Goal: Task Accomplishment & Management: Complete application form

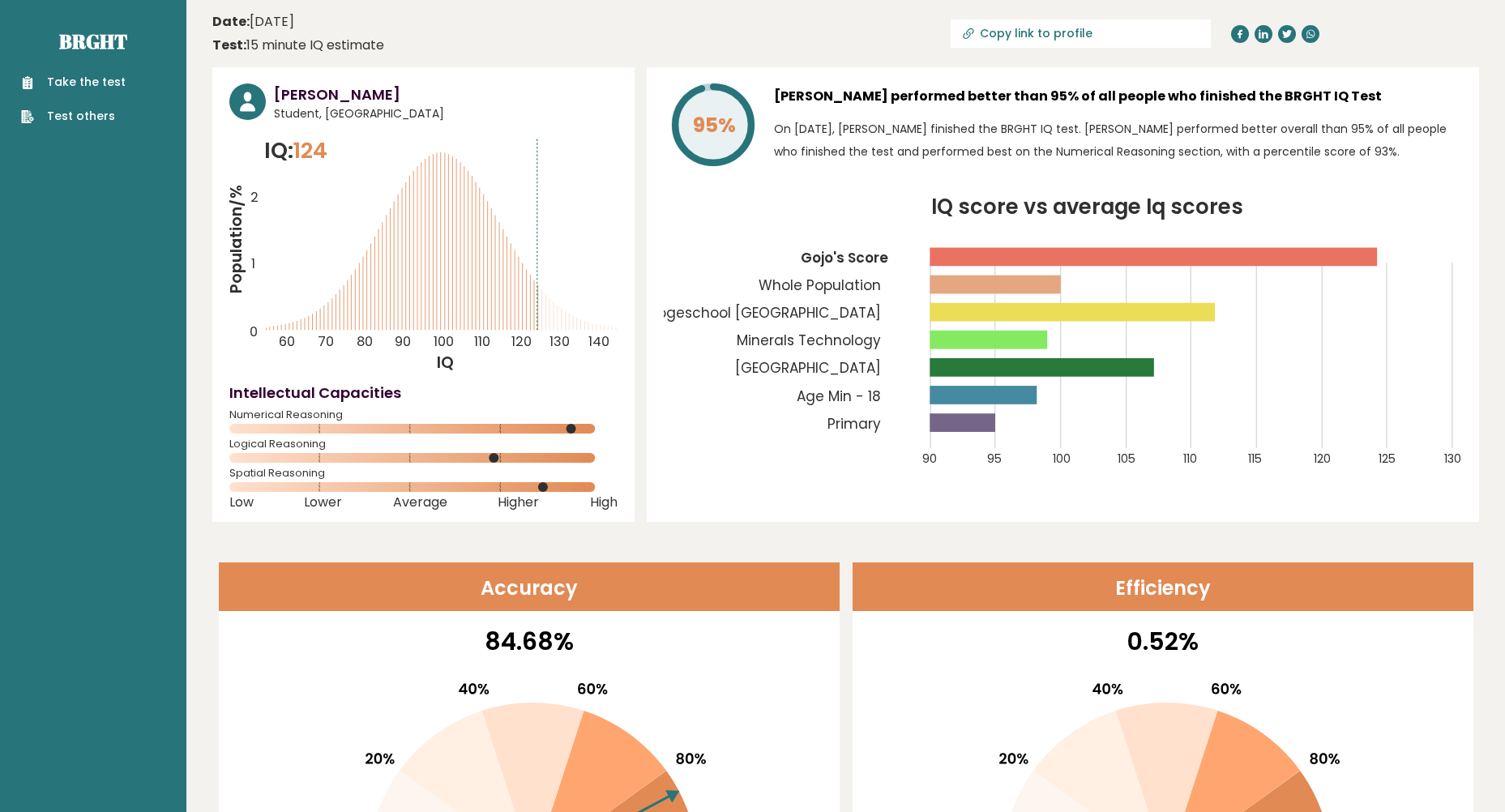
click at [80, 84] on link "Take the test" at bounding box center [73, 82] width 104 height 17
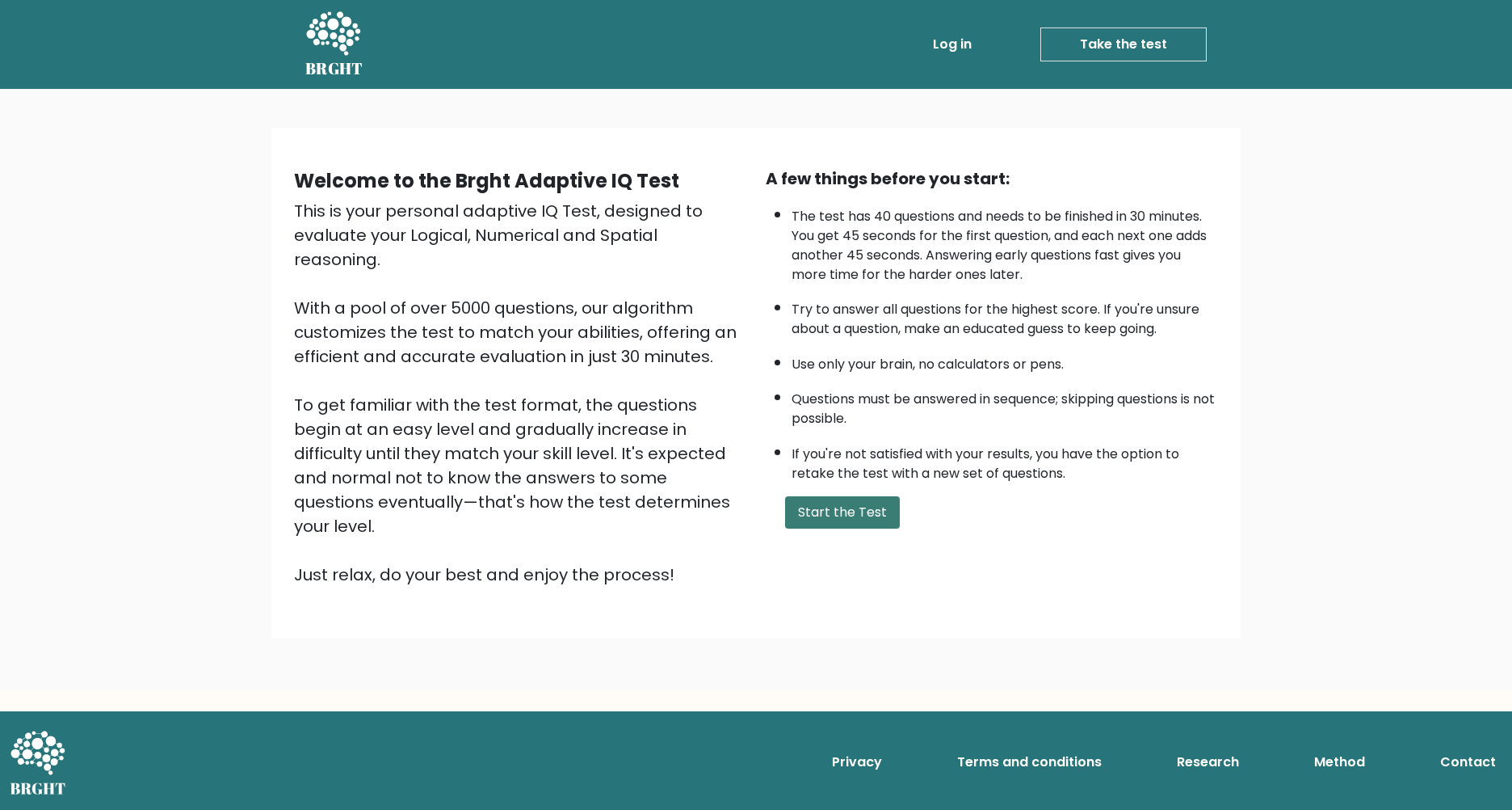
click at [834, 521] on button "Start the Test" at bounding box center [842, 513] width 115 height 33
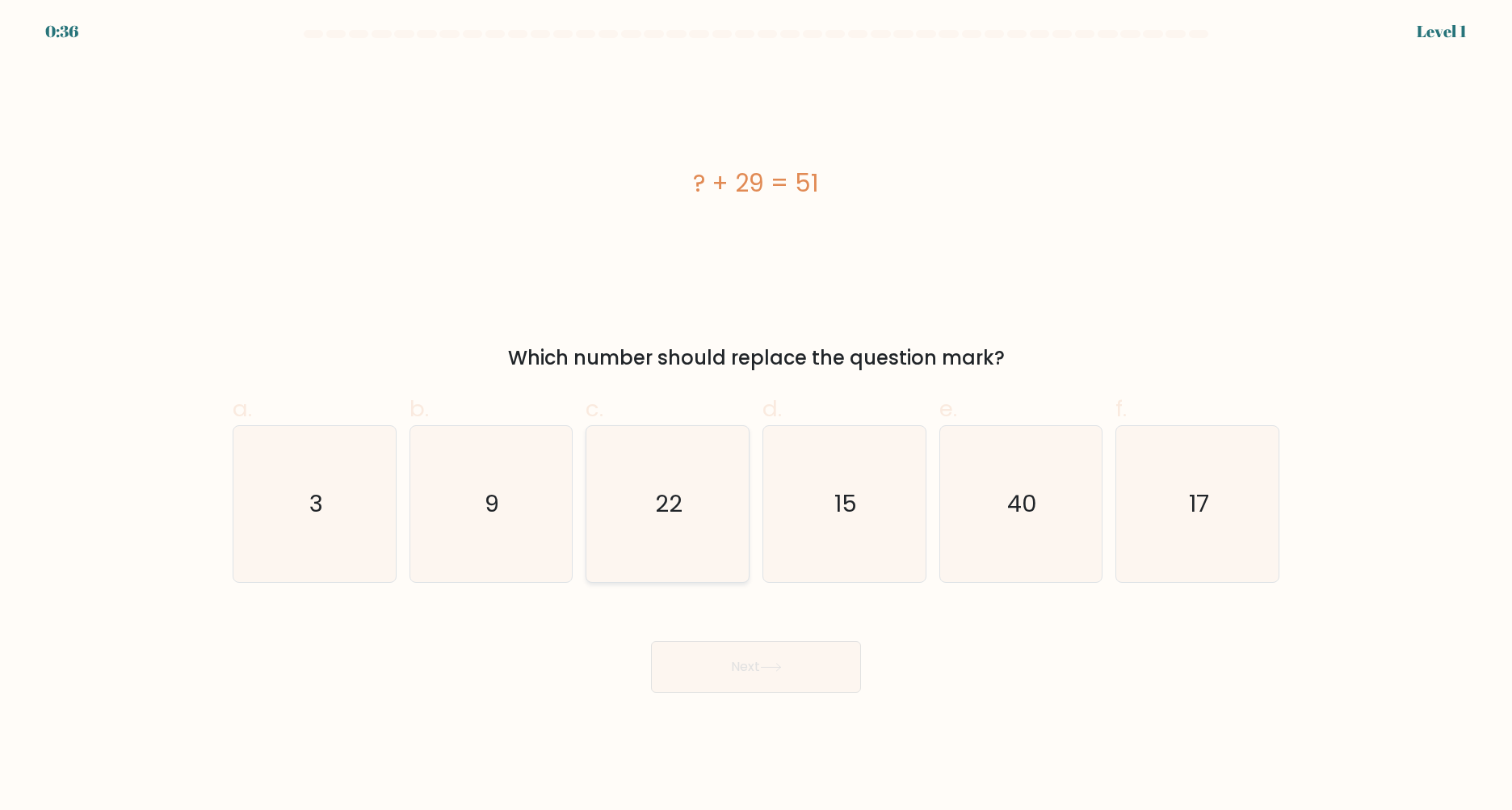
click at [681, 484] on icon "22" at bounding box center [667, 504] width 155 height 155
click at [756, 415] on input "c. 22" at bounding box center [756, 410] width 1 height 11
radio input "true"
click at [808, 679] on button "Next" at bounding box center [756, 666] width 210 height 52
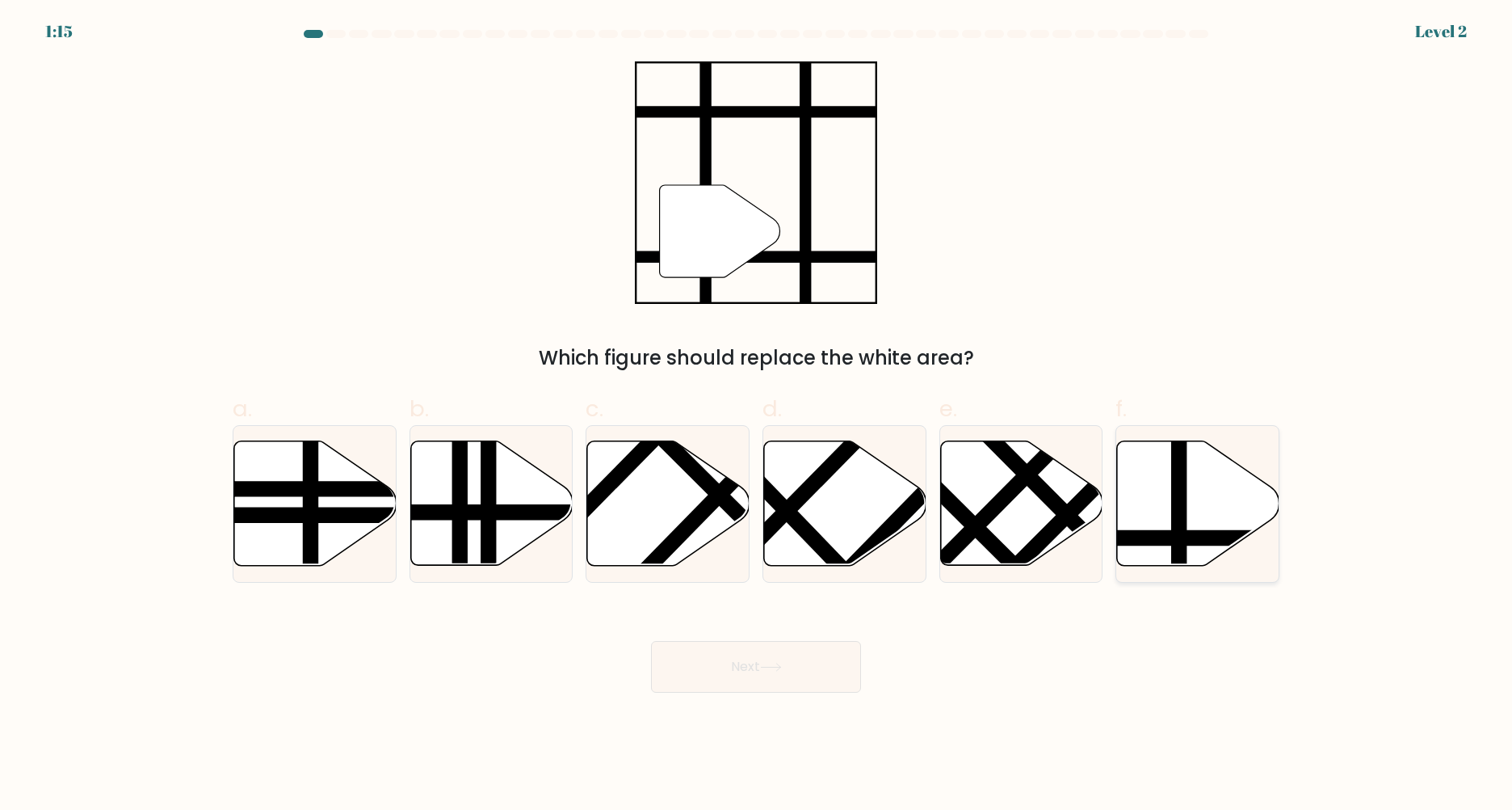
click at [1179, 549] on line at bounding box center [1179, 438] width 0 height 327
click at [756, 415] on input "f." at bounding box center [756, 410] width 1 height 11
radio input "true"
click at [787, 673] on button "Next" at bounding box center [756, 666] width 210 height 52
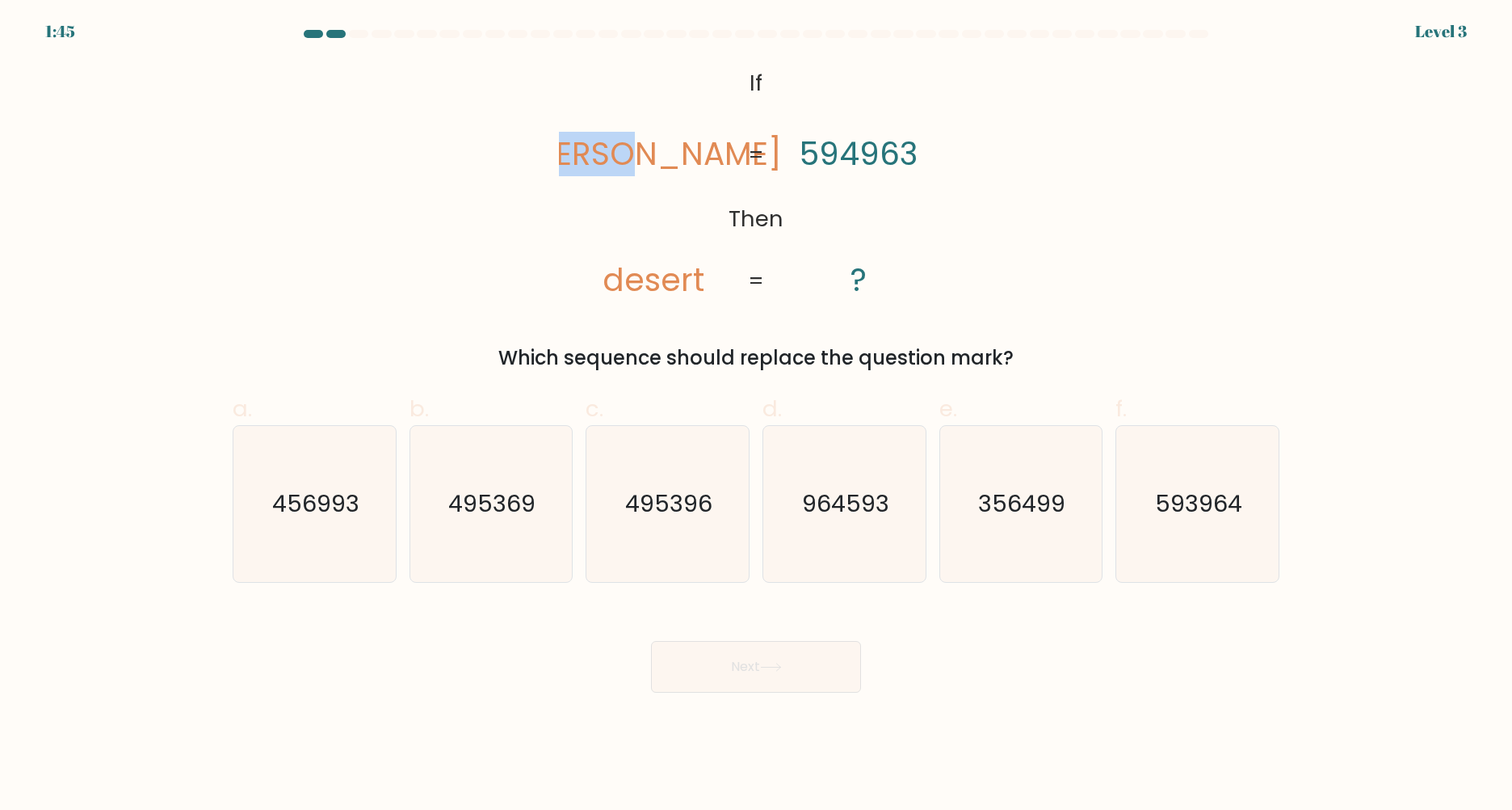
drag, startPoint x: 599, startPoint y: 153, endPoint x: 709, endPoint y: 163, distance: 110.5
click at [709, 163] on icon "@import url('https://fonts.googleapis.com/css?family=Abril+Fatface:400,100,100i…" at bounding box center [756, 183] width 394 height 243
click at [622, 300] on tspan "desert" at bounding box center [653, 279] width 102 height 44
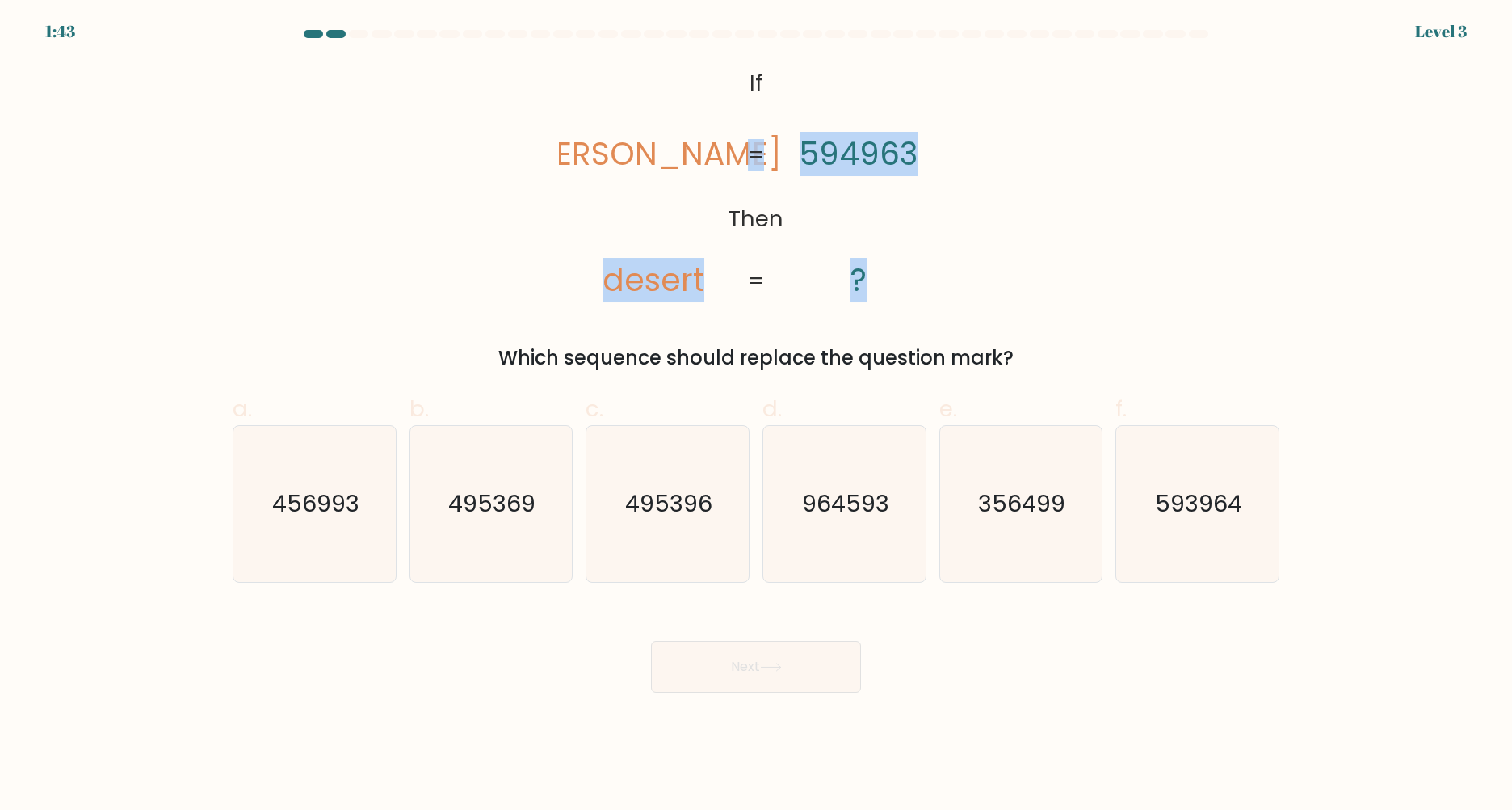
drag, startPoint x: 606, startPoint y: 283, endPoint x: 741, endPoint y: 281, distance: 135.0
click at [741, 281] on icon "@import url('https://fonts.googleapis.com/css?family=Abril+Fatface:400,100,100i…" at bounding box center [756, 183] width 394 height 243
click at [551, 218] on div "@import url('https://fonts.googleapis.com/css?family=Abril+Fatface:400,100,100i…" at bounding box center [756, 217] width 1066 height 311
drag, startPoint x: 805, startPoint y: 157, endPoint x: 924, endPoint y: 161, distance: 119.1
click at [924, 161] on icon "@import url('https://fonts.googleapis.com/css?family=Abril+Fatface:400,100,100i…" at bounding box center [756, 183] width 394 height 243
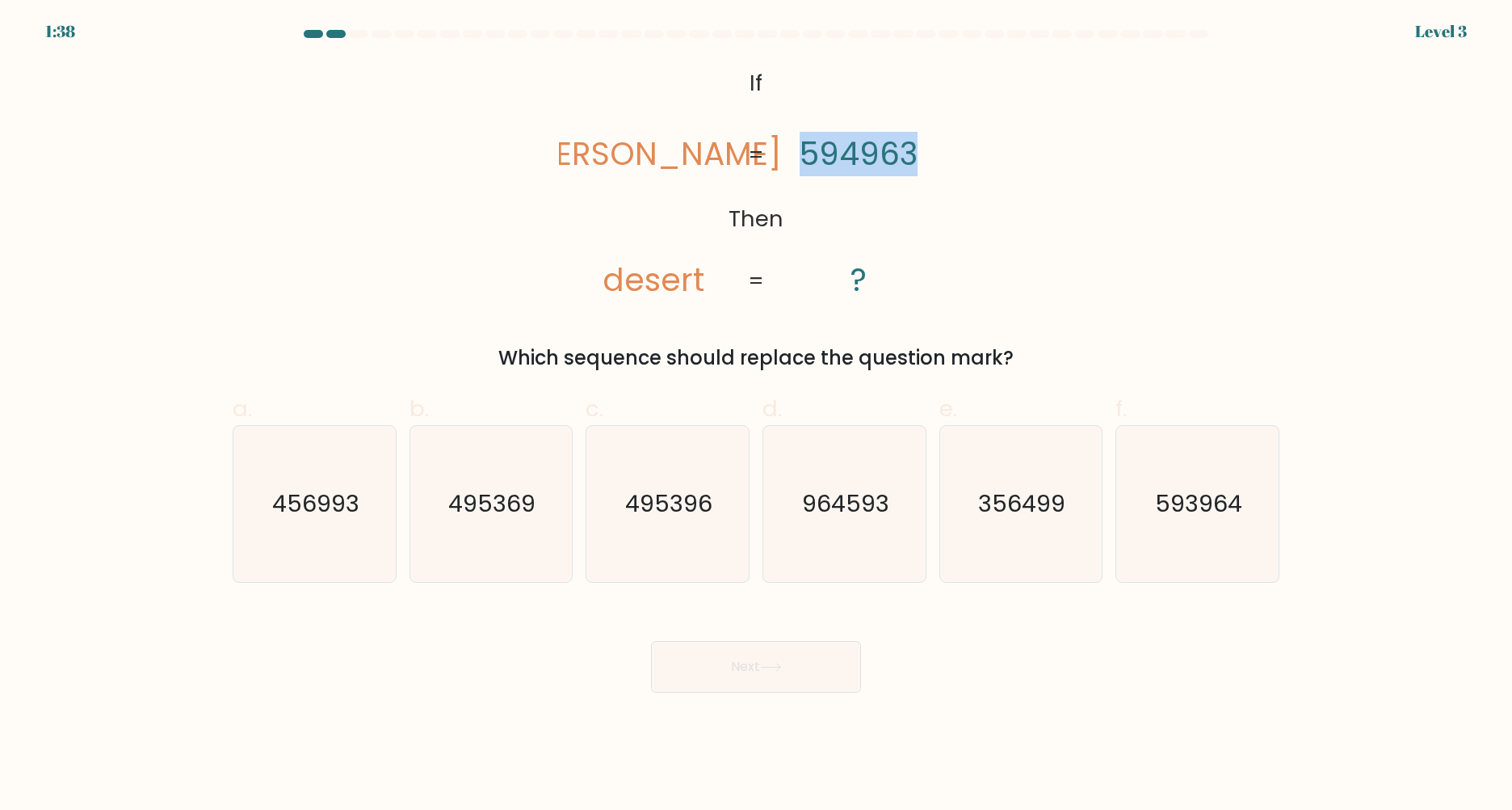
click at [957, 211] on div "@import url('https://fonts.googleapis.com/css?family=Abril+Fatface:400,100,100i…" at bounding box center [756, 217] width 1066 height 311
click at [1211, 516] on text "593964" at bounding box center [1199, 504] width 88 height 33
click at [756, 415] on input "f. 593964" at bounding box center [756, 410] width 1 height 11
radio input "true"
click at [757, 669] on button "Next" at bounding box center [756, 666] width 210 height 52
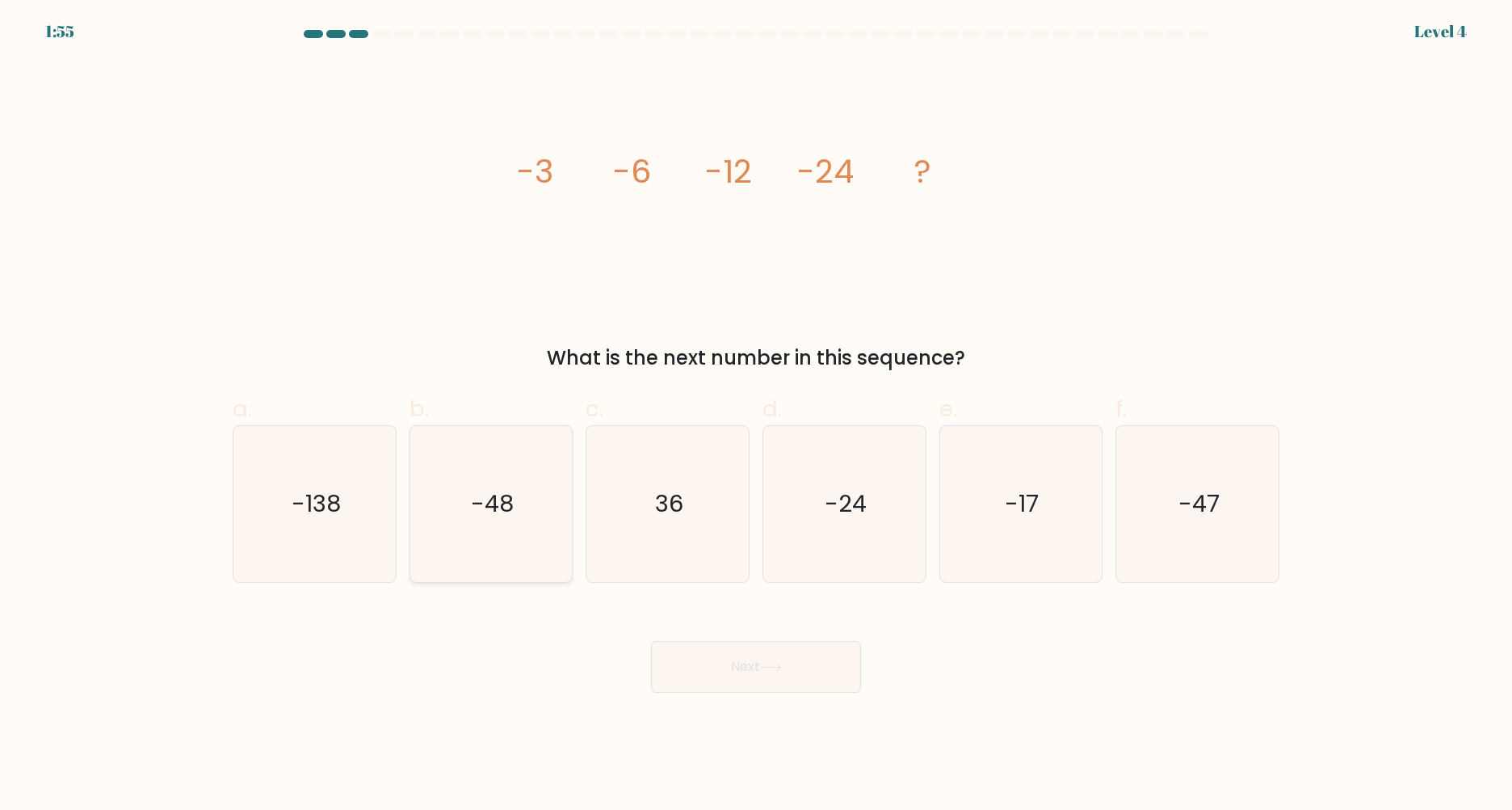
click at [521, 510] on icon "-48" at bounding box center [491, 504] width 155 height 155
click at [756, 415] on input "b. -48" at bounding box center [756, 410] width 1 height 11
radio input "true"
click at [818, 655] on button "Next" at bounding box center [756, 666] width 210 height 52
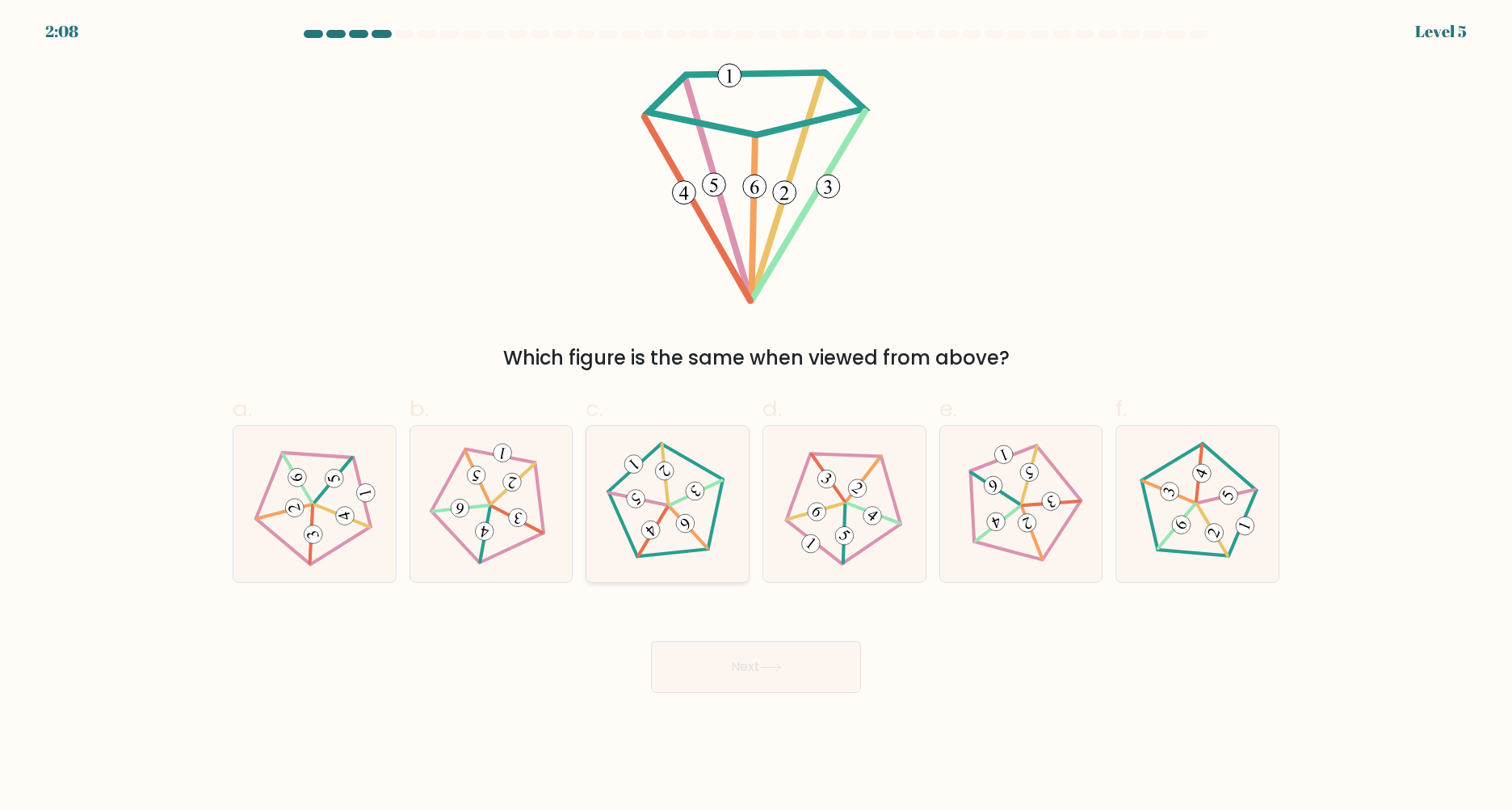
click at [673, 515] on icon at bounding box center [667, 504] width 125 height 125
click at [756, 415] on input "c." at bounding box center [756, 410] width 1 height 11
radio input "true"
click at [778, 668] on icon at bounding box center [771, 667] width 22 height 9
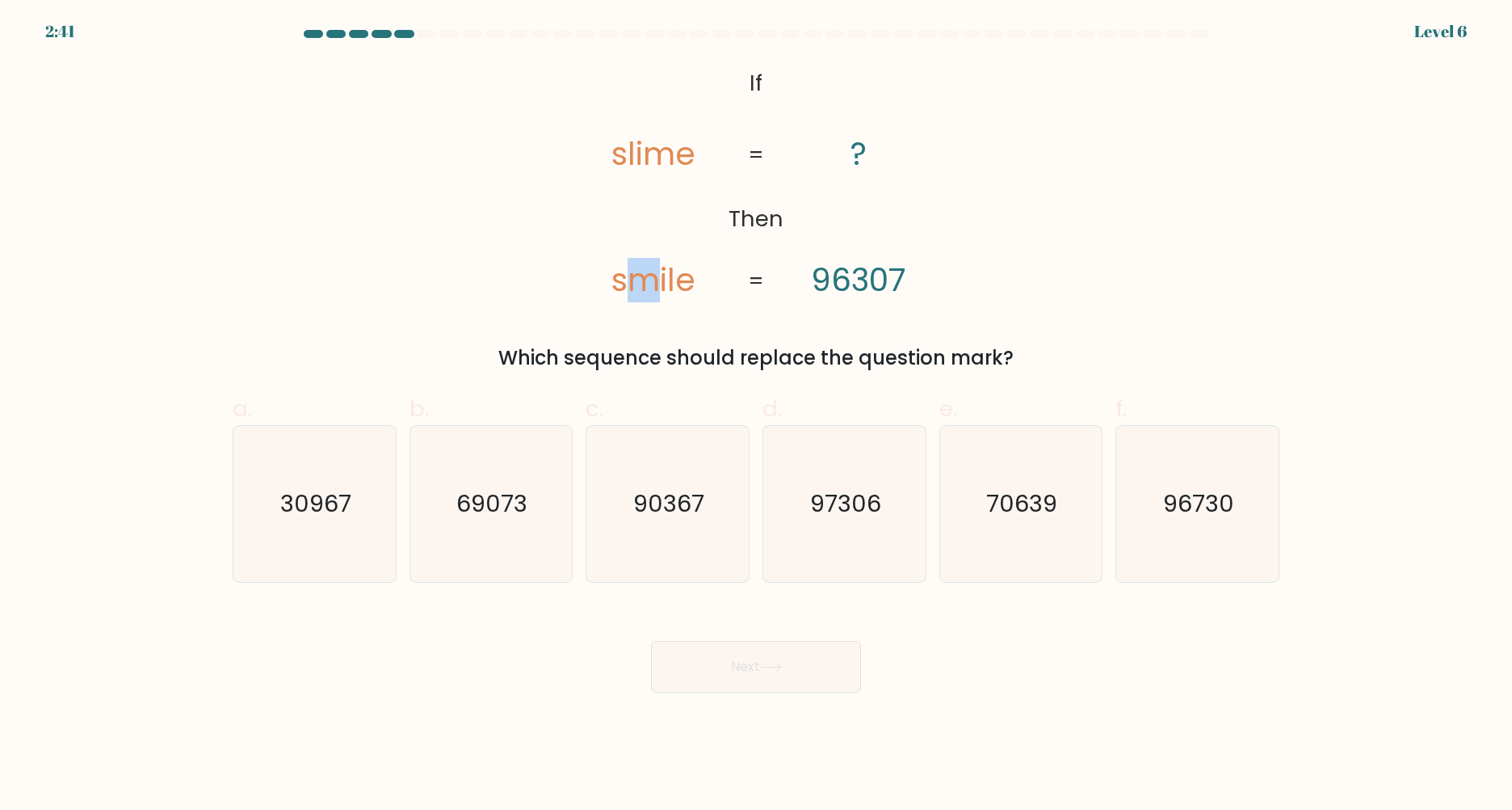
drag, startPoint x: 634, startPoint y: 287, endPoint x: 650, endPoint y: 287, distance: 16.0
click at [650, 287] on tspan "smile" at bounding box center [653, 279] width 84 height 44
drag, startPoint x: 669, startPoint y: 287, endPoint x: 679, endPoint y: 287, distance: 10.0
click at [679, 287] on tspan "smile" at bounding box center [653, 279] width 84 height 44
click at [655, 287] on tspan "smile" at bounding box center [653, 279] width 84 height 44
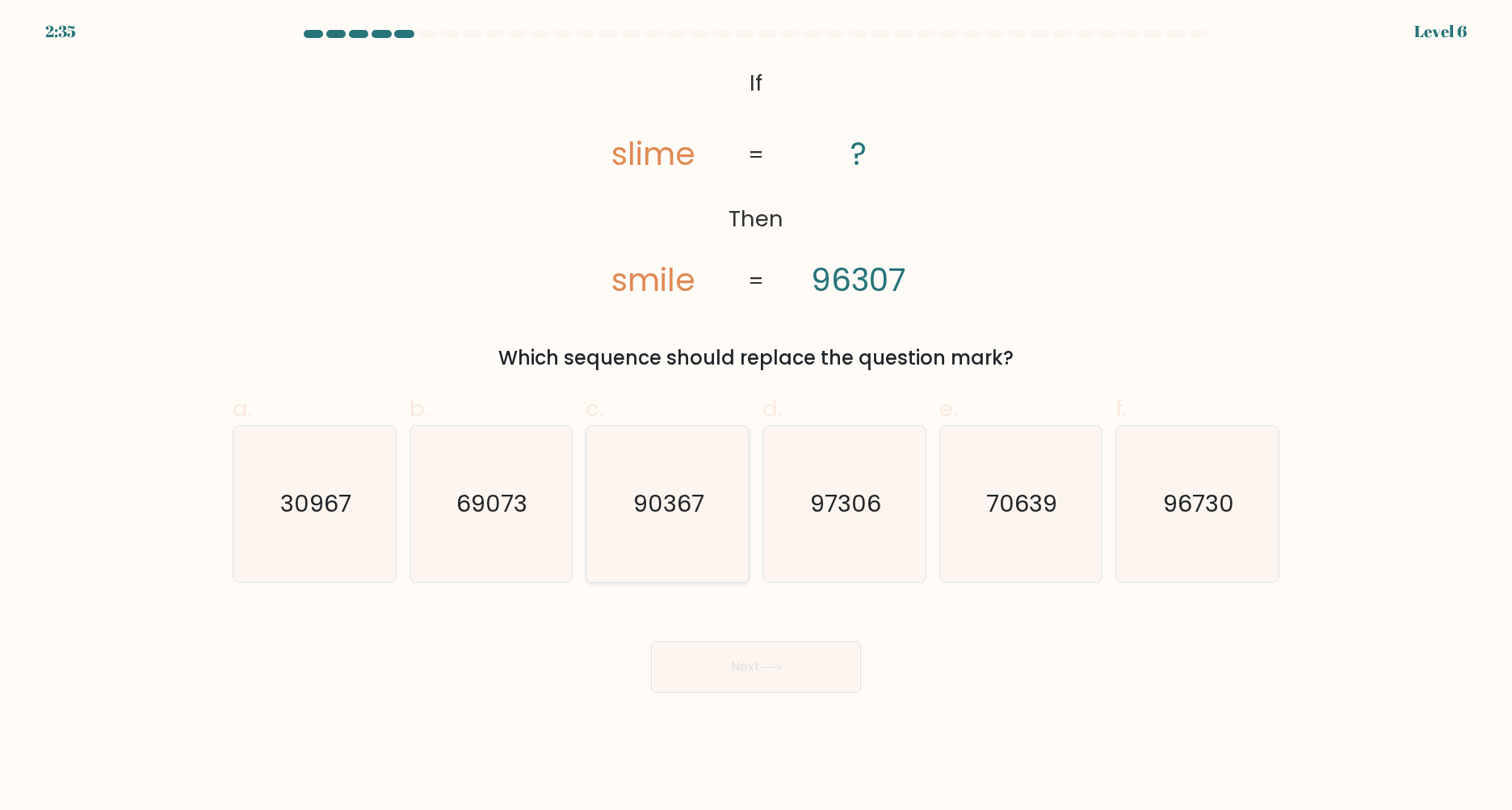
click at [652, 513] on text "90367" at bounding box center [670, 504] width 71 height 33
click at [756, 415] on input "c. 90367" at bounding box center [756, 410] width 1 height 11
radio input "true"
click at [771, 665] on icon at bounding box center [771, 667] width 22 height 9
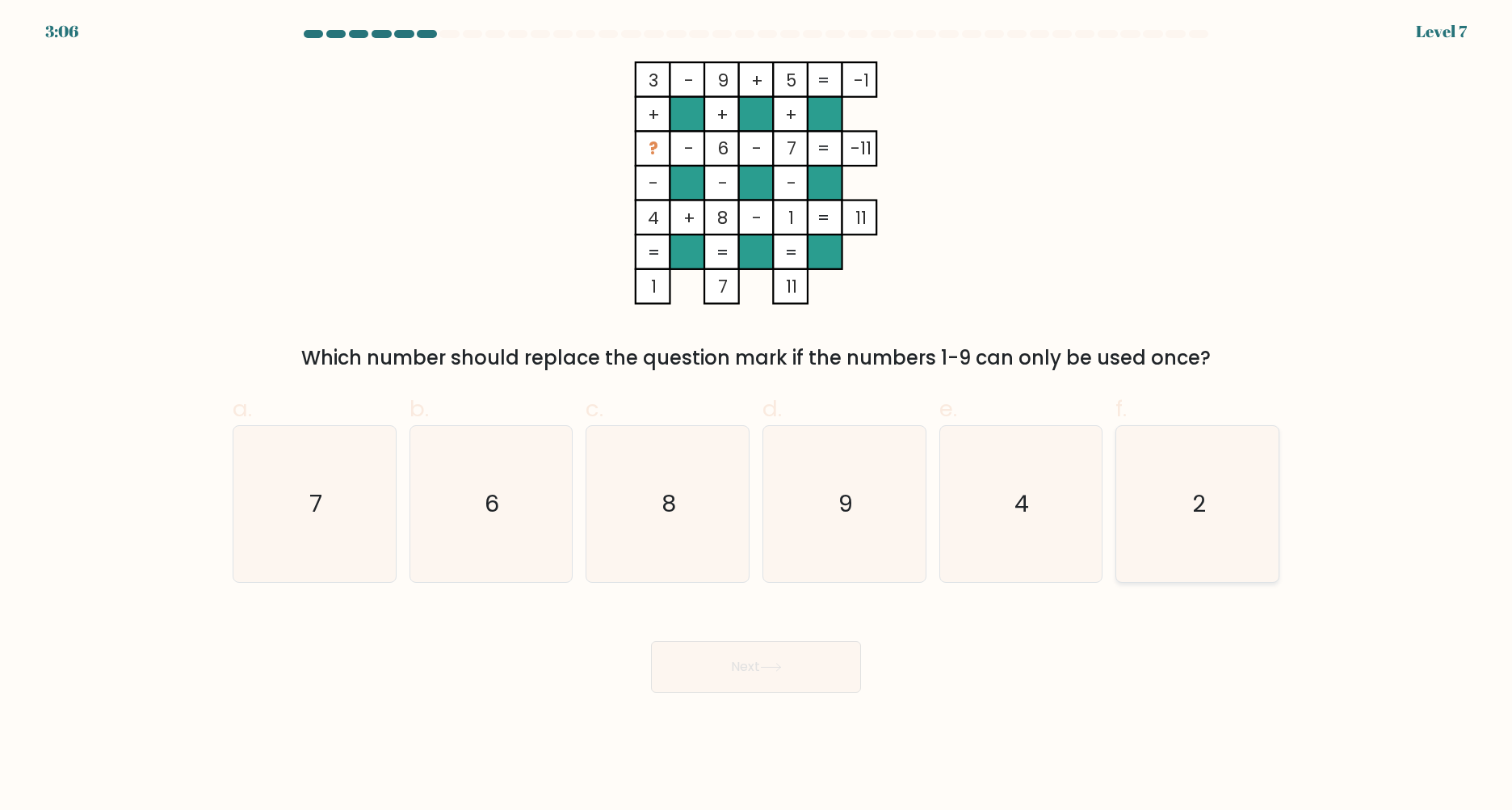
click at [1233, 491] on icon "2" at bounding box center [1197, 504] width 155 height 155
click at [756, 415] on input "f. 2" at bounding box center [756, 410] width 1 height 11
radio input "true"
click at [746, 687] on button "Next" at bounding box center [756, 666] width 210 height 52
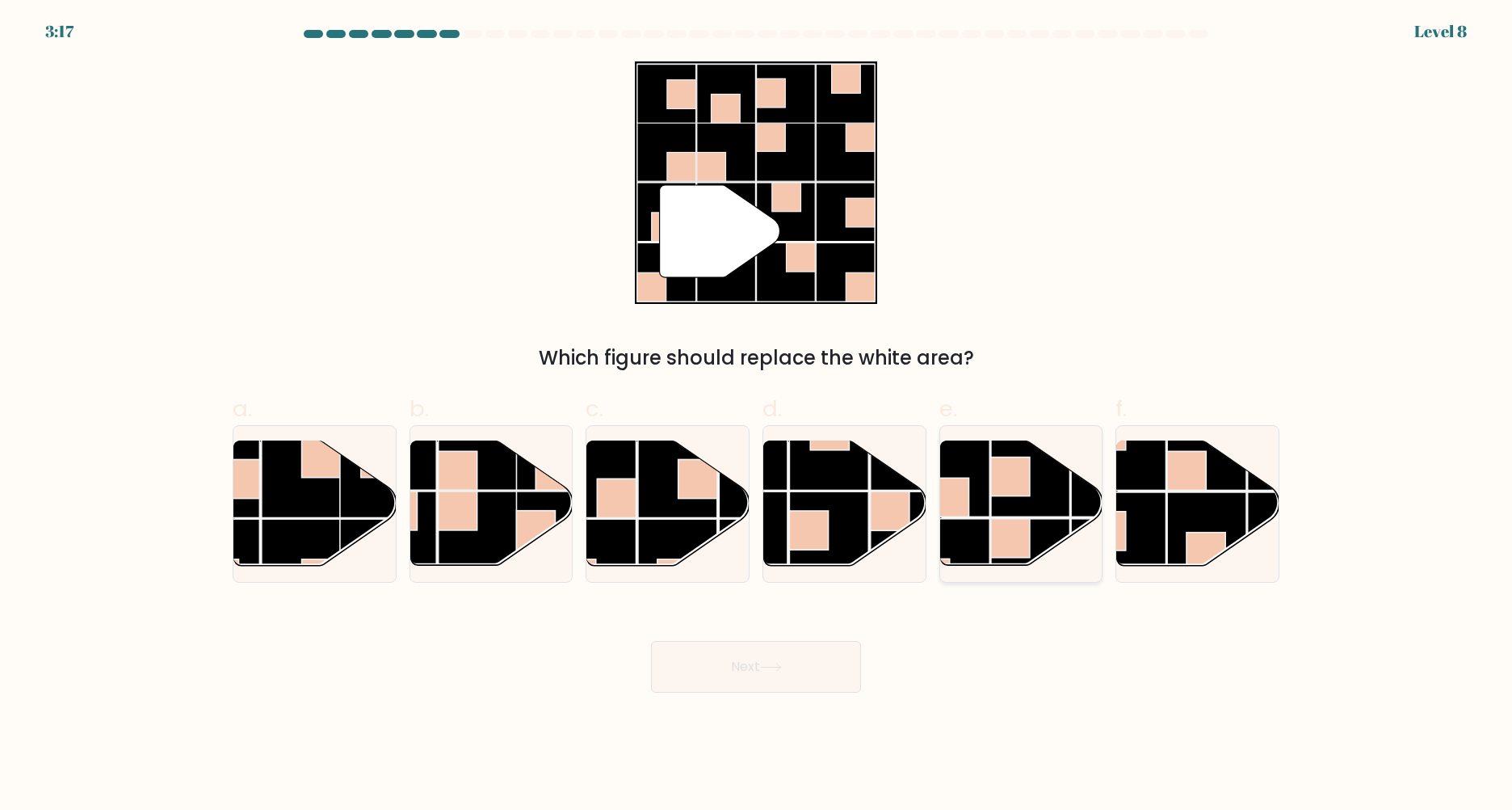
click at [1020, 496] on rect at bounding box center [1010, 476] width 39 height 39
click at [756, 415] on input "e." at bounding box center [756, 410] width 1 height 11
radio input "true"
click at [756, 670] on button "Next" at bounding box center [756, 666] width 210 height 52
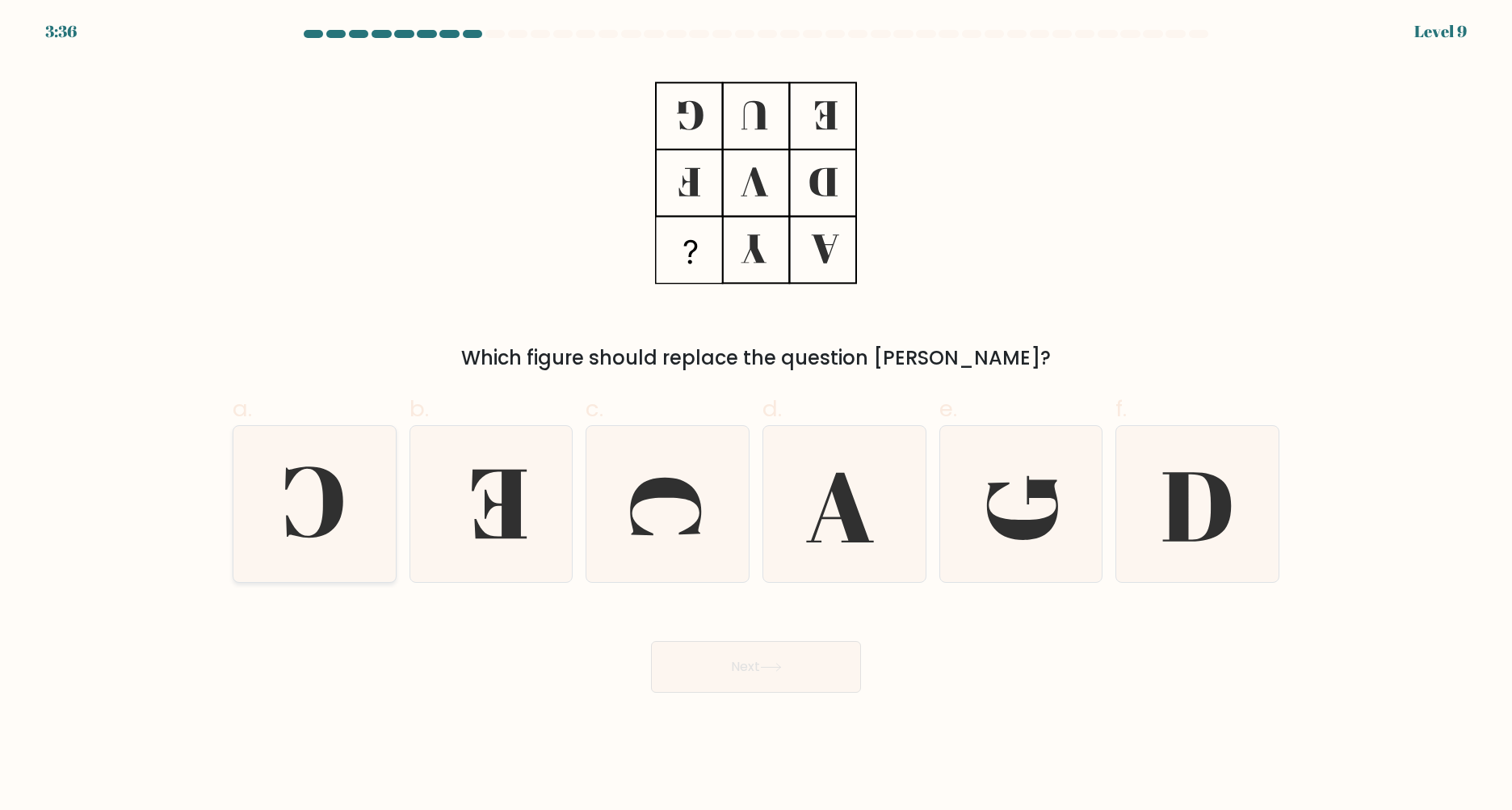
click at [327, 507] on icon at bounding box center [314, 502] width 58 height 71
click at [756, 415] on input "a." at bounding box center [756, 410] width 1 height 11
radio input "true"
click at [737, 667] on button "Next" at bounding box center [756, 666] width 210 height 52
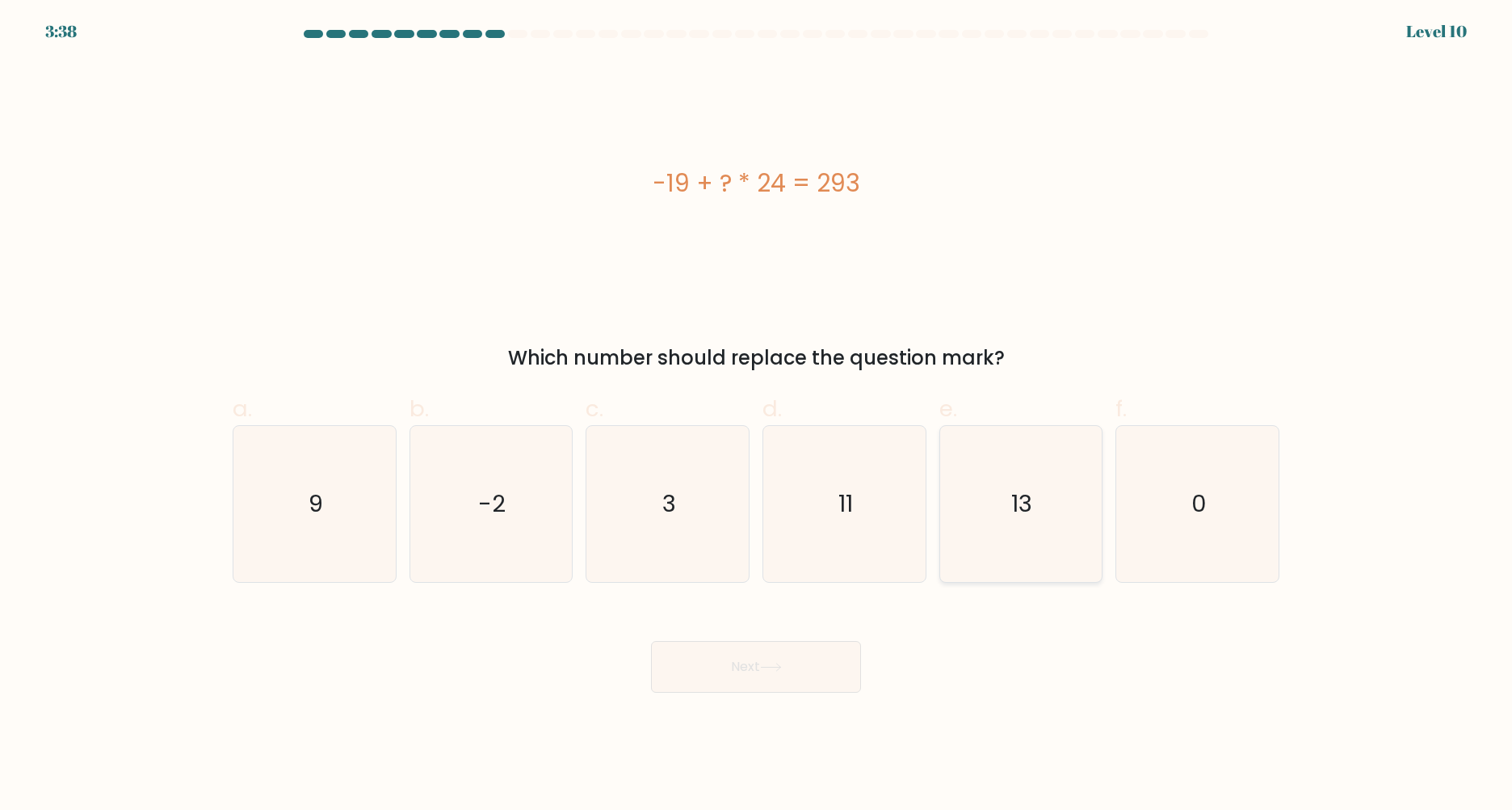
click at [1004, 532] on icon "13" at bounding box center [1020, 504] width 155 height 155
click at [756, 415] on input "e. 13" at bounding box center [756, 410] width 1 height 11
radio input "true"
click at [745, 673] on button "Next" at bounding box center [756, 666] width 210 height 52
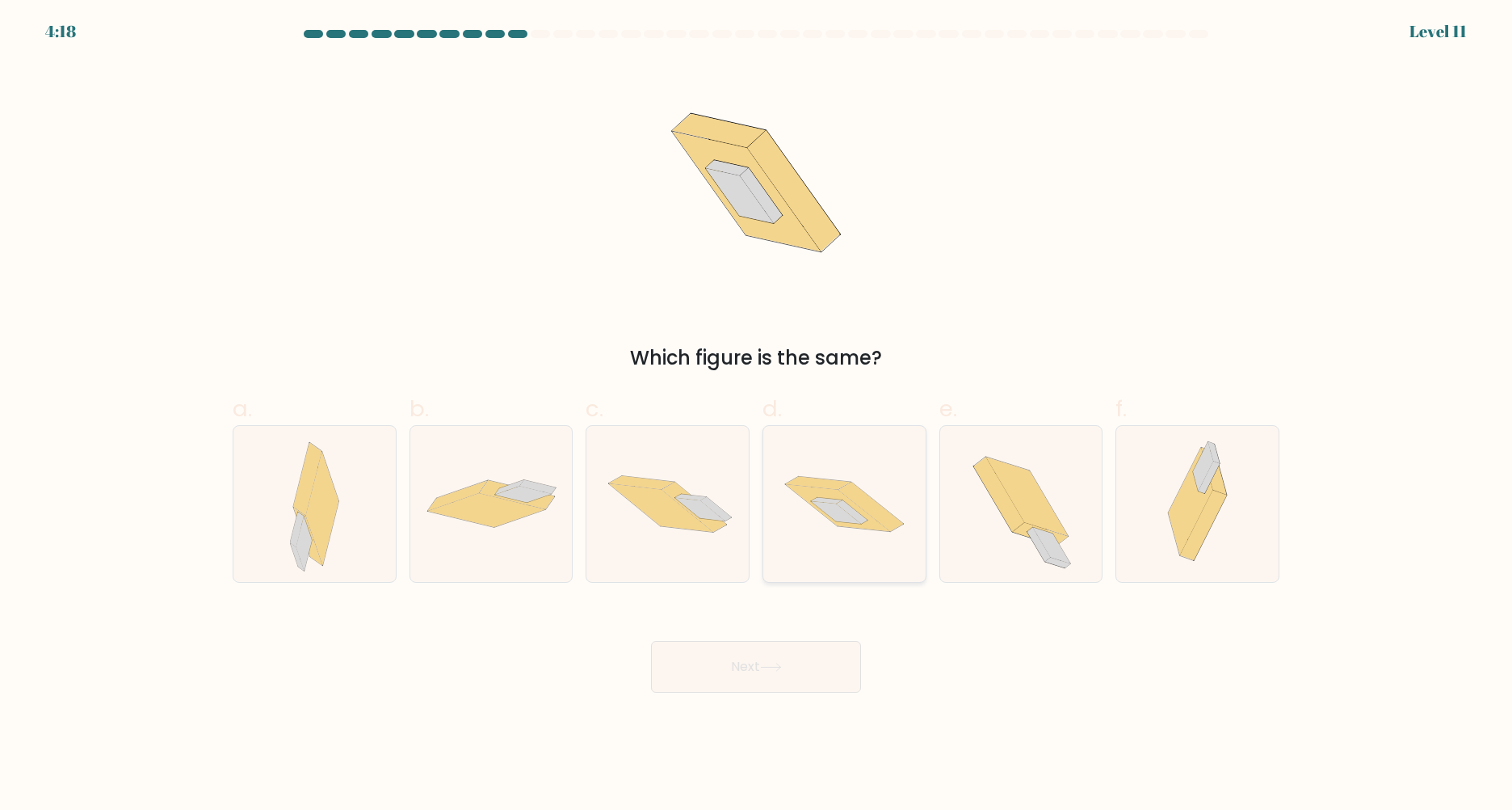
click at [875, 537] on icon at bounding box center [845, 504] width 163 height 108
click at [756, 415] on input "d." at bounding box center [756, 410] width 1 height 11
radio input "true"
click at [784, 674] on button "Next" at bounding box center [756, 666] width 210 height 52
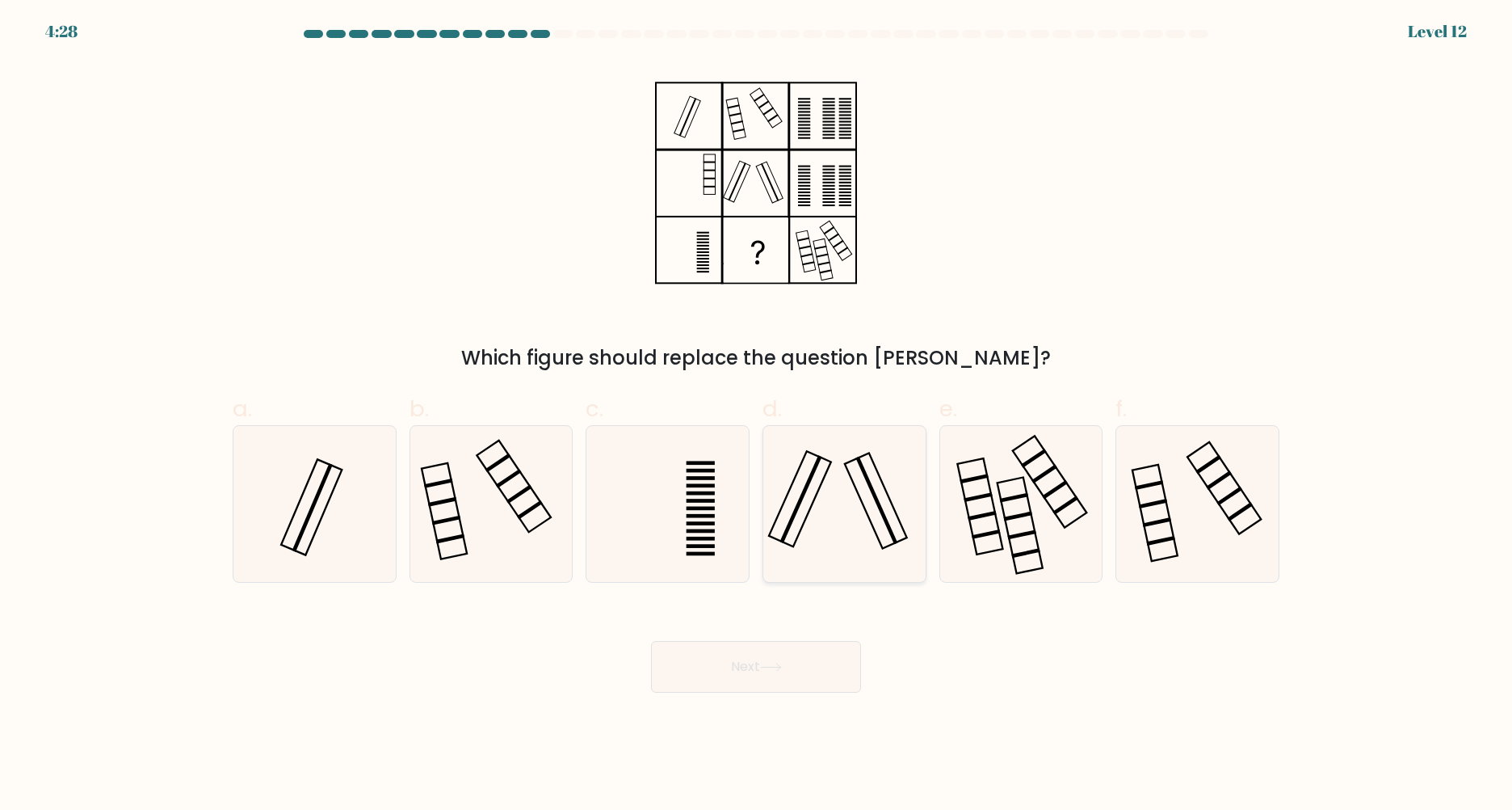
click at [852, 514] on icon at bounding box center [844, 504] width 155 height 155
click at [756, 415] on input "d." at bounding box center [756, 410] width 1 height 11
radio input "true"
click at [822, 661] on button "Next" at bounding box center [756, 666] width 210 height 52
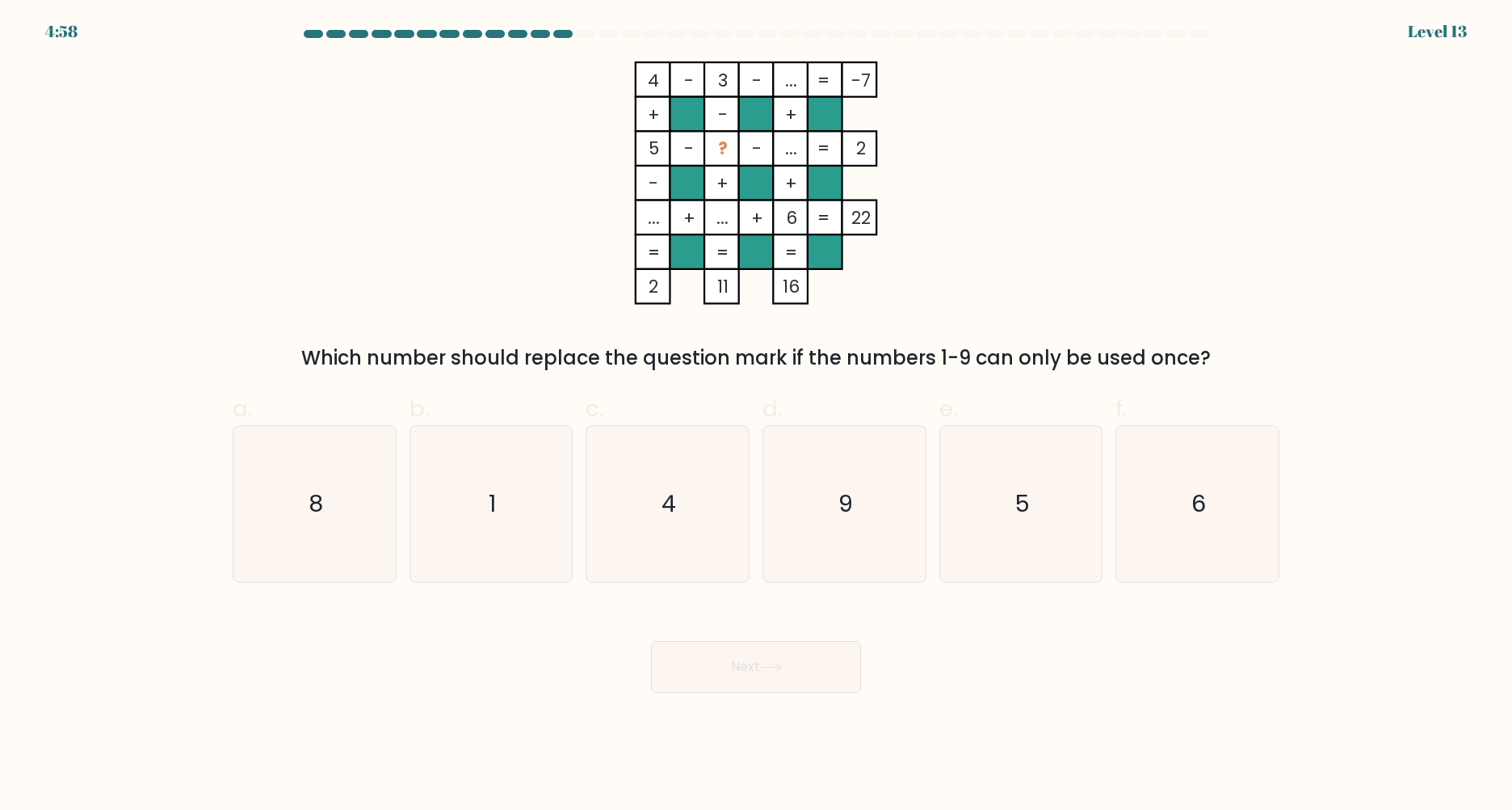
drag, startPoint x: 402, startPoint y: 360, endPoint x: 1109, endPoint y: 367, distance: 707.0
click at [1109, 367] on div "Which number should replace the question mark if the numbers 1-9 can only be us…" at bounding box center [756, 358] width 1028 height 29
click at [1318, 390] on form at bounding box center [756, 361] width 1512 height 663
drag, startPoint x: 649, startPoint y: 68, endPoint x: 715, endPoint y: 67, distance: 66.0
click at [715, 67] on icon "4 - 3 - ... -7 + - + 5 - ? - ... 2 - + + ... + ... + 6 = 22 = = = = 2 11 16 =" at bounding box center [756, 183] width 484 height 243
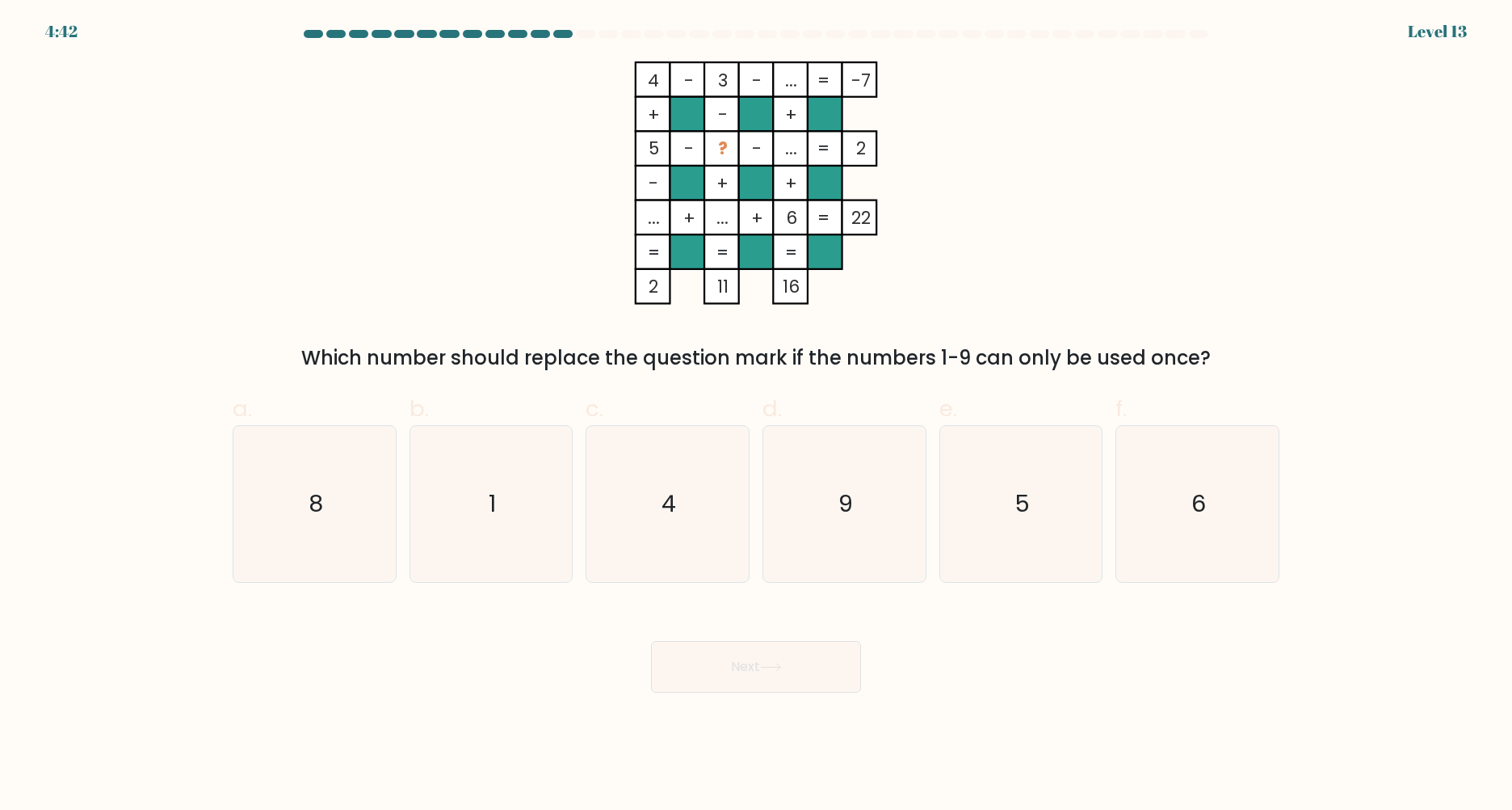
drag, startPoint x: 787, startPoint y: 72, endPoint x: 802, endPoint y: 75, distance: 15.3
click at [796, 73] on tspan "..." at bounding box center [791, 80] width 12 height 25
click at [1016, 137] on div "4 - 3 - ... -7 + - + 5 - ? - ... 2 - + + ... + ... + 6 = 22 = = = = 2 11 16 = W…" at bounding box center [756, 217] width 1066 height 311
click at [529, 476] on icon "1" at bounding box center [491, 504] width 155 height 155
click at [756, 415] on input "b. 1" at bounding box center [756, 410] width 1 height 11
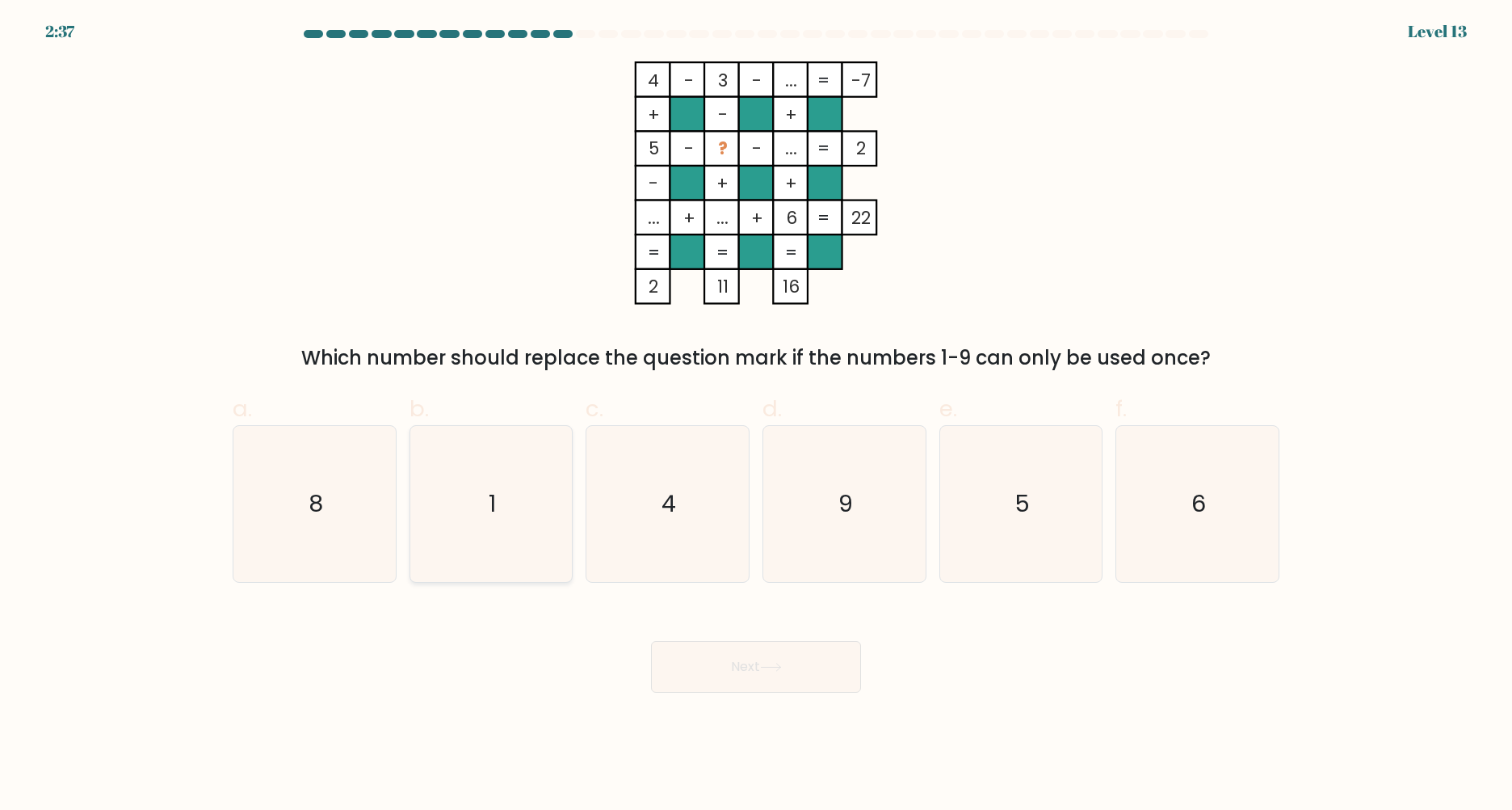
radio input "true"
click at [743, 650] on button "Next" at bounding box center [756, 666] width 210 height 52
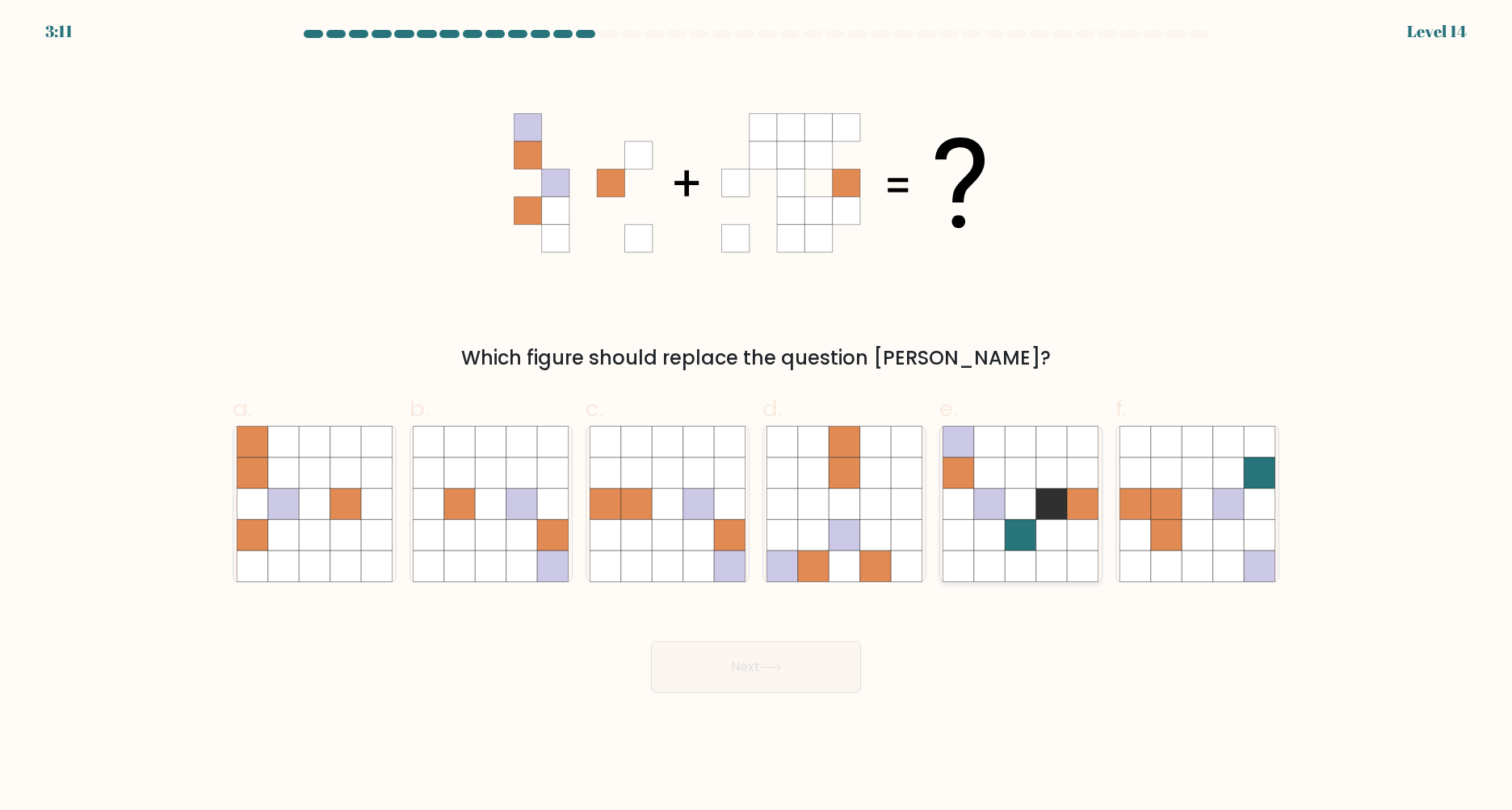
click at [1047, 521] on icon at bounding box center [1052, 535] width 31 height 31
click at [756, 415] on input "e." at bounding box center [756, 410] width 1 height 11
radio input "true"
click at [777, 645] on button "Next" at bounding box center [756, 666] width 210 height 52
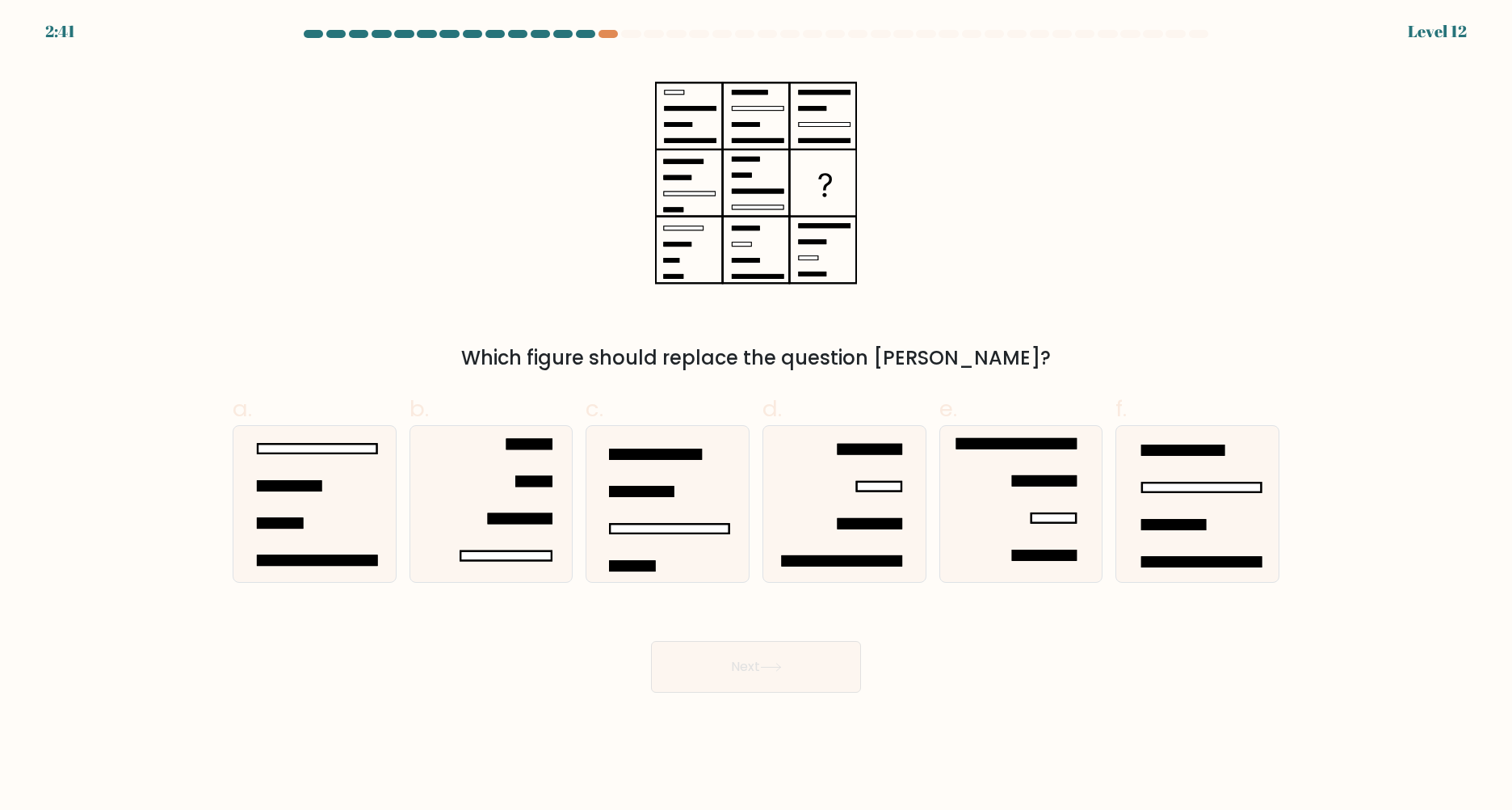
click at [405, 498] on div "b." at bounding box center [492, 486] width 177 height 191
click at [369, 499] on icon at bounding box center [315, 504] width 155 height 155
click at [756, 415] on input "a." at bounding box center [756, 410] width 1 height 11
radio input "true"
click at [792, 699] on body "2:40 Level 12" at bounding box center [756, 405] width 1512 height 810
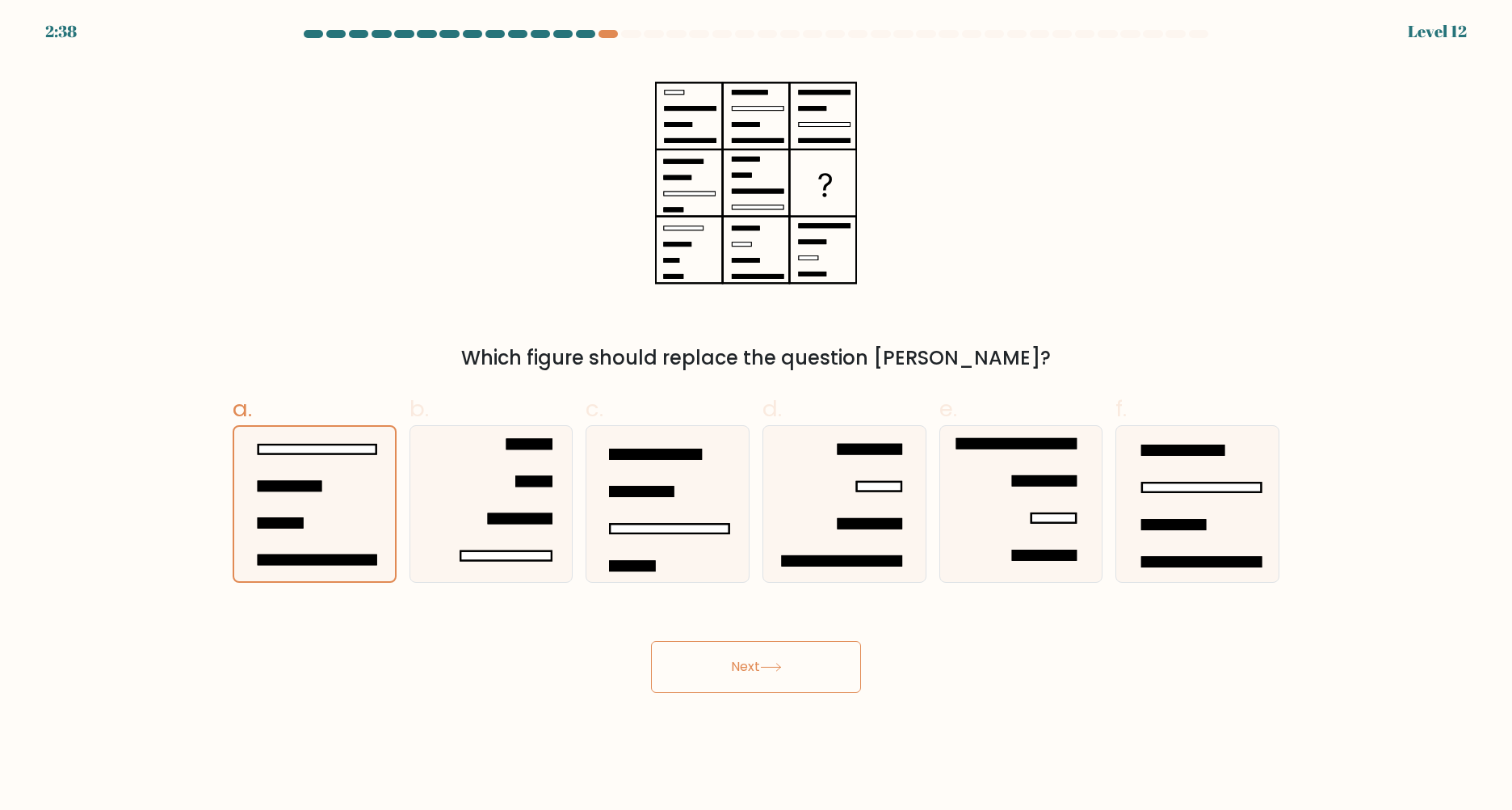
click at [782, 667] on icon at bounding box center [771, 667] width 22 height 9
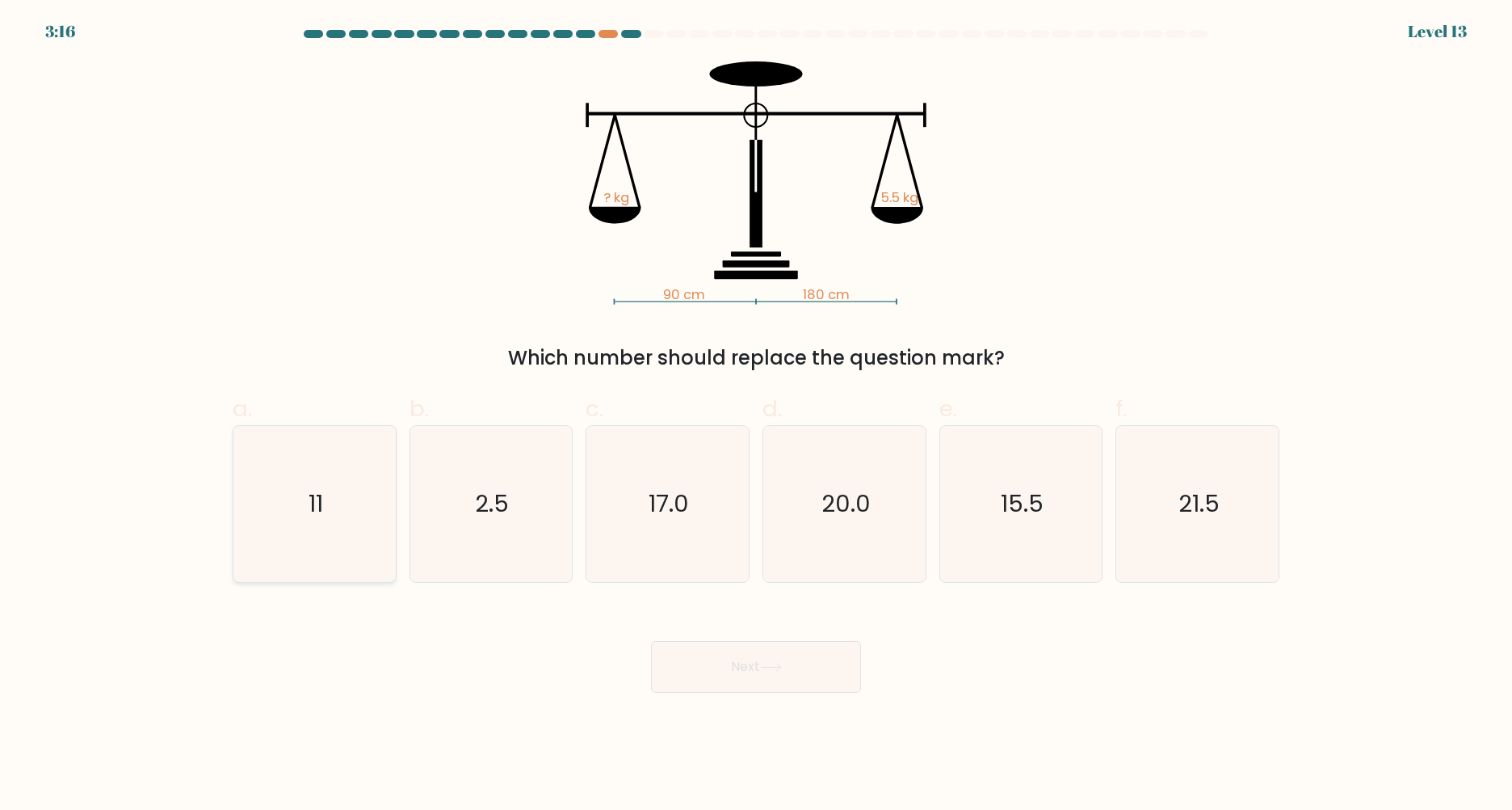
click at [358, 524] on icon "11" at bounding box center [315, 504] width 155 height 155
click at [756, 415] on input "a. 11" at bounding box center [756, 410] width 1 height 11
radio input "true"
drag, startPoint x: 671, startPoint y: 291, endPoint x: 690, endPoint y: 290, distance: 19.0
click at [688, 290] on tspan "90 cm" at bounding box center [684, 294] width 42 height 19
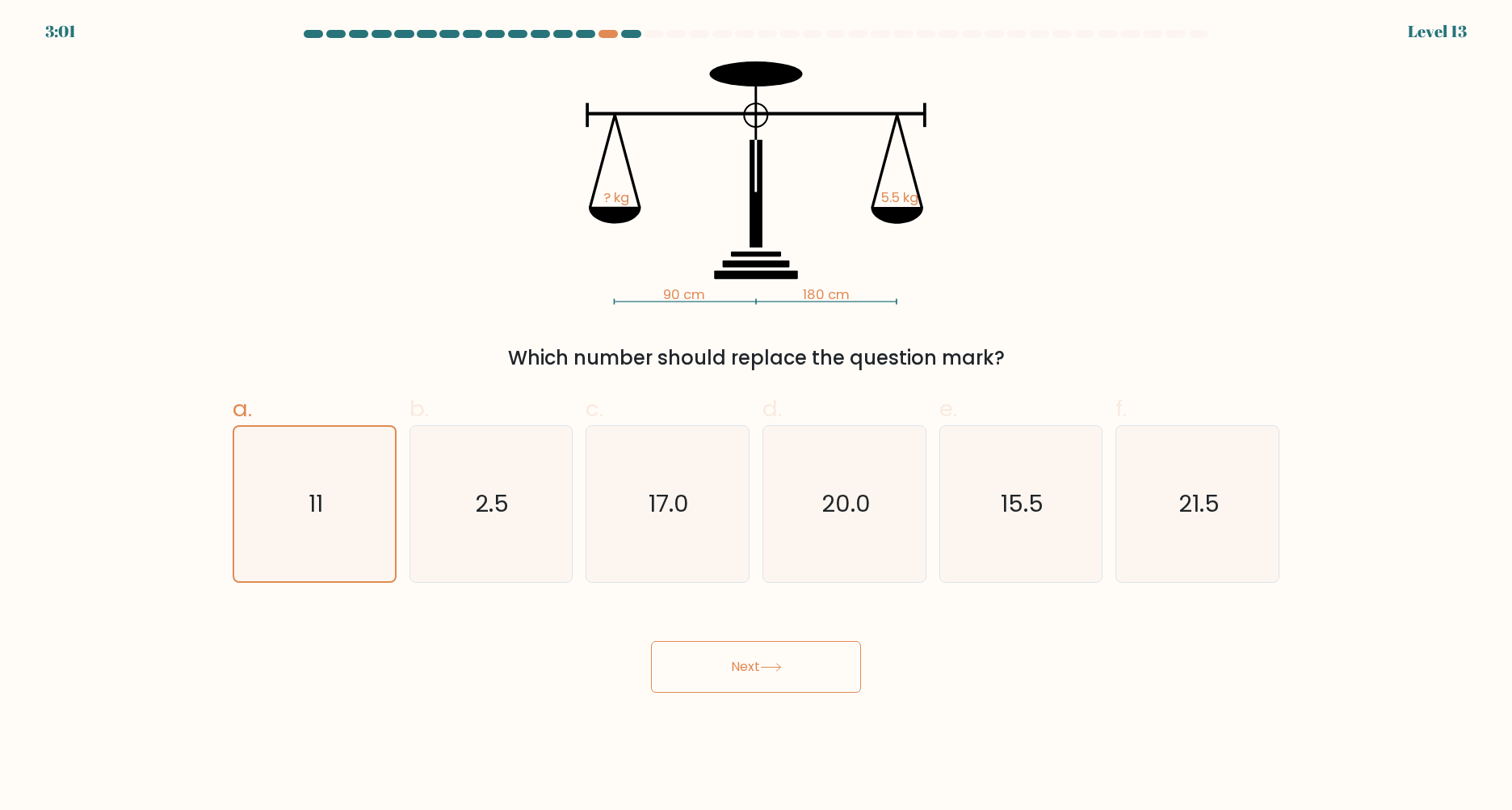
click at [821, 302] on tspan "180 cm" at bounding box center [826, 294] width 47 height 19
click at [468, 483] on icon "2.5" at bounding box center [491, 504] width 155 height 155
click at [756, 415] on input "b. 2.5" at bounding box center [756, 410] width 1 height 11
radio input "true"
click at [710, 681] on button "Next" at bounding box center [756, 666] width 210 height 52
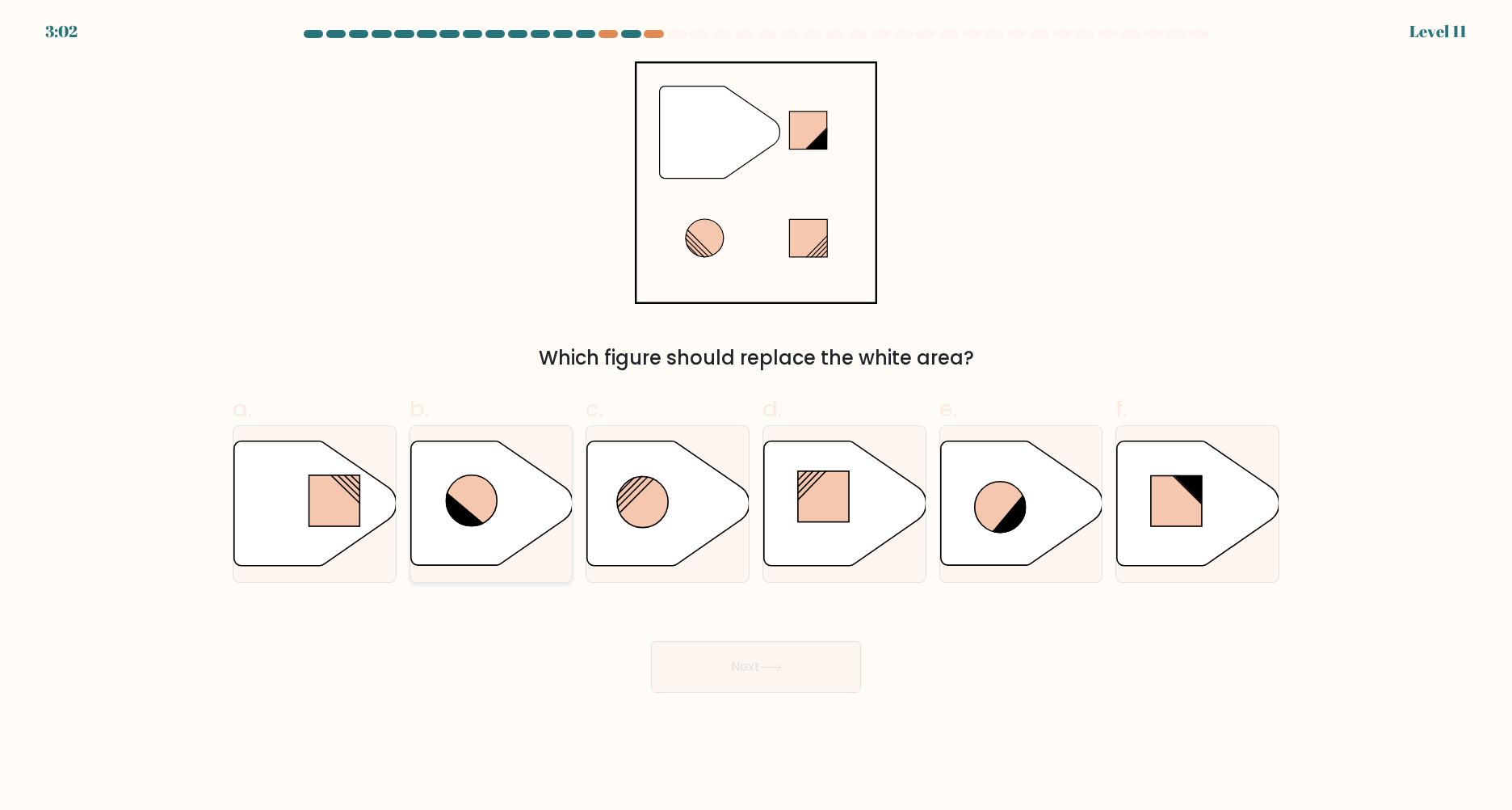
click at [491, 488] on icon at bounding box center [471, 501] width 51 height 51
click at [756, 415] on input "b." at bounding box center [756, 410] width 1 height 11
radio input "true"
click at [732, 657] on button "Next" at bounding box center [756, 666] width 210 height 52
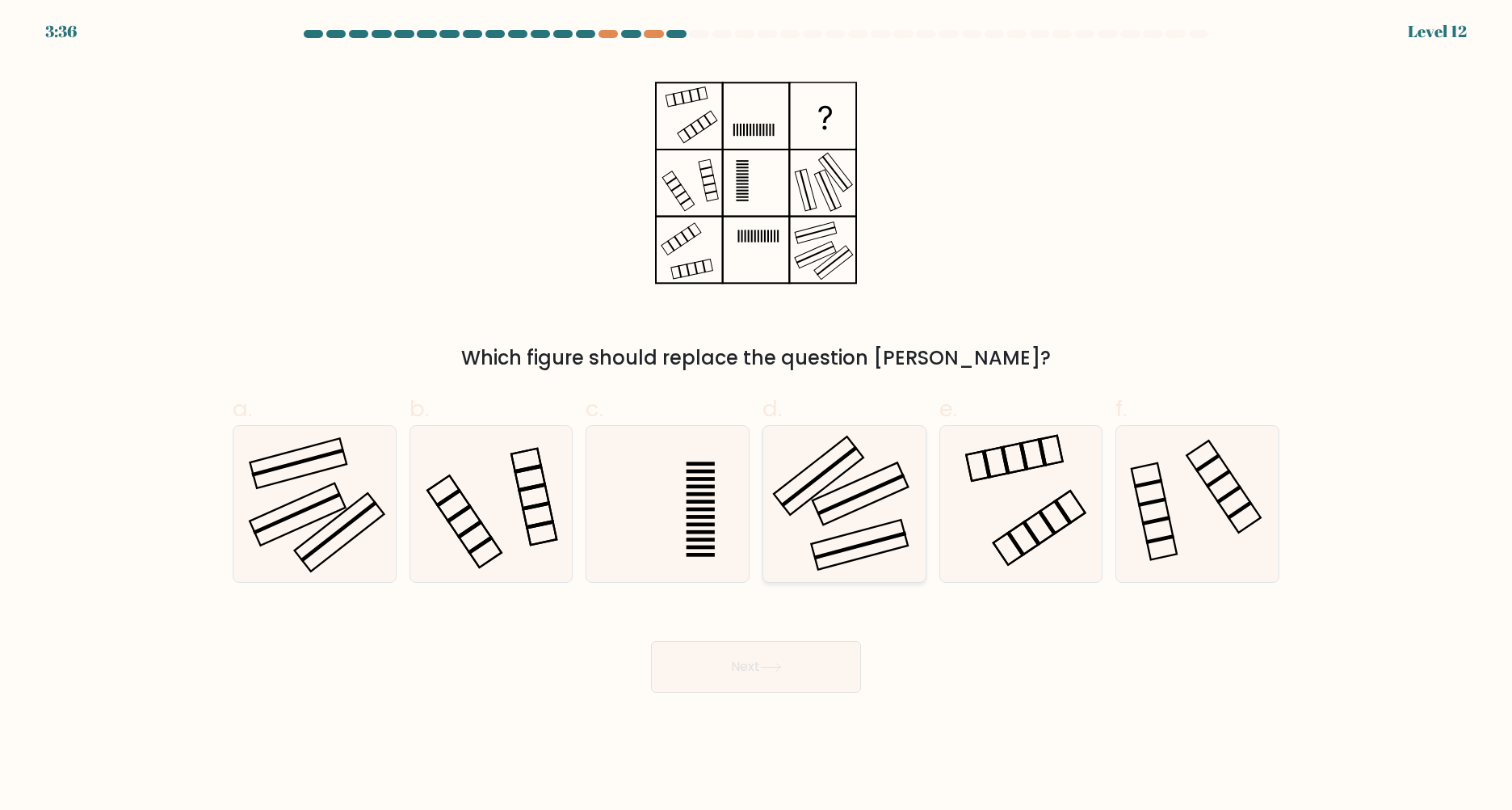
click at [873, 529] on icon at bounding box center [844, 504] width 155 height 155
click at [756, 415] on input "d." at bounding box center [756, 410] width 1 height 11
radio input "true"
click at [805, 661] on button "Next" at bounding box center [756, 666] width 210 height 52
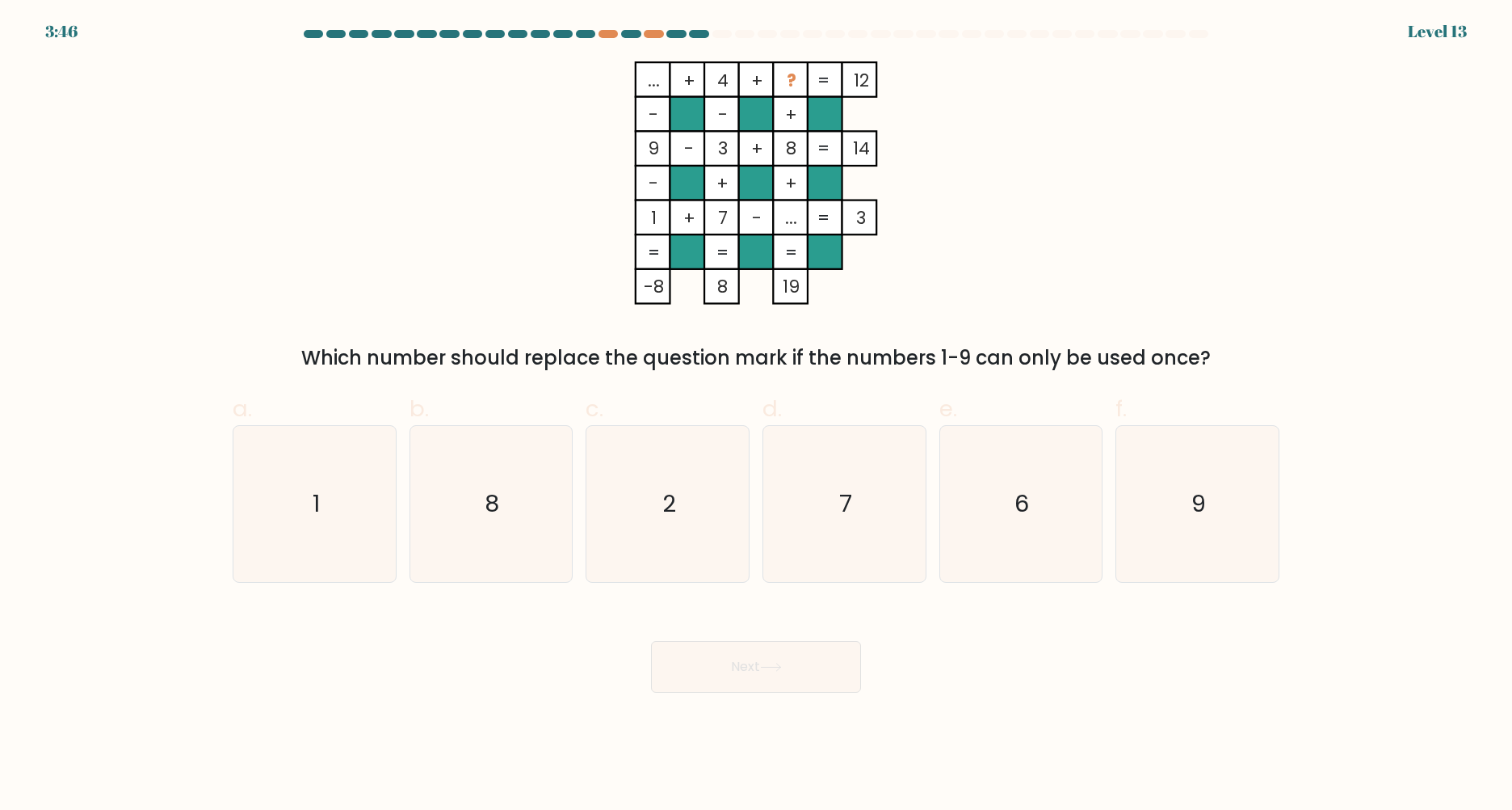
drag, startPoint x: 1155, startPoint y: 348, endPoint x: 1106, endPoint y: 426, distance: 92.1
click at [1146, 373] on form at bounding box center [756, 361] width 1512 height 663
click at [995, 487] on icon "6" at bounding box center [1020, 504] width 155 height 155
click at [756, 415] on input "e. 6" at bounding box center [756, 410] width 1 height 11
radio input "true"
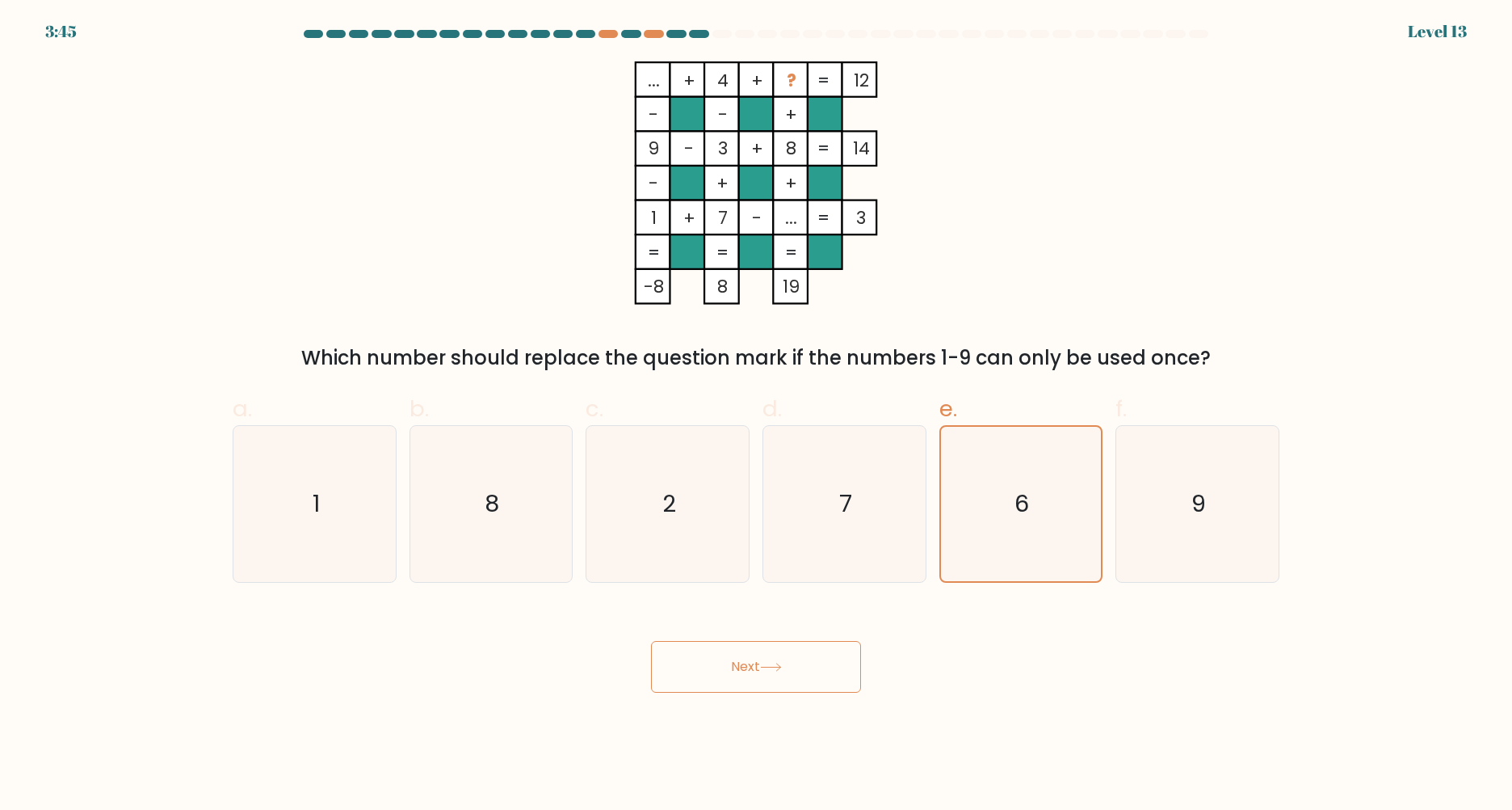
click at [779, 682] on button "Next" at bounding box center [756, 666] width 210 height 52
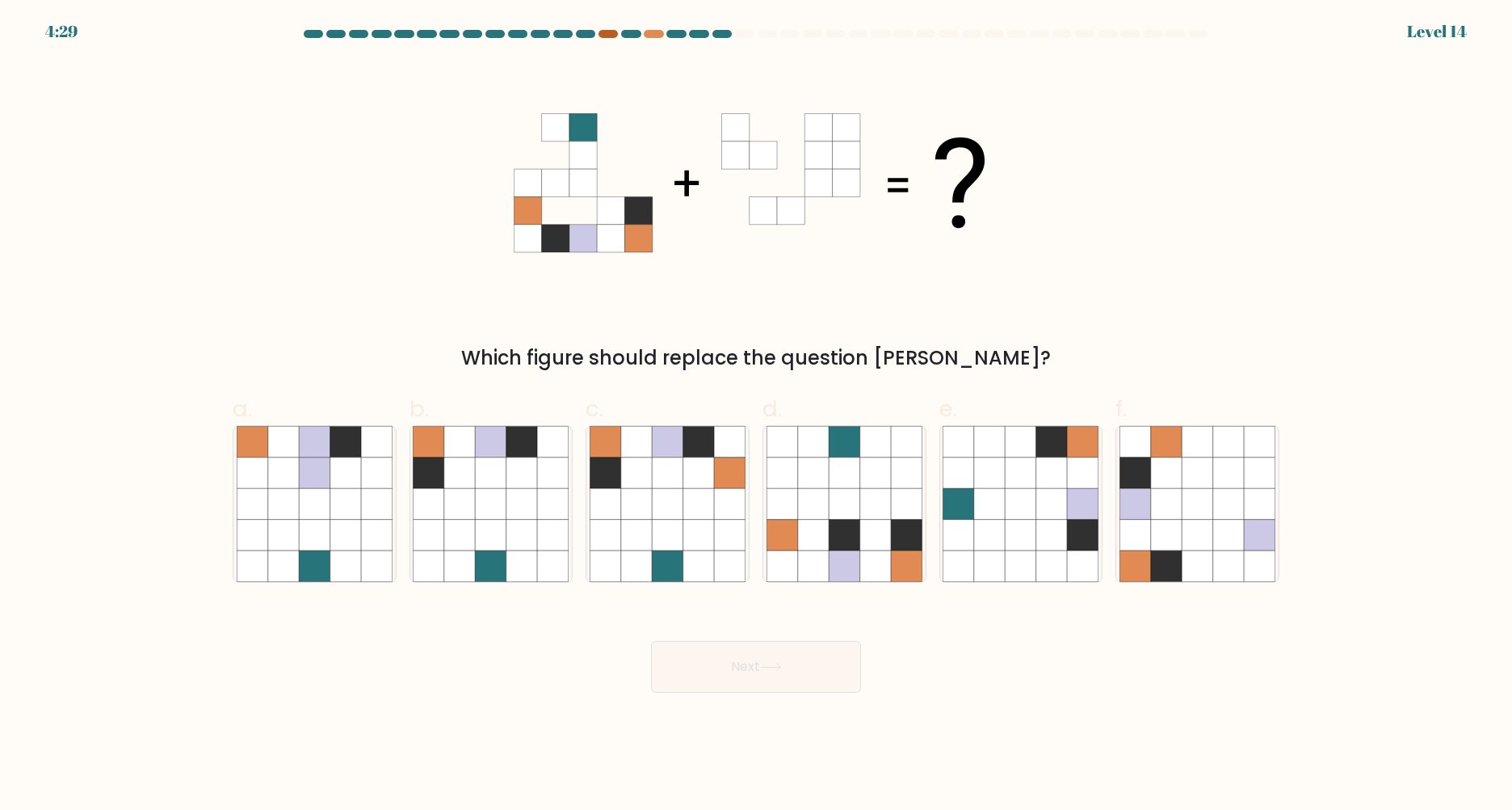
click at [610, 30] on div at bounding box center [607, 33] width 19 height 8
click at [822, 528] on icon at bounding box center [813, 535] width 31 height 31
click at [756, 415] on input "d." at bounding box center [756, 410] width 1 height 11
radio input "true"
click at [794, 674] on button "Next" at bounding box center [756, 666] width 210 height 52
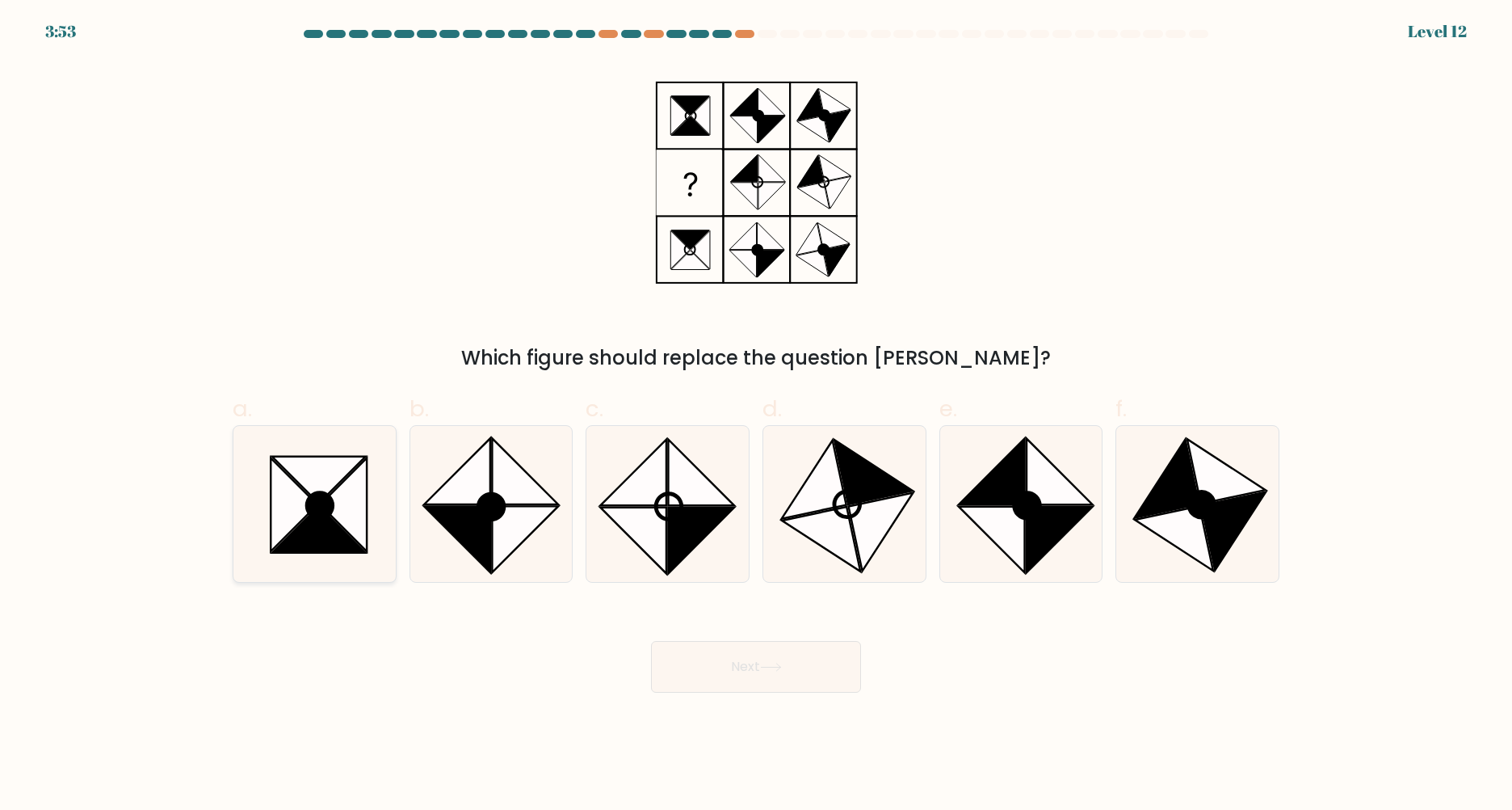
click at [293, 503] on icon at bounding box center [294, 504] width 47 height 94
click at [756, 415] on input "a." at bounding box center [756, 410] width 1 height 11
radio input "true"
click at [757, 676] on button "Next" at bounding box center [756, 666] width 210 height 52
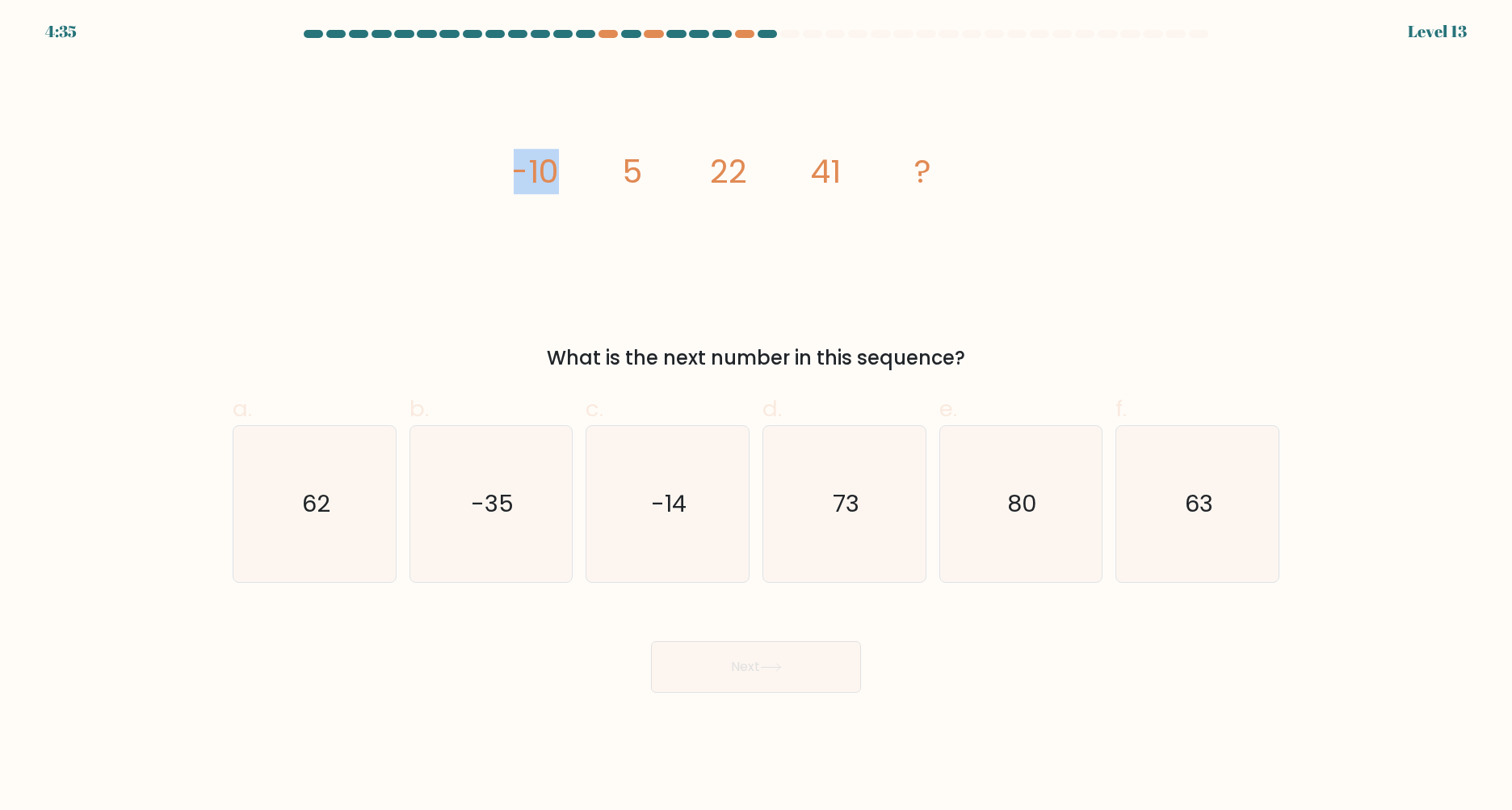
drag, startPoint x: 502, startPoint y: 161, endPoint x: 631, endPoint y: 176, distance: 129.9
click at [630, 176] on div "image/svg+xml -10 5 22 41 ? What is the next number in this sequence?" at bounding box center [756, 217] width 1066 height 311
drag, startPoint x: 690, startPoint y: 228, endPoint x: 681, endPoint y: 224, distance: 9.8
click at [690, 228] on icon "image/svg+xml -10 5 22 41 ?" at bounding box center [756, 183] width 484 height 243
drag, startPoint x: 618, startPoint y: 174, endPoint x: 648, endPoint y: 176, distance: 30.1
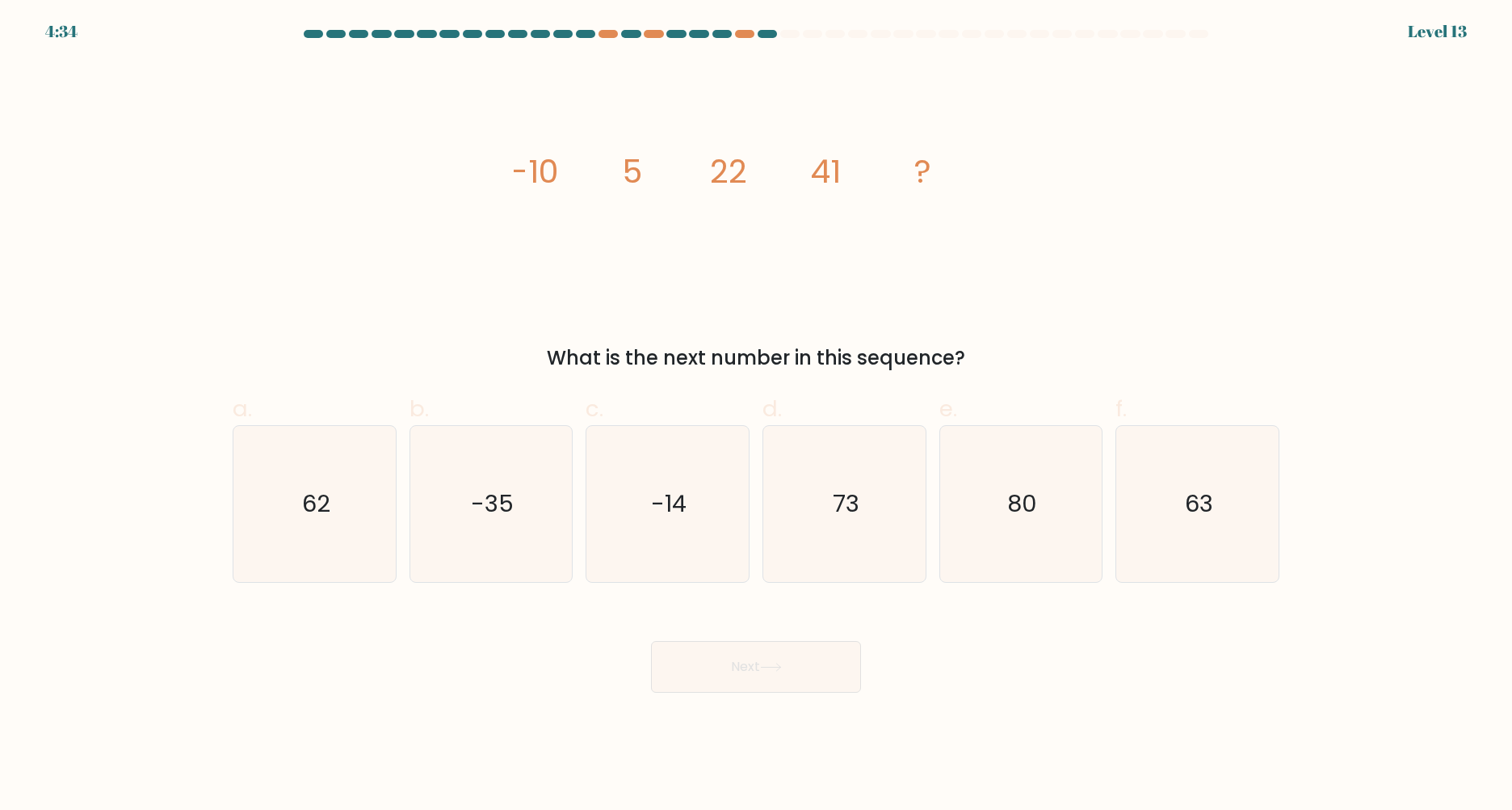
click at [647, 176] on icon "image/svg+xml -10 5 22 41 ?" at bounding box center [756, 183] width 484 height 243
click at [661, 243] on icon "image/svg+xml -10 5 22 41 ?" at bounding box center [756, 183] width 484 height 243
drag, startPoint x: 710, startPoint y: 186, endPoint x: 848, endPoint y: 202, distance: 138.9
click at [829, 193] on g "-10 5 22 41 ?" at bounding box center [721, 171] width 421 height 45
click at [828, 258] on icon "image/svg+xml -10 5 22 41 ?" at bounding box center [756, 183] width 484 height 243
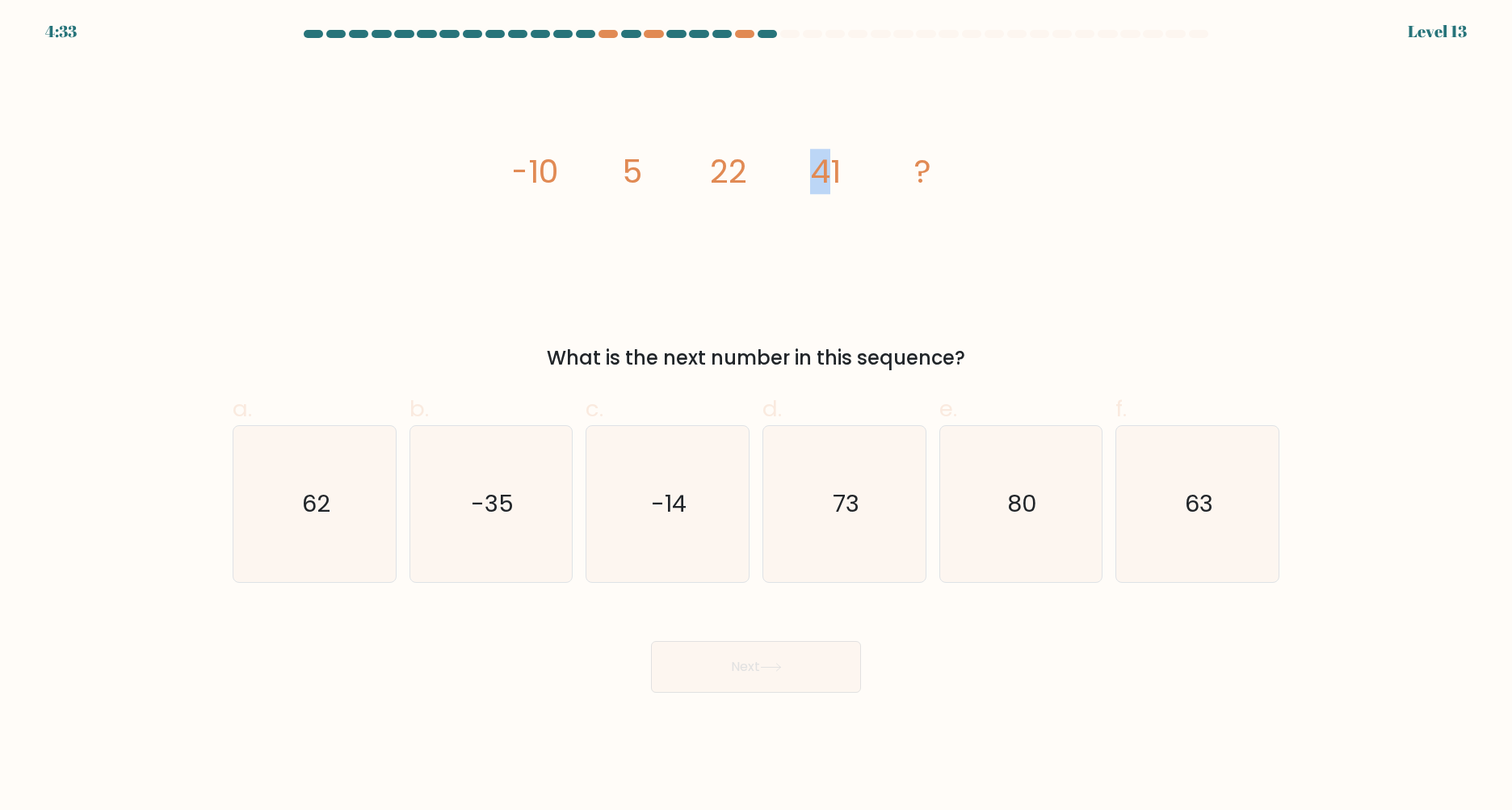
drag, startPoint x: 811, startPoint y: 174, endPoint x: 959, endPoint y: 192, distance: 149.1
click at [905, 181] on icon "image/svg+xml -10 5 22 41 ?" at bounding box center [756, 183] width 484 height 243
click at [961, 244] on icon "image/svg+xml -10 5 22 41 ?" at bounding box center [756, 183] width 484 height 243
drag, startPoint x: 509, startPoint y: 175, endPoint x: 612, endPoint y: 178, distance: 103.0
click at [612, 178] on div "image/svg+xml -10 5 22 41 ? What is the next number in this sequence?" at bounding box center [756, 217] width 1066 height 311
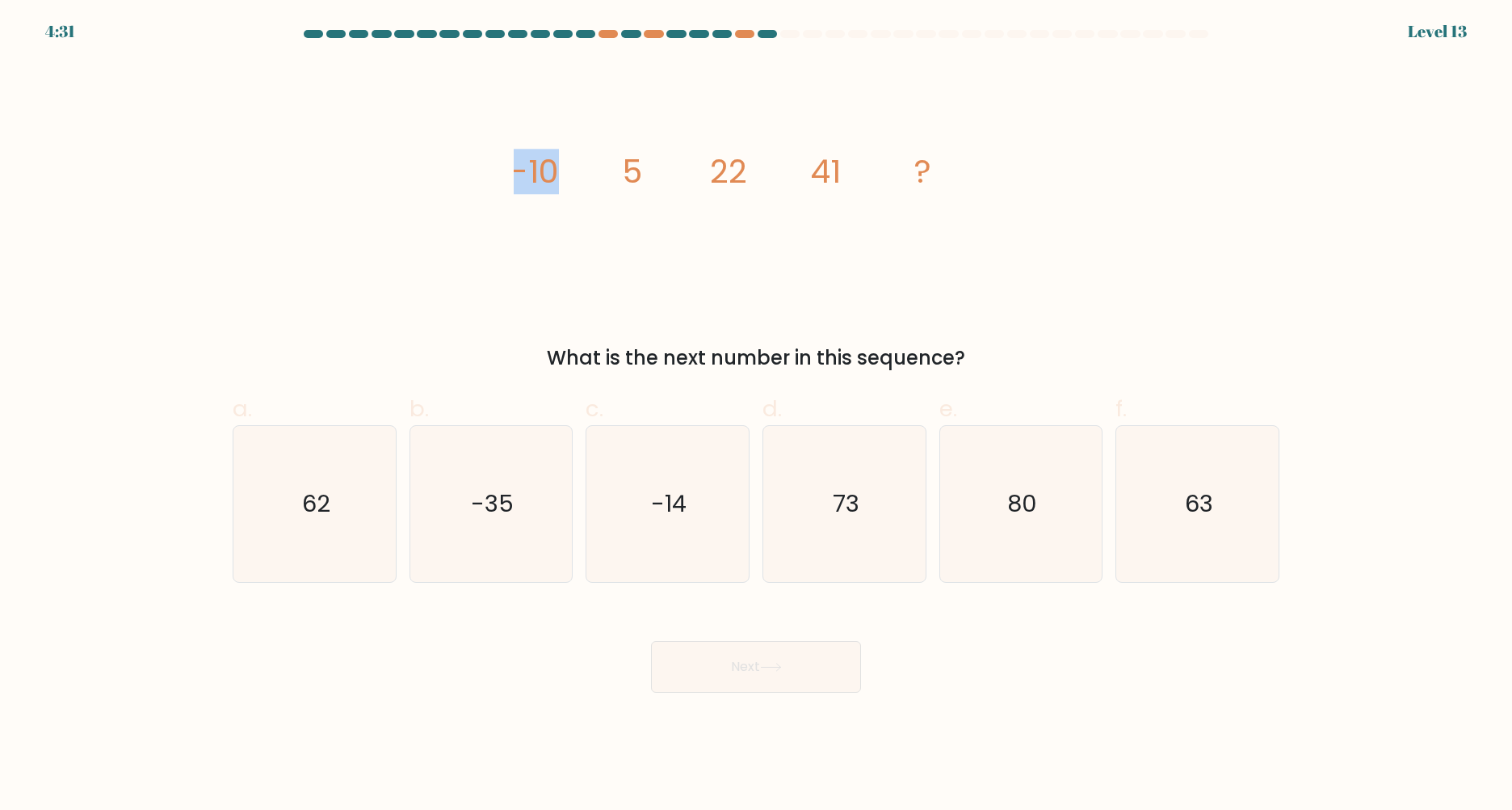
click at [618, 221] on icon "image/svg+xml -10 5 22 41 ?" at bounding box center [756, 183] width 484 height 243
drag, startPoint x: 727, startPoint y: 180, endPoint x: 763, endPoint y: 180, distance: 36.0
click at [763, 180] on icon "image/svg+xml -10 5 22 41 ?" at bounding box center [756, 183] width 484 height 243
click at [762, 206] on icon "image/svg+xml -10 5 22 41 ?" at bounding box center [756, 183] width 484 height 243
drag, startPoint x: 865, startPoint y: 174, endPoint x: 895, endPoint y: 176, distance: 30.1
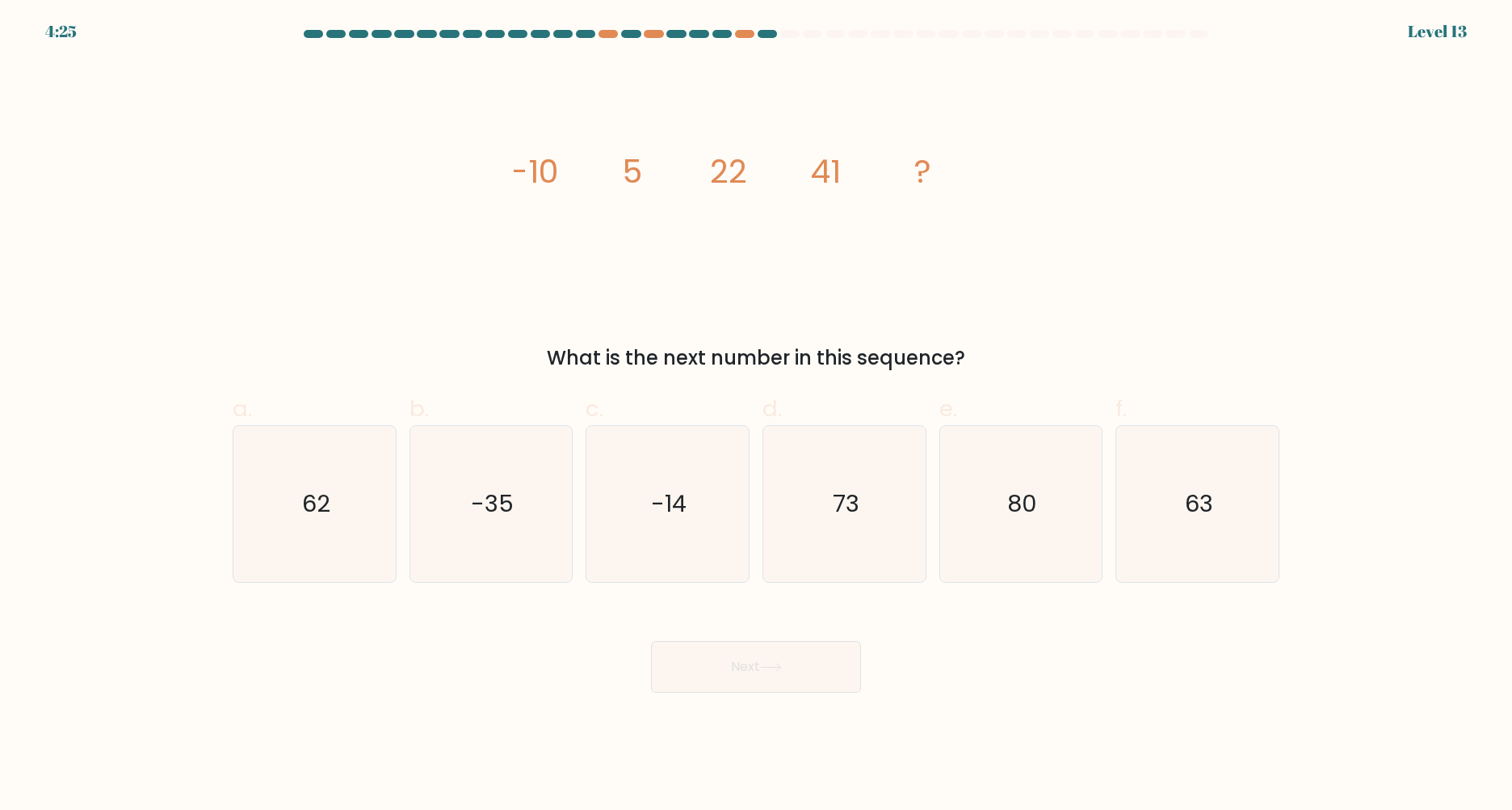
click at [895, 176] on icon "image/svg+xml -10 5 22 41 ?" at bounding box center [756, 183] width 484 height 243
drag, startPoint x: 809, startPoint y: 170, endPoint x: 886, endPoint y: 162, distance: 77.4
click at [866, 162] on icon "image/svg+xml -10 5 22 41 ?" at bounding box center [756, 183] width 484 height 243
click at [925, 239] on icon "image/svg+xml -10 5 22 41 ?" at bounding box center [756, 183] width 484 height 243
click at [327, 499] on icon "62" at bounding box center [315, 504] width 155 height 155
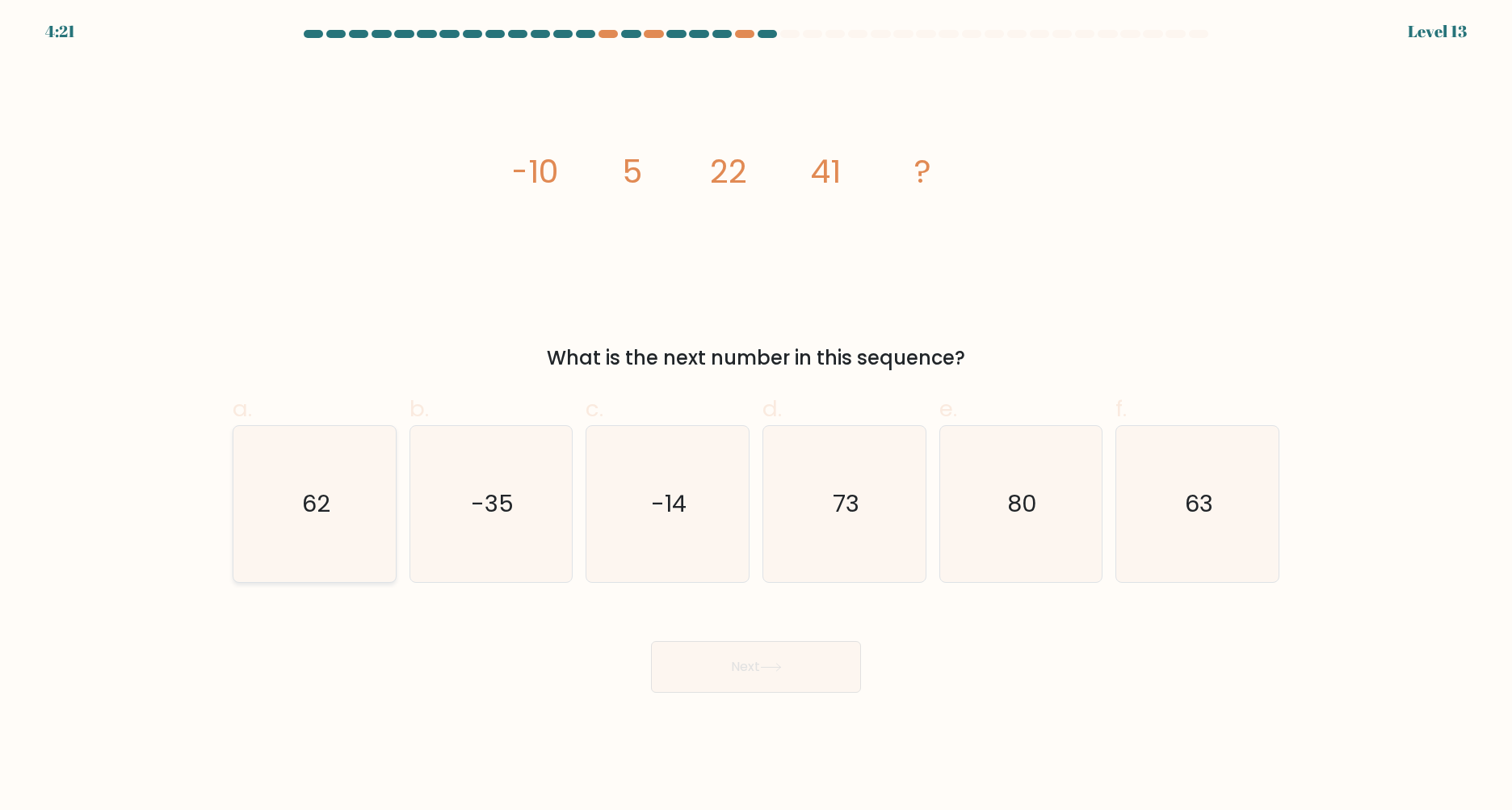
click at [756, 415] on input "a. 62" at bounding box center [756, 410] width 1 height 11
radio input "true"
click at [741, 656] on button "Next" at bounding box center [756, 666] width 210 height 52
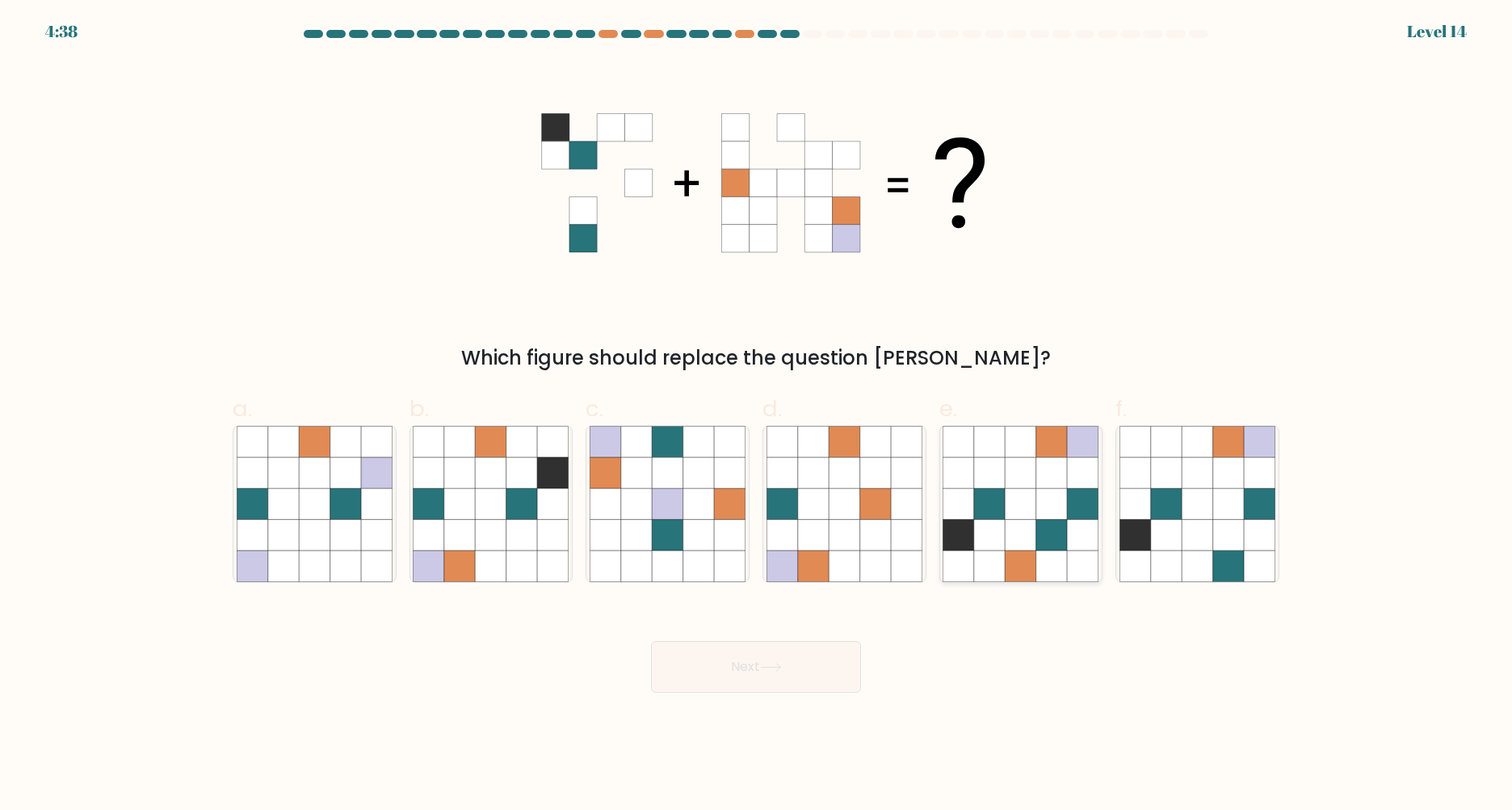
click at [1023, 525] on icon at bounding box center [1021, 535] width 31 height 31
click at [756, 415] on input "e." at bounding box center [756, 410] width 1 height 11
radio input "true"
click at [661, 487] on icon at bounding box center [667, 473] width 31 height 31
click at [756, 415] on input "c." at bounding box center [756, 410] width 1 height 11
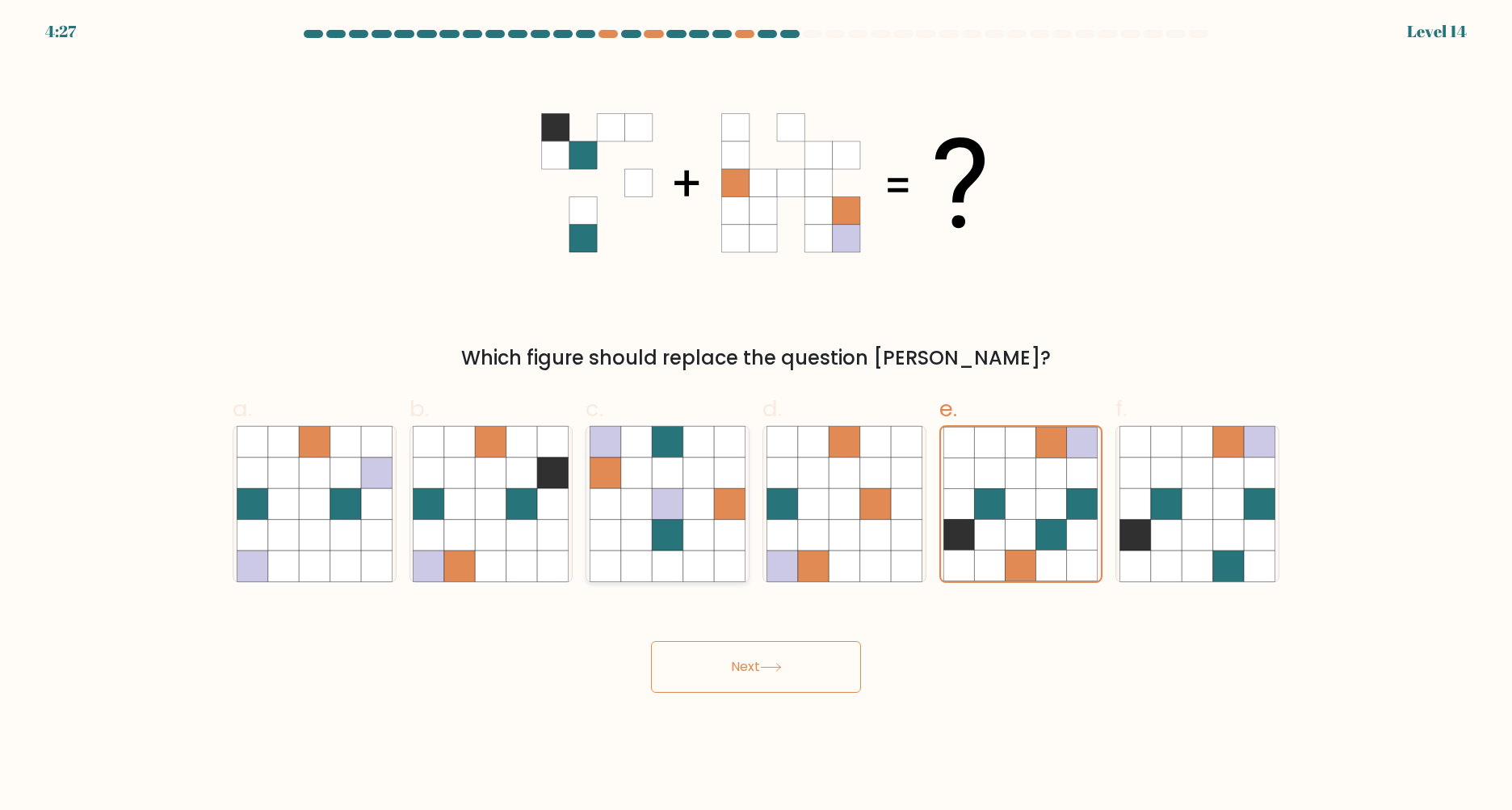
radio input "true"
click at [750, 666] on button "Next" at bounding box center [756, 666] width 210 height 52
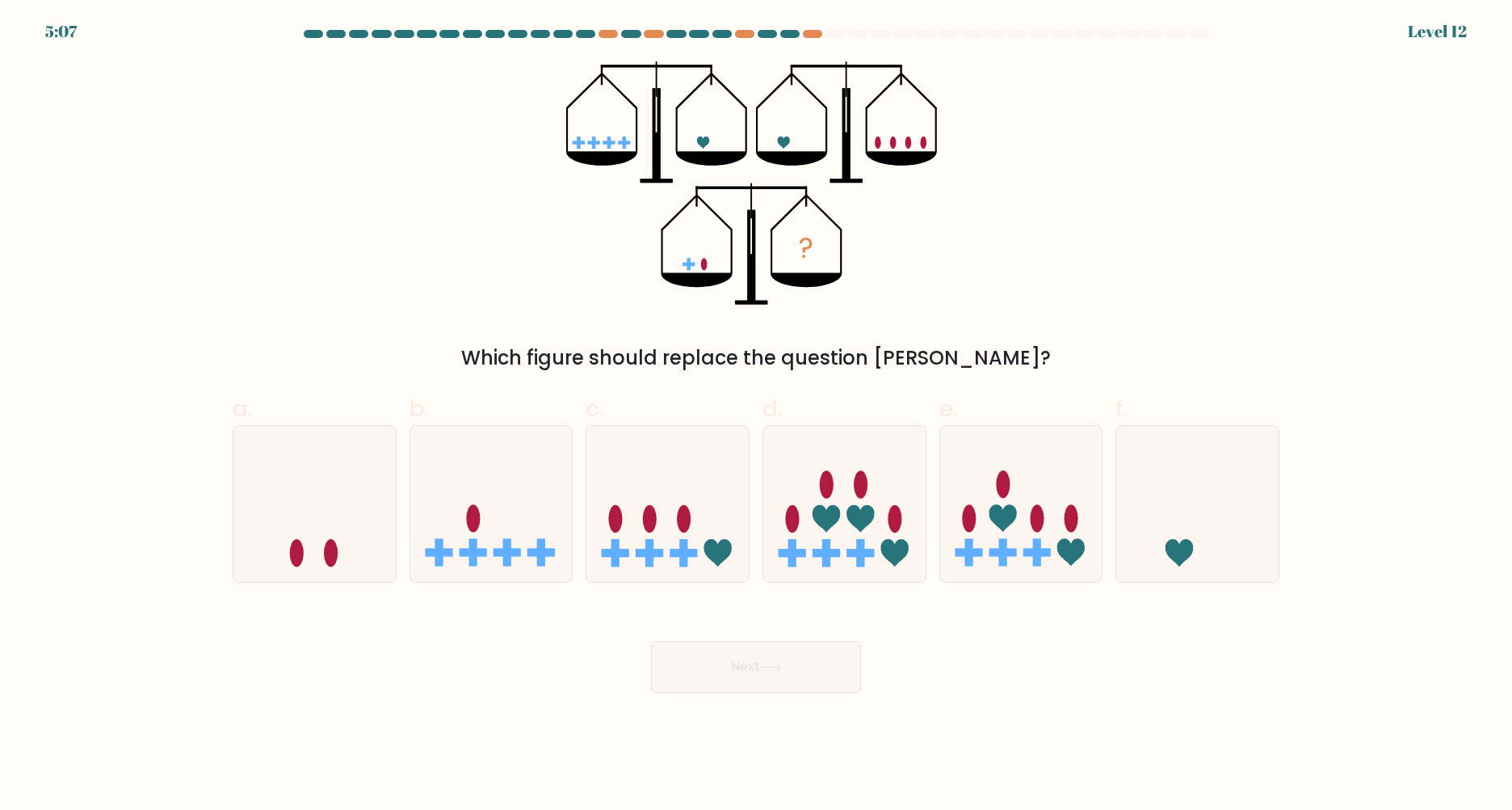
drag, startPoint x: 587, startPoint y: 135, endPoint x: 639, endPoint y: 138, distance: 52.1
click at [639, 138] on icon "?" at bounding box center [756, 183] width 380 height 243
click at [266, 480] on icon at bounding box center [315, 504] width 163 height 134
click at [756, 415] on input "a." at bounding box center [756, 410] width 1 height 11
radio input "true"
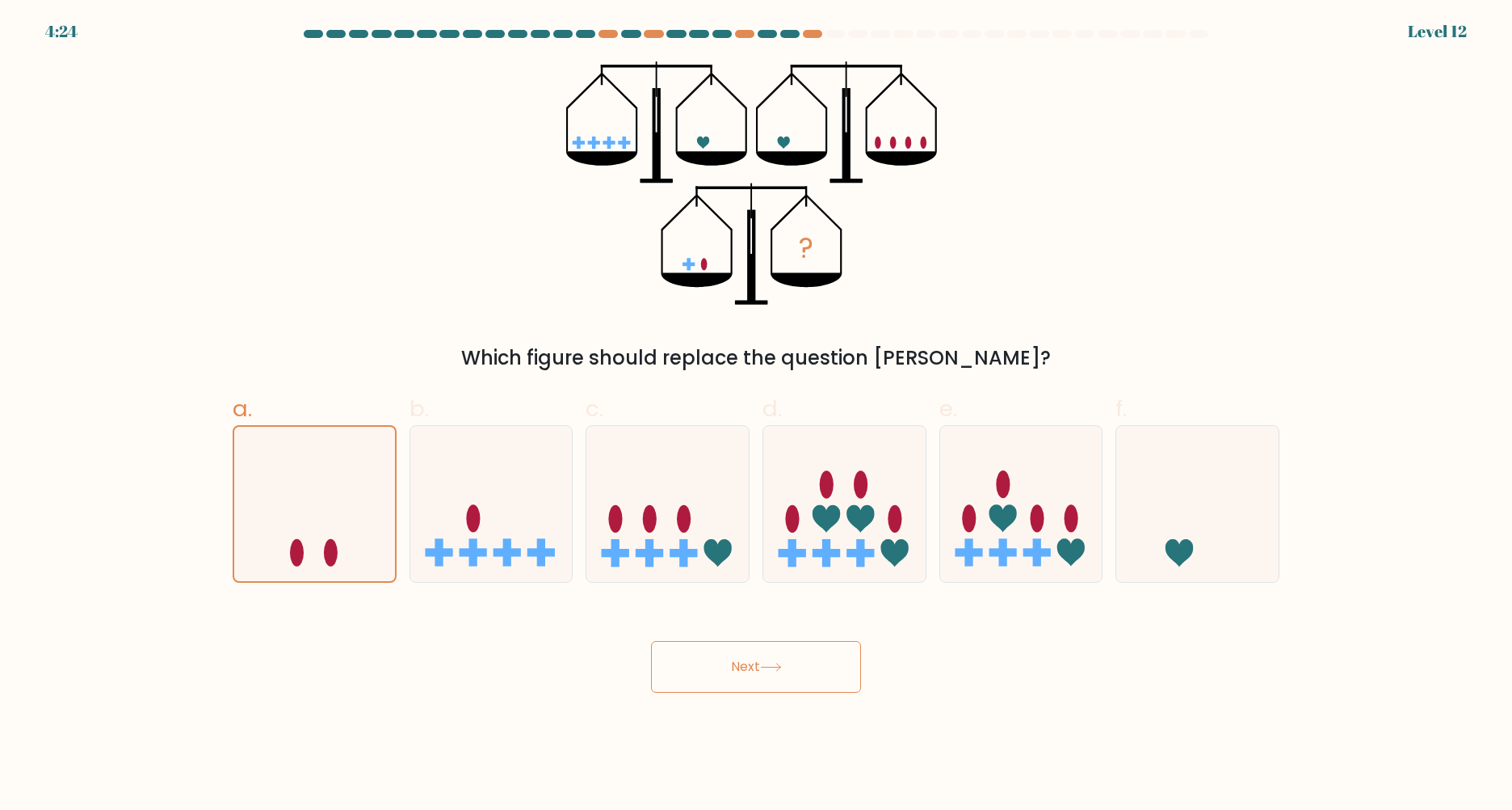
click at [779, 670] on icon at bounding box center [771, 667] width 22 height 9
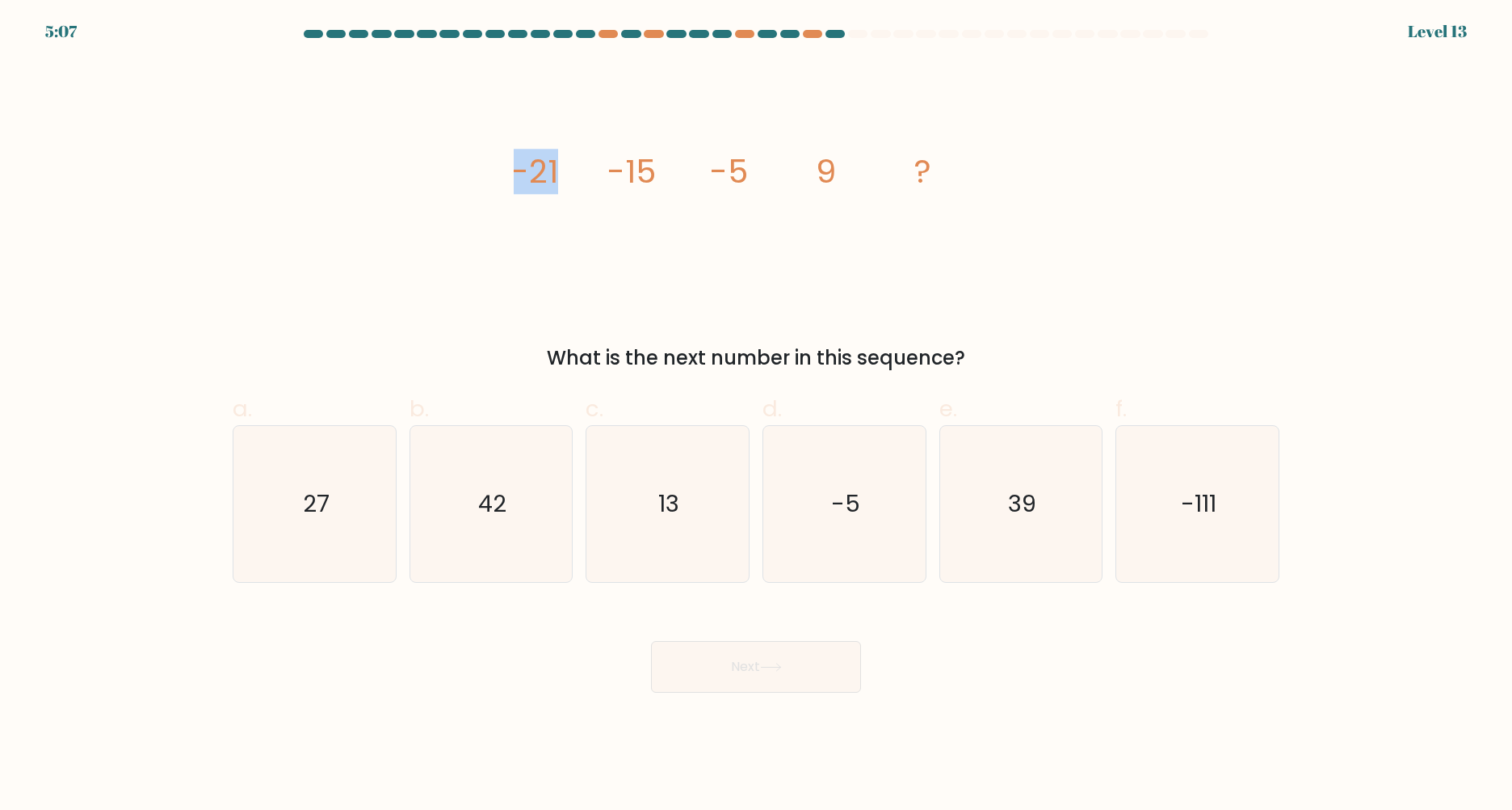
drag, startPoint x: 512, startPoint y: 148, endPoint x: 583, endPoint y: 165, distance: 73.0
click at [583, 165] on div "image/svg+xml -21 -15 -5 9 ? What is the next number in this sequence?" at bounding box center [756, 217] width 1066 height 311
click at [653, 182] on tspan "-15" at bounding box center [632, 171] width 49 height 45
drag, startPoint x: 596, startPoint y: 172, endPoint x: 672, endPoint y: 178, distance: 76.2
click at [662, 178] on icon "image/svg+xml -21 -15 -5 9 ?" at bounding box center [756, 183] width 484 height 243
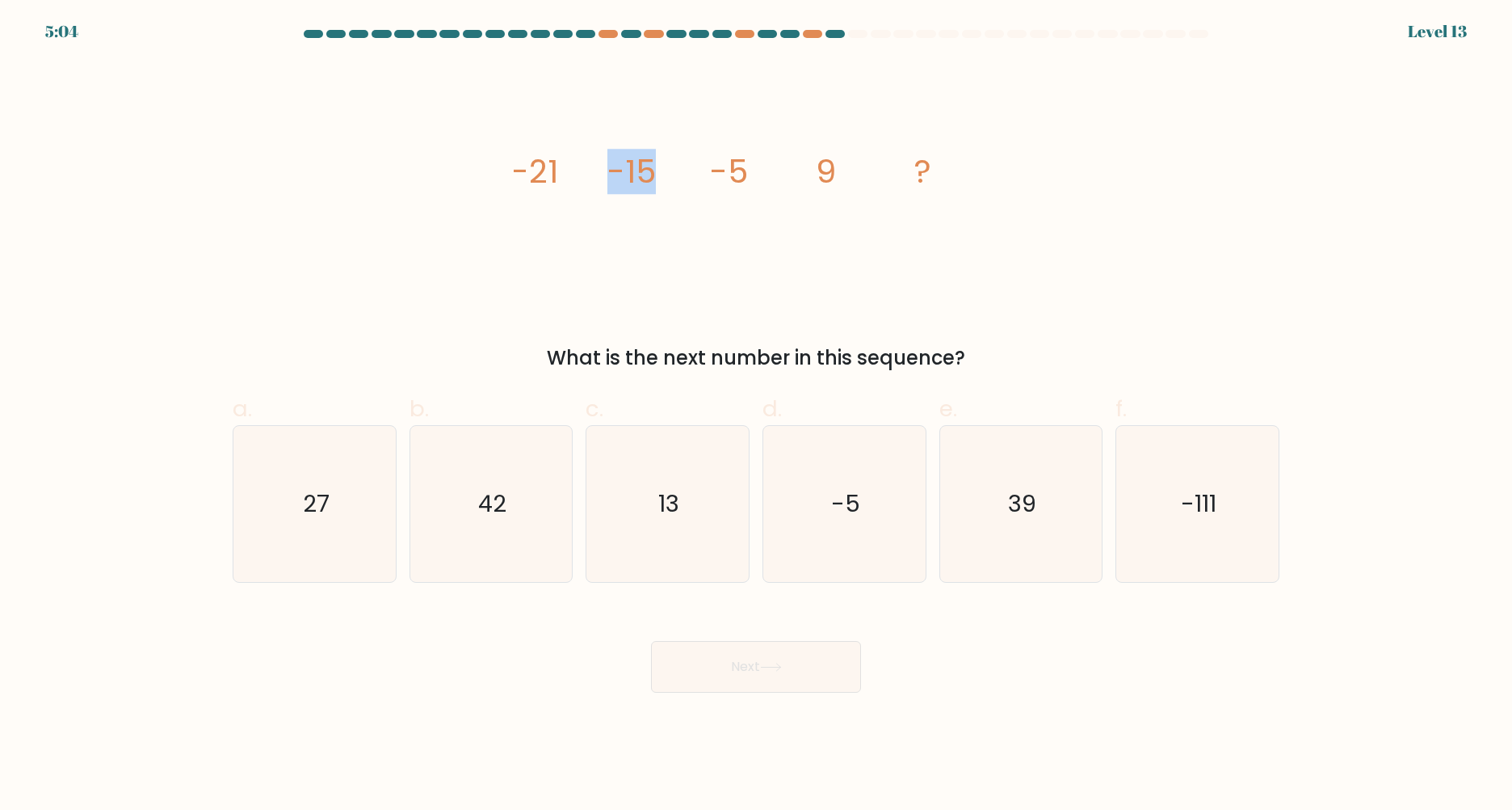
click at [680, 211] on icon "image/svg+xml -21 -15 -5 9 ?" at bounding box center [756, 183] width 484 height 243
drag, startPoint x: 742, startPoint y: 179, endPoint x: 786, endPoint y: 182, distance: 44.1
click at [786, 182] on icon "image/svg+xml -21 -15 -5 9 ?" at bounding box center [756, 183] width 484 height 243
click at [784, 232] on icon "image/svg+xml -21 -15 -5 9 ?" at bounding box center [756, 183] width 484 height 243
drag, startPoint x: 798, startPoint y: 176, endPoint x: 840, endPoint y: 171, distance: 42.3
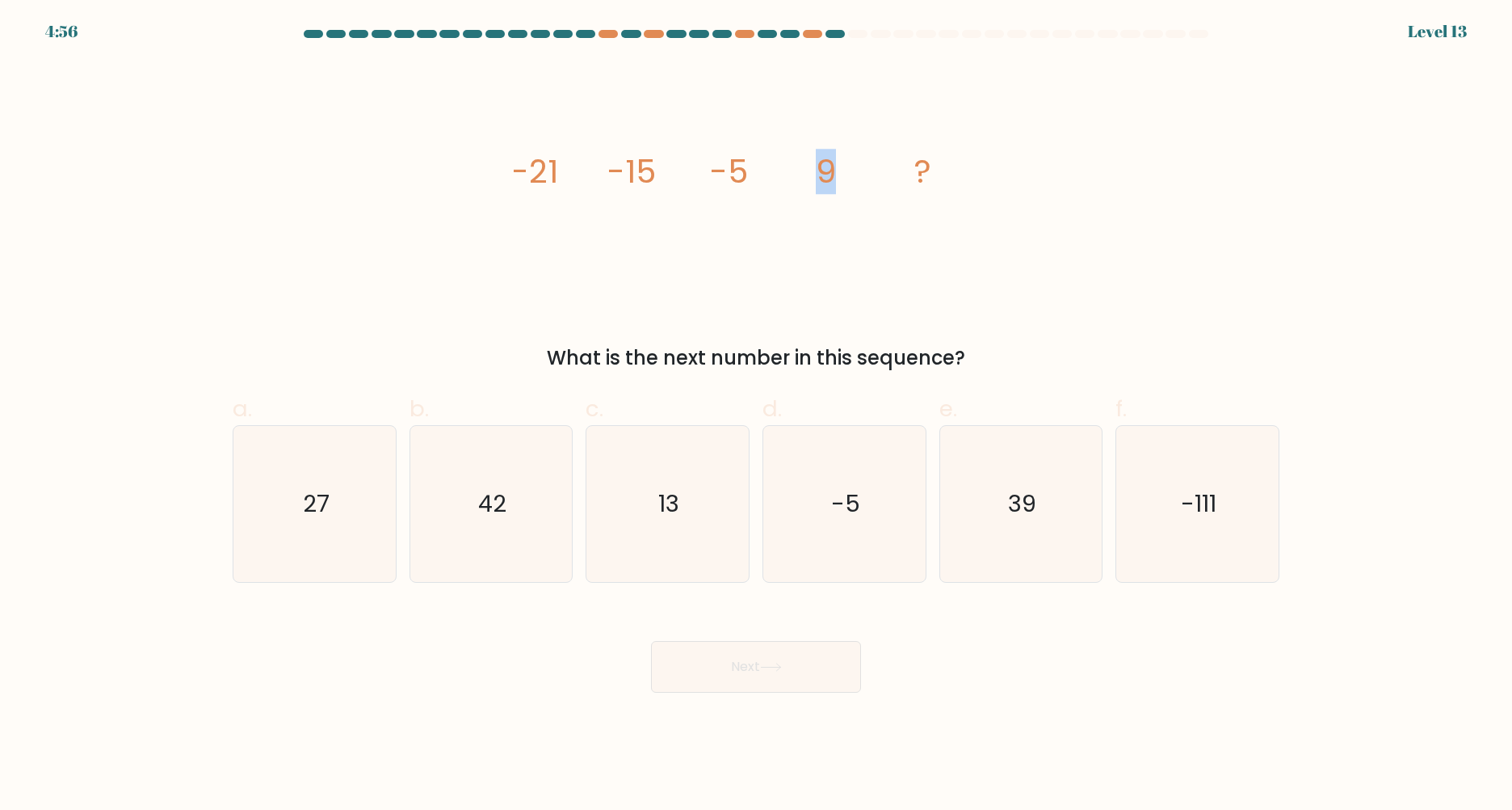
click at [840, 171] on icon "image/svg+xml -21 -15 -5 9 ?" at bounding box center [756, 183] width 484 height 243
click at [799, 203] on icon "image/svg+xml -21 -15 -5 9 ?" at bounding box center [756, 183] width 484 height 243
drag, startPoint x: 811, startPoint y: 171, endPoint x: 824, endPoint y: 171, distance: 13.0
click at [824, 171] on icon "image/svg+xml -21 -15 -5 9 ?" at bounding box center [756, 183] width 484 height 243
drag, startPoint x: 824, startPoint y: 171, endPoint x: 848, endPoint y: 174, distance: 24.2
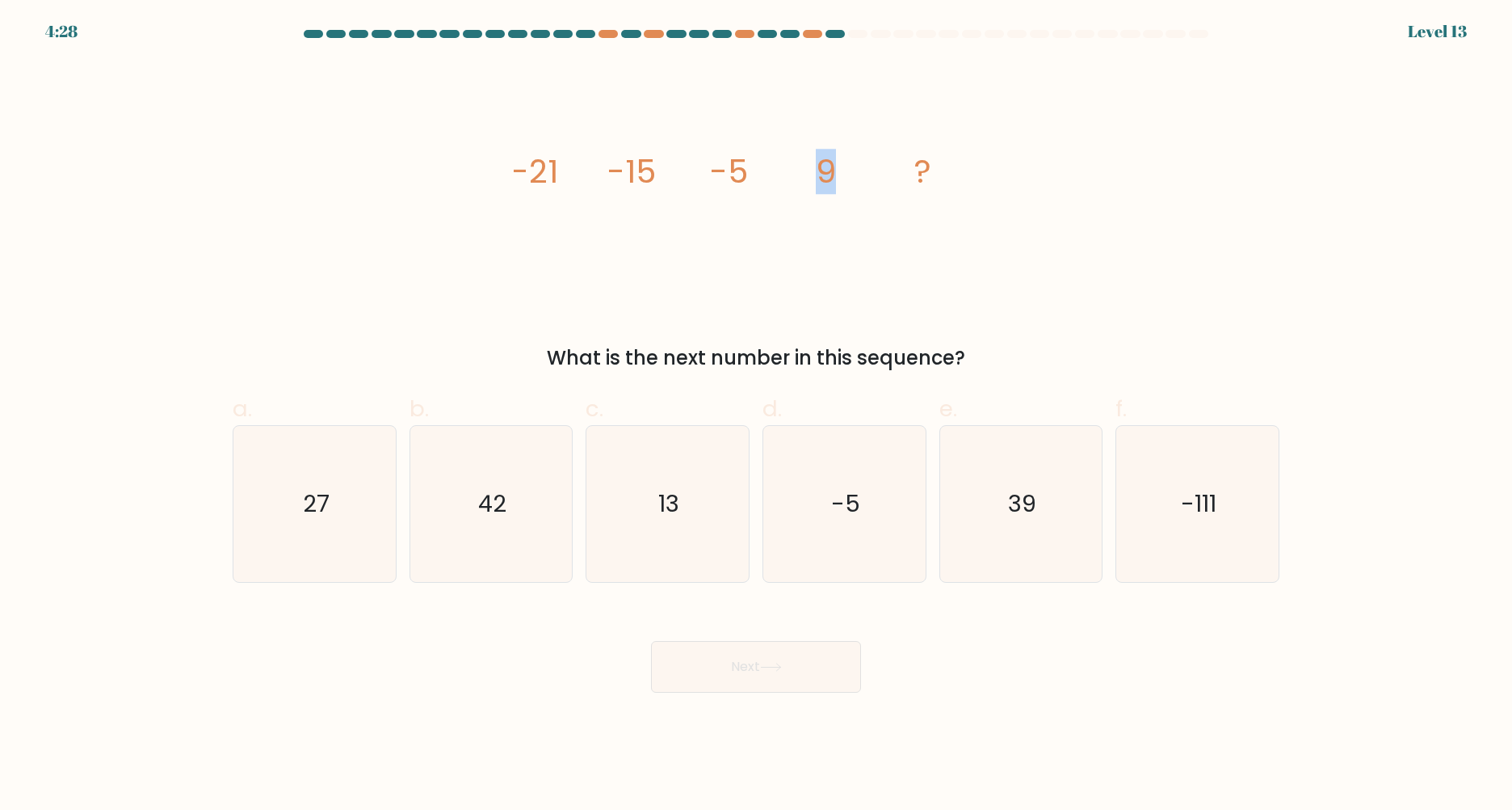
click at [848, 174] on icon "image/svg+xml -21 -15 -5 9 ?" at bounding box center [756, 183] width 484 height 243
click at [852, 222] on icon "image/svg+xml -21 -15 -5 9 ?" at bounding box center [756, 183] width 484 height 243
drag, startPoint x: 826, startPoint y: 179, endPoint x: 846, endPoint y: 173, distance: 20.9
click at [846, 173] on icon "image/svg+xml -21 -15 -5 9 ?" at bounding box center [756, 183] width 484 height 243
click at [799, 192] on icon "image/svg+xml -21 -15 -5 9 ?" at bounding box center [756, 183] width 484 height 243
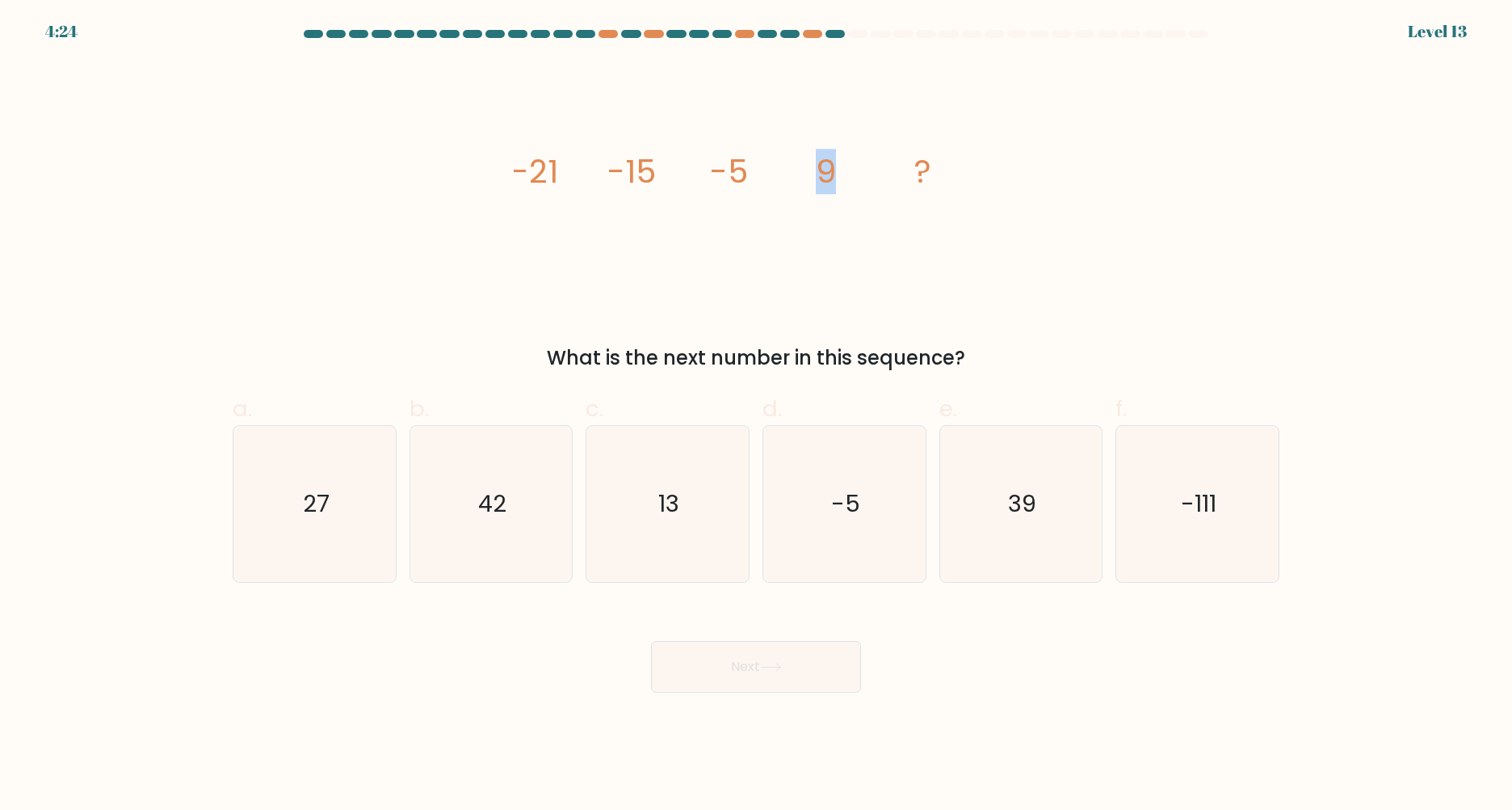
click at [799, 209] on icon "image/svg+xml -21 -15 -5 9 ?" at bounding box center [756, 183] width 484 height 243
click at [422, 476] on icon "42" at bounding box center [491, 504] width 155 height 155
click at [756, 415] on input "b. 42" at bounding box center [756, 410] width 1 height 11
radio input "true"
click at [716, 661] on button "Next" at bounding box center [756, 666] width 210 height 52
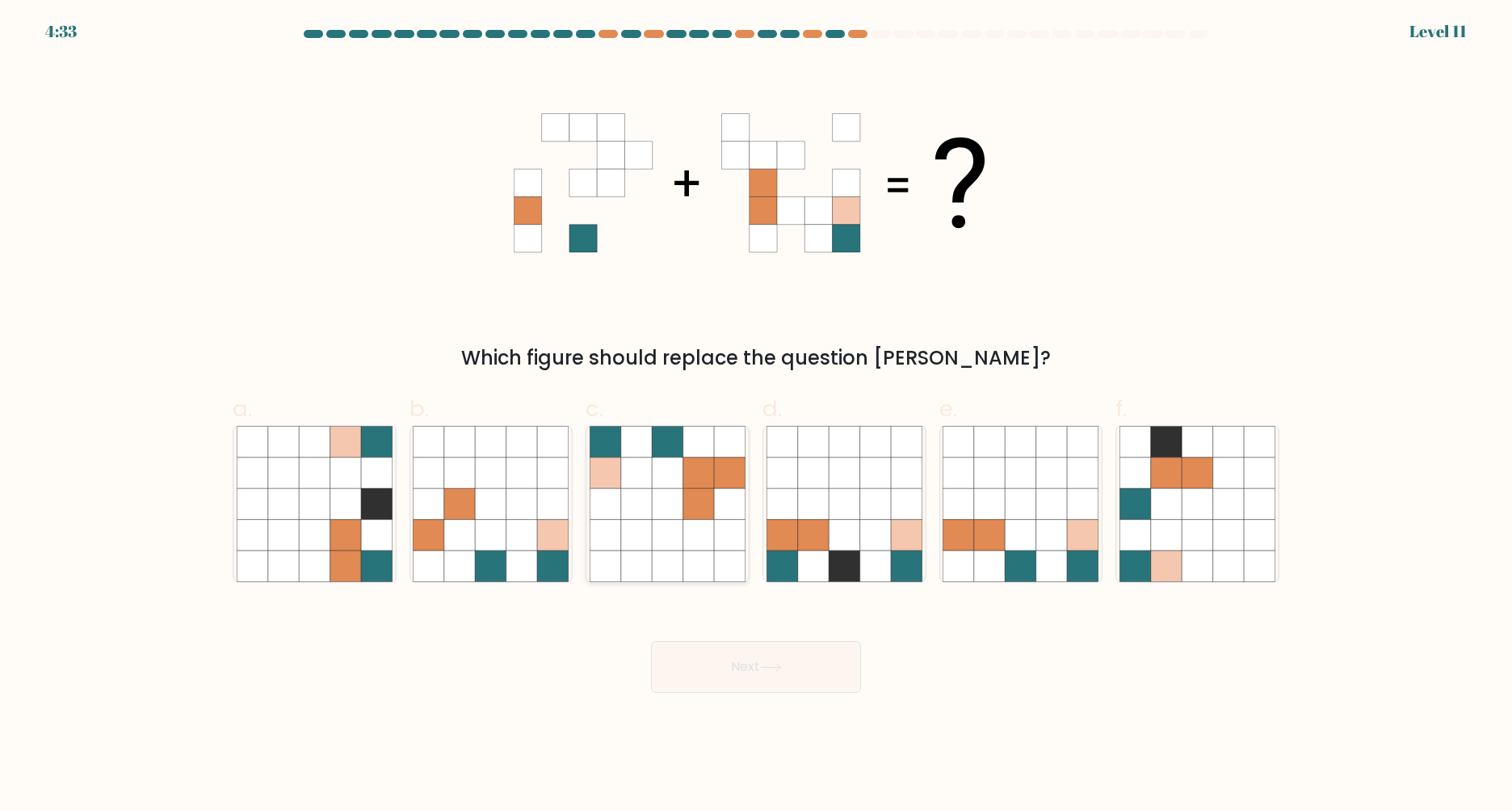
click at [697, 490] on icon at bounding box center [699, 504] width 31 height 31
click at [756, 415] on input "c." at bounding box center [756, 410] width 1 height 11
radio input "true"
click at [771, 658] on button "Next" at bounding box center [756, 666] width 210 height 52
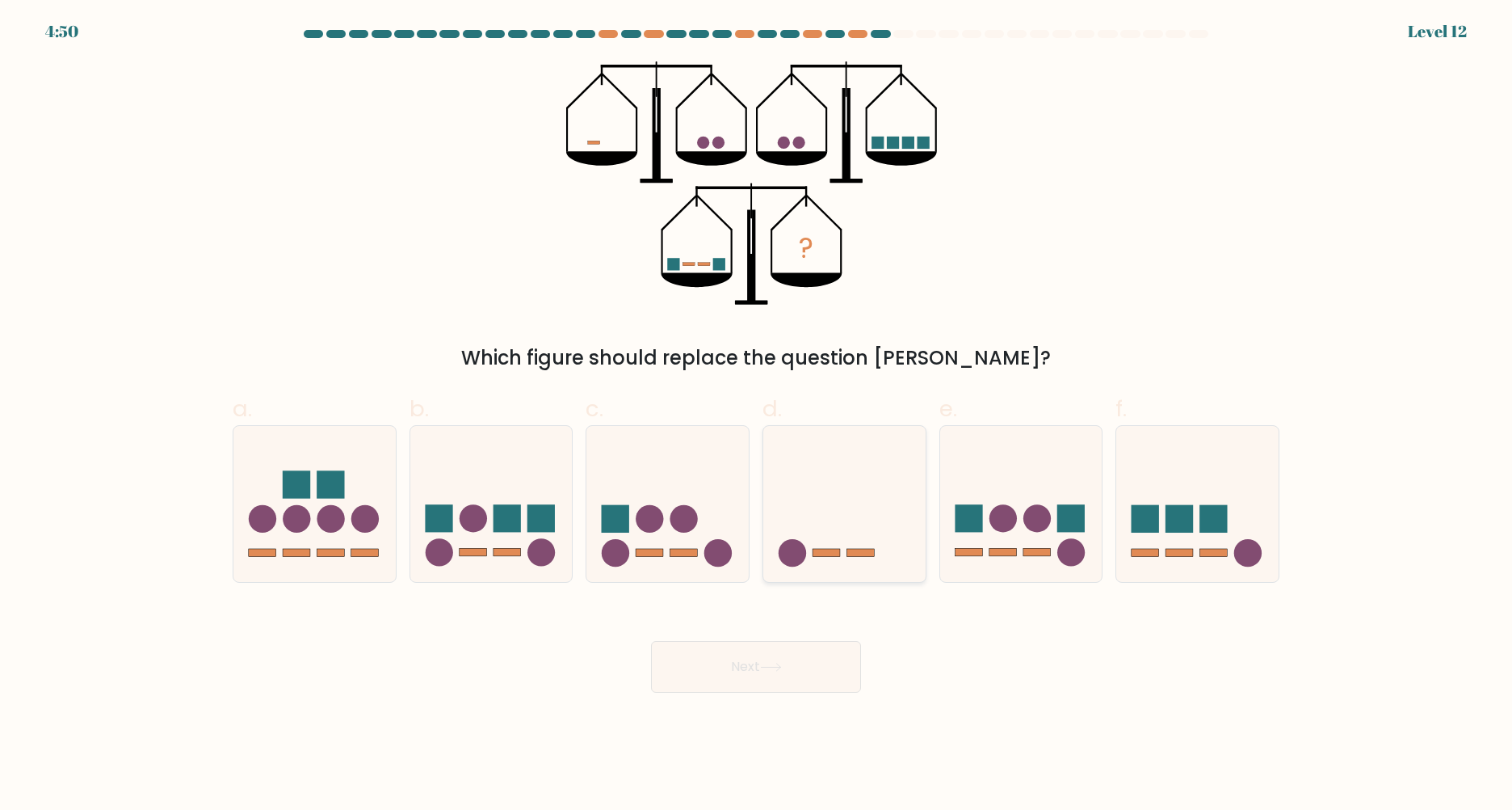
click at [795, 505] on icon at bounding box center [845, 504] width 163 height 134
click at [756, 415] on input "d." at bounding box center [756, 410] width 1 height 11
radio input "true"
click at [765, 675] on button "Next" at bounding box center [756, 666] width 210 height 52
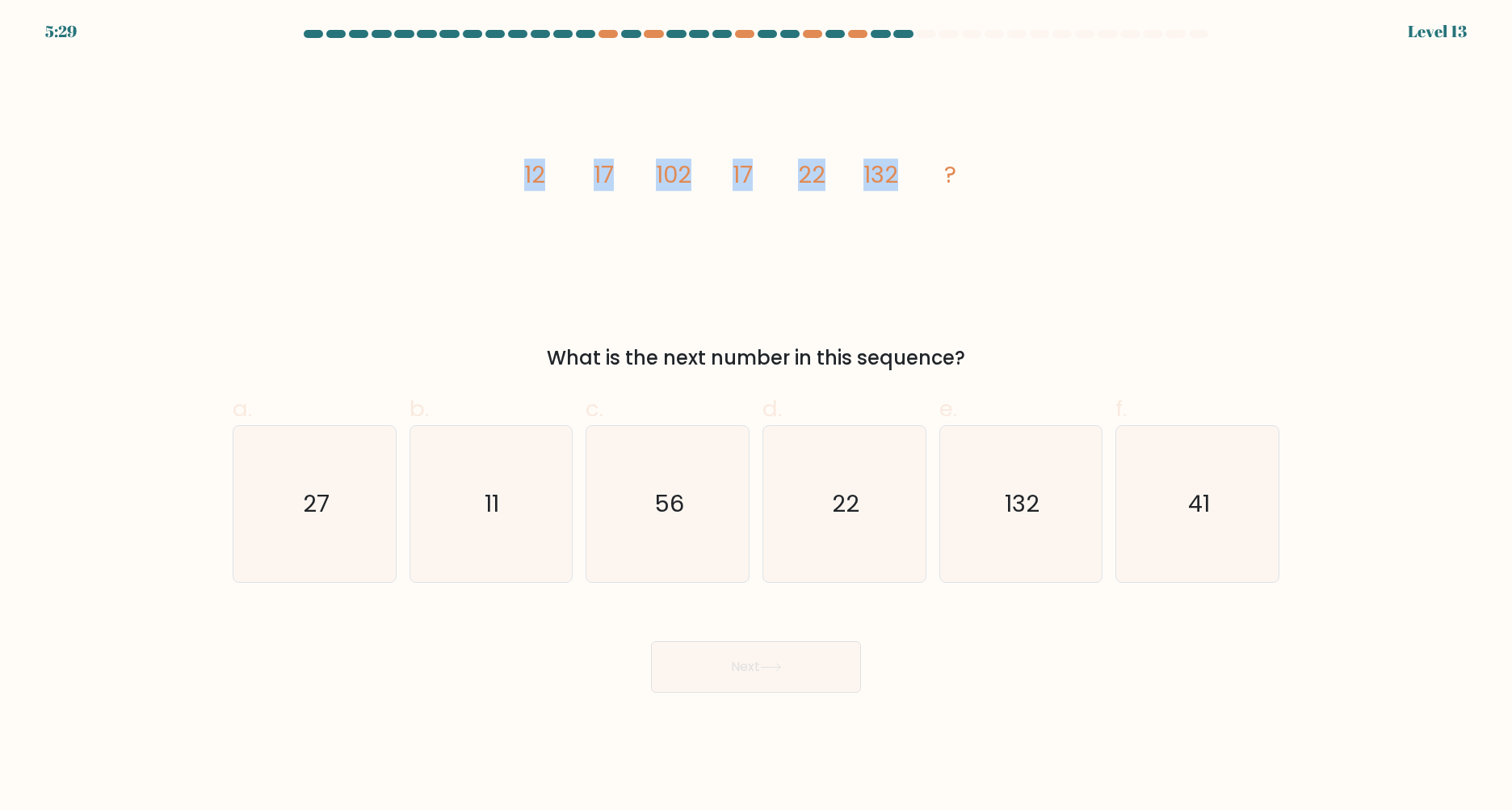
drag, startPoint x: 519, startPoint y: 174, endPoint x: 912, endPoint y: 186, distance: 393.2
click at [912, 186] on div "image/svg+xml 12 17 102 17 22 132 ? What is the next number in this sequence?" at bounding box center [756, 217] width 1066 height 311
click at [701, 255] on icon "image/svg+xml 12 17 102 17 22 132 ?" at bounding box center [756, 183] width 484 height 243
drag, startPoint x: 638, startPoint y: 196, endPoint x: 630, endPoint y: 192, distance: 8.9
click at [637, 196] on icon "image/svg+xml 12 17 102 17 22 132 ?" at bounding box center [756, 183] width 484 height 243
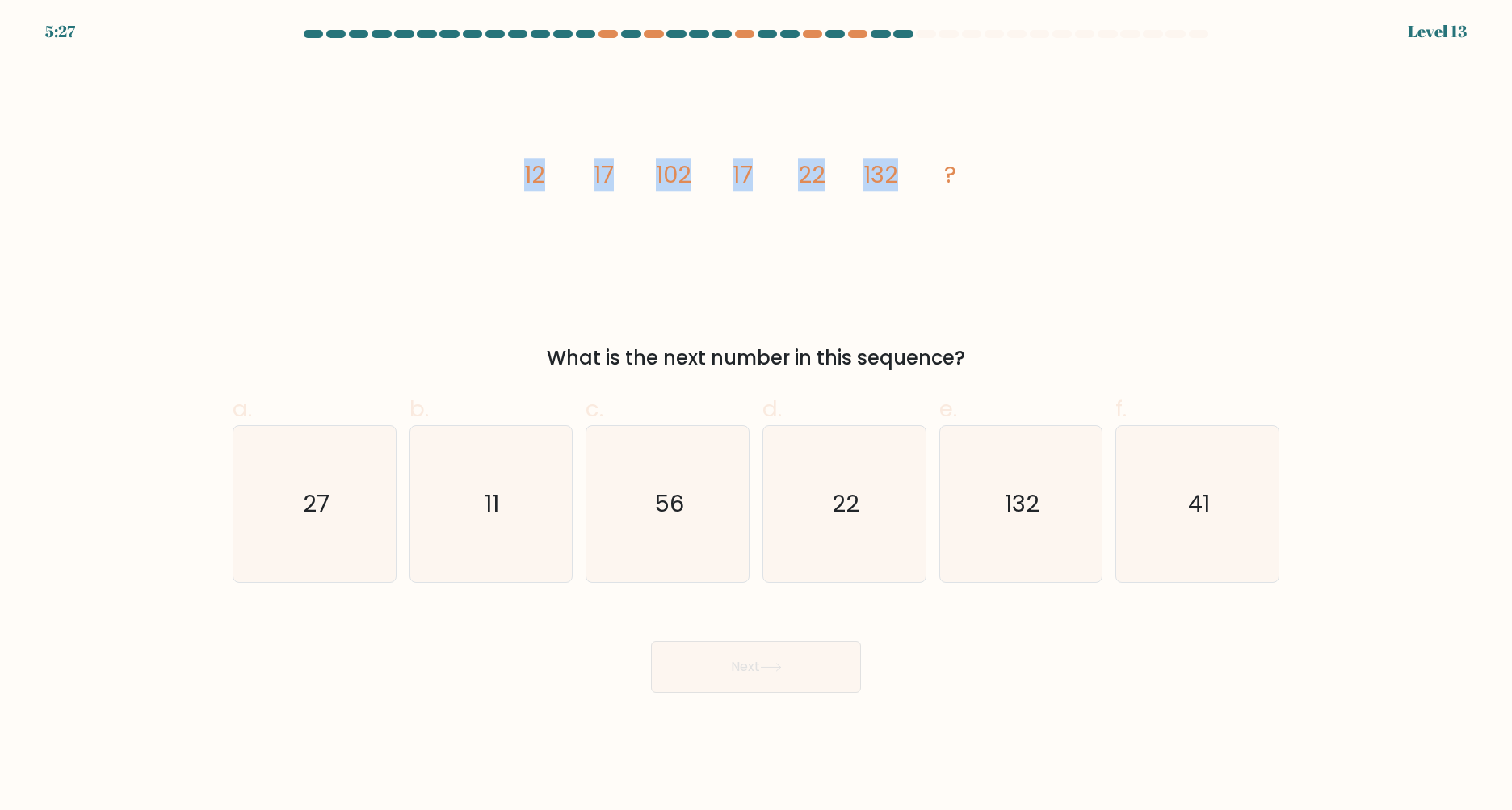
click at [593, 179] on icon "image/svg+xml 12 17 102 17 22 132 ?" at bounding box center [756, 183] width 484 height 243
click at [861, 489] on icon "22" at bounding box center [844, 504] width 155 height 155
click at [756, 415] on input "d. 22" at bounding box center [756, 410] width 1 height 11
radio input "true"
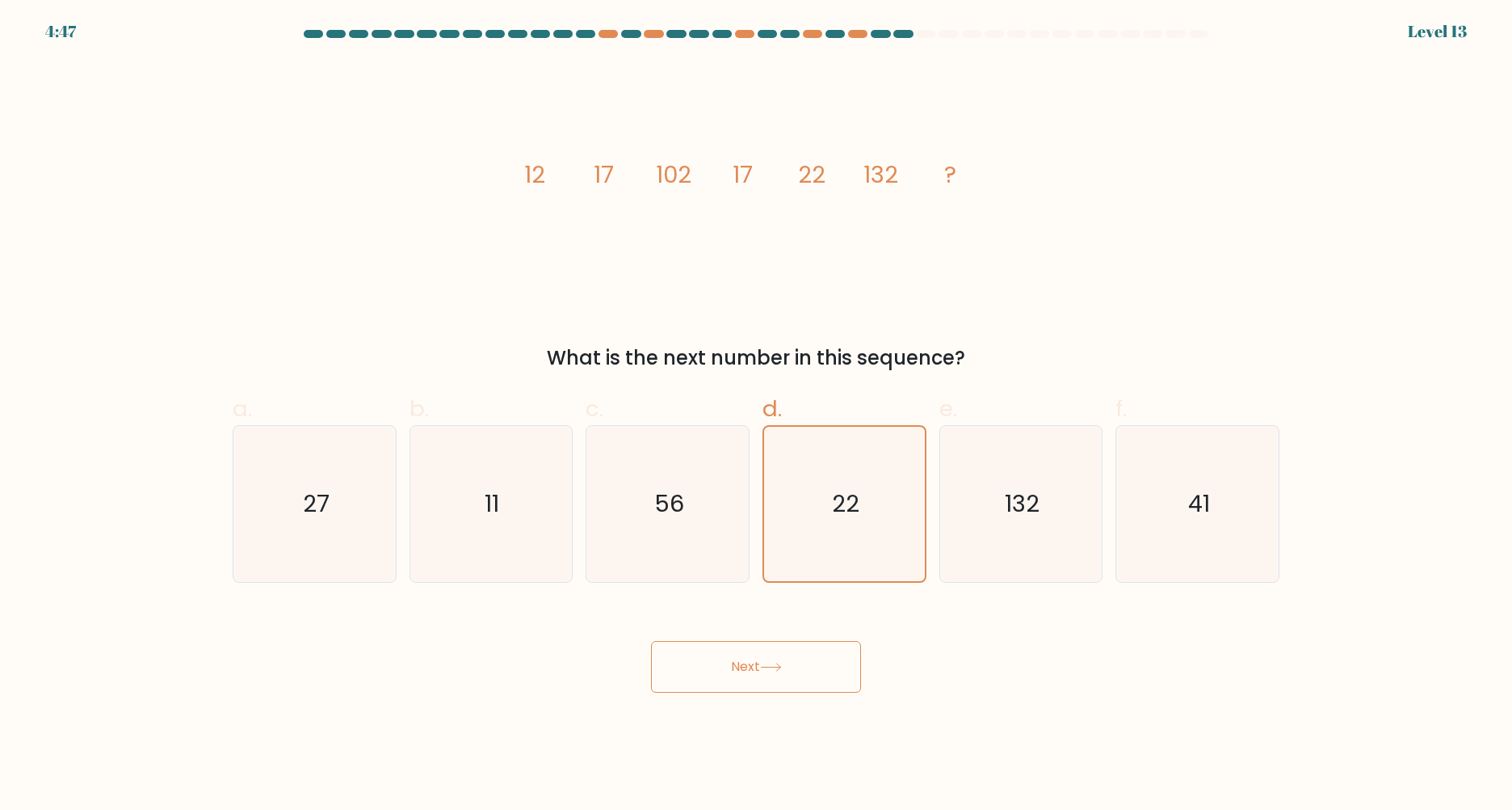
click at [785, 650] on button "Next" at bounding box center [756, 666] width 210 height 52
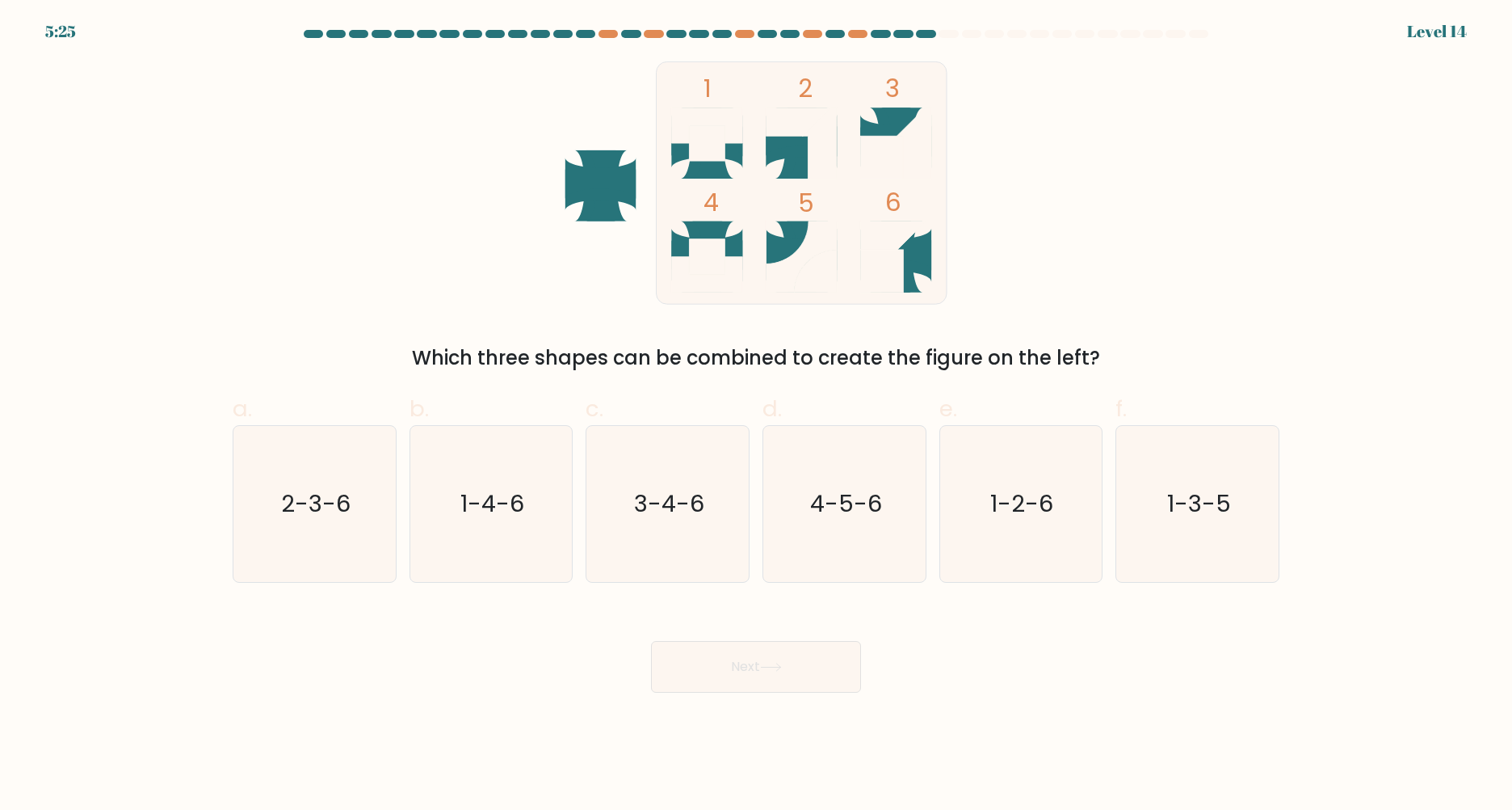
drag, startPoint x: 498, startPoint y: 362, endPoint x: 1105, endPoint y: 344, distance: 607.3
click at [1105, 344] on div "Which three shapes can be combined to create the figure on the left?" at bounding box center [756, 358] width 1028 height 29
click at [1275, 354] on div "1 2 3 4 5 6 Which three shapes can be combined to create the figure on the left?" at bounding box center [756, 217] width 1066 height 311
click at [330, 513] on text "2-3-6" at bounding box center [315, 504] width 70 height 33
click at [756, 415] on input "a. 2-3-6" at bounding box center [756, 410] width 1 height 11
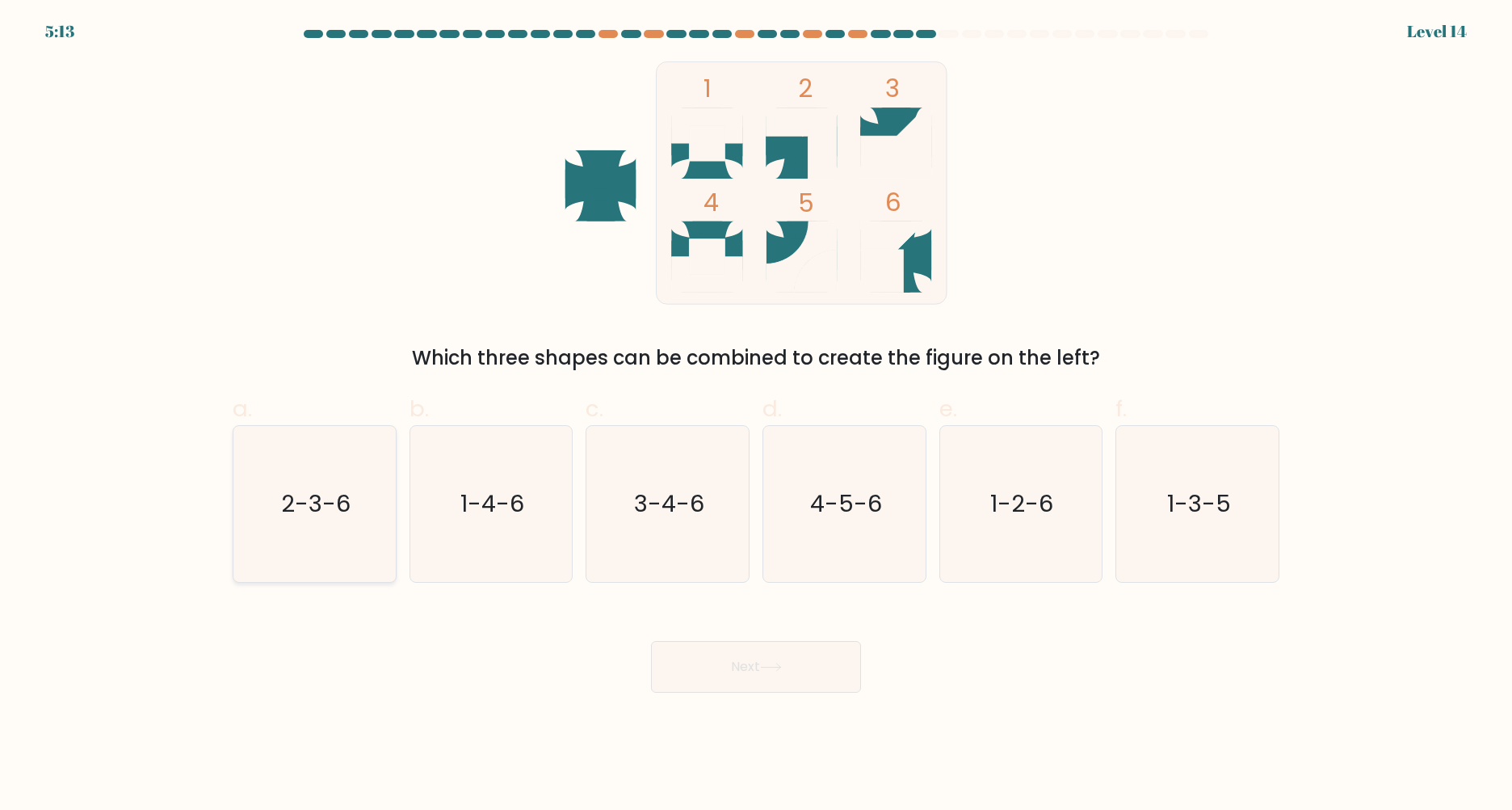
radio input "true"
click at [760, 642] on div "Next" at bounding box center [756, 647] width 1066 height 90
click at [786, 673] on button "Next" at bounding box center [756, 666] width 210 height 52
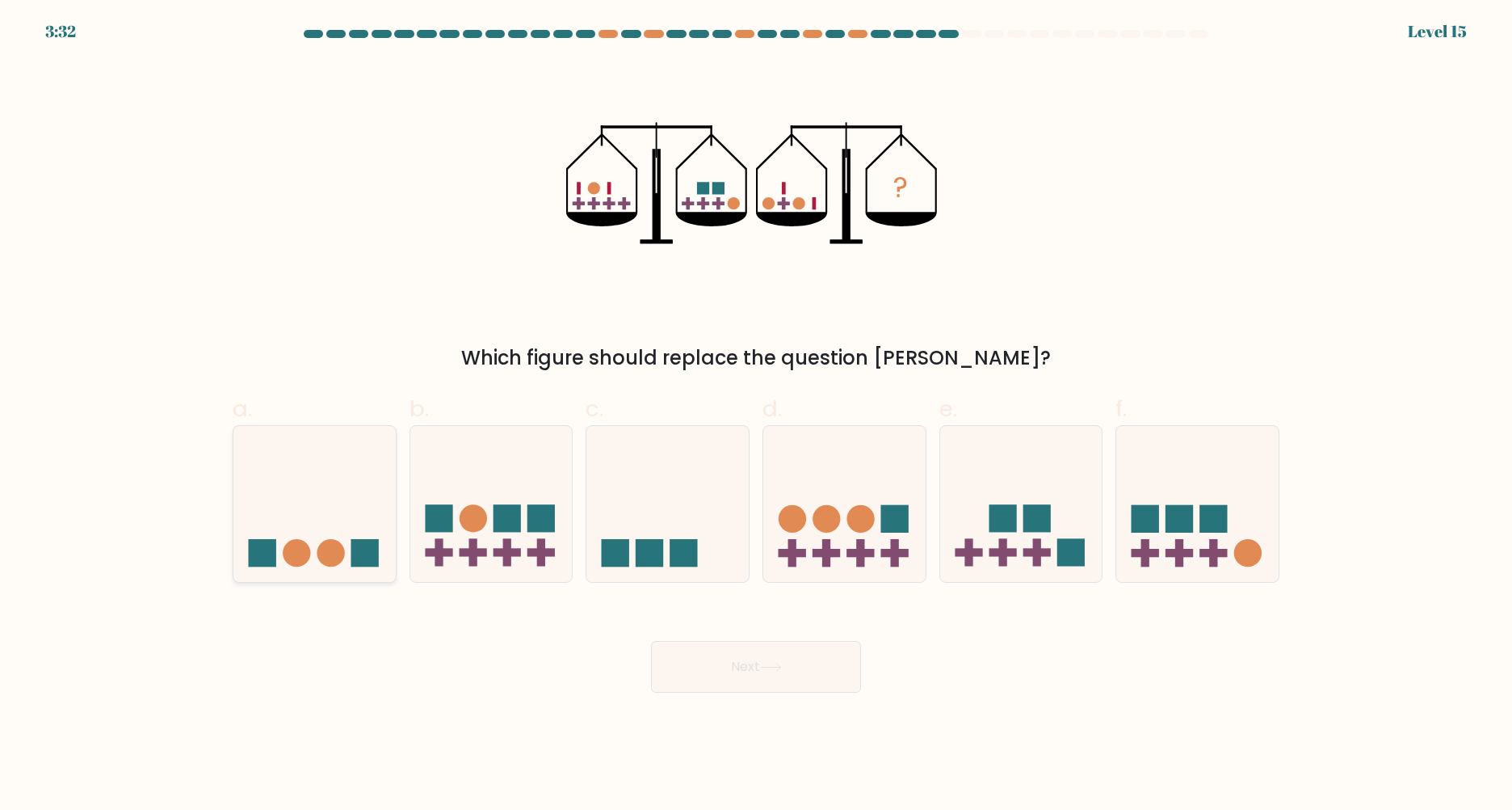
click at [353, 513] on icon at bounding box center [315, 504] width 163 height 134
click at [756, 415] on input "a." at bounding box center [756, 410] width 1 height 11
radio input "true"
click at [774, 663] on icon at bounding box center [771, 667] width 22 height 9
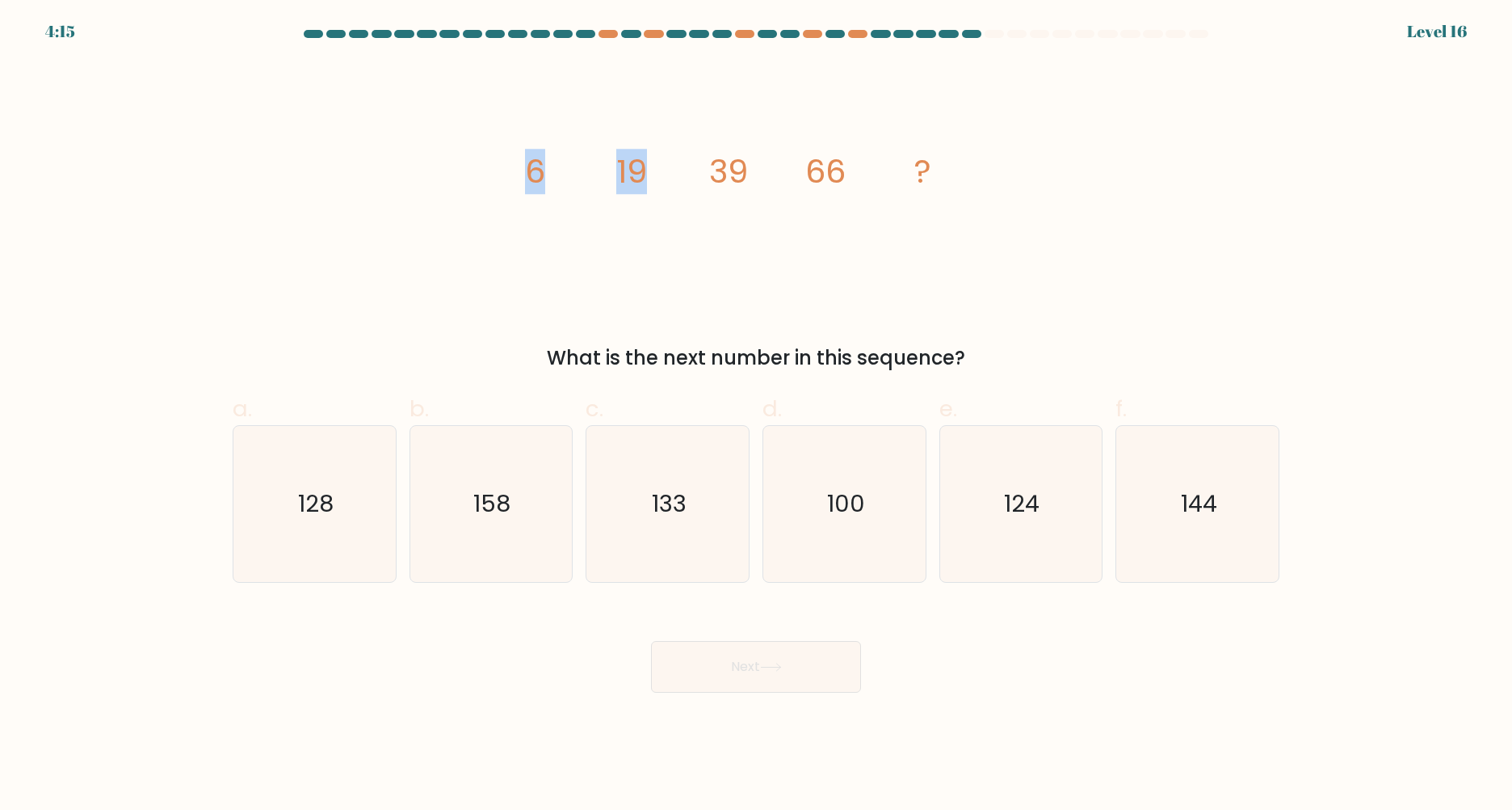
drag, startPoint x: 534, startPoint y: 171, endPoint x: 667, endPoint y: 174, distance: 133.0
click at [667, 174] on icon "image/svg+xml 6 19 39 66 ?" at bounding box center [756, 183] width 484 height 243
click at [658, 232] on icon "image/svg+xml 6 19 39 66 ?" at bounding box center [756, 183] width 484 height 243
drag, startPoint x: 712, startPoint y: 171, endPoint x: 768, endPoint y: 174, distance: 56.1
click at [768, 174] on icon "image/svg+xml 6 19 39 66 ?" at bounding box center [756, 183] width 484 height 243
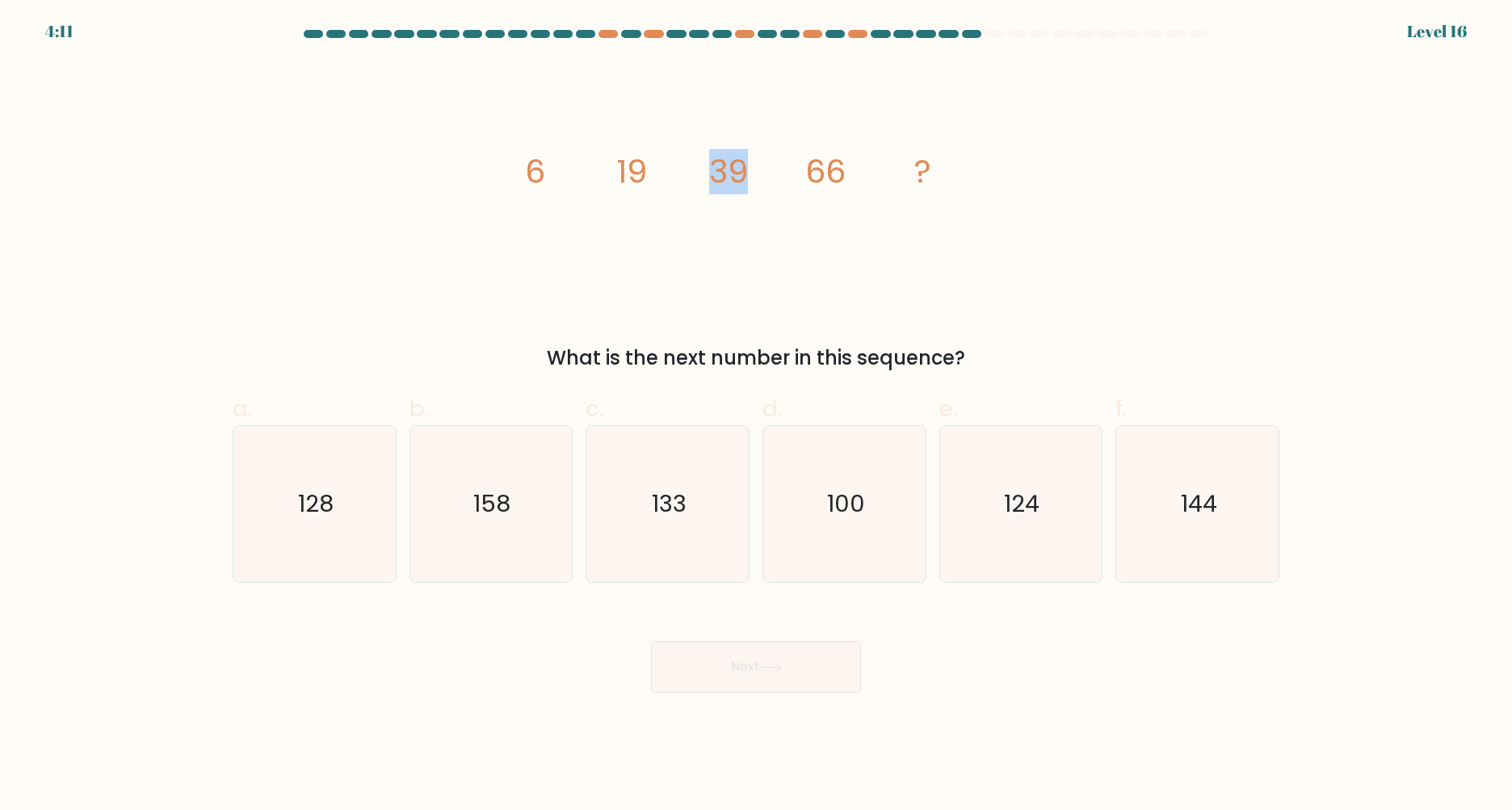
click at [762, 185] on icon "image/svg+xml 6 19 39 66 ?" at bounding box center [756, 183] width 484 height 243
click at [718, 473] on icon "133" at bounding box center [667, 504] width 155 height 155
click at [756, 415] on input "c. 133" at bounding box center [756, 410] width 1 height 11
radio input "true"
click at [781, 659] on button "Next" at bounding box center [756, 666] width 210 height 52
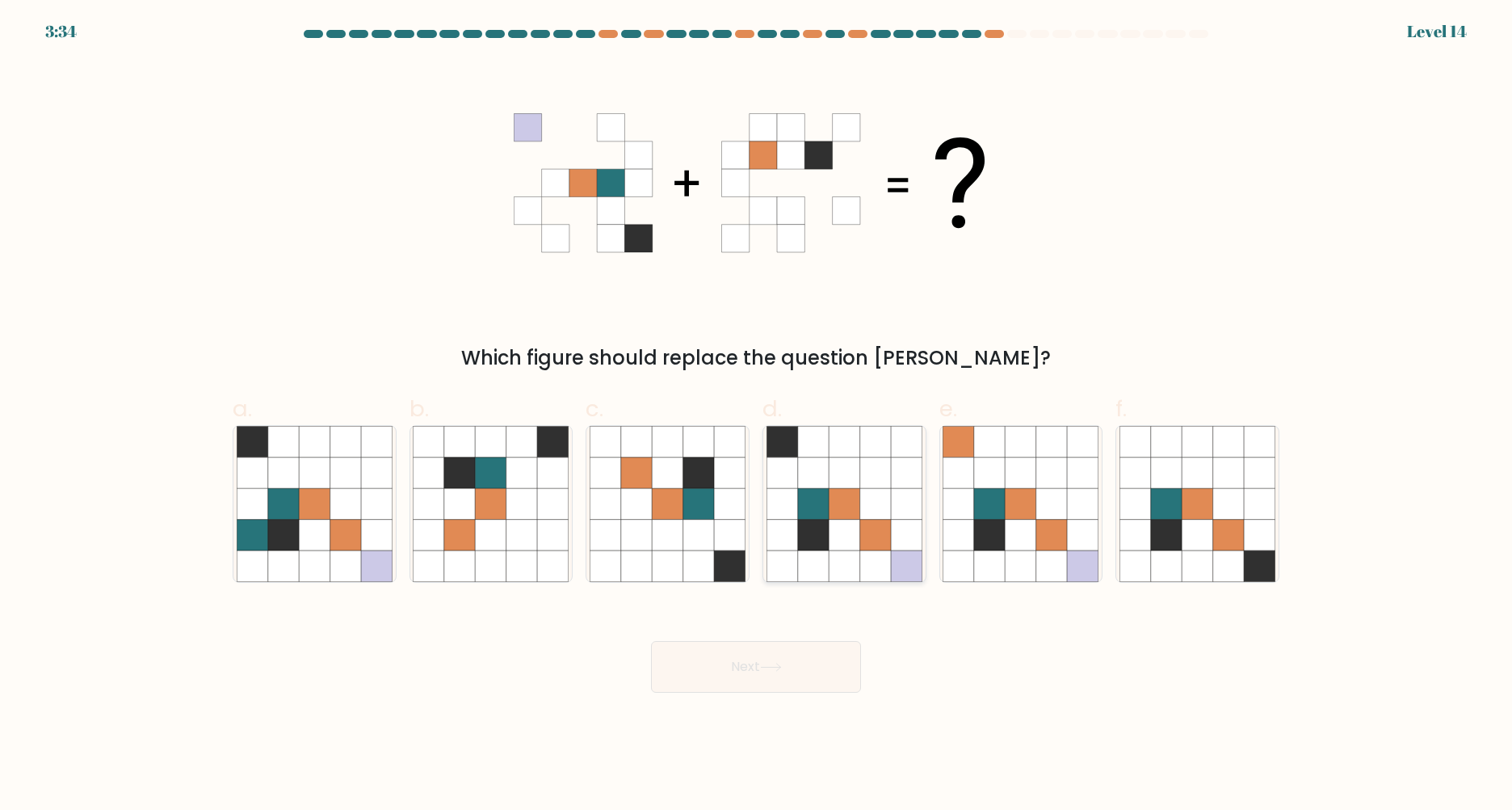
click at [829, 513] on icon at bounding box center [844, 504] width 31 height 31
click at [756, 415] on input "d." at bounding box center [756, 410] width 1 height 11
radio input "true"
click at [834, 674] on button "Next" at bounding box center [756, 666] width 210 height 52
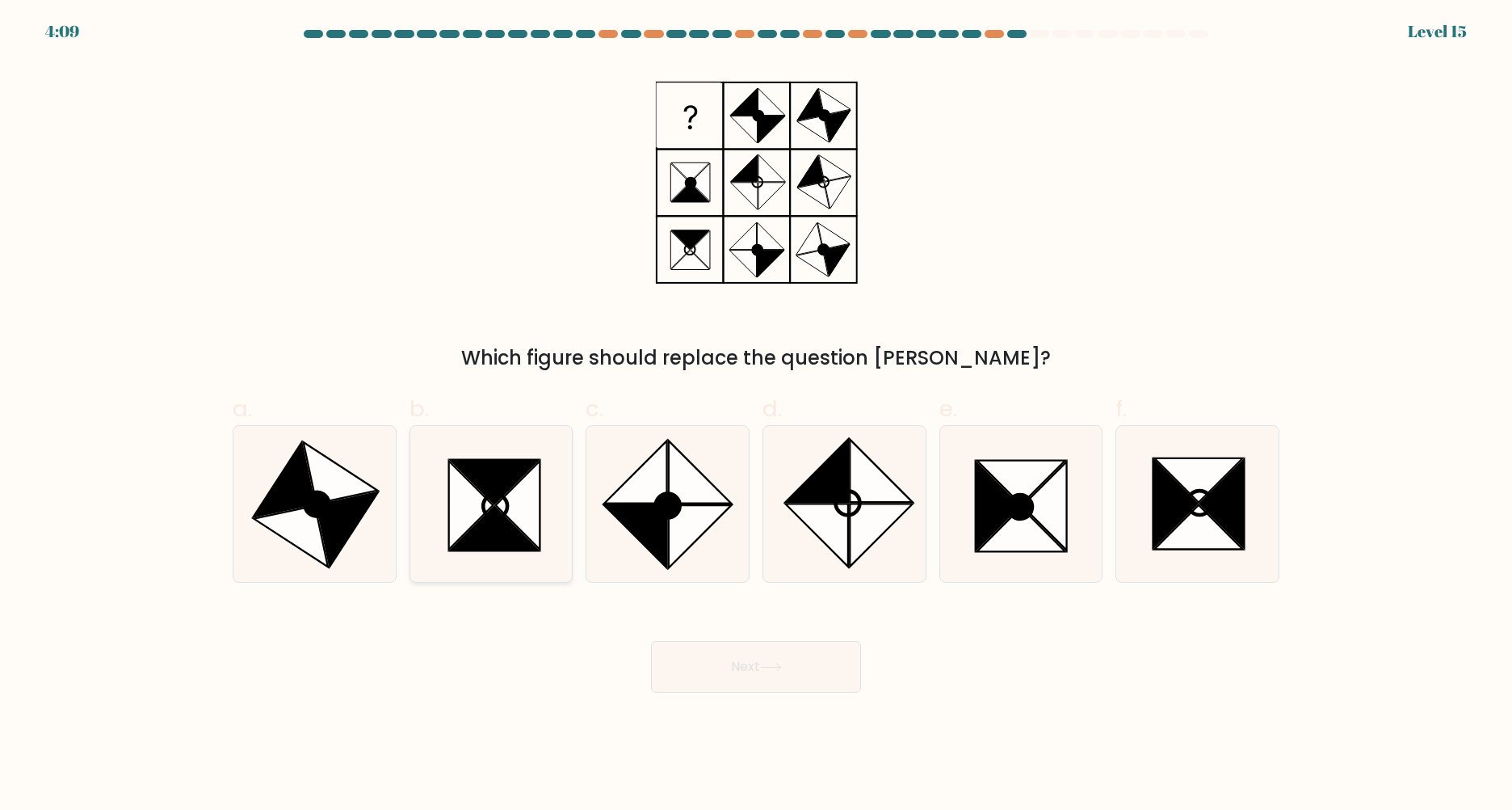
click at [514, 512] on icon at bounding box center [518, 504] width 44 height 89
click at [756, 415] on input "b." at bounding box center [756, 410] width 1 height 11
radio input "true"
click at [1193, 521] on icon at bounding box center [1198, 527] width 89 height 44
click at [756, 415] on input "f." at bounding box center [756, 410] width 1 height 11
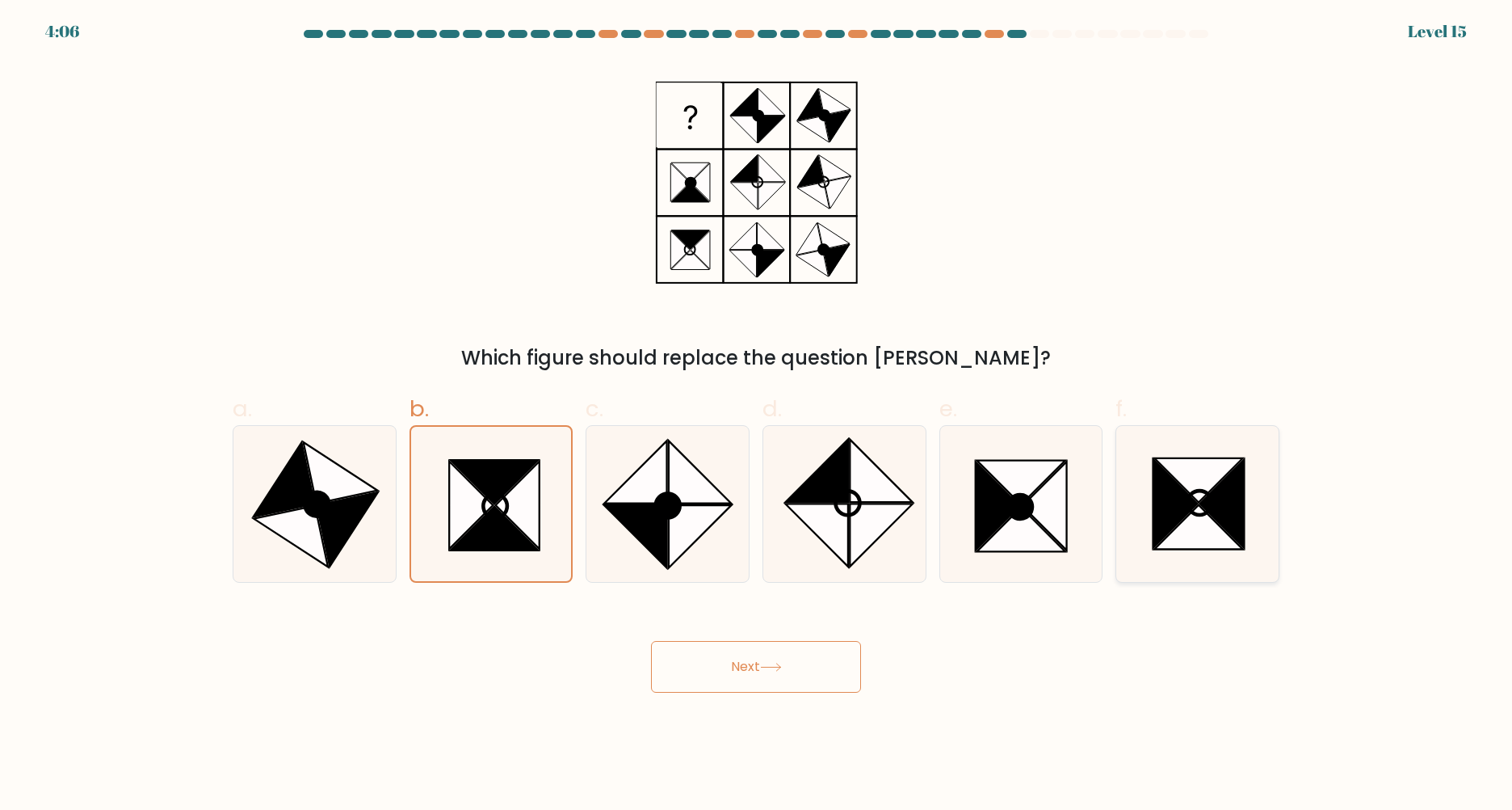
radio input "true"
click at [782, 670] on icon at bounding box center [771, 667] width 22 height 9
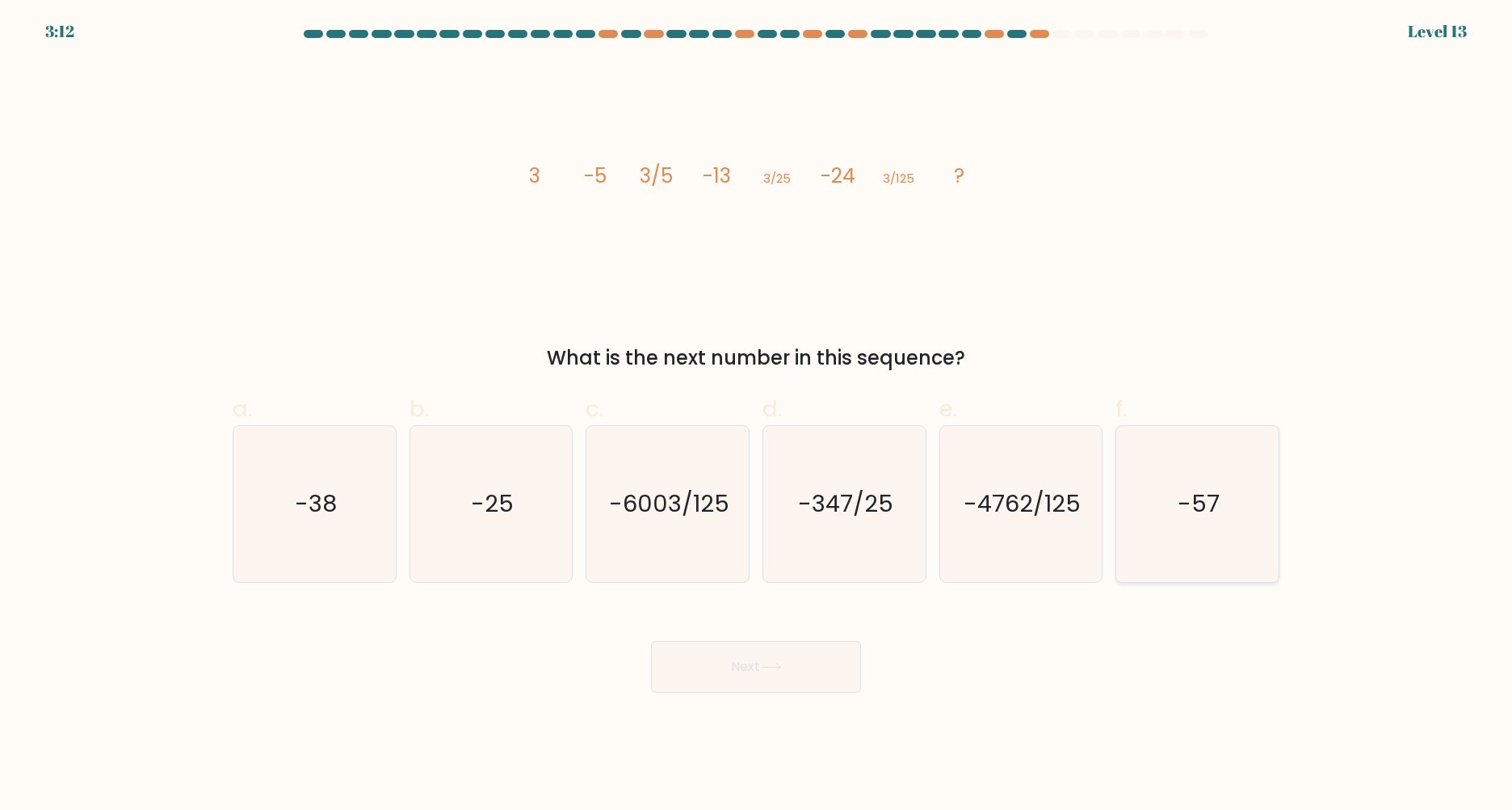
click at [1231, 504] on icon "-57" at bounding box center [1197, 504] width 155 height 155
click at [756, 415] on input "f. -57" at bounding box center [756, 410] width 1 height 11
radio input "true"
click at [758, 634] on div "Next" at bounding box center [756, 647] width 1066 height 90
click at [759, 654] on button "Next" at bounding box center [756, 666] width 210 height 52
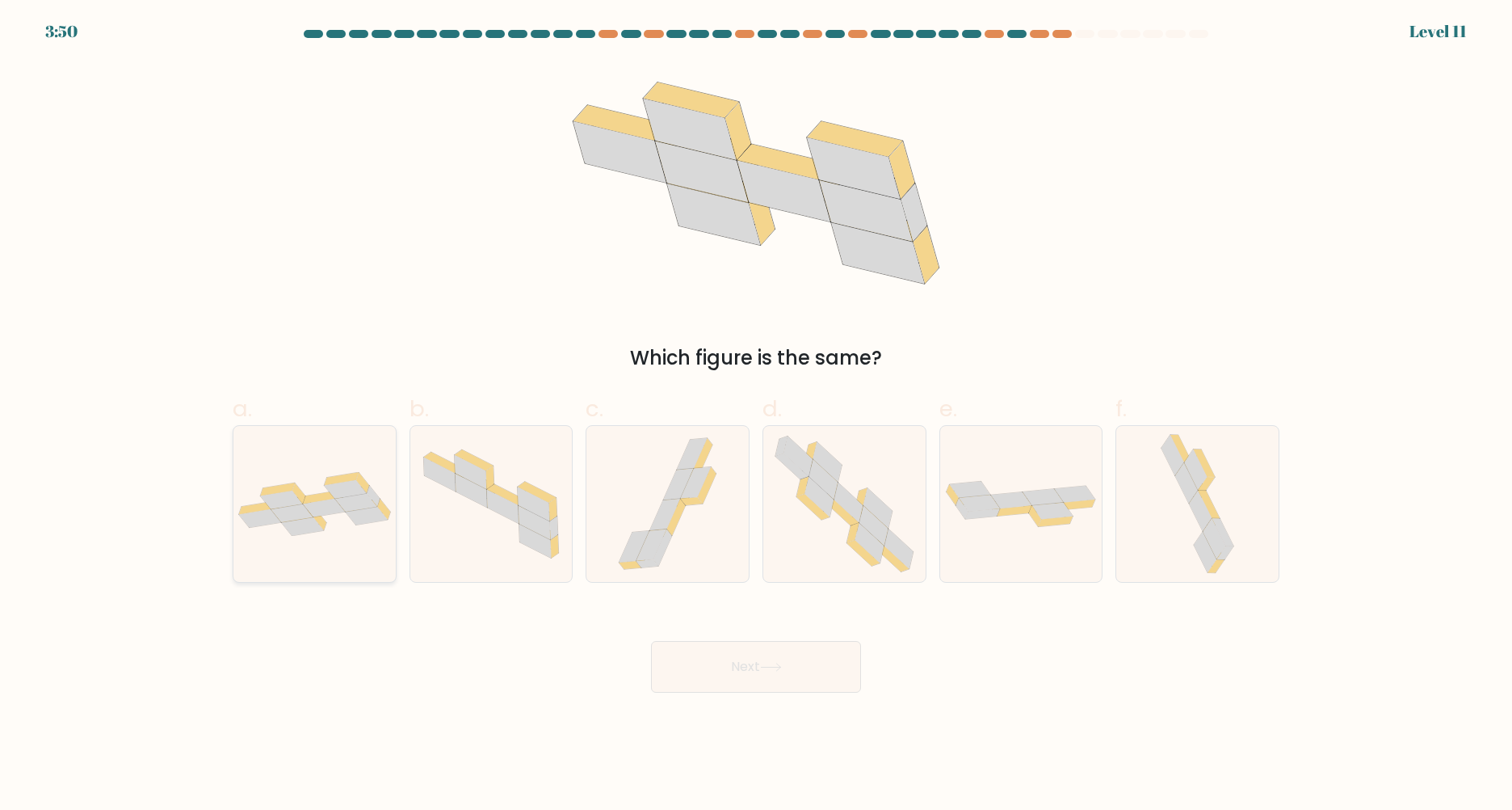
click at [331, 559] on div at bounding box center [314, 504] width 164 height 157
click at [756, 415] on input "a." at bounding box center [756, 410] width 1 height 11
radio input "true"
click at [798, 676] on button "Next" at bounding box center [756, 666] width 210 height 52
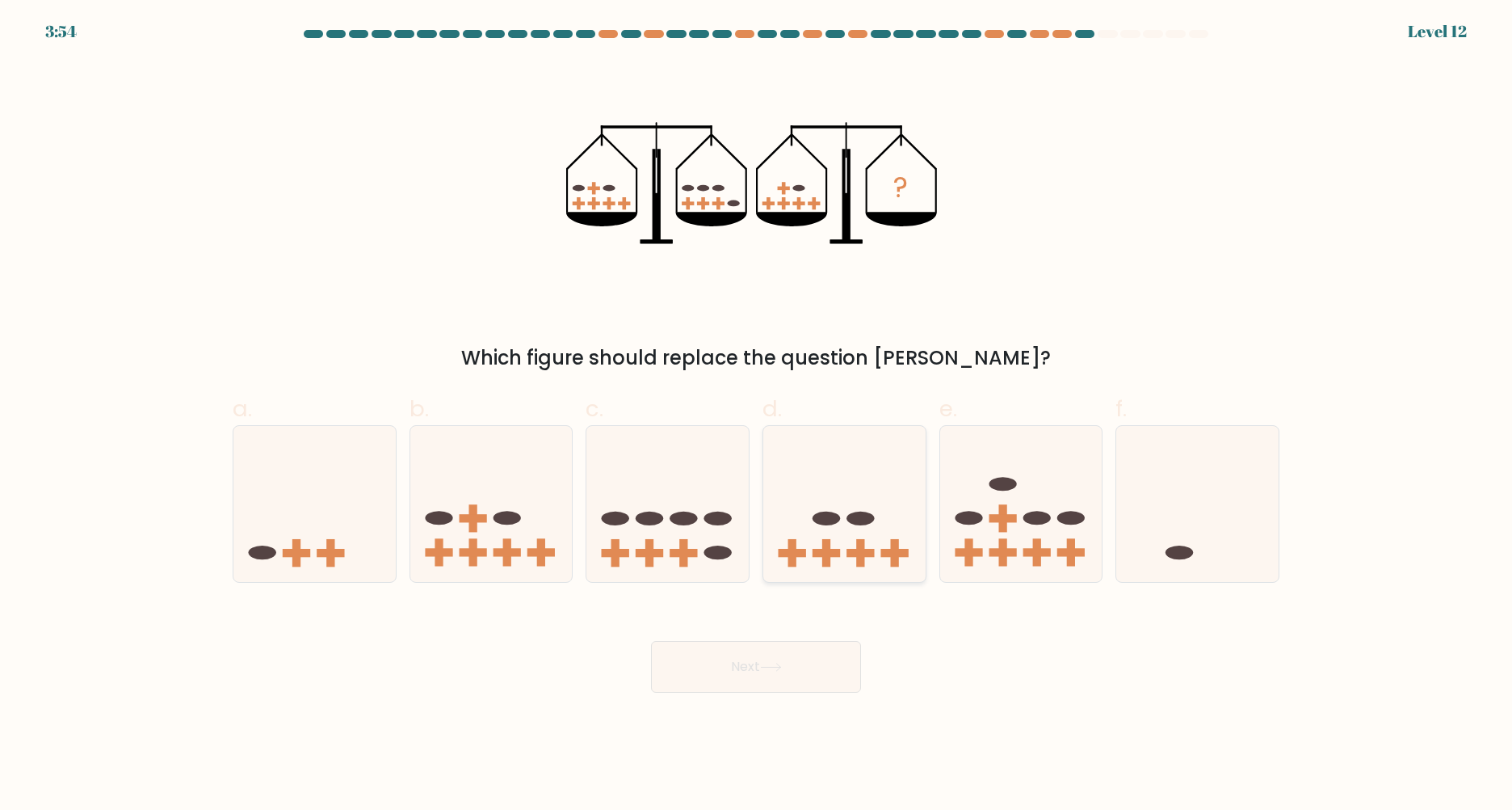
click at [866, 526] on icon at bounding box center [845, 504] width 163 height 134
click at [756, 415] on input "d." at bounding box center [756, 410] width 1 height 11
radio input "true"
click at [756, 659] on button "Next" at bounding box center [756, 666] width 210 height 52
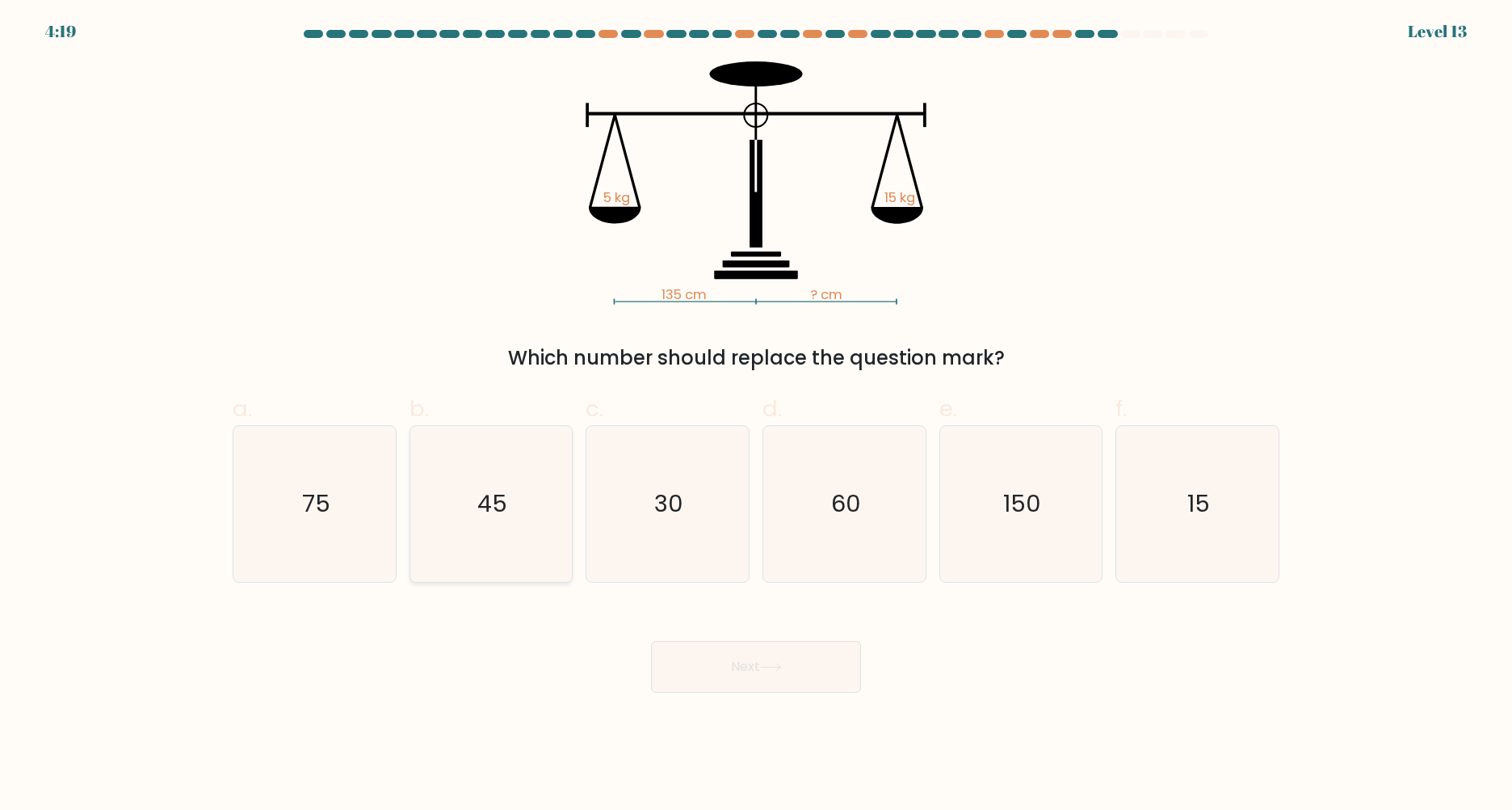
click at [483, 478] on icon "45" at bounding box center [491, 504] width 155 height 155
click at [756, 415] on input "b. 45" at bounding box center [756, 410] width 1 height 11
radio input "true"
click at [784, 683] on button "Next" at bounding box center [756, 666] width 210 height 52
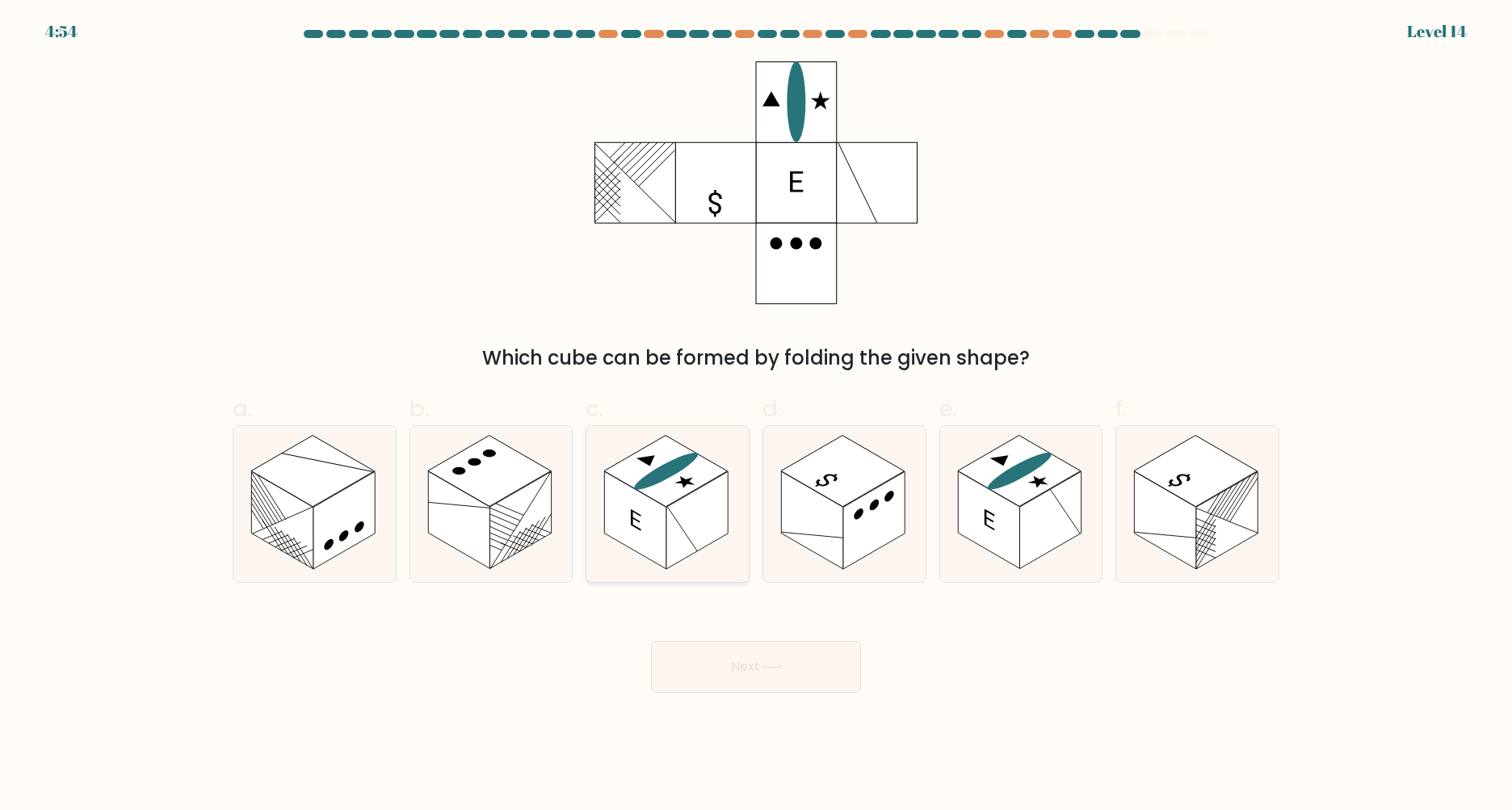
click at [694, 481] on rect at bounding box center [666, 471] width 124 height 71
click at [756, 415] on input "c." at bounding box center [756, 410] width 1 height 11
radio input "true"
click at [749, 660] on button "Next" at bounding box center [756, 666] width 210 height 52
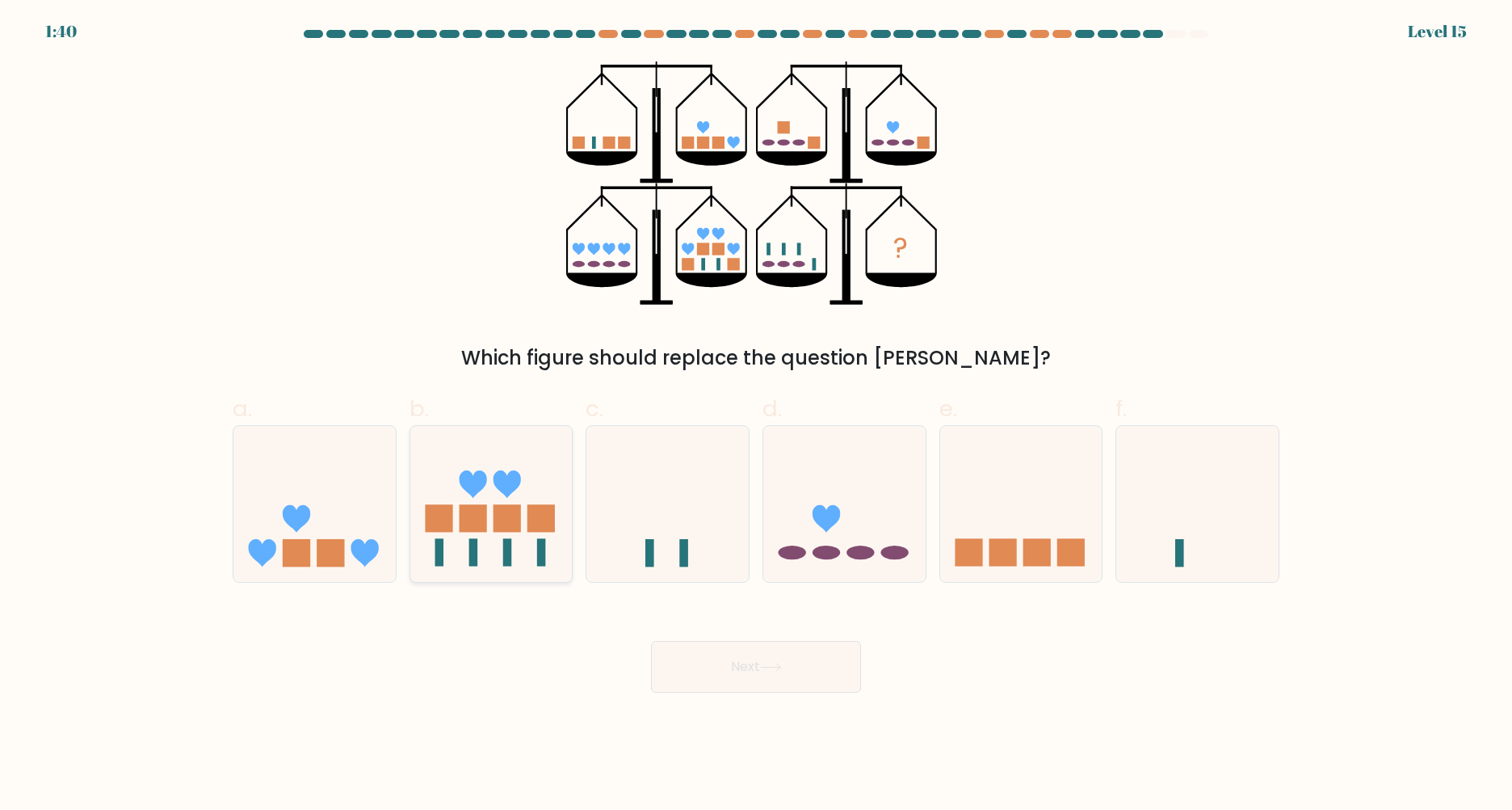
click at [527, 510] on icon at bounding box center [492, 504] width 163 height 134
click at [756, 415] on input "b." at bounding box center [756, 410] width 1 height 11
radio input "true"
click at [814, 678] on button "Next" at bounding box center [756, 666] width 210 height 52
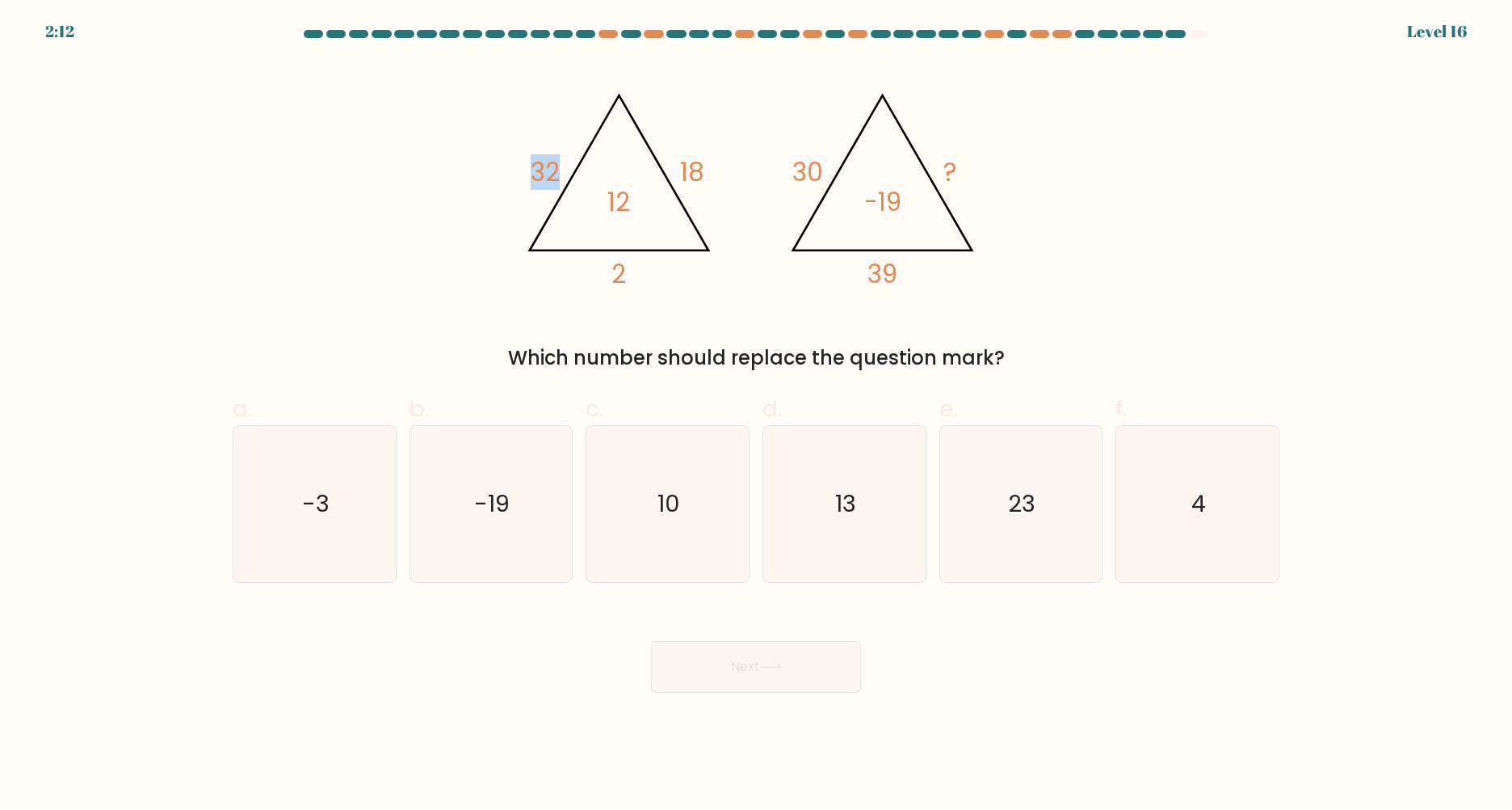
drag, startPoint x: 519, startPoint y: 171, endPoint x: 559, endPoint y: 171, distance: 40.0
click at [559, 171] on icon "@import url('https://fonts.googleapis.com/css?family=Abril+Fatface:400,100,100i…" at bounding box center [756, 183] width 484 height 243
click at [569, 208] on icon "@import url('https://fonts.googleapis.com/css?family=Abril+Fatface:400,100,100i…" at bounding box center [756, 183] width 484 height 243
drag, startPoint x: 611, startPoint y: 202, endPoint x: 654, endPoint y: 203, distance: 43.0
click at [653, 203] on icon "@import url('https://fonts.googleapis.com/css?family=Abril+Fatface:400,100,100i…" at bounding box center [756, 183] width 484 height 243
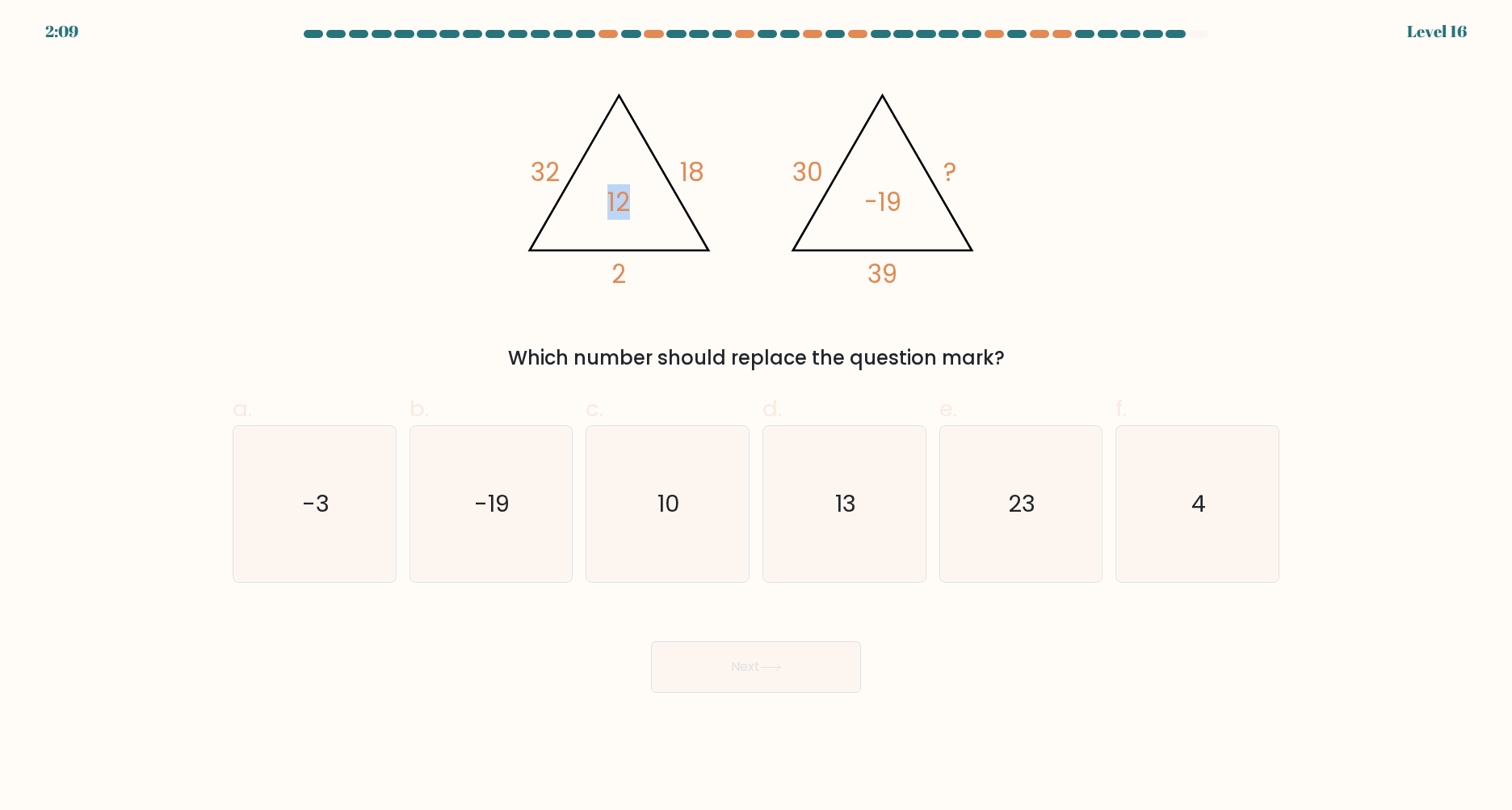
click at [652, 239] on icon "@import url('https://fonts.googleapis.com/css?family=Abril+Fatface:400,100,100i…" at bounding box center [756, 183] width 484 height 243
click at [692, 159] on icon "@import url('https://fonts.googleapis.com/css?family=Abril+Fatface:400,100,100i…" at bounding box center [756, 183] width 484 height 243
click at [698, 193] on icon "@import url('https://fonts.googleapis.com/css?family=Abril+Fatface:400,100,100i…" at bounding box center [756, 183] width 484 height 243
drag, startPoint x: 609, startPoint y: 270, endPoint x: 654, endPoint y: 270, distance: 45.0
click at [653, 270] on icon "@import url('https://fonts.googleapis.com/css?family=Abril+Fatface:400,100,100i…" at bounding box center [756, 183] width 484 height 243
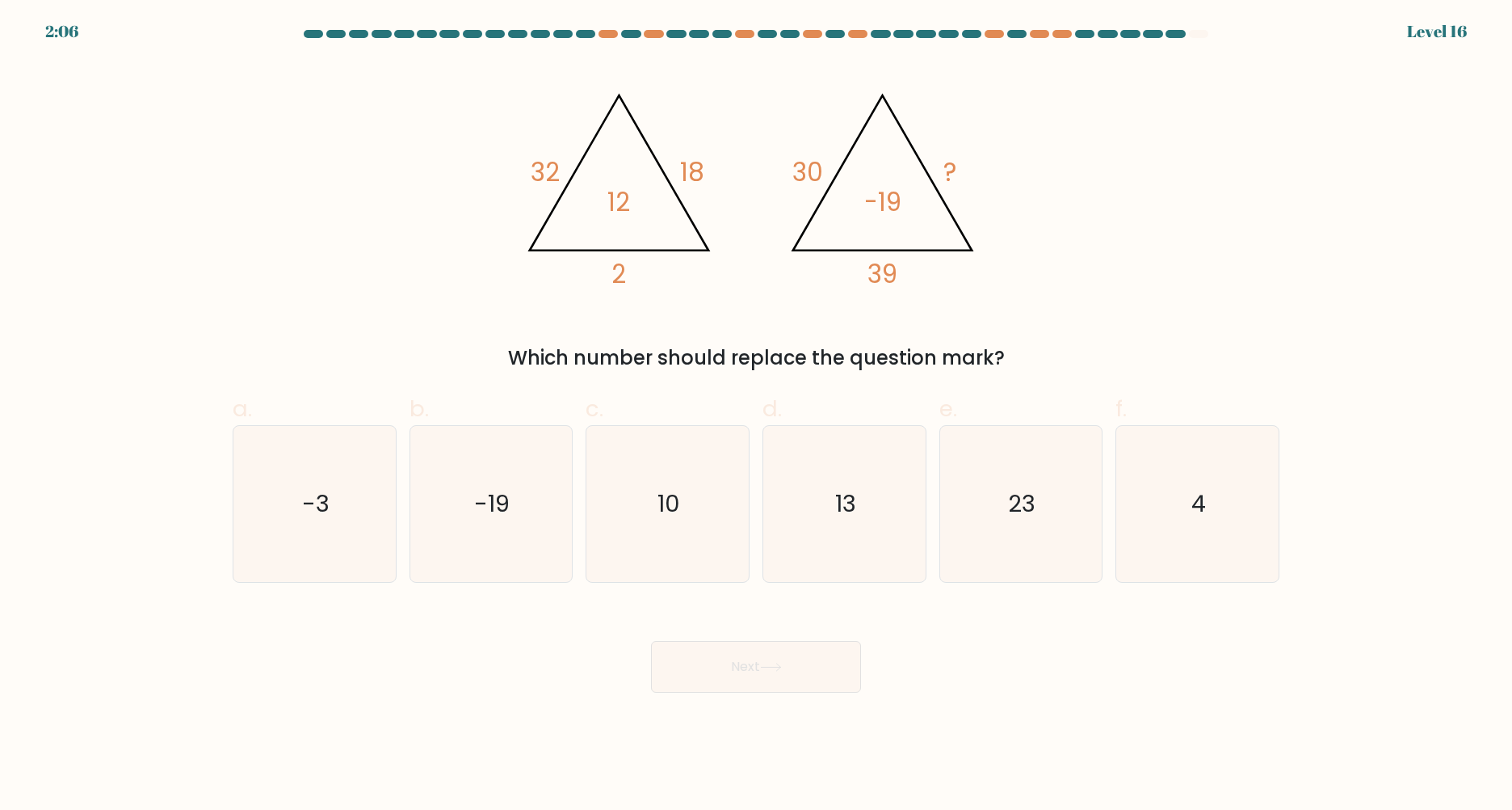
click at [718, 193] on icon "@import url('https://fonts.googleapis.com/css?family=Abril+Fatface:400,100,100i…" at bounding box center [756, 183] width 484 height 243
click at [623, 504] on icon "10" at bounding box center [667, 504] width 155 height 155
click at [756, 415] on input "c. 10" at bounding box center [756, 410] width 1 height 11
radio input "true"
click at [717, 644] on button "Next" at bounding box center [756, 666] width 210 height 52
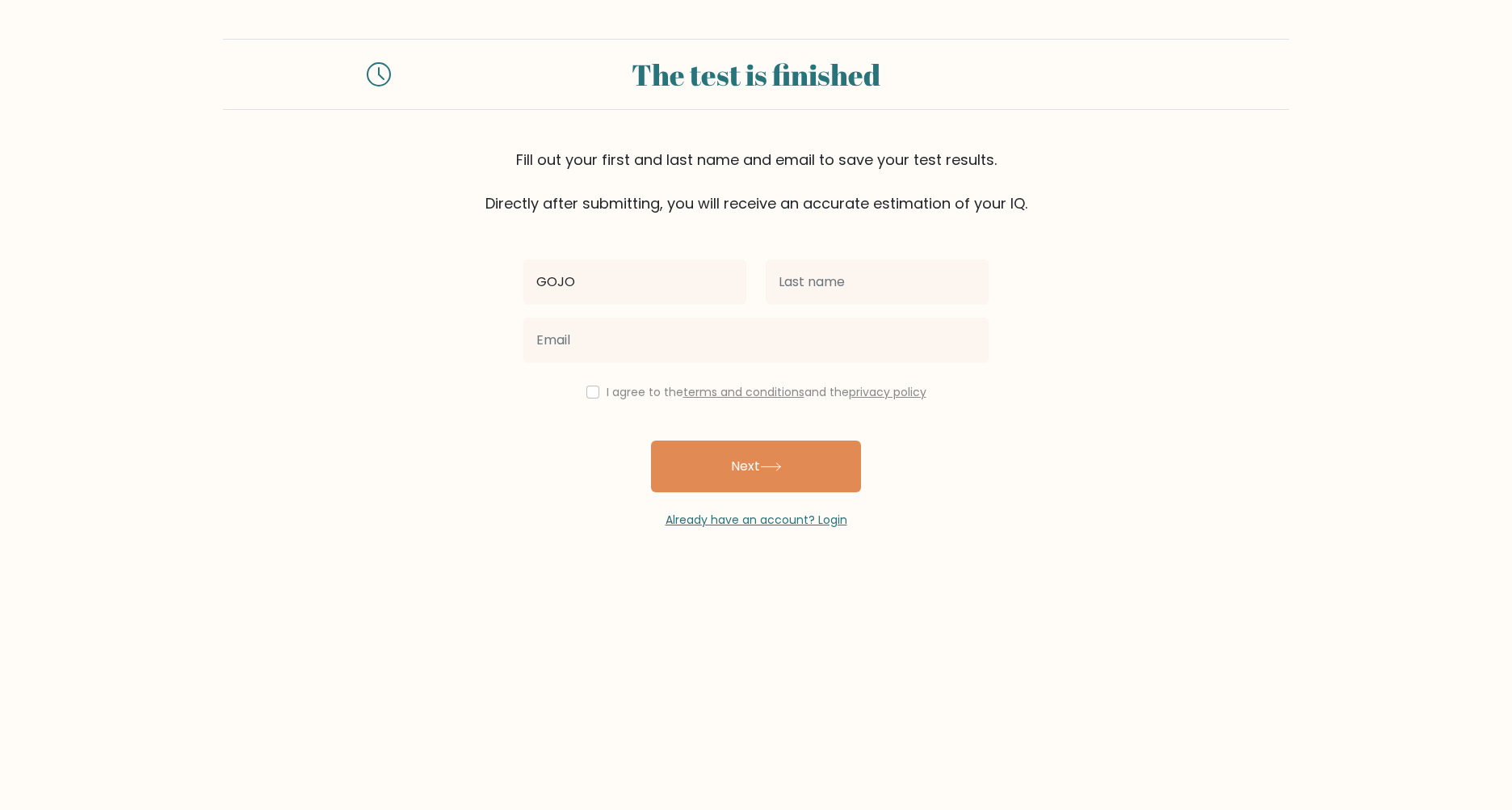
type input "GOJO"
click at [854, 286] on input "text" at bounding box center [877, 282] width 223 height 45
click at [868, 290] on input "text" at bounding box center [877, 282] width 223 height 45
type input "SATORU"
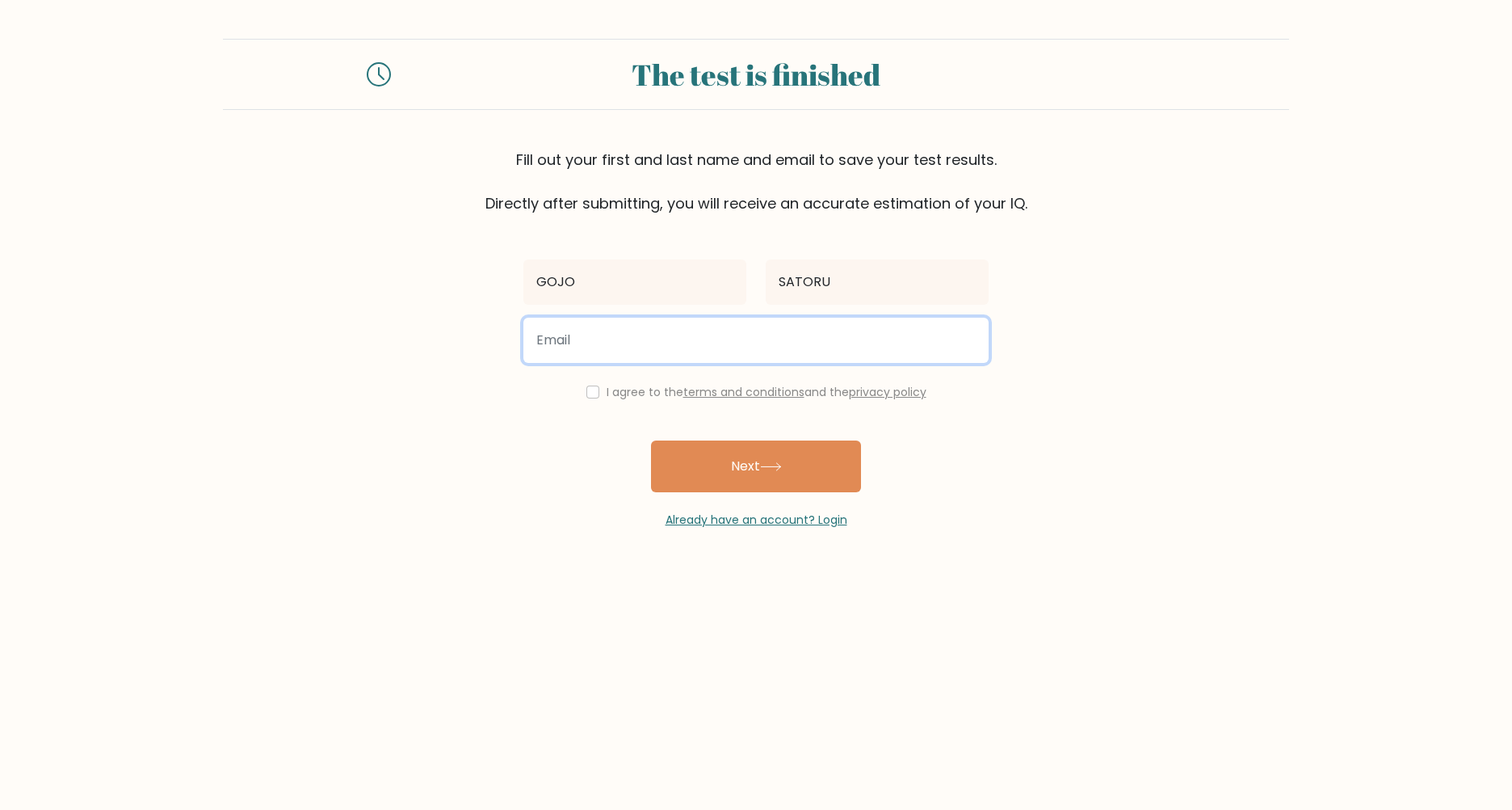
click at [796, 348] on input "email" at bounding box center [756, 340] width 465 height 45
type input "celc0043@gmail.com"
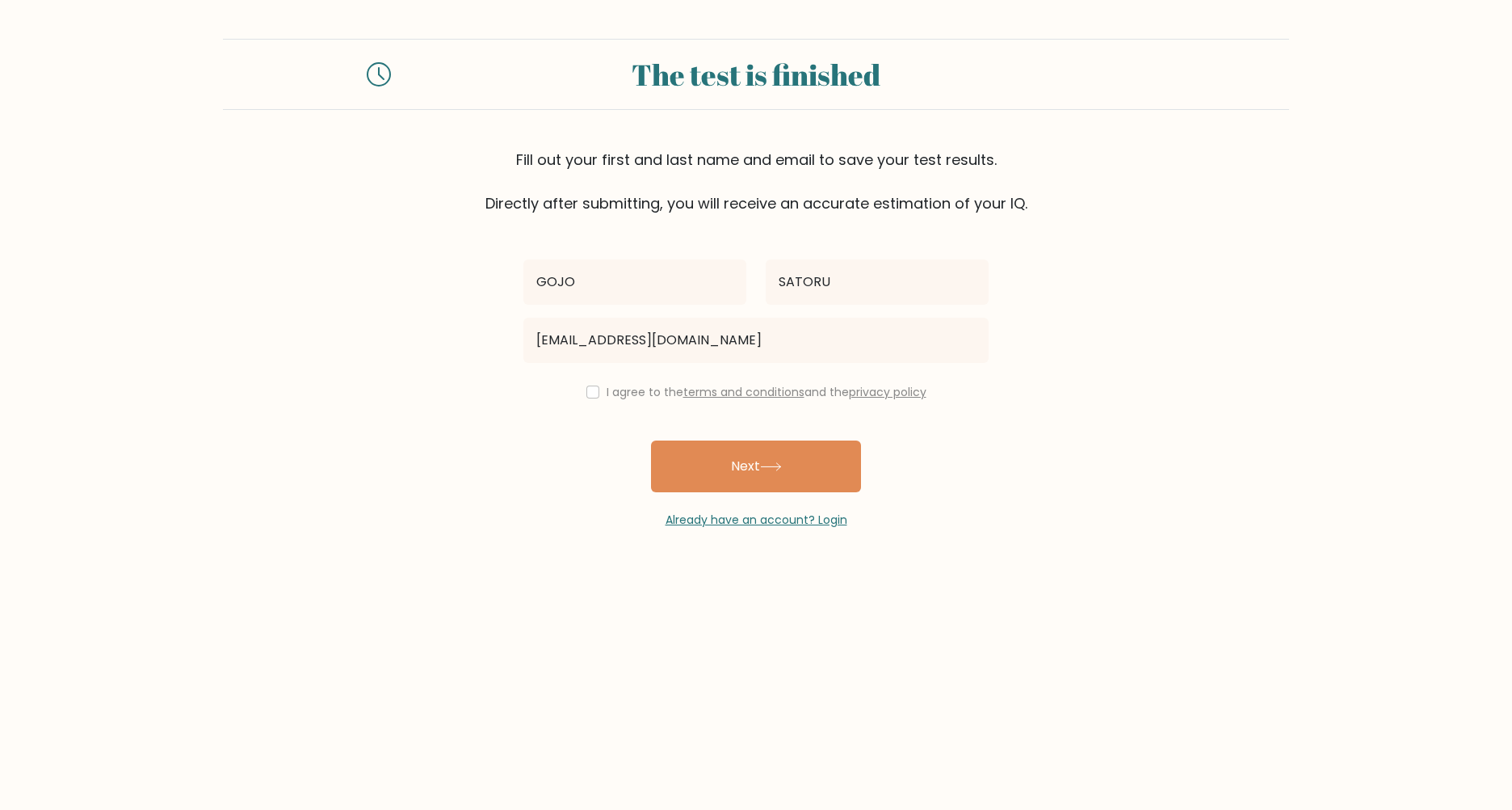
click at [581, 395] on div "I agree to the terms and conditions and the privacy policy" at bounding box center [756, 391] width 484 height 19
click at [594, 391] on input "checkbox" at bounding box center [593, 391] width 13 height 13
checkbox input "true"
click at [723, 457] on button "Next" at bounding box center [756, 466] width 210 height 52
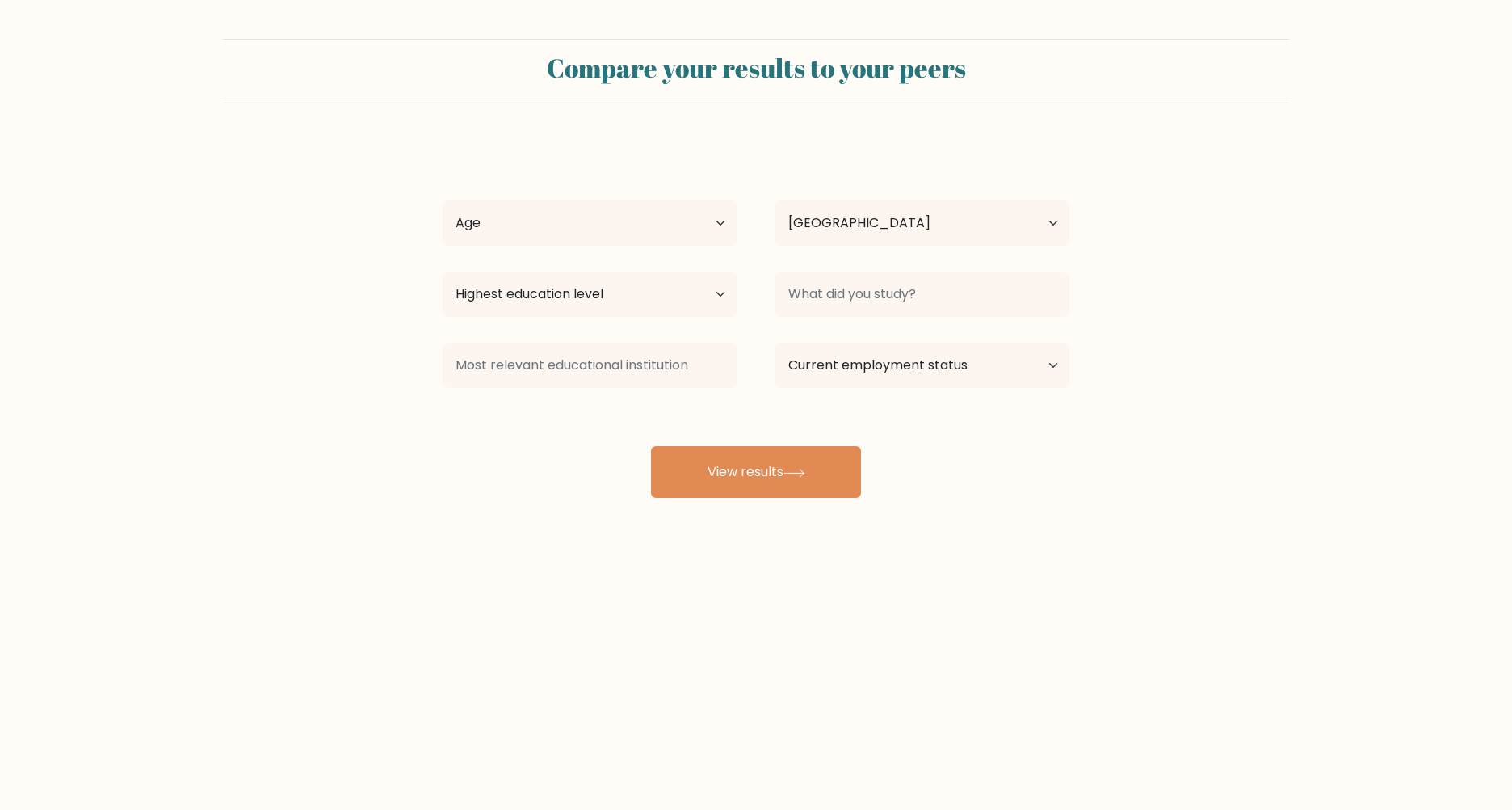
select select "RU"
drag, startPoint x: 595, startPoint y: 184, endPoint x: 605, endPoint y: 222, distance: 39.3
click at [594, 184] on div "GOJO SATORU Age Under 18 years old 18-24 years old 25-34 years old 35-44 years …" at bounding box center [756, 319] width 646 height 355
click at [606, 228] on select "Age Under 18 years old 18-24 years old 25-34 years old 35-44 years old 45-54 ye…" at bounding box center [589, 223] width 294 height 45
select select "min_18"
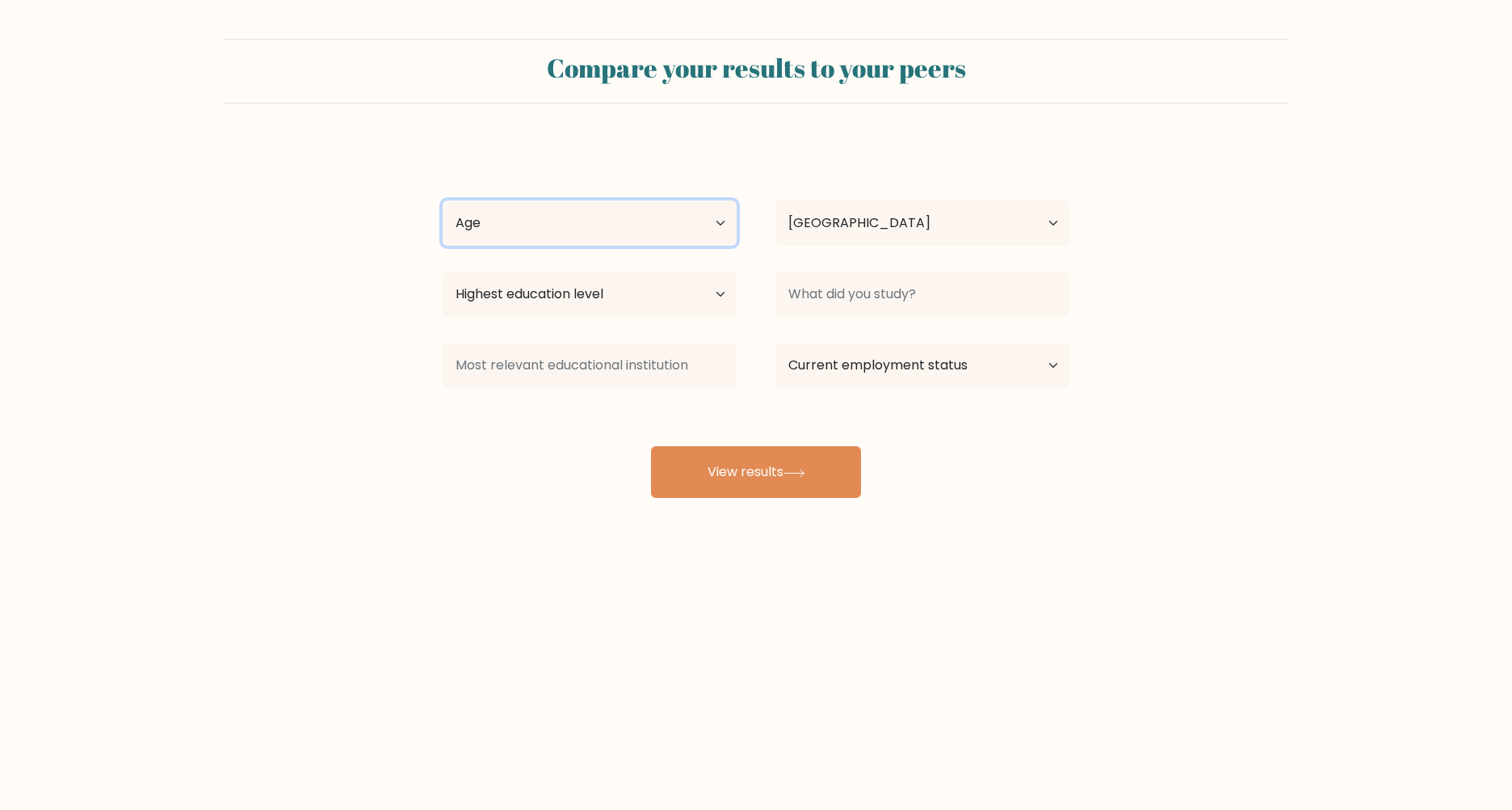
click at [443, 201] on select "Age Under 18 years old 18-24 years old 25-34 years old 35-44 years old 45-54 ye…" at bounding box center [589, 223] width 294 height 45
click at [658, 295] on select "Highest education level No schooling Primary Lower Secondary Upper Secondary Oc…" at bounding box center [589, 294] width 294 height 45
select select "upper_secondary"
click at [443, 271] on select "Highest education level No schooling Primary Lower Secondary Upper Secondary Oc…" at bounding box center [589, 294] width 294 height 45
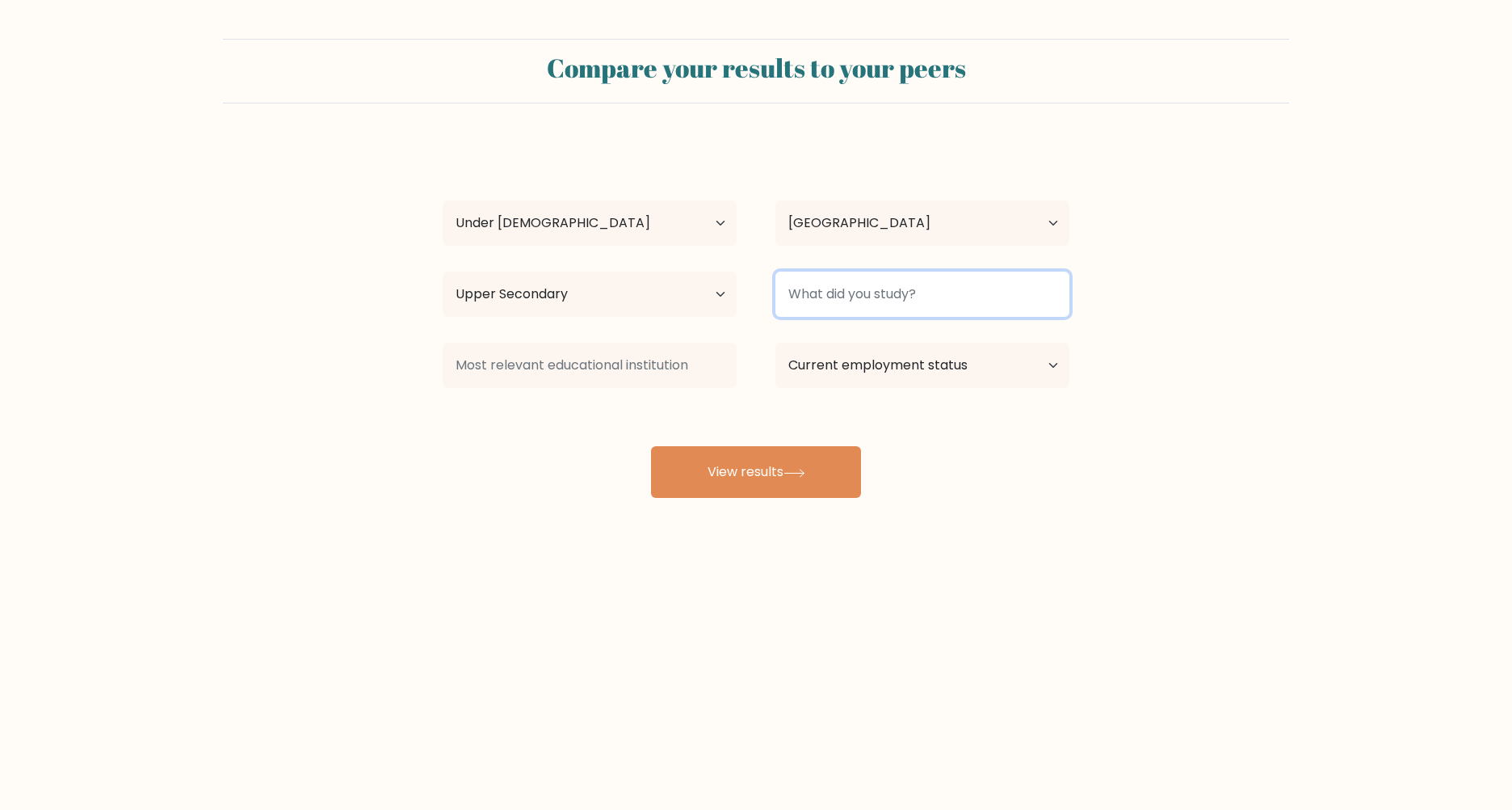
click at [915, 295] on input at bounding box center [922, 294] width 294 height 45
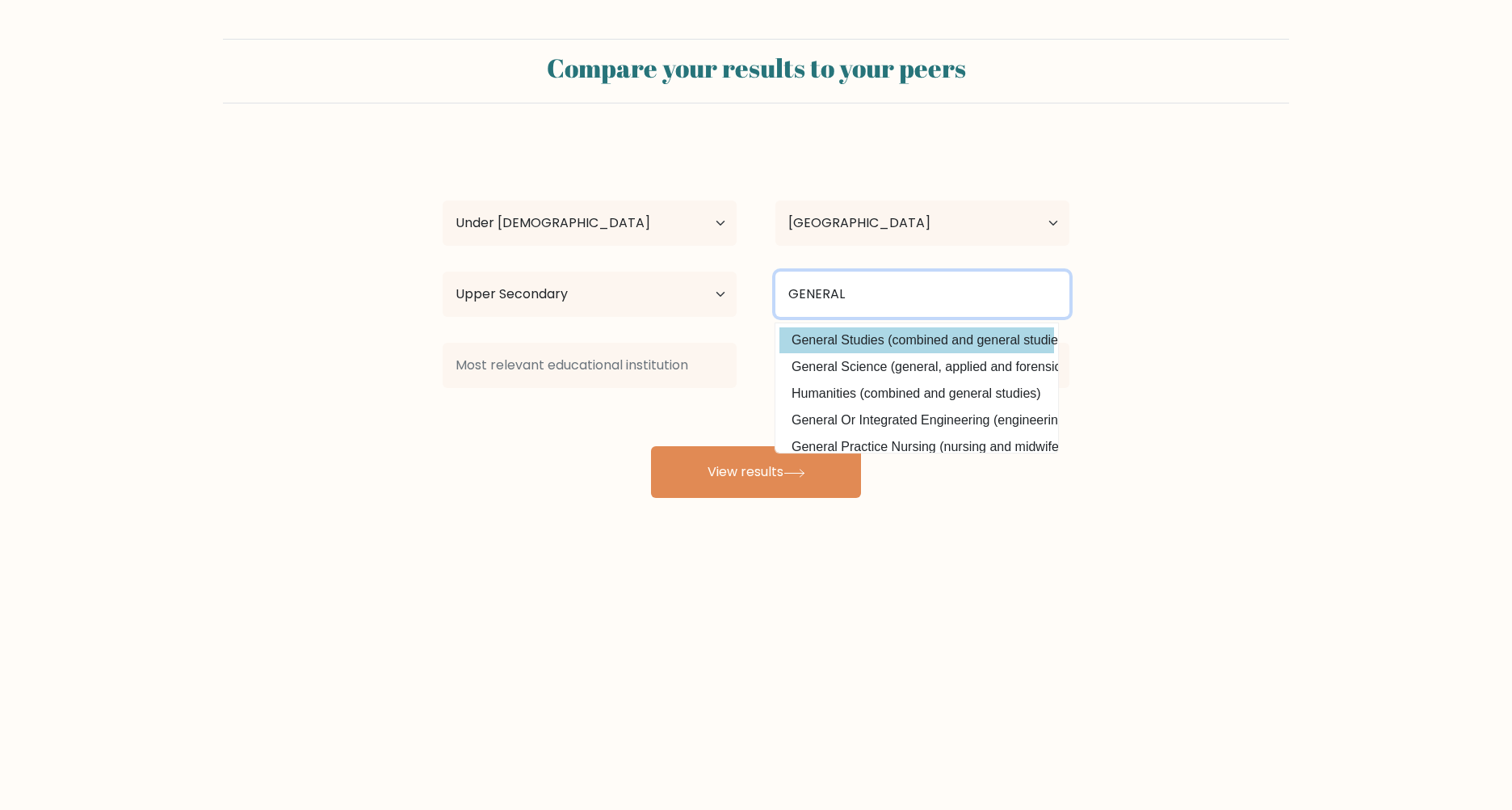
type input "GENERAL"
click at [947, 345] on div "GOJO SATORU Age Under 18 years old 18-24 years old 25-34 years old 35-44 years …" at bounding box center [756, 319] width 646 height 355
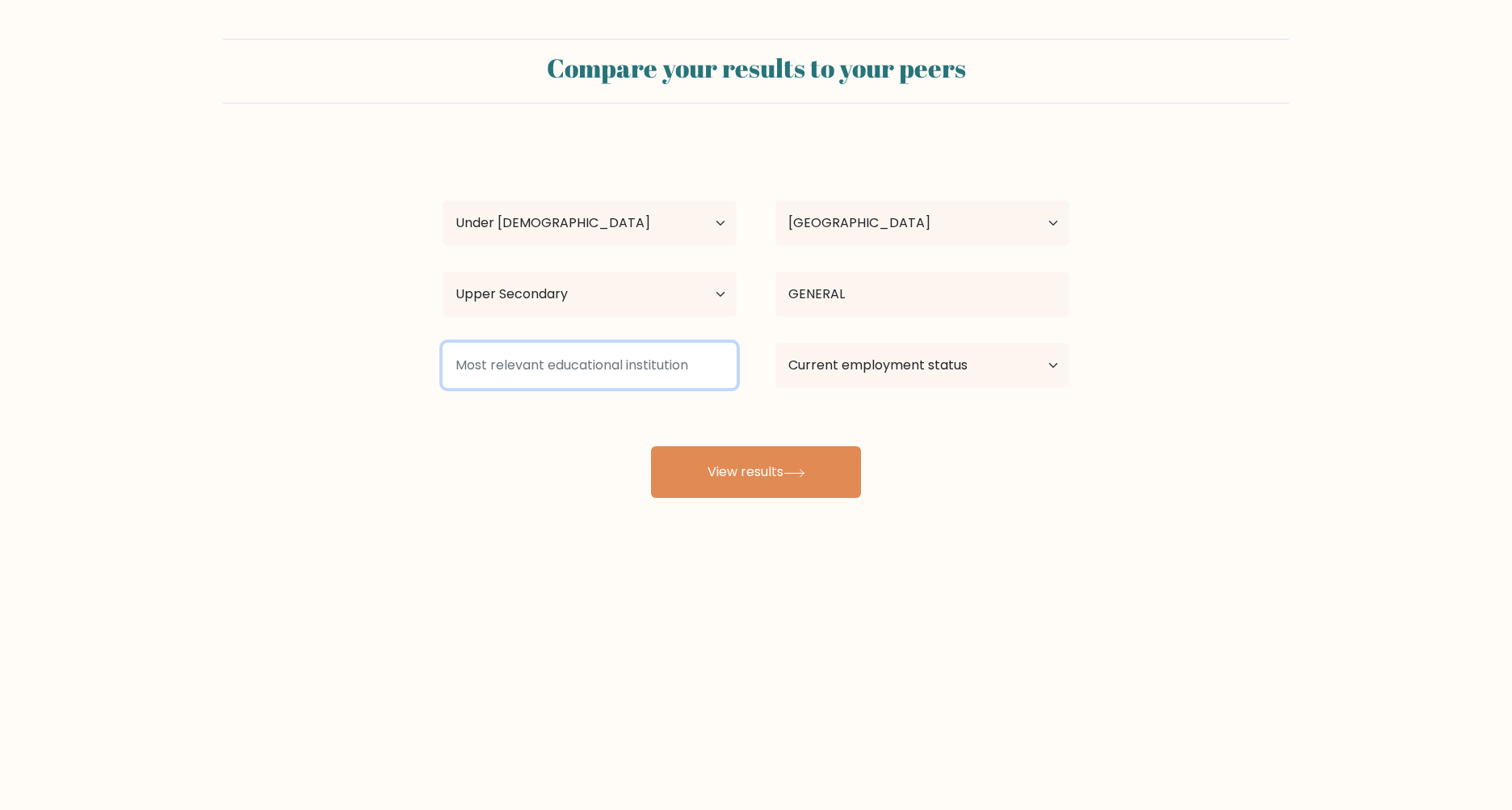
click at [649, 365] on input at bounding box center [589, 365] width 294 height 45
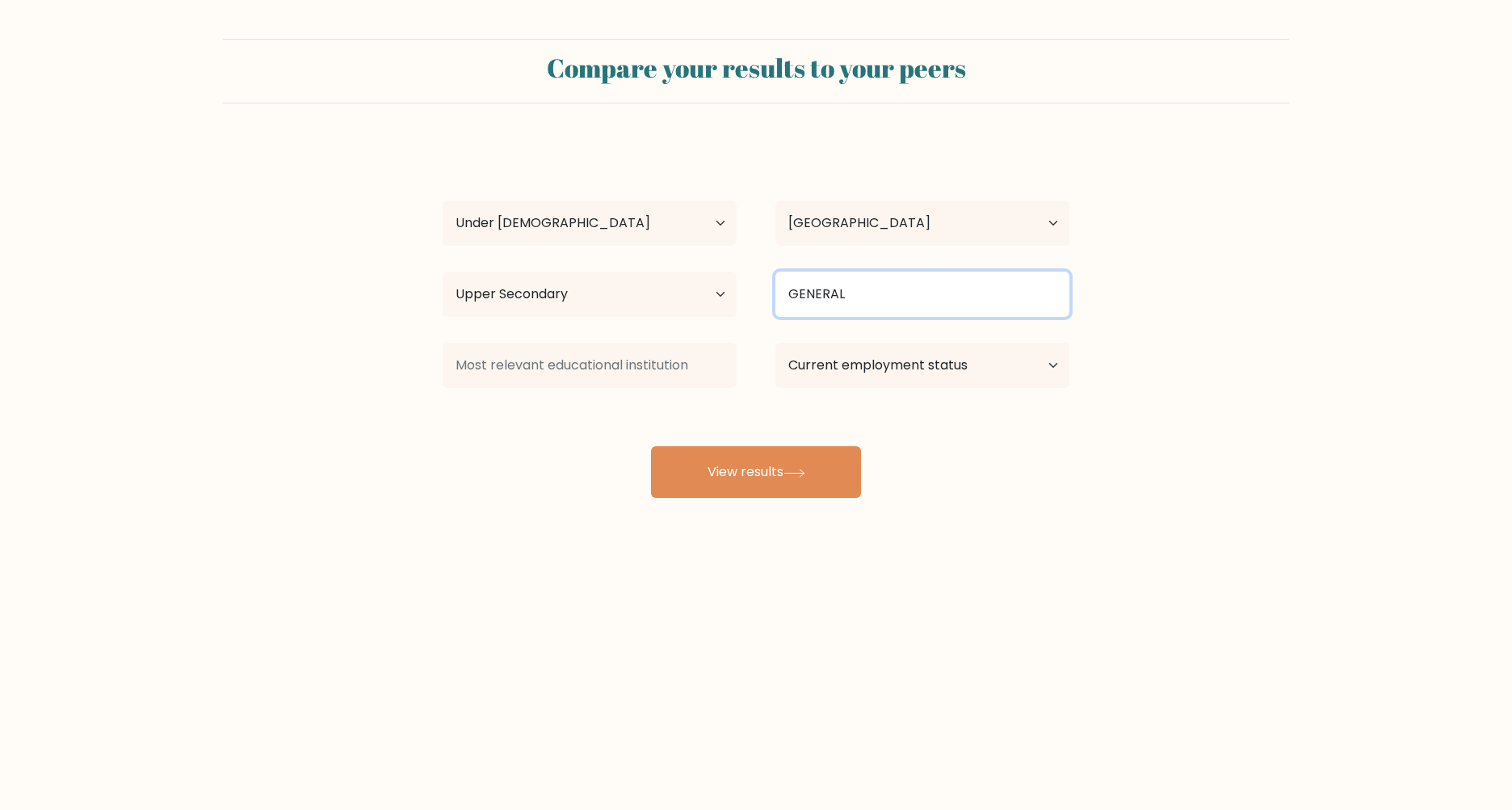
click at [891, 291] on input "GENERAL" at bounding box center [922, 294] width 294 height 45
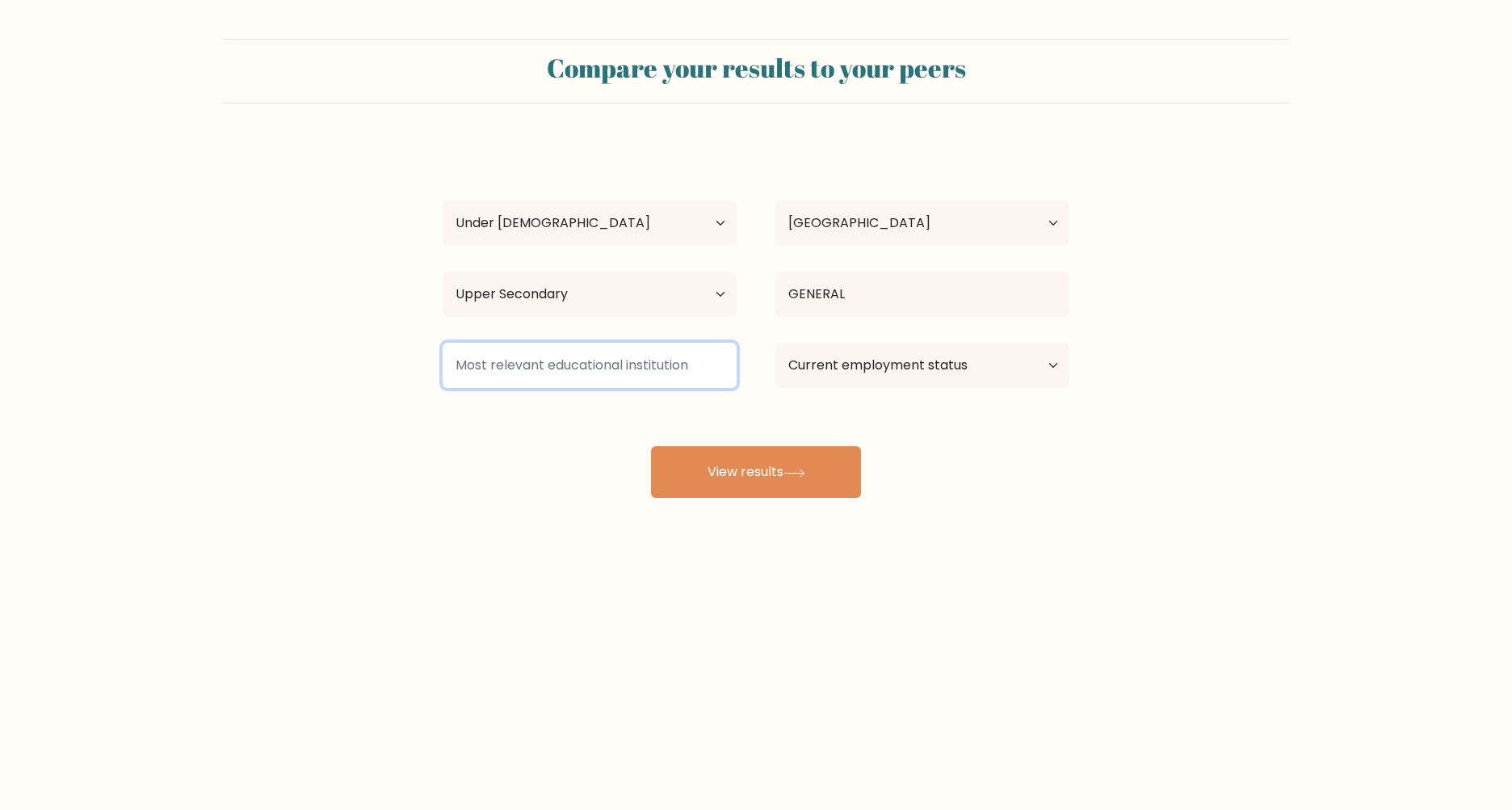
click at [659, 372] on input at bounding box center [589, 365] width 294 height 45
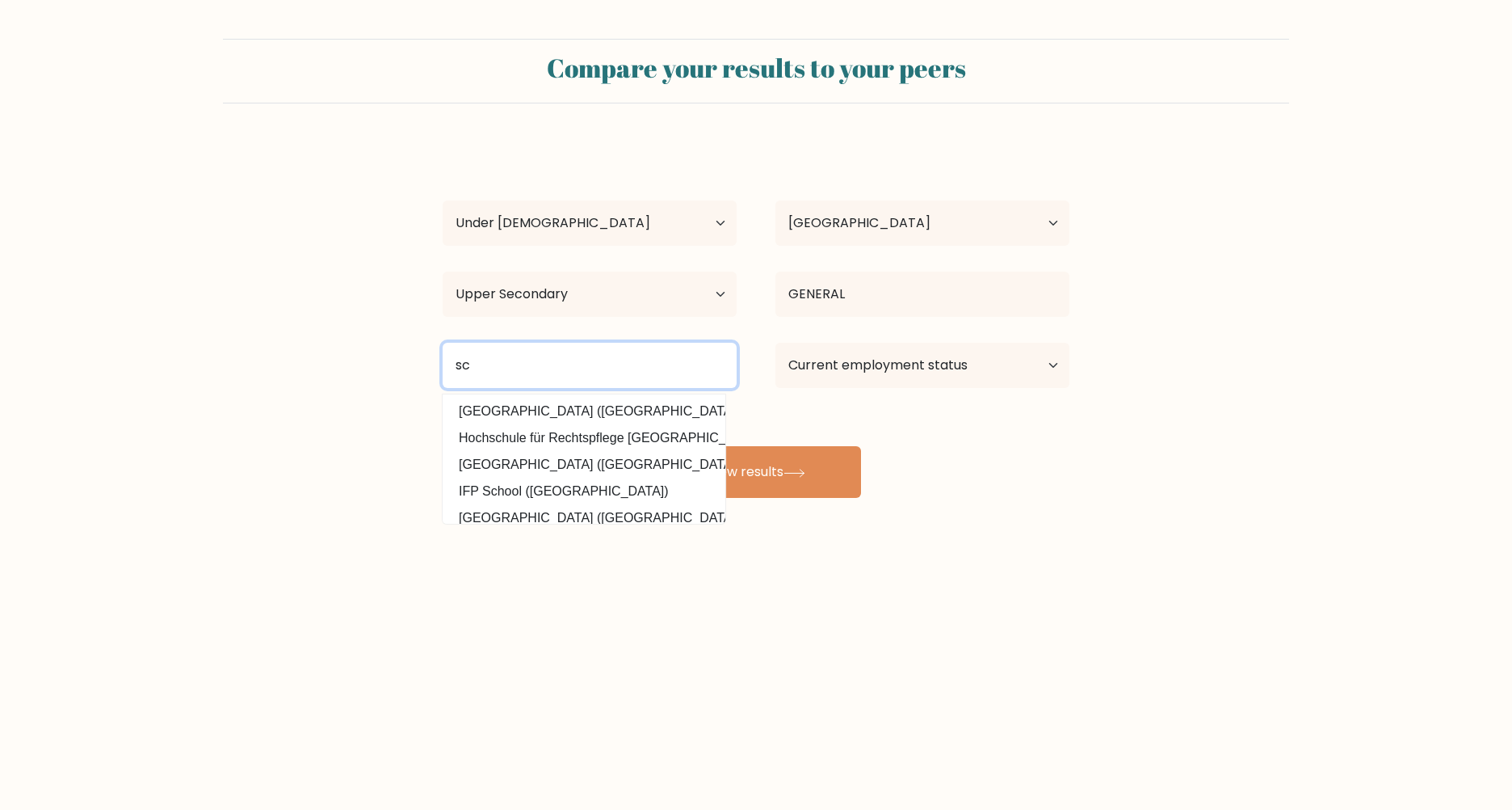
type input "s"
type input "high school"
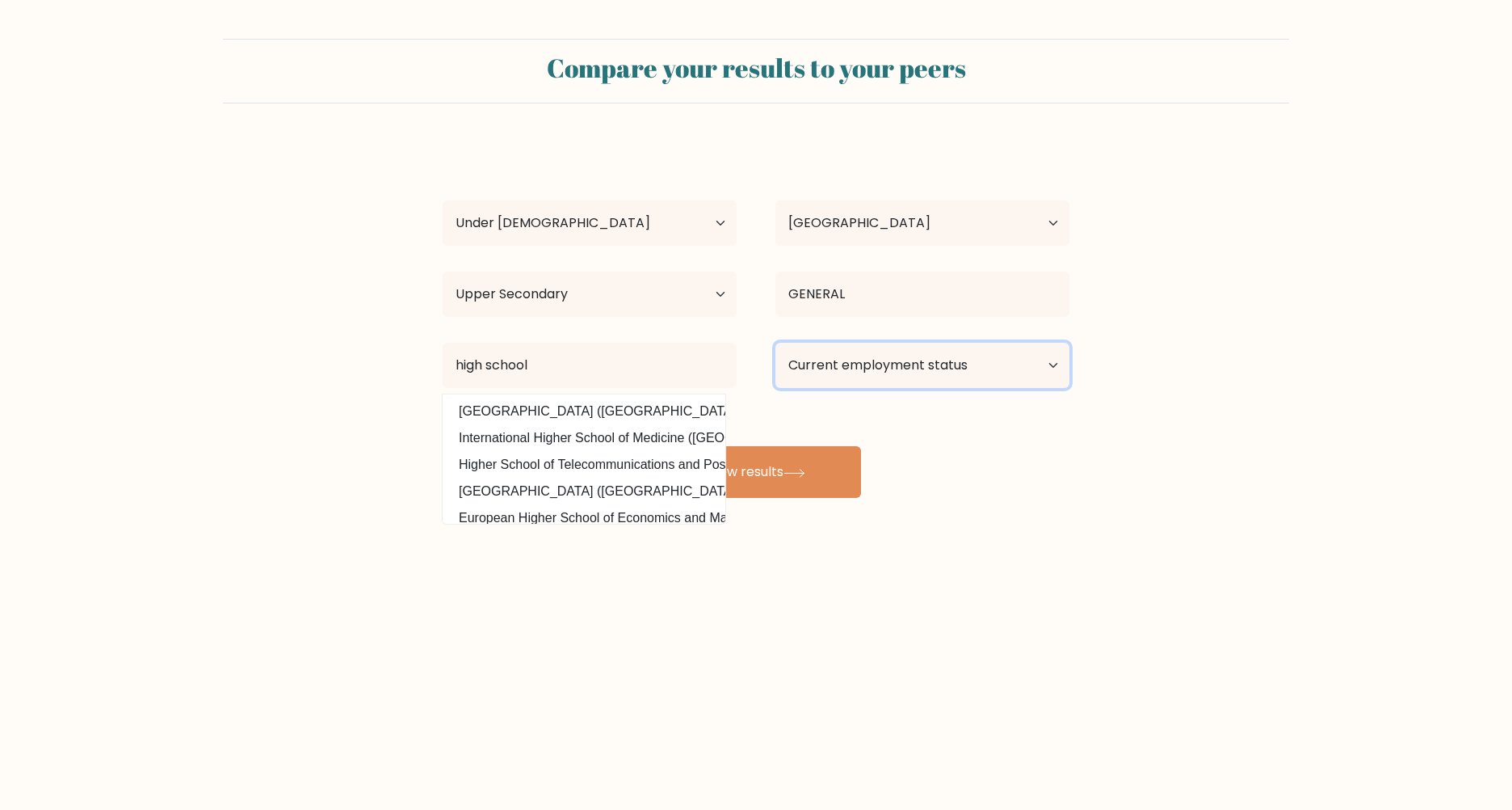
click at [895, 365] on select "Current employment status Employed Student Retired Other / prefer not to answer" at bounding box center [922, 365] width 294 height 45
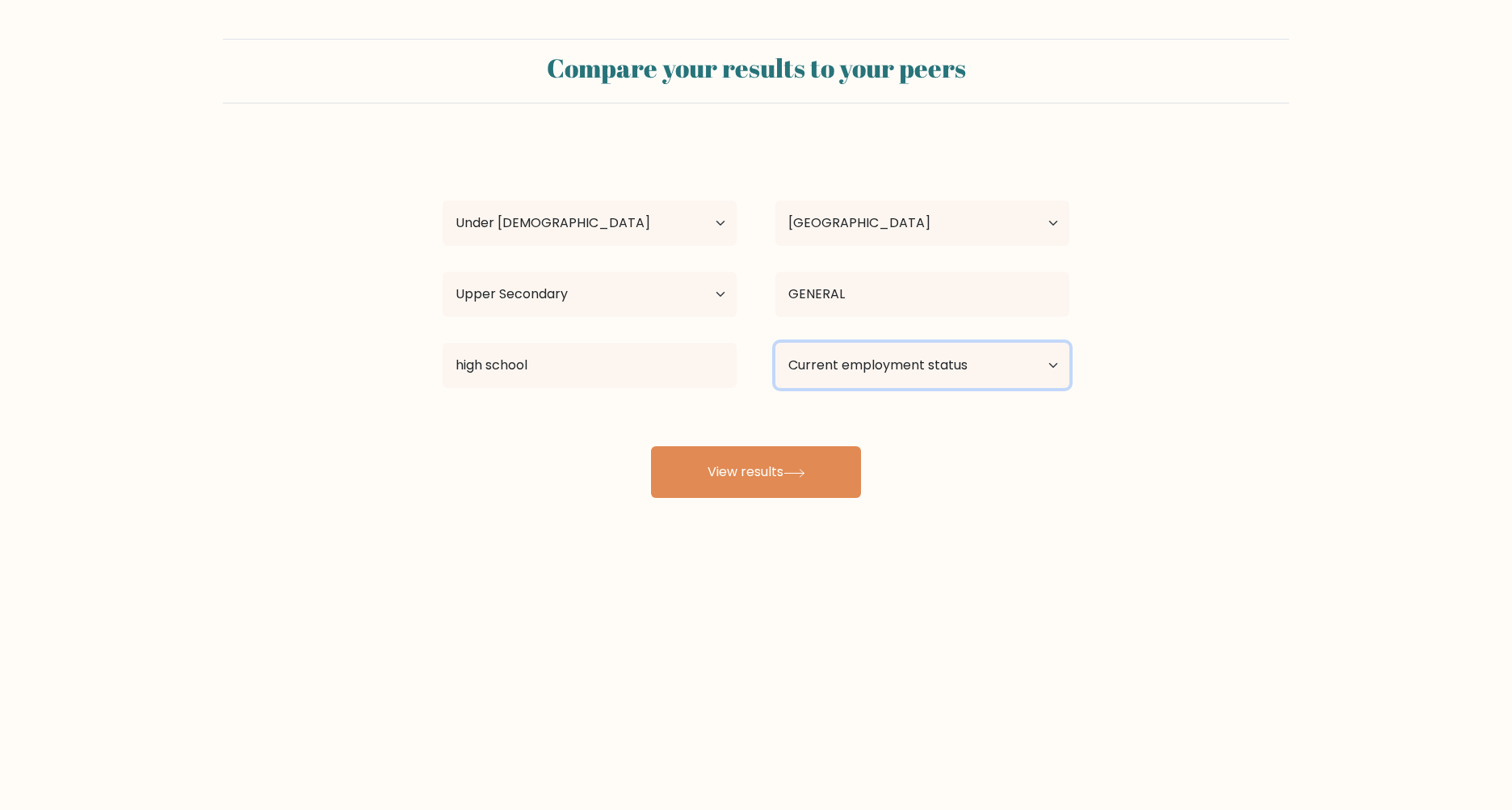
select select "student"
click at [775, 343] on select "Current employment status Employed Student Retired Other / prefer not to answer" at bounding box center [922, 365] width 294 height 45
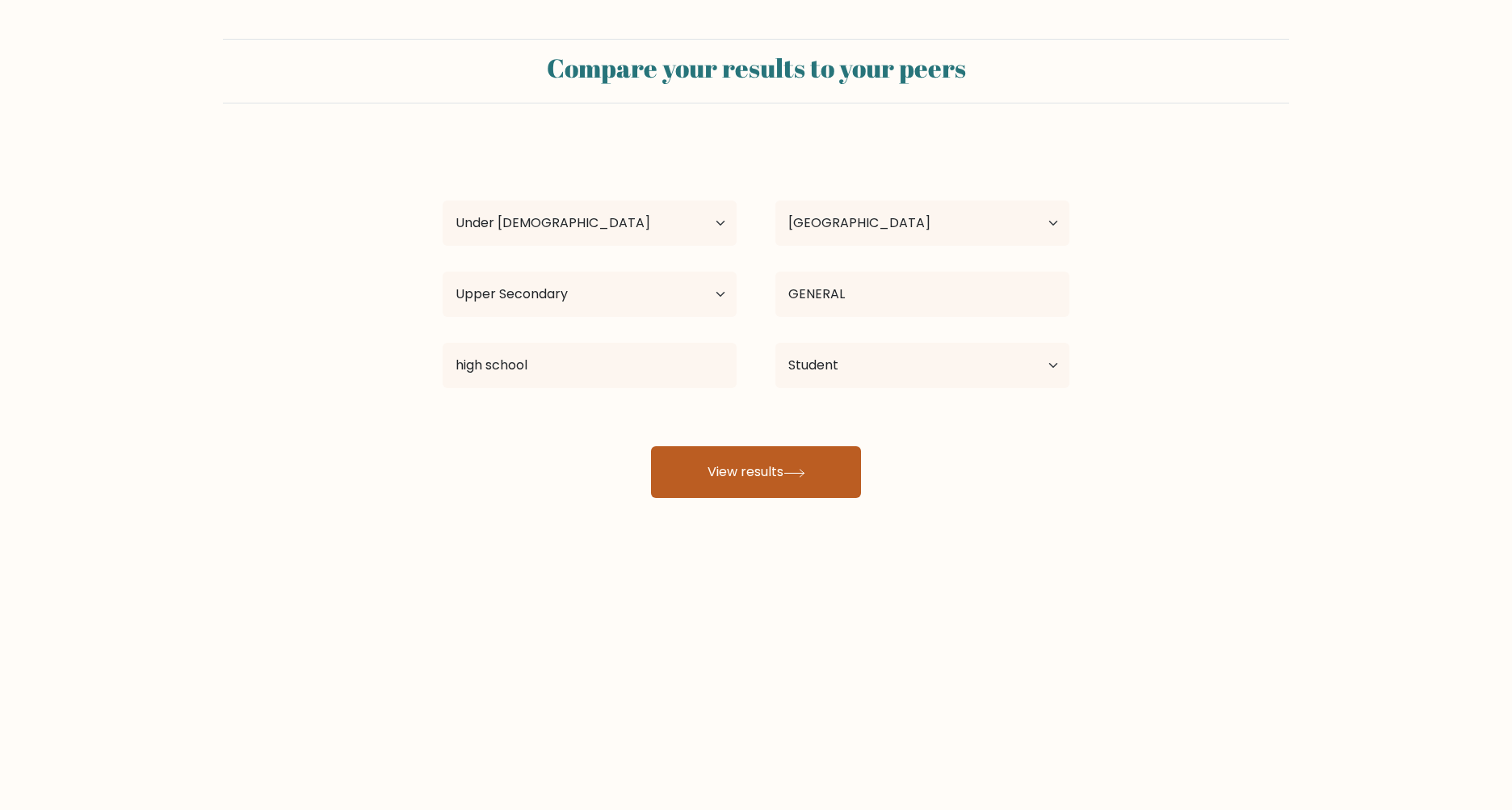
click at [825, 469] on button "View results" at bounding box center [756, 471] width 210 height 52
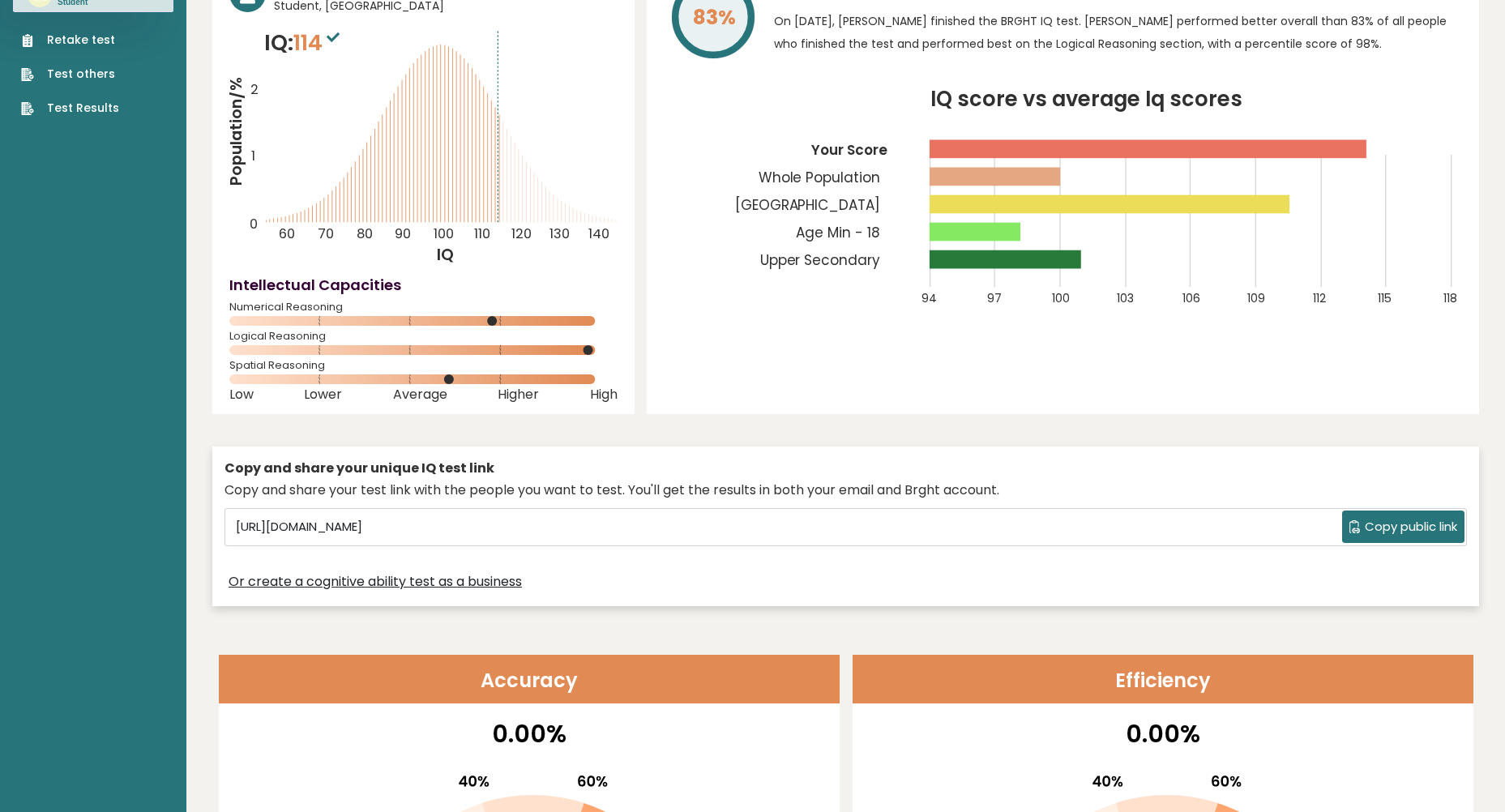
scroll to position [81, 0]
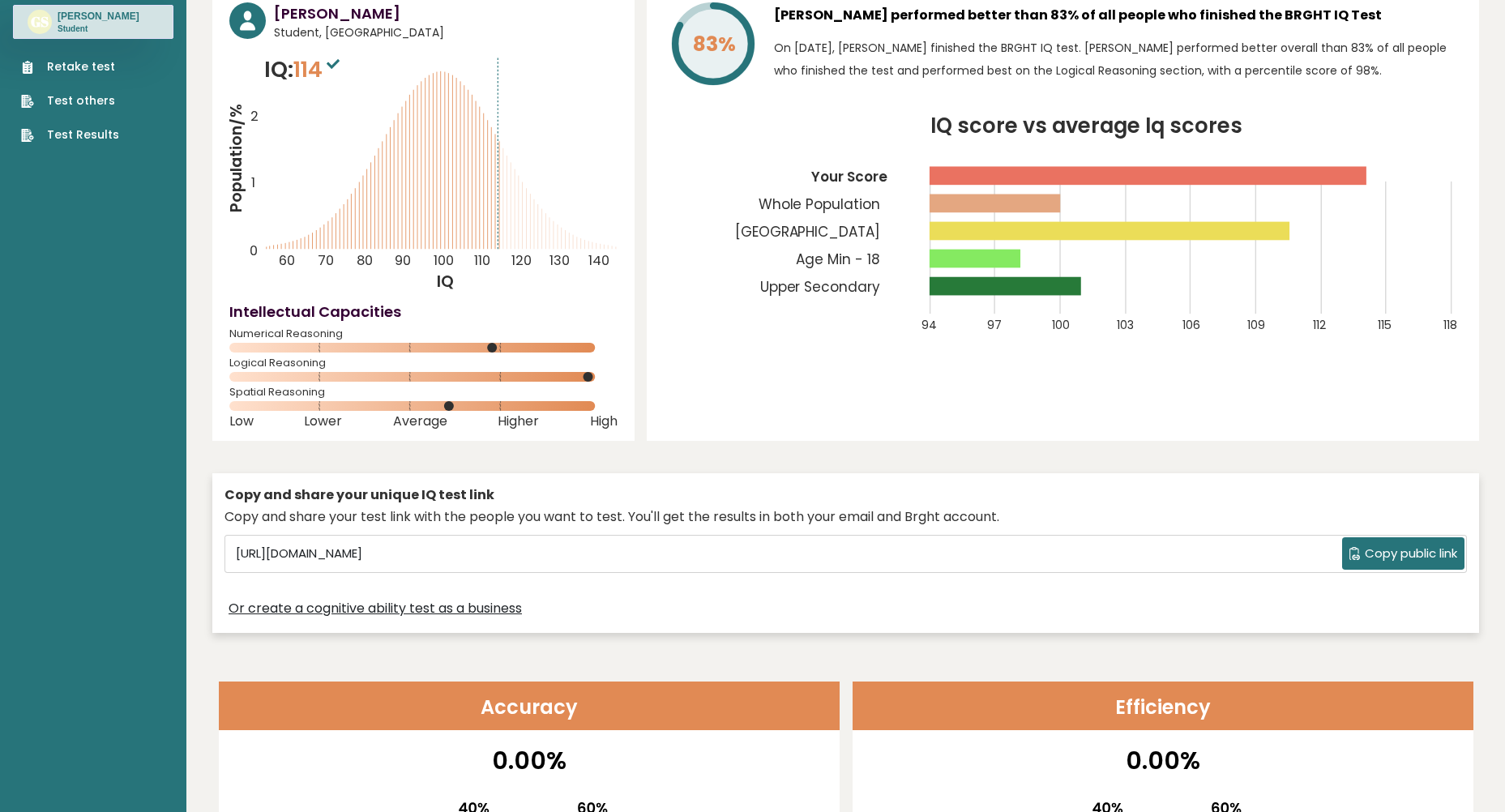
click at [339, 63] on icon at bounding box center [333, 63] width 13 height 10
click at [339, 59] on icon at bounding box center [333, 63] width 13 height 10
click at [329, 57] on sup at bounding box center [333, 63] width 21 height 23
click at [77, 64] on link "Retake test" at bounding box center [70, 66] width 98 height 17
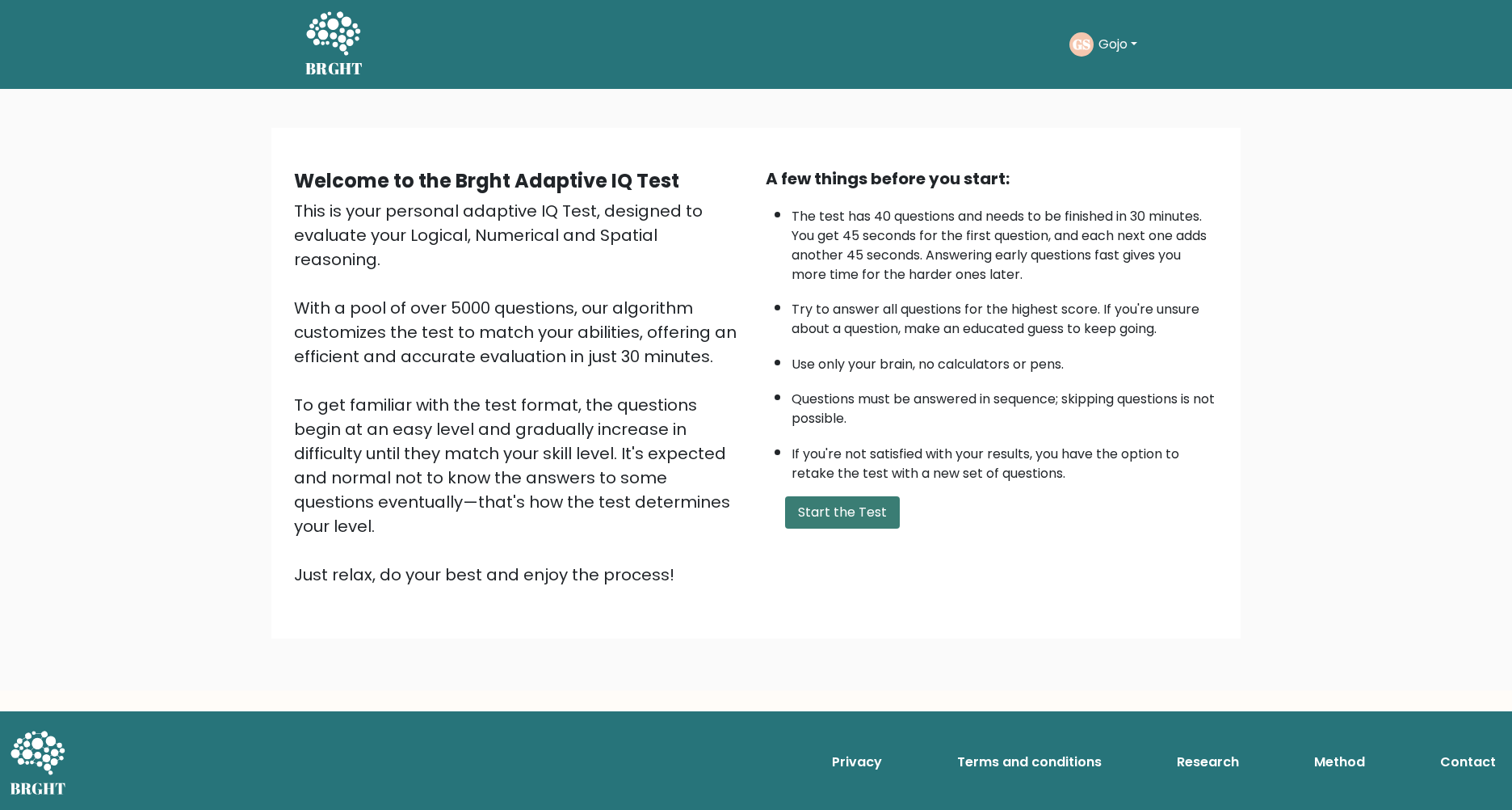
click at [823, 504] on button "Start the Test" at bounding box center [842, 513] width 115 height 33
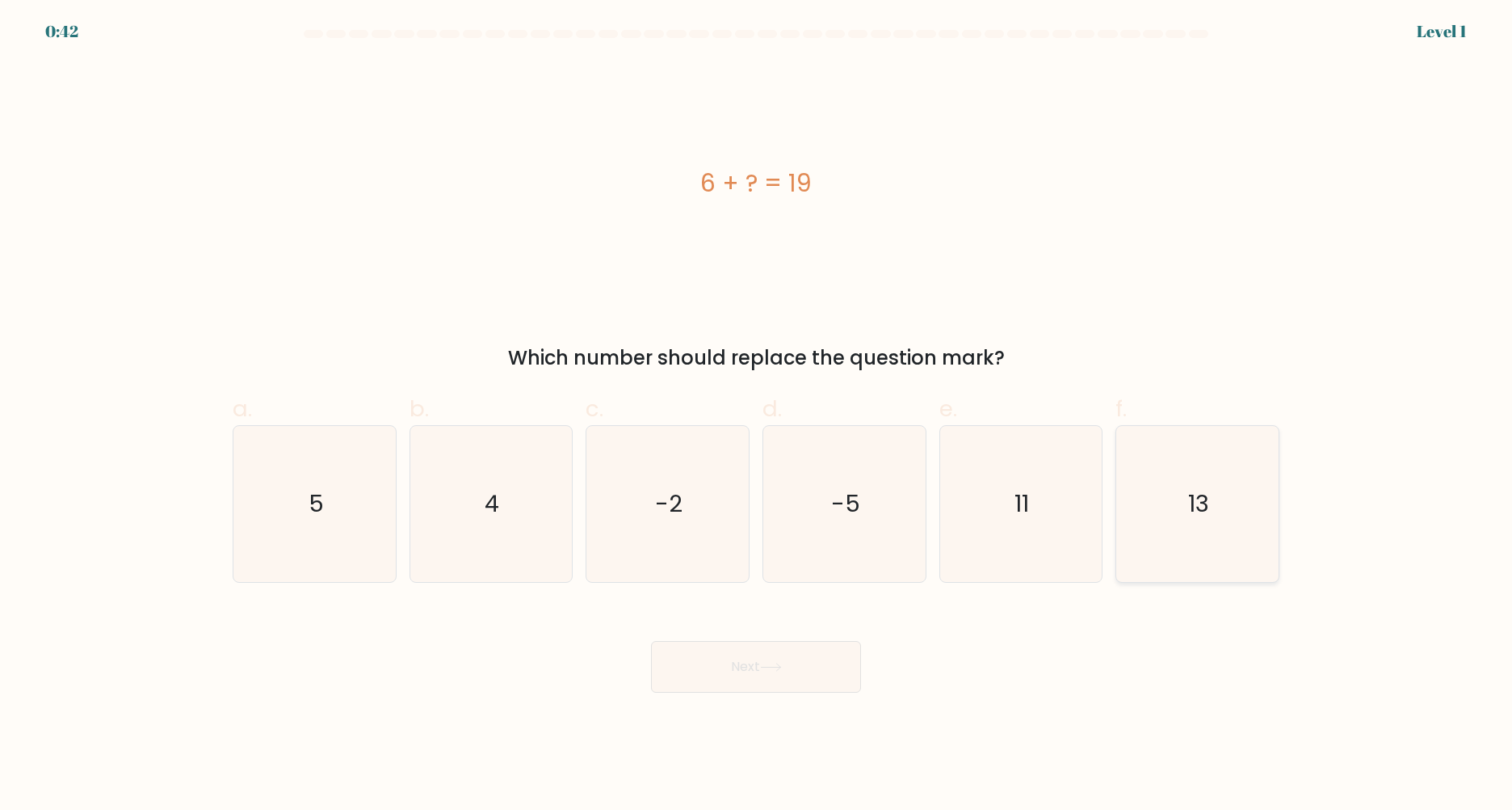
click at [1178, 487] on icon "13" at bounding box center [1197, 504] width 155 height 155
click at [756, 415] on input "f. 13" at bounding box center [756, 410] width 1 height 11
radio input "true"
click at [732, 666] on button "Next" at bounding box center [756, 666] width 210 height 52
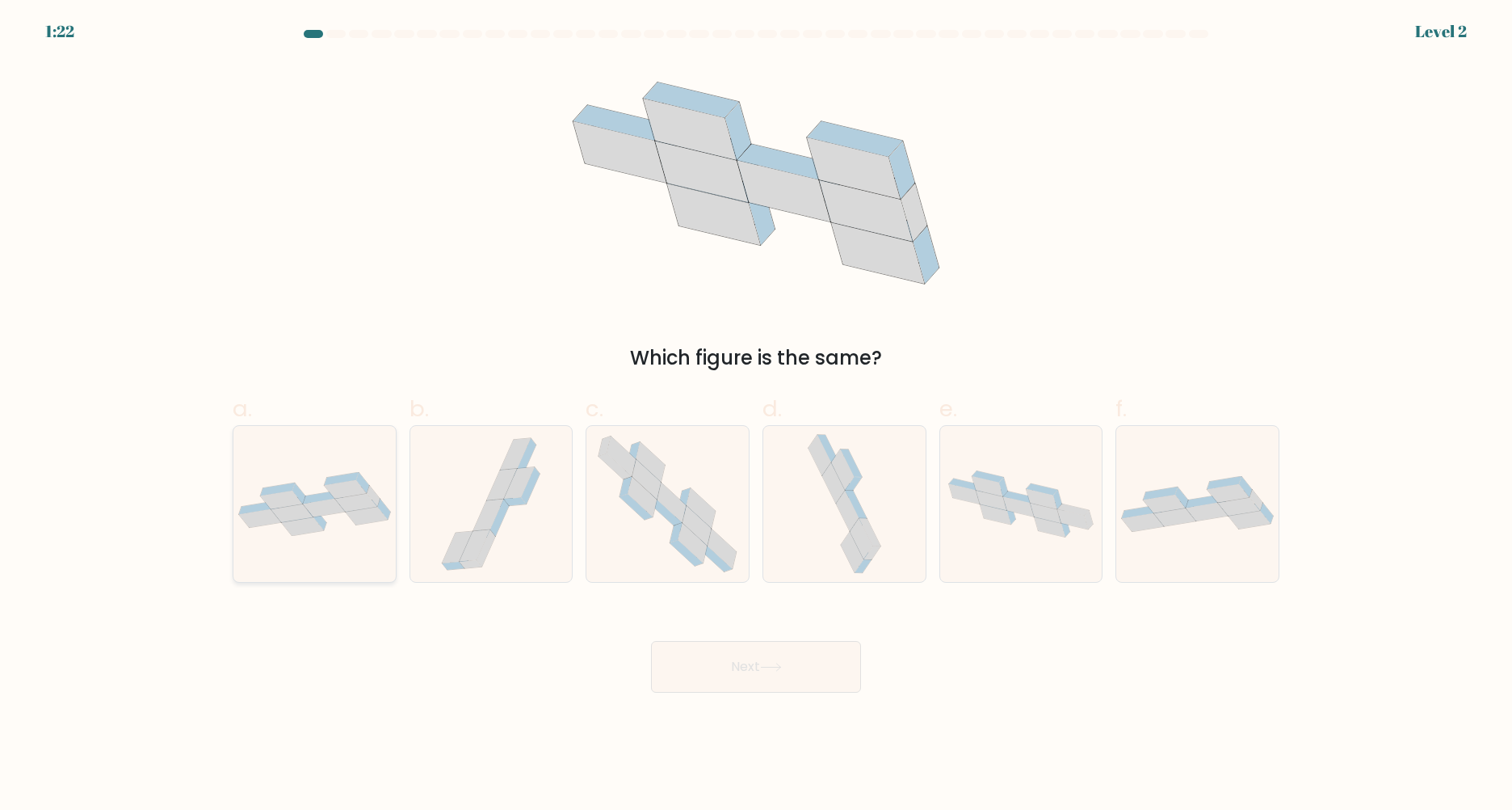
click at [338, 512] on icon at bounding box center [324, 507] width 42 height 19
click at [756, 415] on input "a." at bounding box center [756, 410] width 1 height 11
radio input "true"
click at [739, 655] on button "Next" at bounding box center [756, 666] width 210 height 52
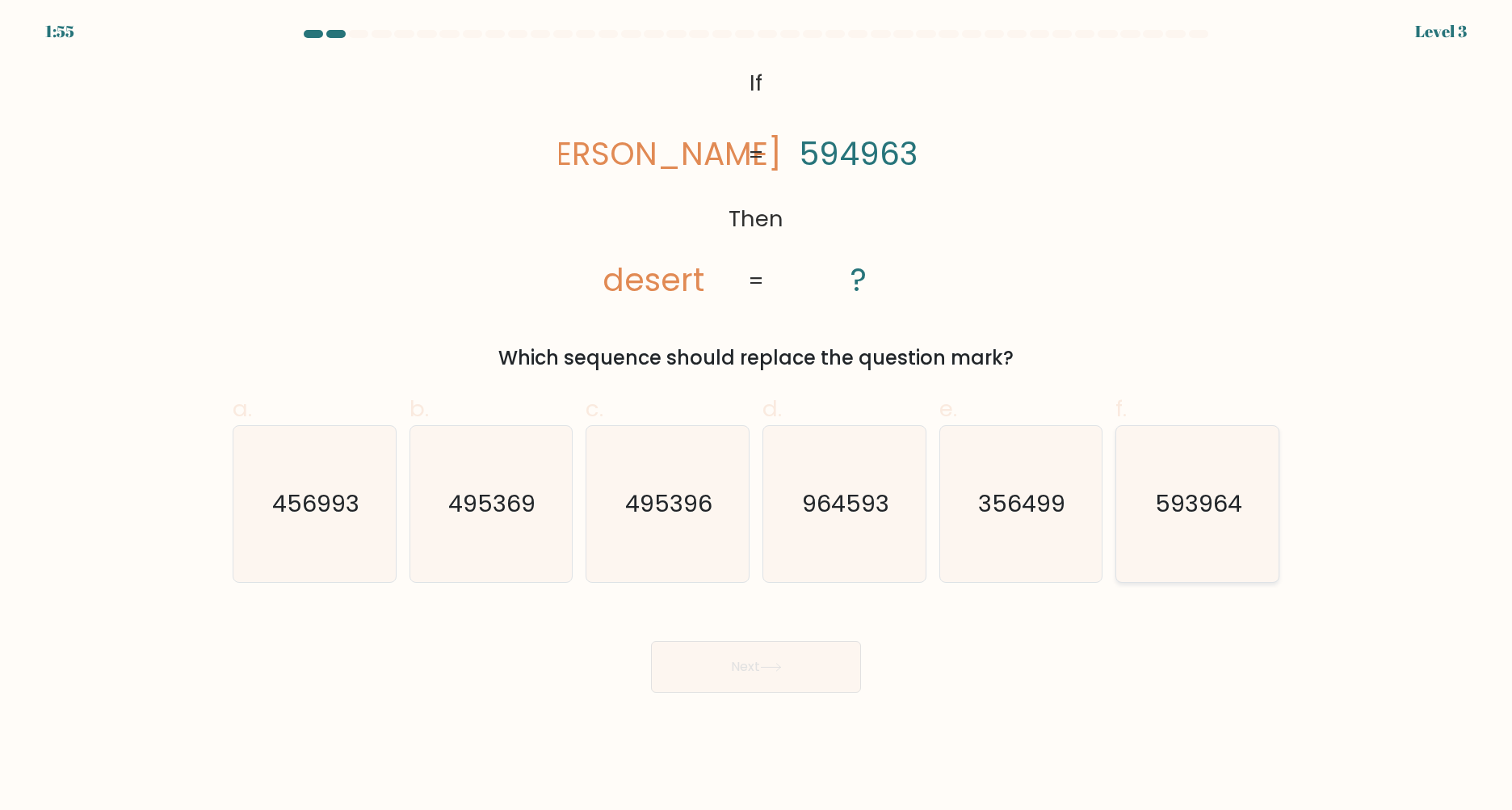
click at [1161, 525] on icon "593964" at bounding box center [1197, 504] width 155 height 155
click at [756, 415] on input "f. 593964" at bounding box center [756, 410] width 1 height 11
radio input "true"
click at [782, 668] on icon at bounding box center [771, 667] width 22 height 9
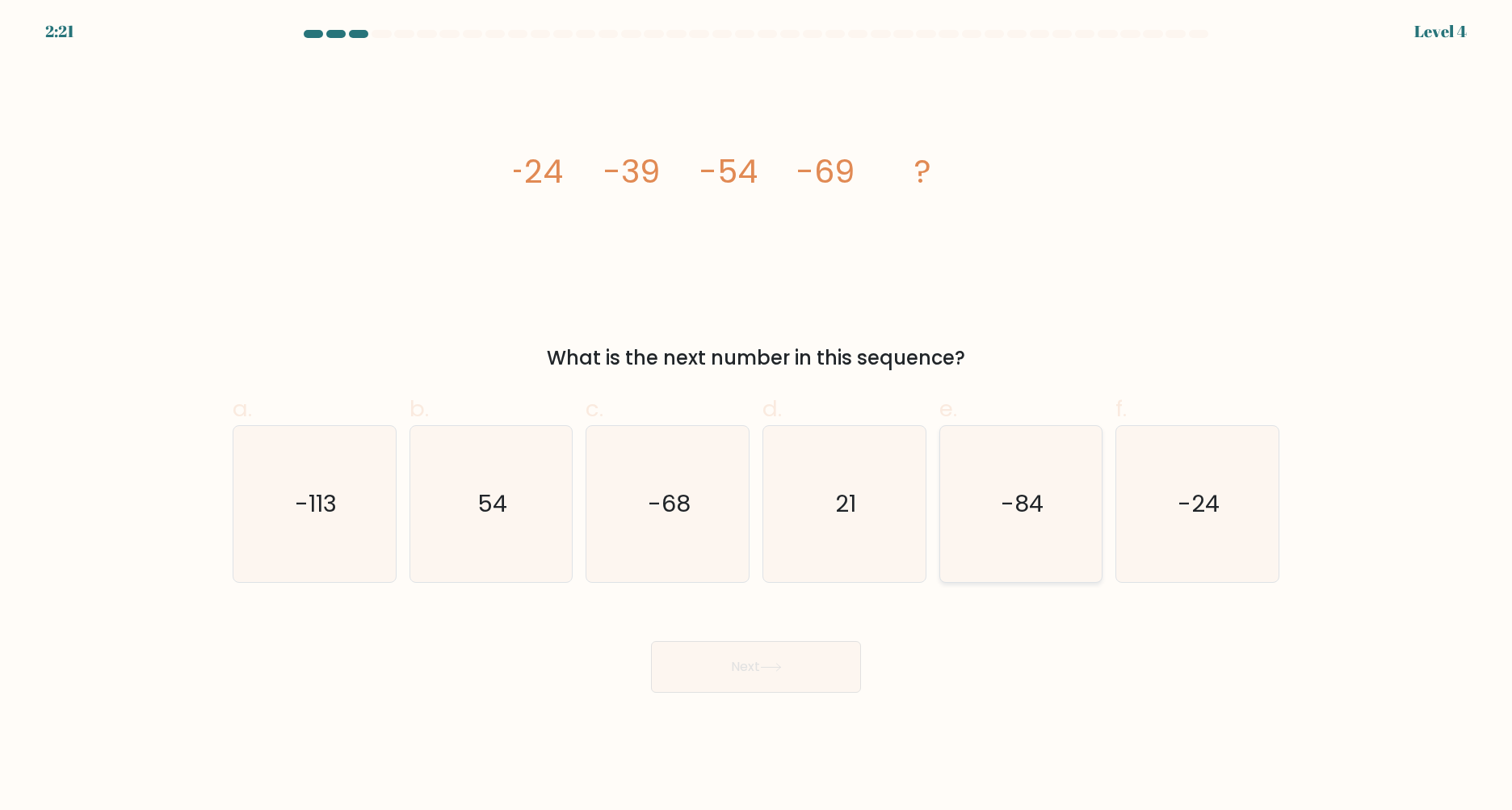
click at [1091, 541] on icon "-84" at bounding box center [1020, 504] width 155 height 155
click at [756, 415] on input "e. -84" at bounding box center [756, 410] width 1 height 11
radio input "true"
click at [765, 671] on icon at bounding box center [771, 667] width 22 height 9
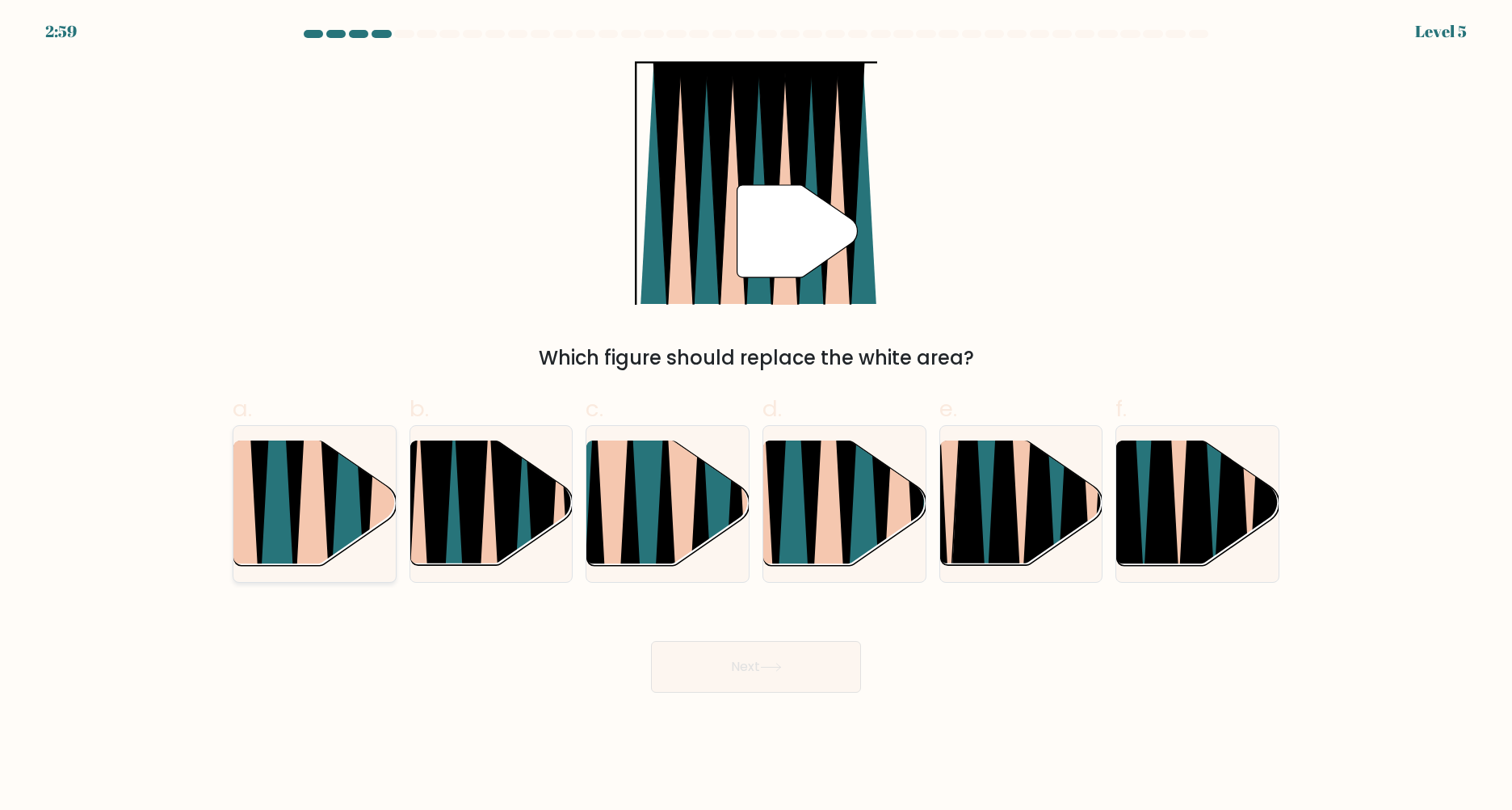
click at [315, 528] on icon at bounding box center [312, 441] width 36 height 325
click at [756, 415] on input "a." at bounding box center [756, 410] width 1 height 11
radio input "true"
click at [859, 499] on icon at bounding box center [863, 439] width 35 height 324
click at [756, 415] on input "d." at bounding box center [756, 410] width 1 height 11
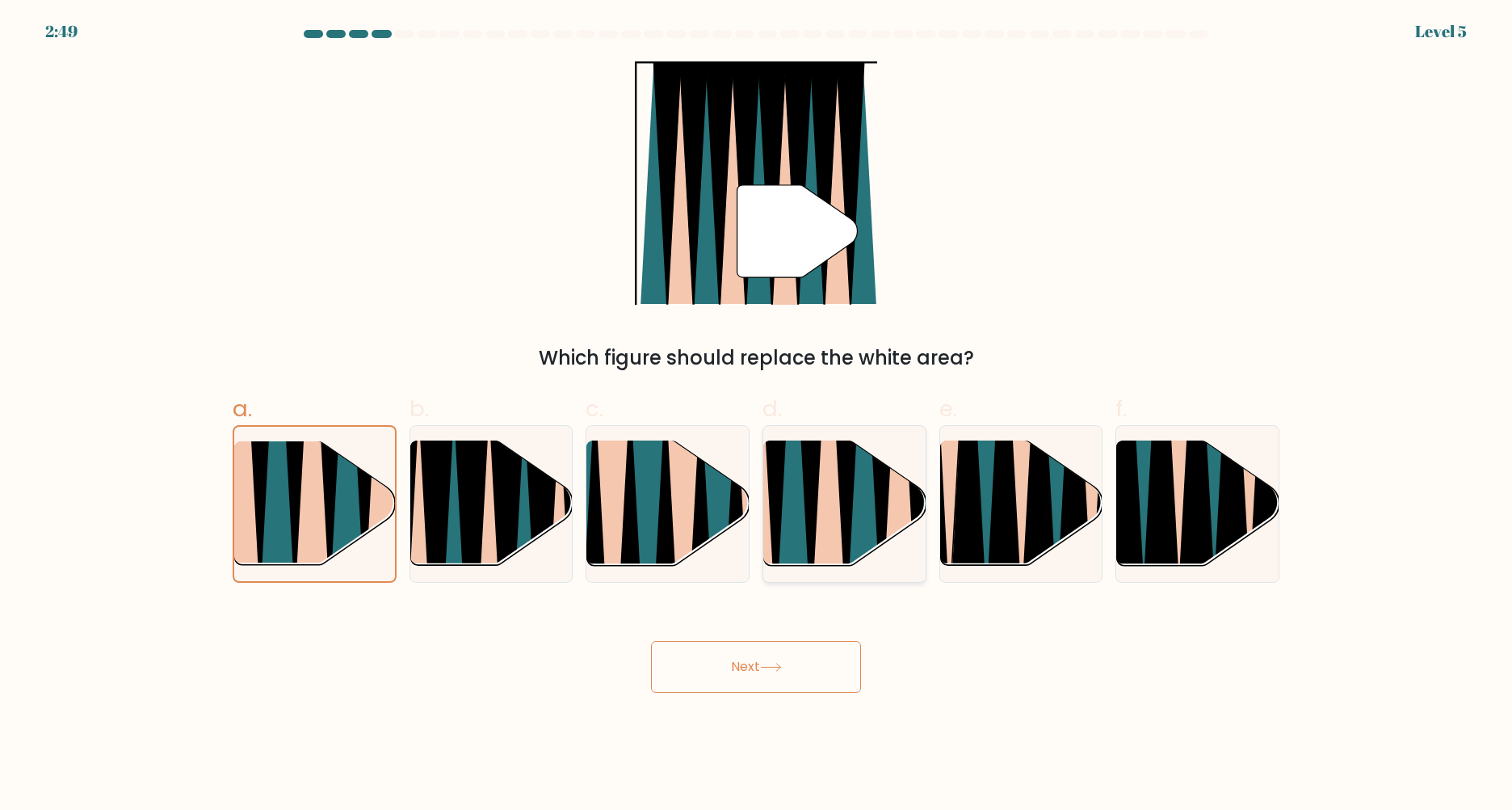
radio input "true"
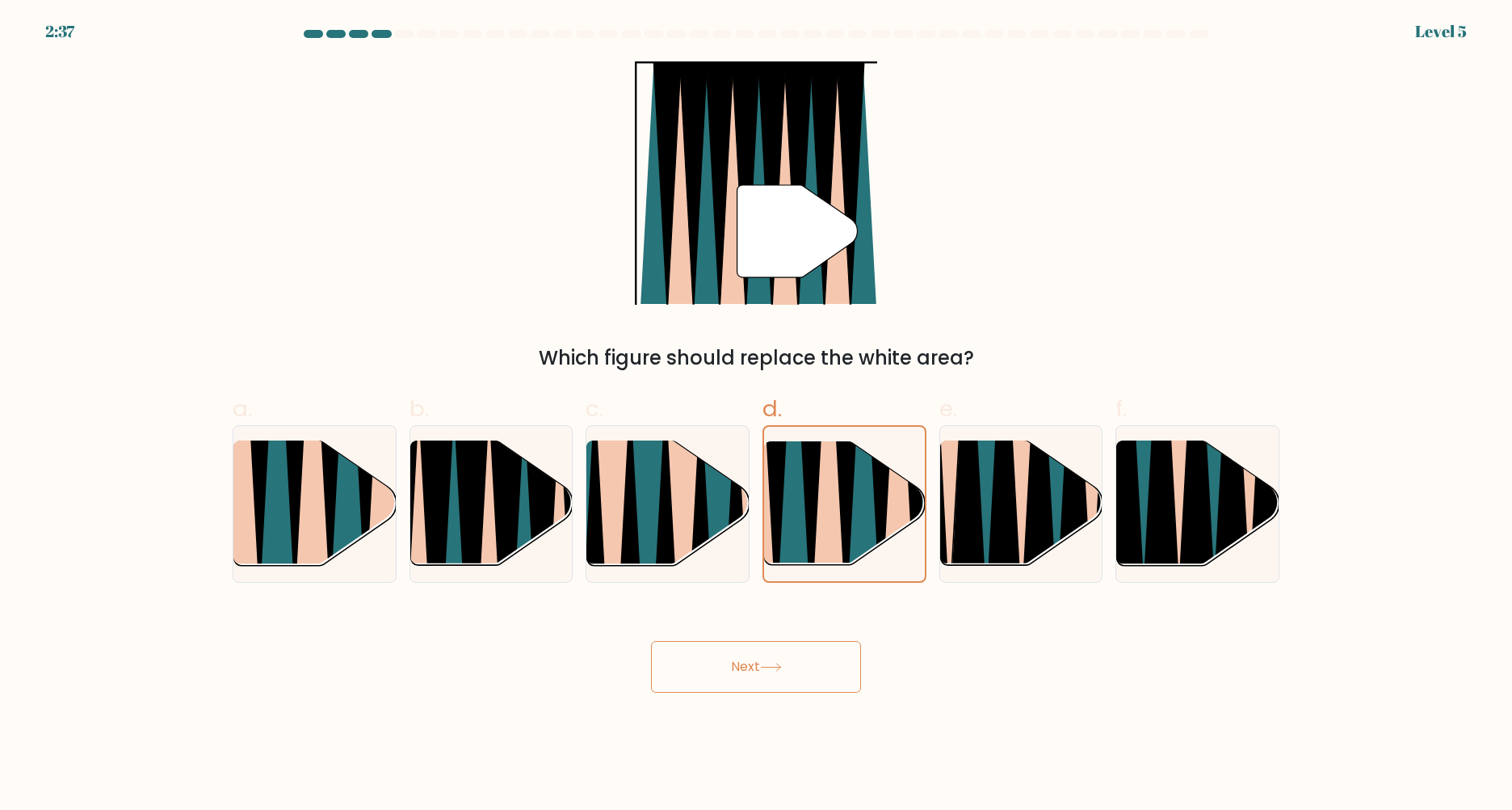
click at [810, 658] on button "Next" at bounding box center [756, 666] width 210 height 52
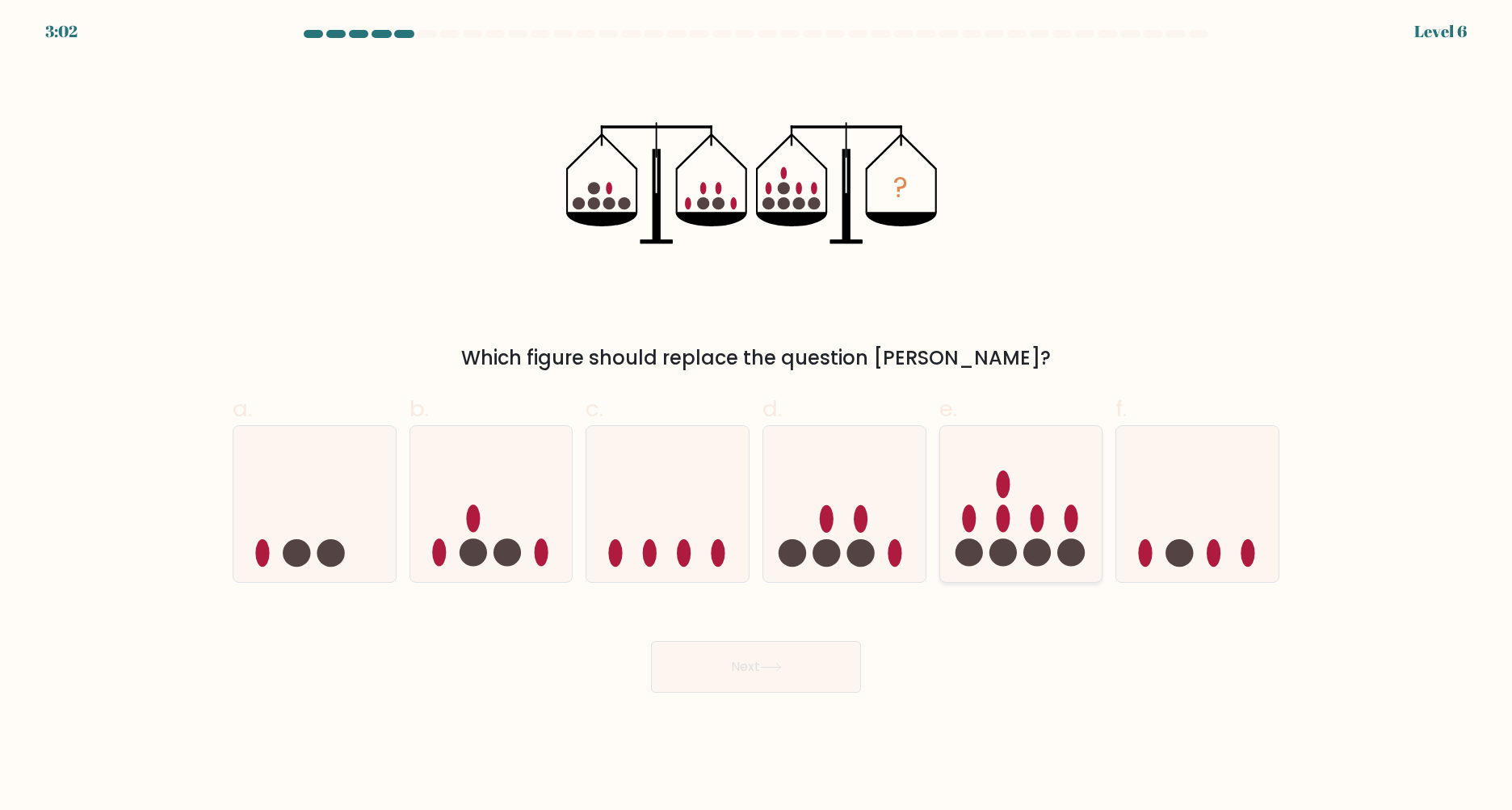
click at [990, 485] on icon at bounding box center [1021, 504] width 163 height 134
click at [756, 415] on input "e." at bounding box center [756, 410] width 1 height 11
radio input "true"
click at [717, 647] on button "Next" at bounding box center [756, 666] width 210 height 52
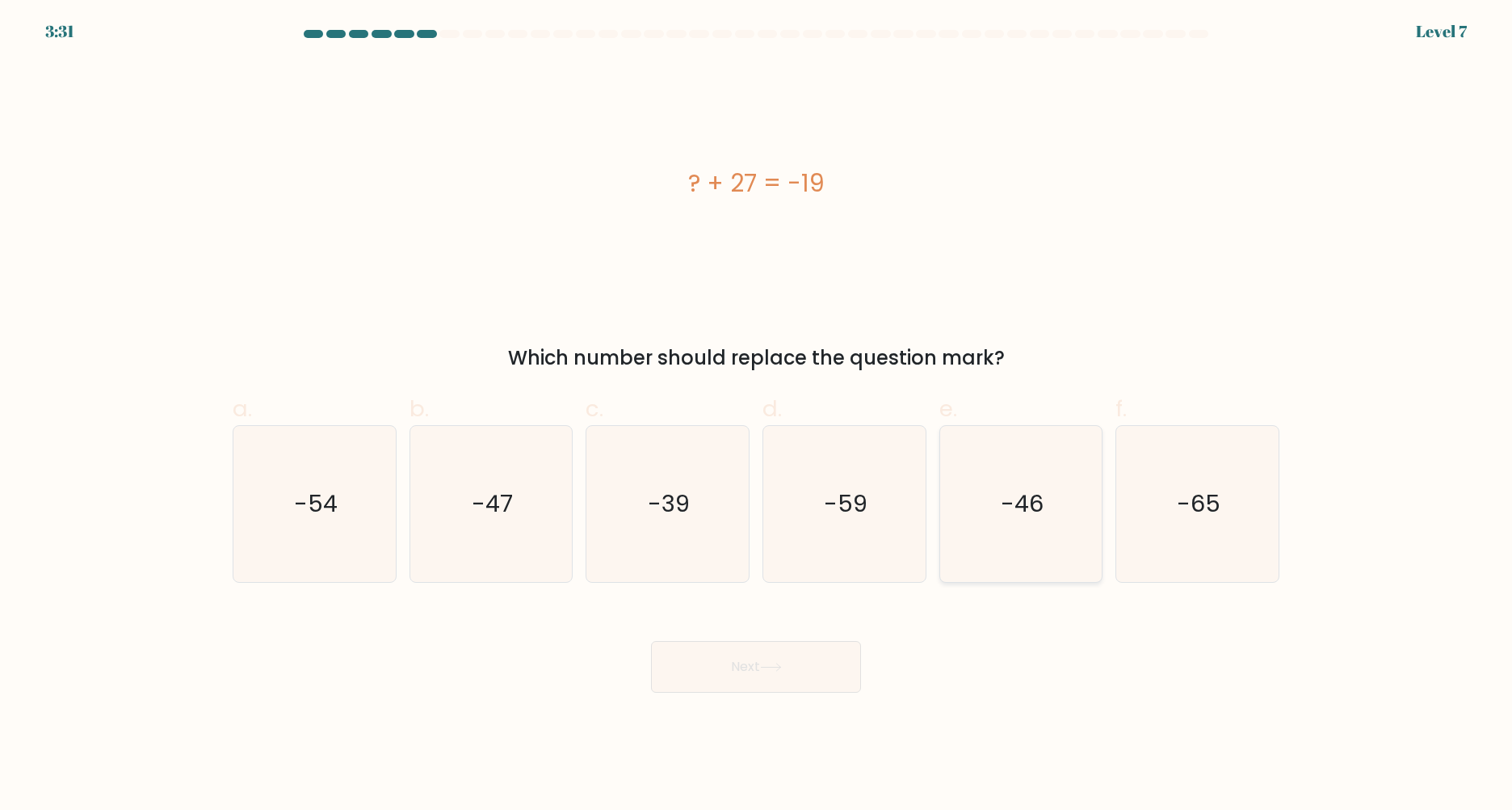
click at [1066, 543] on icon "-46" at bounding box center [1020, 504] width 155 height 155
click at [756, 415] on input "e. -46" at bounding box center [756, 410] width 1 height 11
radio input "true"
click at [764, 667] on button "Next" at bounding box center [756, 666] width 210 height 52
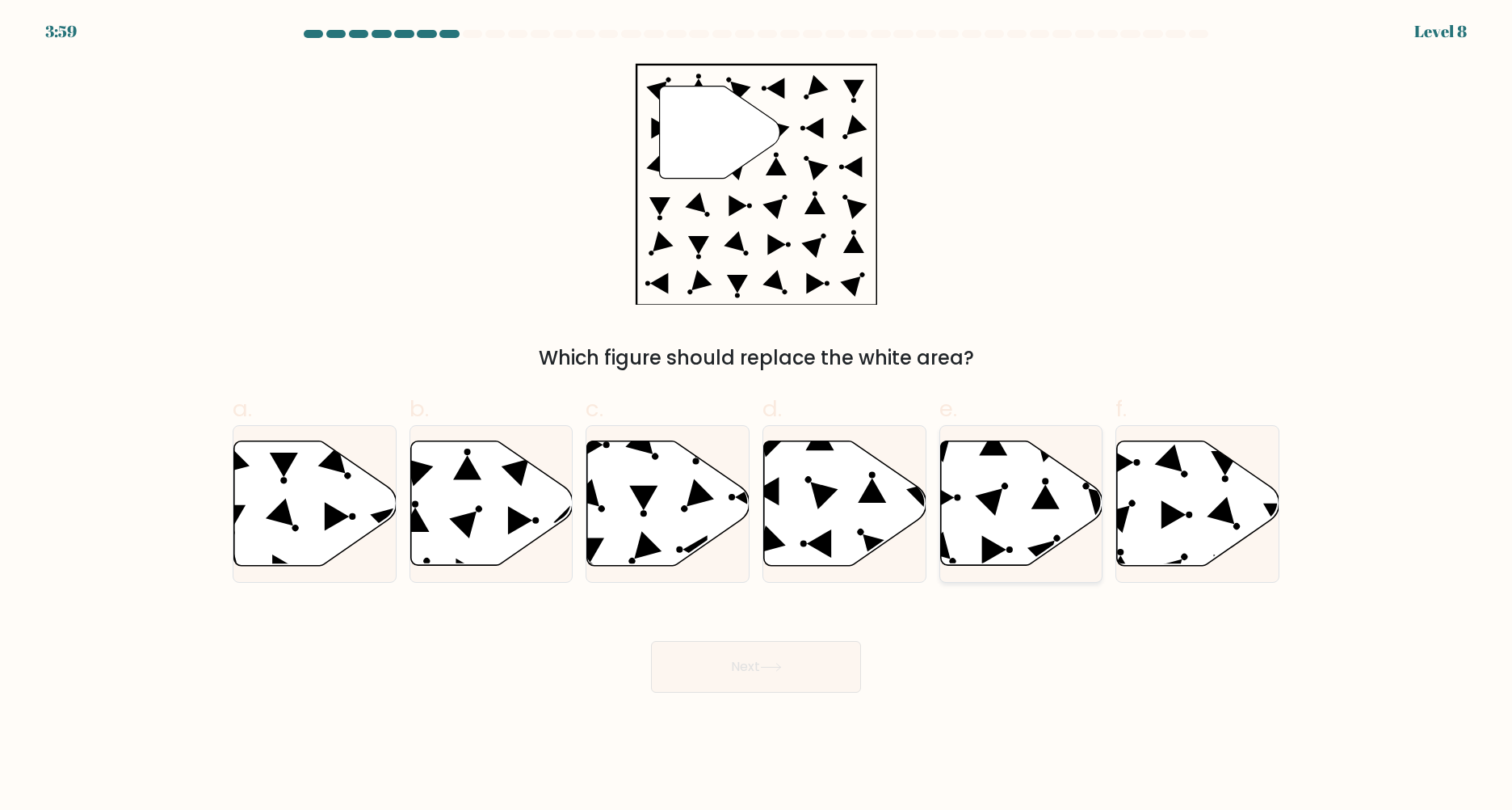
click at [1043, 490] on icon at bounding box center [1045, 496] width 28 height 24
click at [756, 415] on input "e." at bounding box center [756, 410] width 1 height 11
radio input "true"
click at [786, 667] on button "Next" at bounding box center [756, 666] width 210 height 52
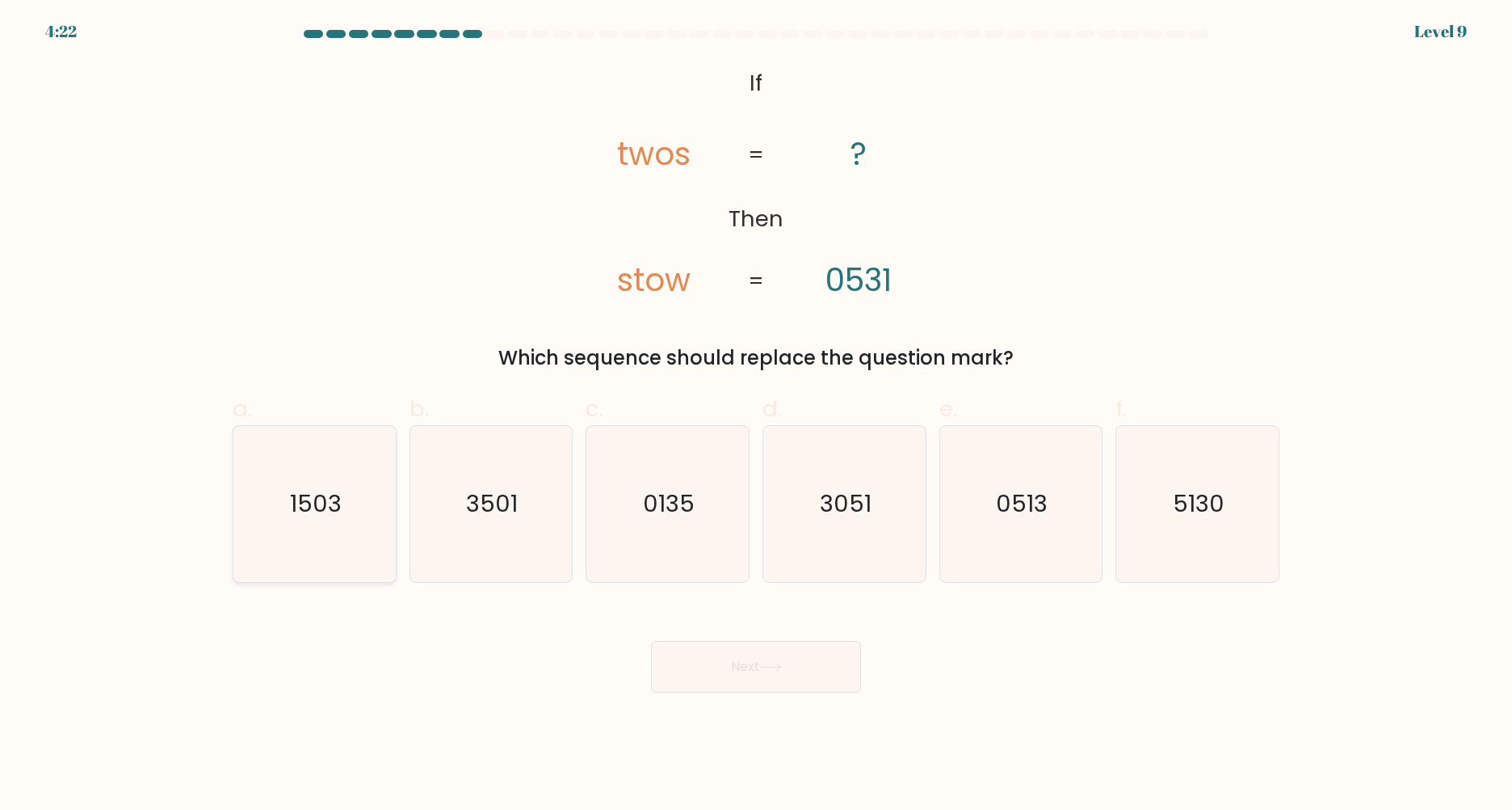
click at [300, 533] on icon "1503" at bounding box center [315, 504] width 155 height 155
click at [756, 415] on input "a. 1503" at bounding box center [756, 410] width 1 height 11
radio input "true"
drag, startPoint x: 884, startPoint y: 285, endPoint x: 901, endPoint y: 285, distance: 17.0
click at [901, 285] on icon "@import url('https://fonts.googleapis.com/css?family=Abril+Fatface:400,100,100i…" at bounding box center [756, 183] width 394 height 243
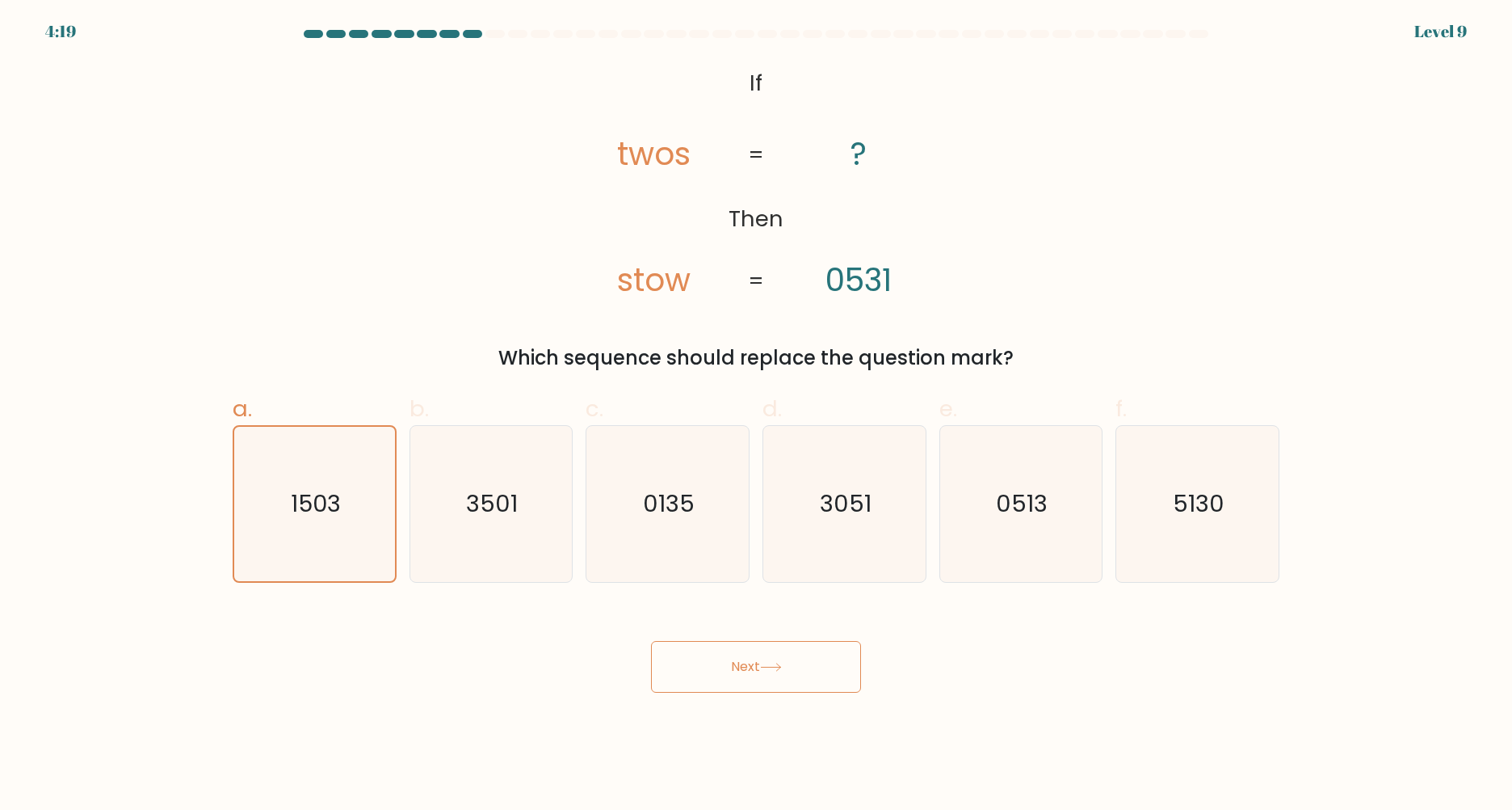
click at [1009, 306] on div "@import url('https://fonts.googleapis.com/css?family=Abril+Fatface:400,100,100i…" at bounding box center [756, 217] width 1066 height 311
drag, startPoint x: 680, startPoint y: 278, endPoint x: 690, endPoint y: 278, distance: 10.0
click at [690, 278] on tspan "stow" at bounding box center [653, 279] width 73 height 44
click at [490, 283] on div "@import url('https://fonts.googleapis.com/css?family=Abril+Fatface:400,100,100i…" at bounding box center [756, 217] width 1066 height 311
click at [728, 512] on icon "0135" at bounding box center [667, 504] width 155 height 155
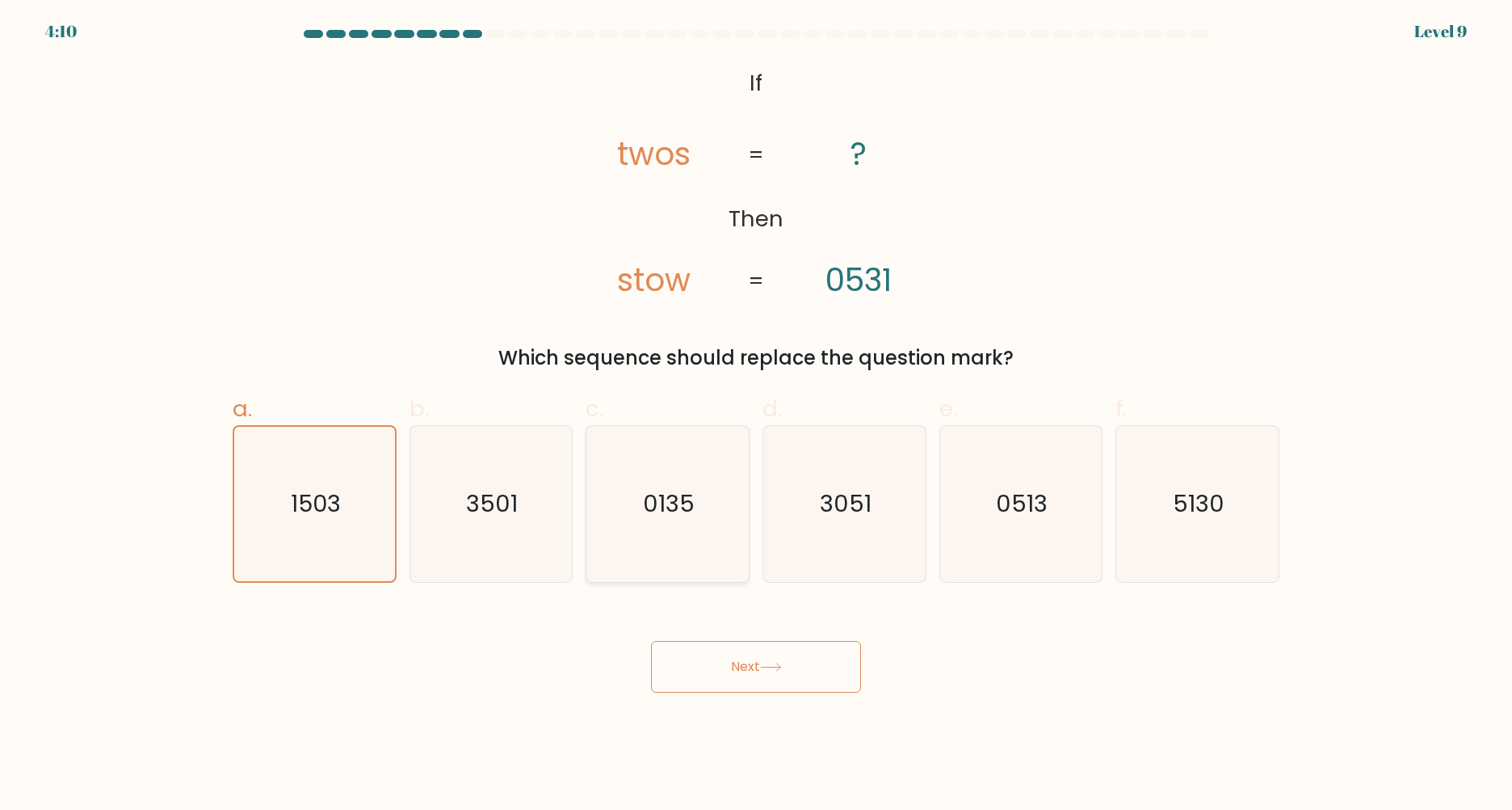
click at [756, 415] on input "c. 0135" at bounding box center [756, 410] width 1 height 11
radio input "true"
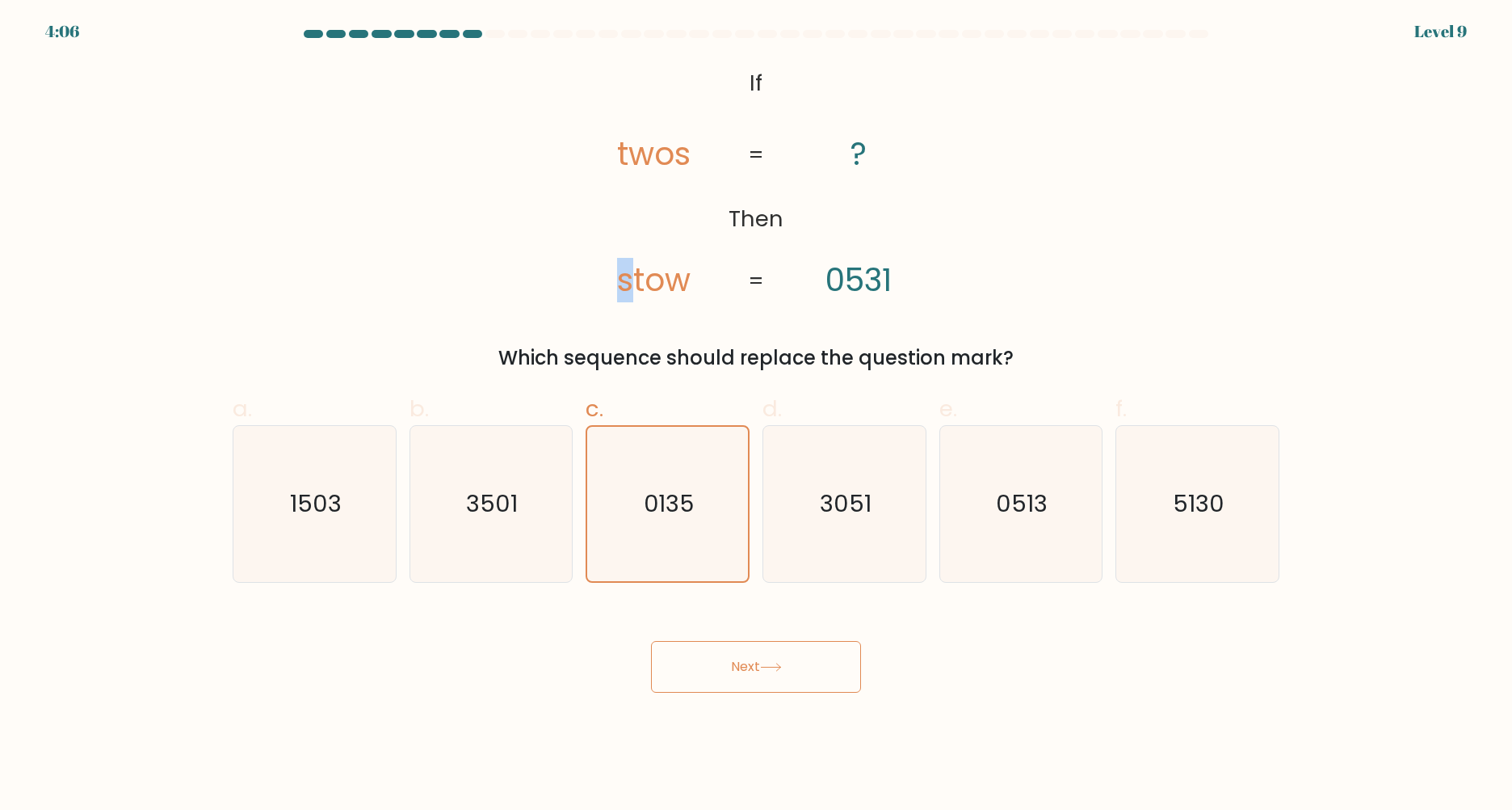
drag, startPoint x: 611, startPoint y: 279, endPoint x: 627, endPoint y: 279, distance: 16.0
click at [627, 279] on icon "@import url('https://fonts.googleapis.com/css?family=Abril+Fatface:400,100,100i…" at bounding box center [756, 183] width 394 height 243
drag, startPoint x: 681, startPoint y: 157, endPoint x: 696, endPoint y: 160, distance: 15.3
click at [696, 160] on icon "@import url('https://fonts.googleapis.com/css?family=Abril+Fatface:400,100,100i…" at bounding box center [756, 183] width 394 height 243
click at [1187, 522] on icon "5130" at bounding box center [1197, 504] width 155 height 155
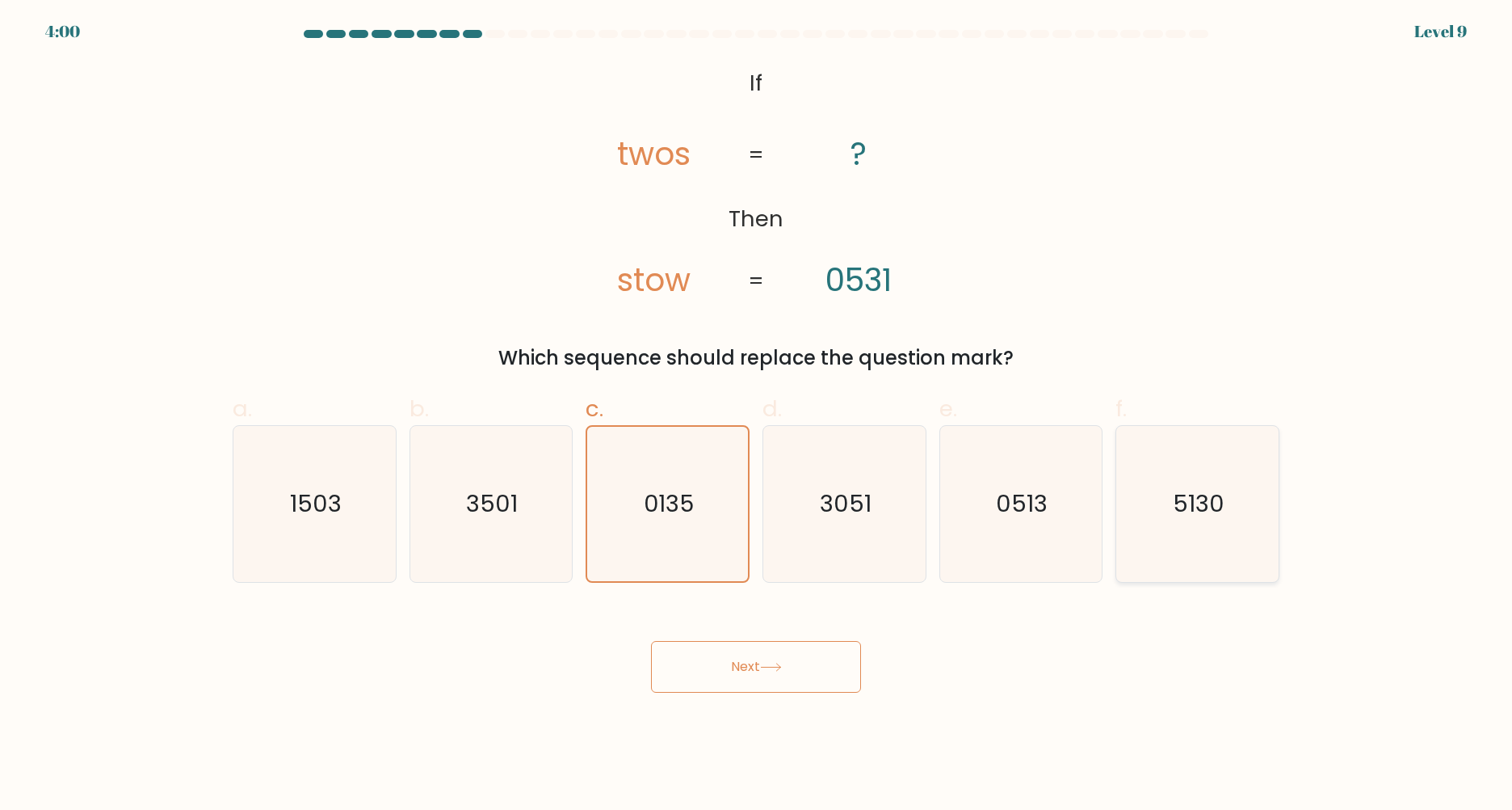
click at [756, 415] on input "f. 5130" at bounding box center [756, 410] width 1 height 11
radio input "true"
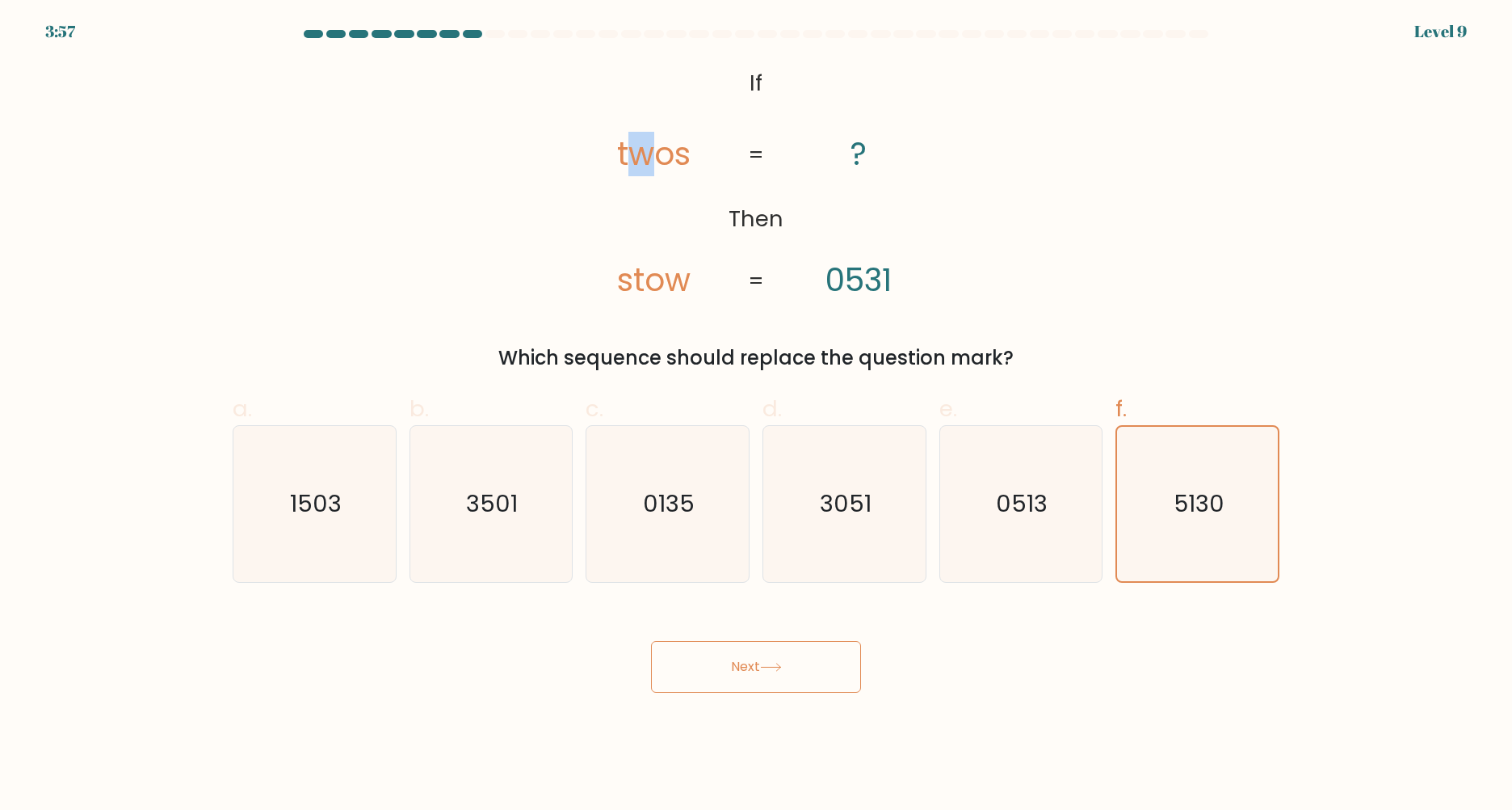
drag, startPoint x: 631, startPoint y: 164, endPoint x: 647, endPoint y: 164, distance: 16.0
click at [647, 164] on tspan "twos" at bounding box center [653, 154] width 73 height 44
drag, startPoint x: 671, startPoint y: 277, endPoint x: 700, endPoint y: 278, distance: 29.0
click at [701, 281] on icon "@import url('https://fonts.googleapis.com/css?family=Abril+Fatface:400,100,100i…" at bounding box center [756, 183] width 394 height 243
click at [1084, 247] on div "@import url('https://fonts.googleapis.com/css?family=Abril+Fatface:400,100,100i…" at bounding box center [756, 217] width 1066 height 311
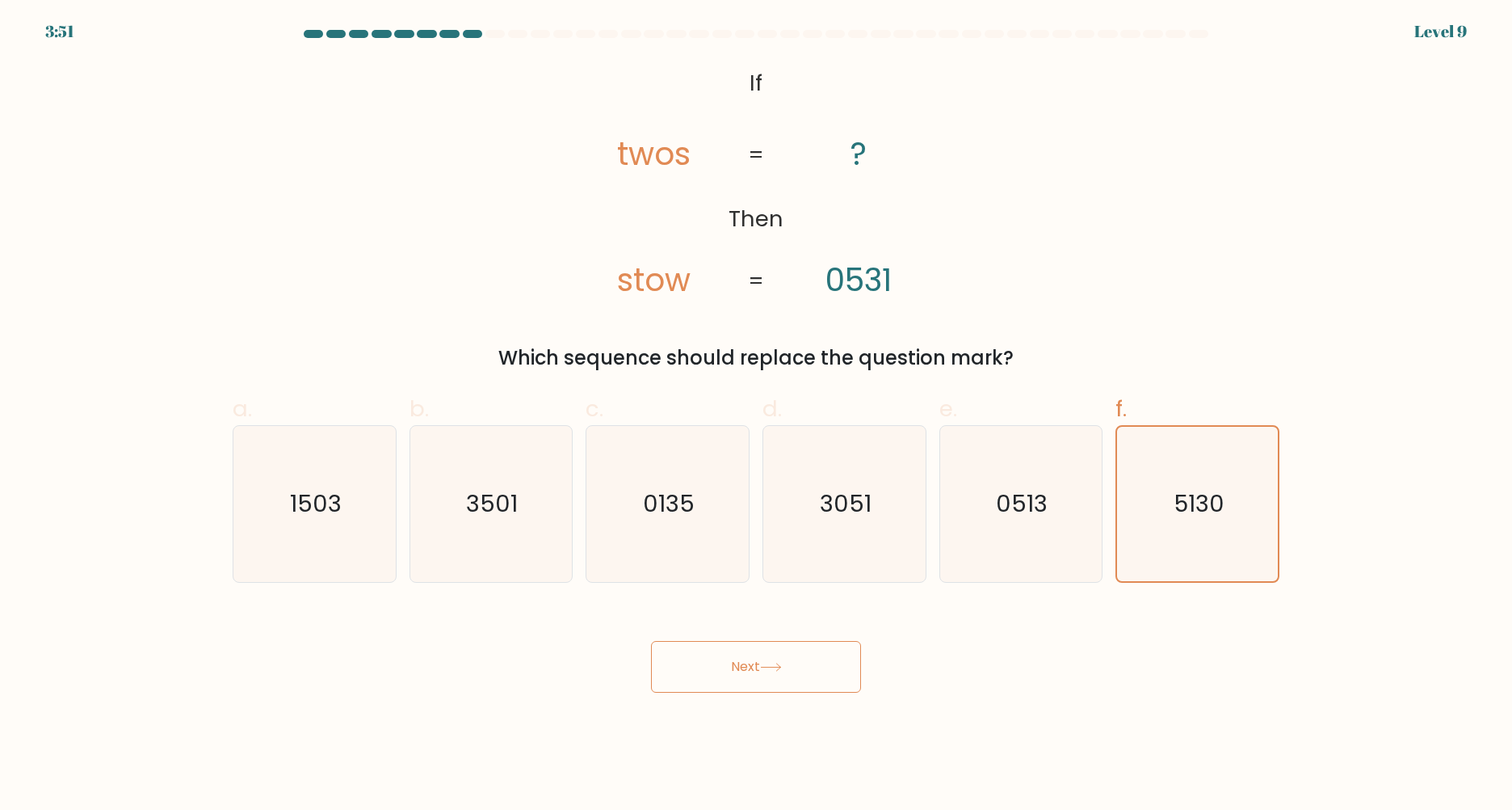
click at [763, 657] on button "Next" at bounding box center [756, 666] width 210 height 52
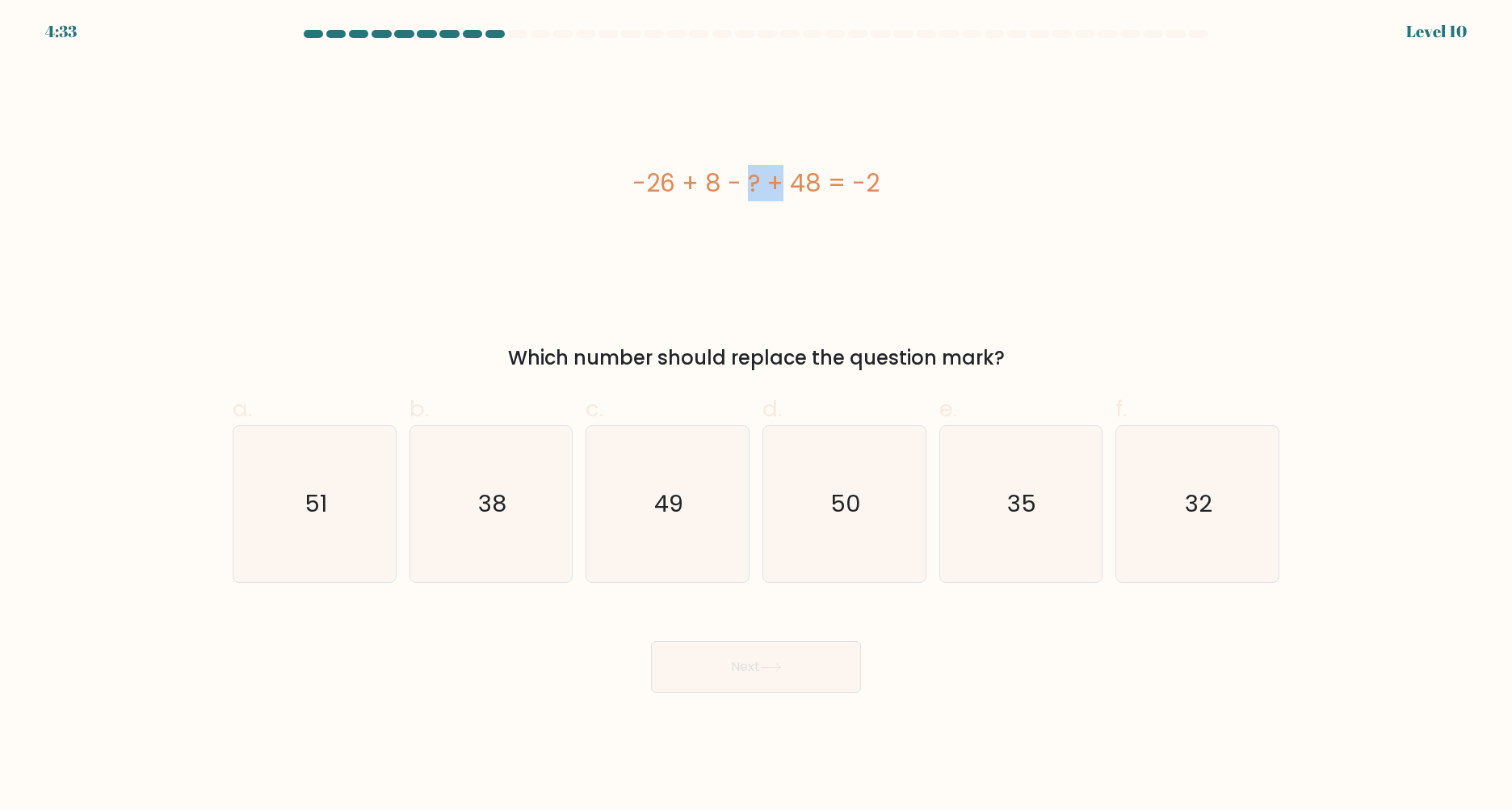
drag, startPoint x: 642, startPoint y: 181, endPoint x: 686, endPoint y: 184, distance: 44.1
click at [686, 184] on div "-26 + 8 - ? + 48 = -2" at bounding box center [756, 183] width 1047 height 36
click at [737, 263] on div "-26 + 8 - ? + 48 = -2" at bounding box center [756, 183] width 1047 height 243
drag, startPoint x: 1265, startPoint y: 532, endPoint x: 1045, endPoint y: 589, distance: 227.3
click at [1263, 532] on icon "32" at bounding box center [1197, 504] width 155 height 155
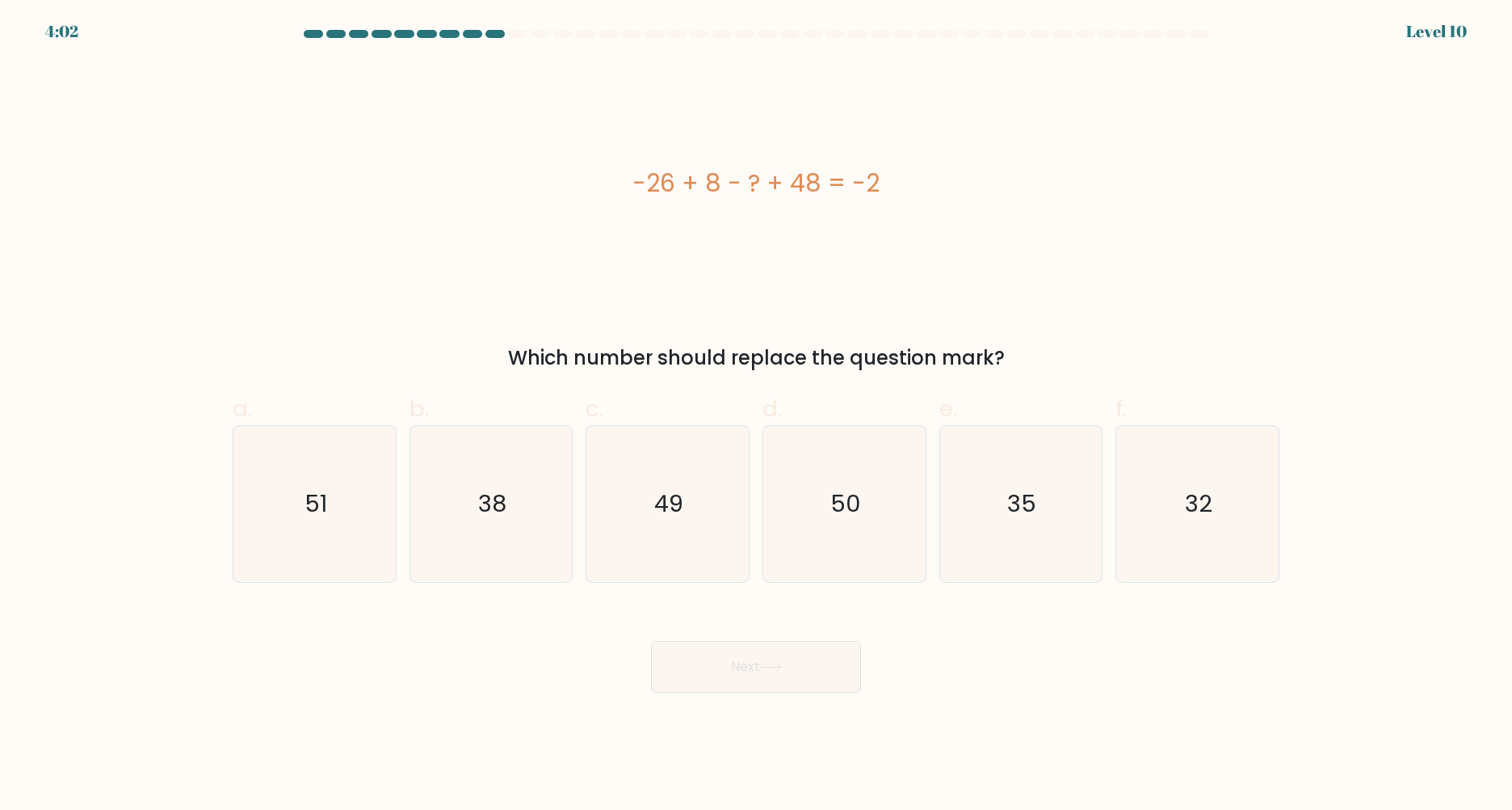
click at [756, 415] on input "f. 32" at bounding box center [756, 410] width 1 height 11
radio input "true"
click at [791, 671] on button "Next" at bounding box center [756, 666] width 210 height 52
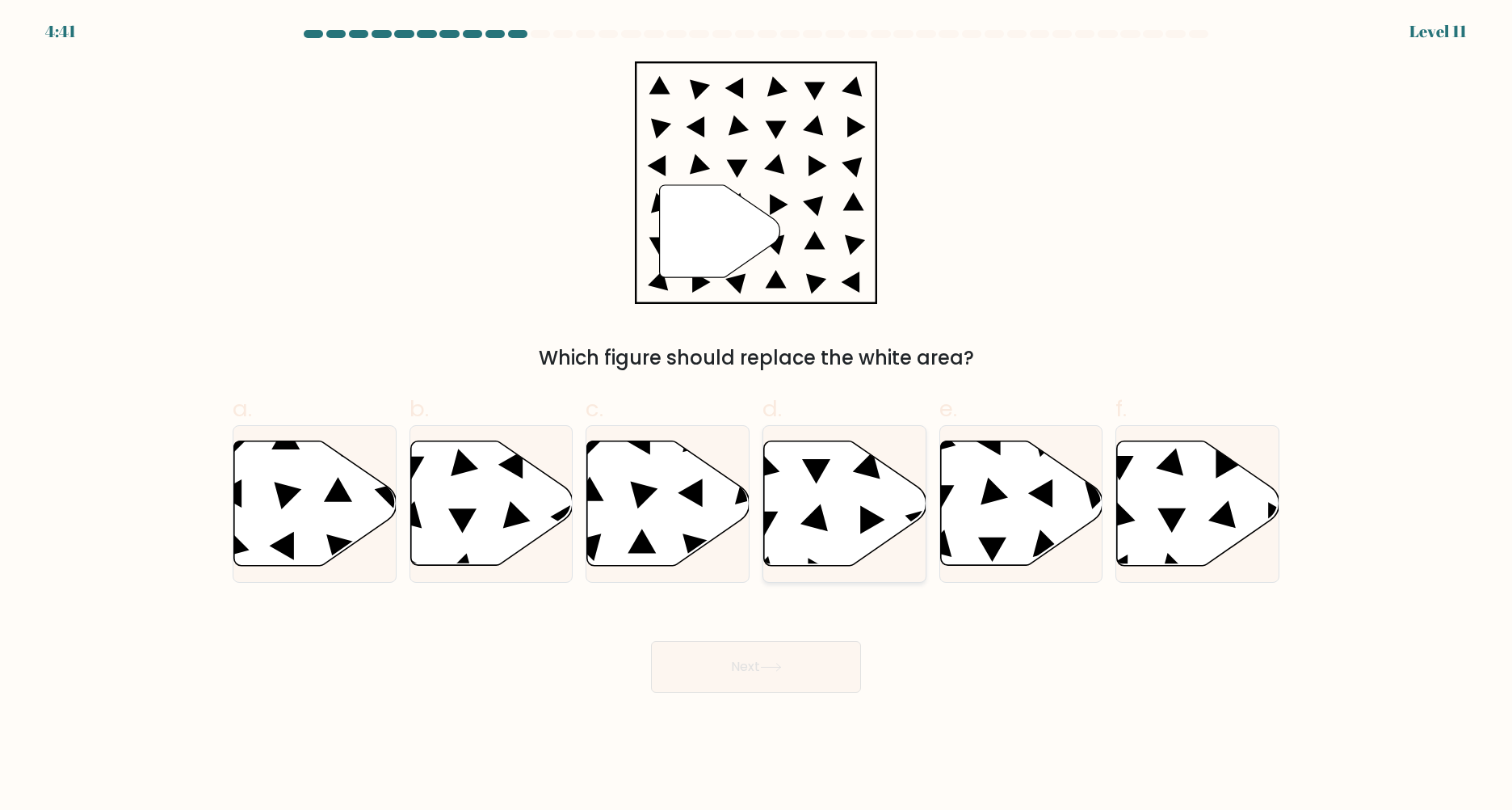
click at [836, 504] on icon at bounding box center [845, 504] width 163 height 125
click at [756, 415] on input "d." at bounding box center [756, 410] width 1 height 11
radio input "true"
click at [826, 658] on button "Next" at bounding box center [756, 666] width 210 height 52
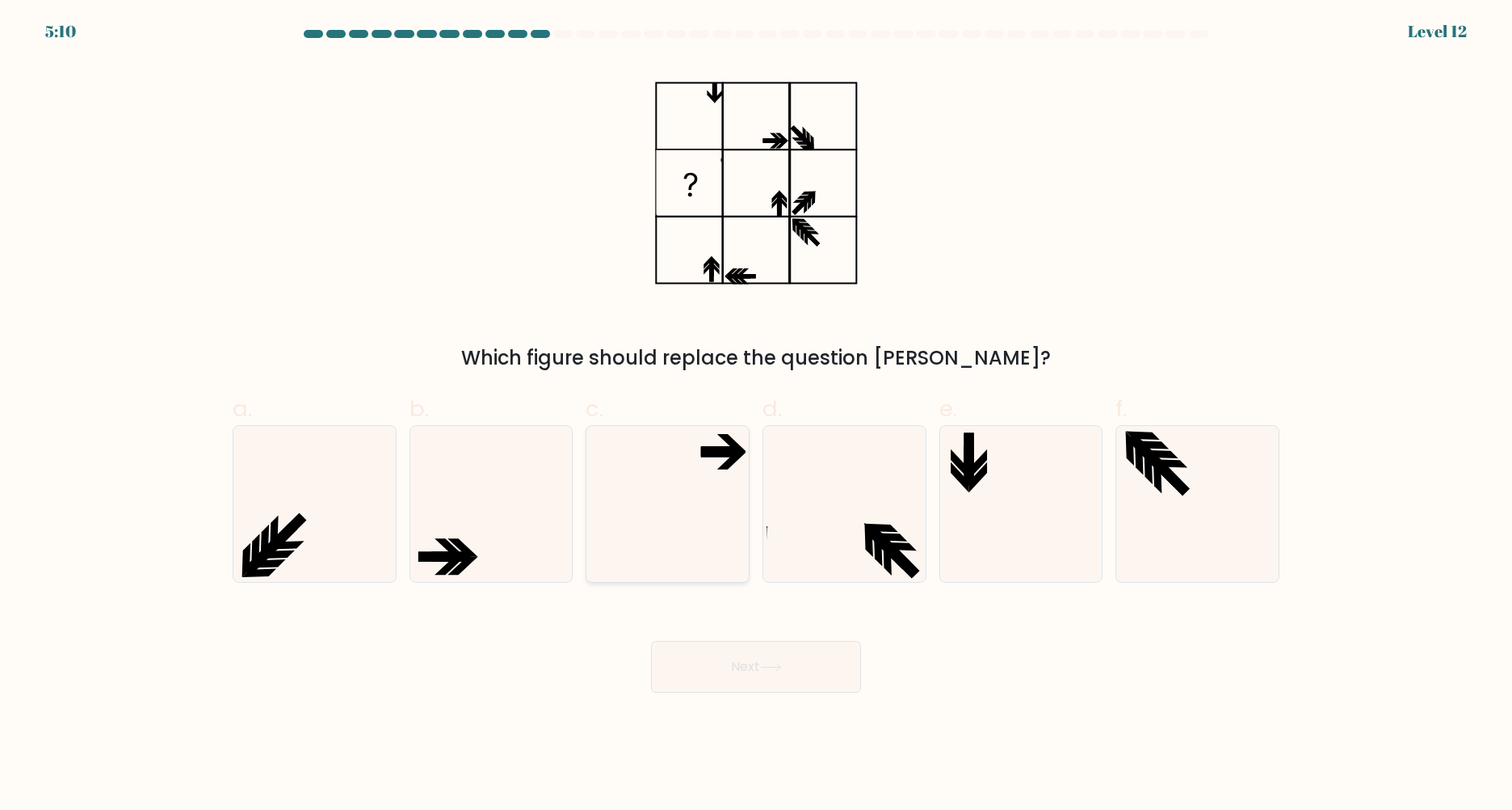
click at [701, 498] on icon at bounding box center [667, 504] width 155 height 155
click at [756, 415] on input "c." at bounding box center [756, 410] width 1 height 11
radio input "true"
click at [742, 673] on button "Next" at bounding box center [756, 666] width 210 height 52
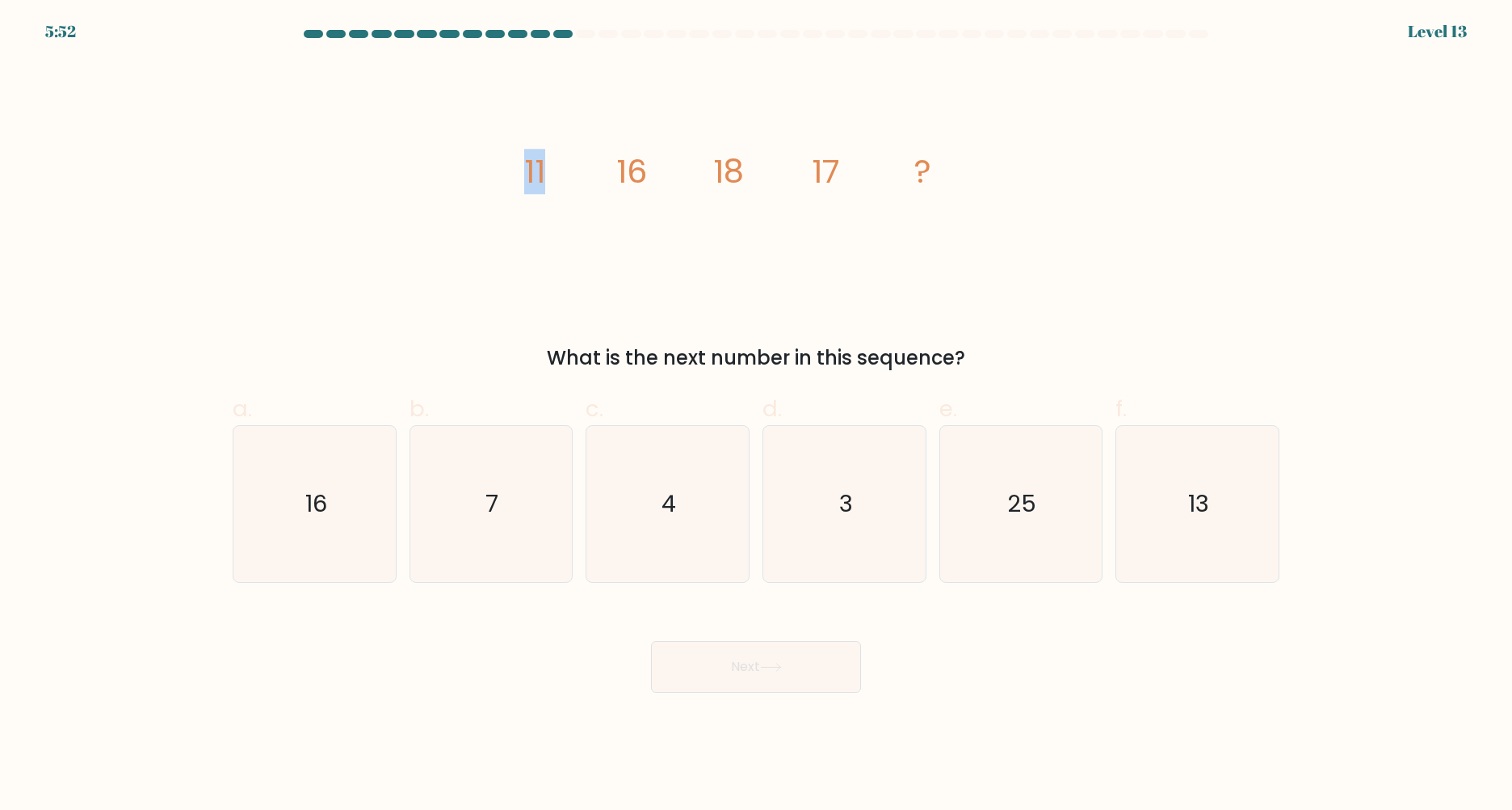
drag, startPoint x: 509, startPoint y: 162, endPoint x: 577, endPoint y: 168, distance: 68.3
click at [577, 168] on div "image/svg+xml 11 16 18 17 ? What is the next number in this sequence?" at bounding box center [756, 217] width 1066 height 311
click at [644, 220] on icon "image/svg+xml 11 16 18 17 ?" at bounding box center [756, 183] width 484 height 243
drag, startPoint x: 611, startPoint y: 171, endPoint x: 665, endPoint y: 179, distance: 54.6
click at [656, 169] on icon "image/svg+xml 11 16 18 17 ?" at bounding box center [756, 183] width 484 height 243
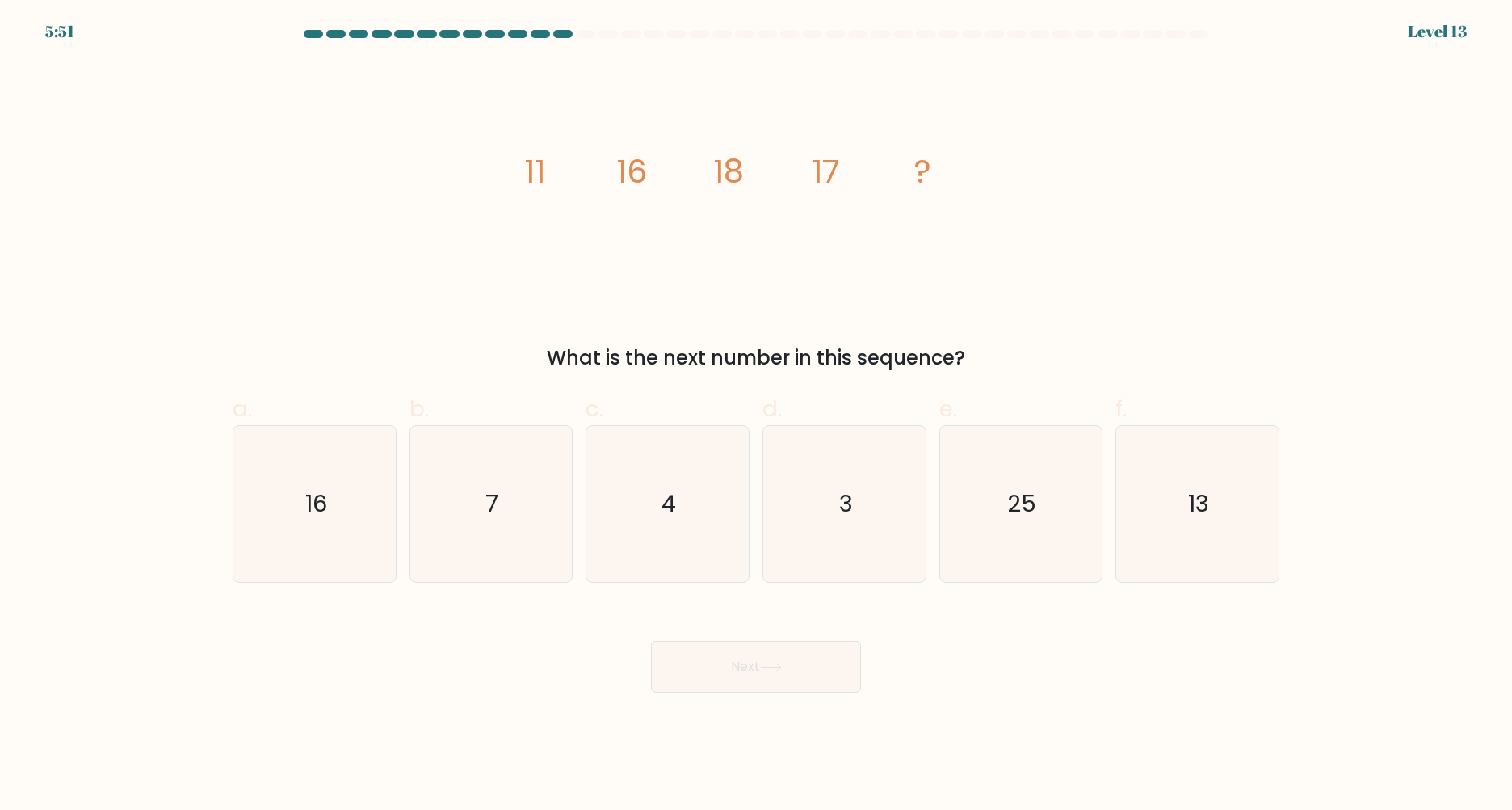
click at [705, 226] on icon "image/svg+xml 11 16 18 17 ?" at bounding box center [756, 183] width 484 height 243
drag, startPoint x: 796, startPoint y: 182, endPoint x: 824, endPoint y: 203, distance: 35.0
click at [814, 182] on icon "image/svg+xml 11 16 18 17 ?" at bounding box center [756, 183] width 484 height 243
click at [806, 256] on icon "image/svg+xml 11 16 18 17 ?" at bounding box center [756, 183] width 484 height 243
drag, startPoint x: 772, startPoint y: 174, endPoint x: 872, endPoint y: 171, distance: 100.0
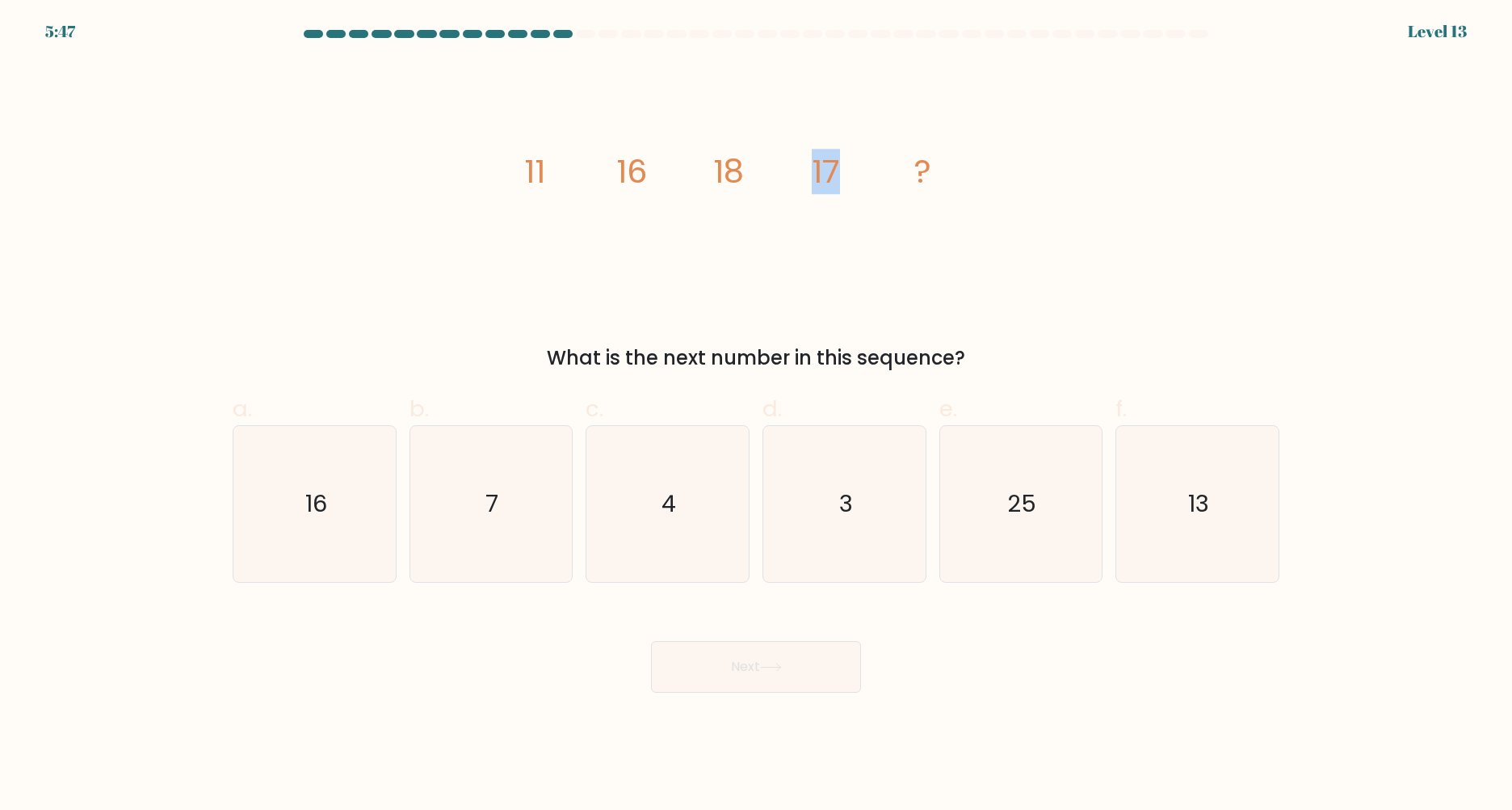
click at [872, 171] on icon "image/svg+xml 11 16 18 17 ?" at bounding box center [756, 183] width 484 height 243
click at [870, 230] on icon "image/svg+xml 11 16 18 17 ?" at bounding box center [756, 183] width 484 height 243
drag, startPoint x: 707, startPoint y: 168, endPoint x: 737, endPoint y: 166, distance: 30.1
click at [737, 166] on icon "image/svg+xml 11 16 18 17 ?" at bounding box center [756, 183] width 484 height 243
click at [737, 166] on tspan "18" at bounding box center [728, 171] width 31 height 45
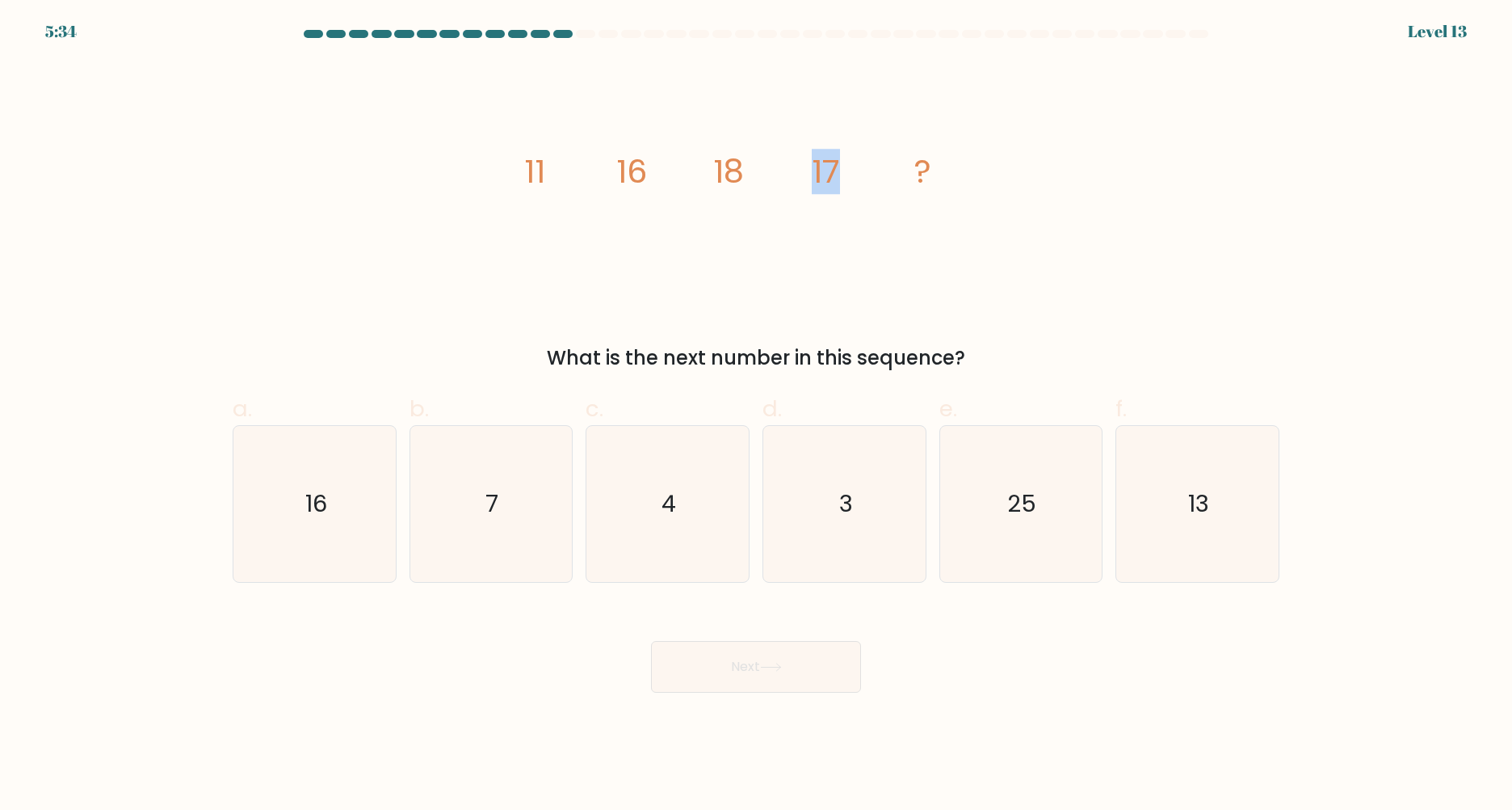
drag, startPoint x: 802, startPoint y: 166, endPoint x: 838, endPoint y: 165, distance: 36.0
click at [838, 165] on icon "image/svg+xml 11 16 18 17 ?" at bounding box center [756, 183] width 484 height 243
click at [838, 165] on tspan "17" at bounding box center [825, 171] width 28 height 45
click at [803, 199] on icon "image/svg+xml 11 16 18 17 ?" at bounding box center [756, 183] width 484 height 243
drag, startPoint x: 501, startPoint y: 158, endPoint x: 559, endPoint y: 162, distance: 58.1
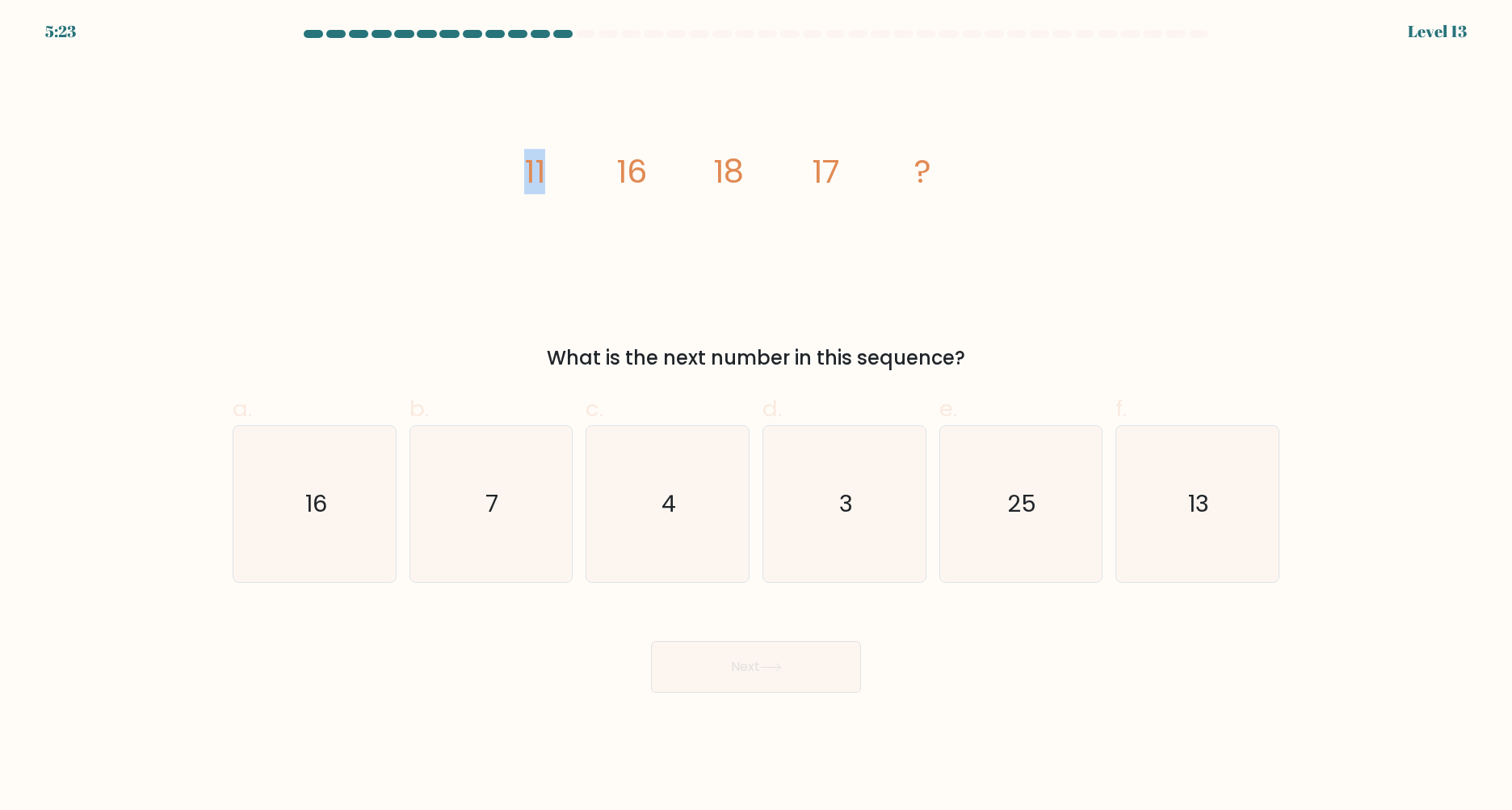
click at [559, 162] on div "image/svg+xml 11 16 18 17 ? What is the next number in this sequence?" at bounding box center [756, 217] width 1066 height 311
click at [600, 205] on icon "image/svg+xml 11 16 18 17 ?" at bounding box center [756, 183] width 484 height 243
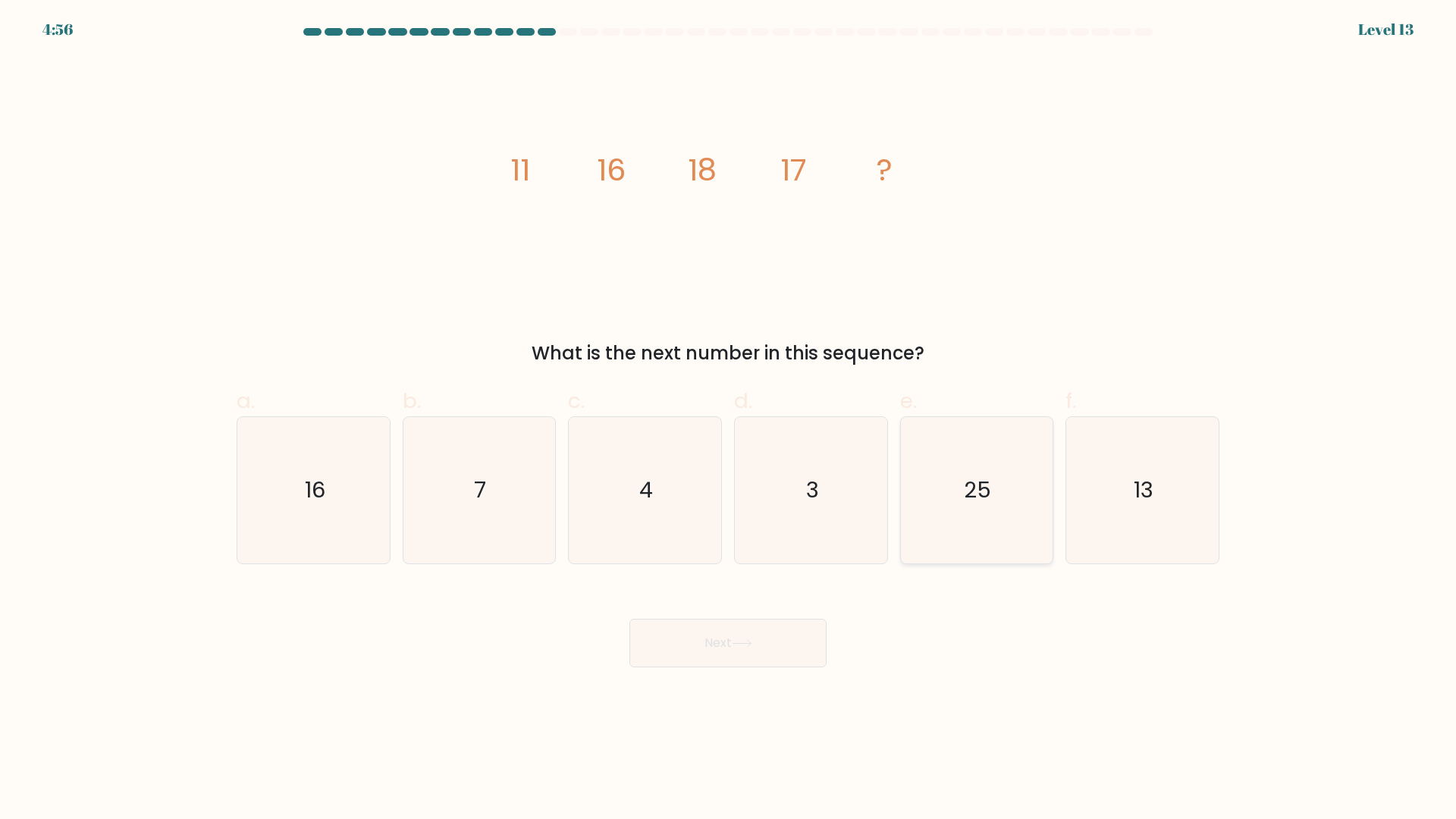
click at [957, 464] on icon "25" at bounding box center [976, 491] width 146 height 146
click at [729, 419] on input "e. 25" at bounding box center [728, 415] width 1 height 10
radio input "true"
click at [653, 649] on button "Next" at bounding box center [728, 642] width 197 height 48
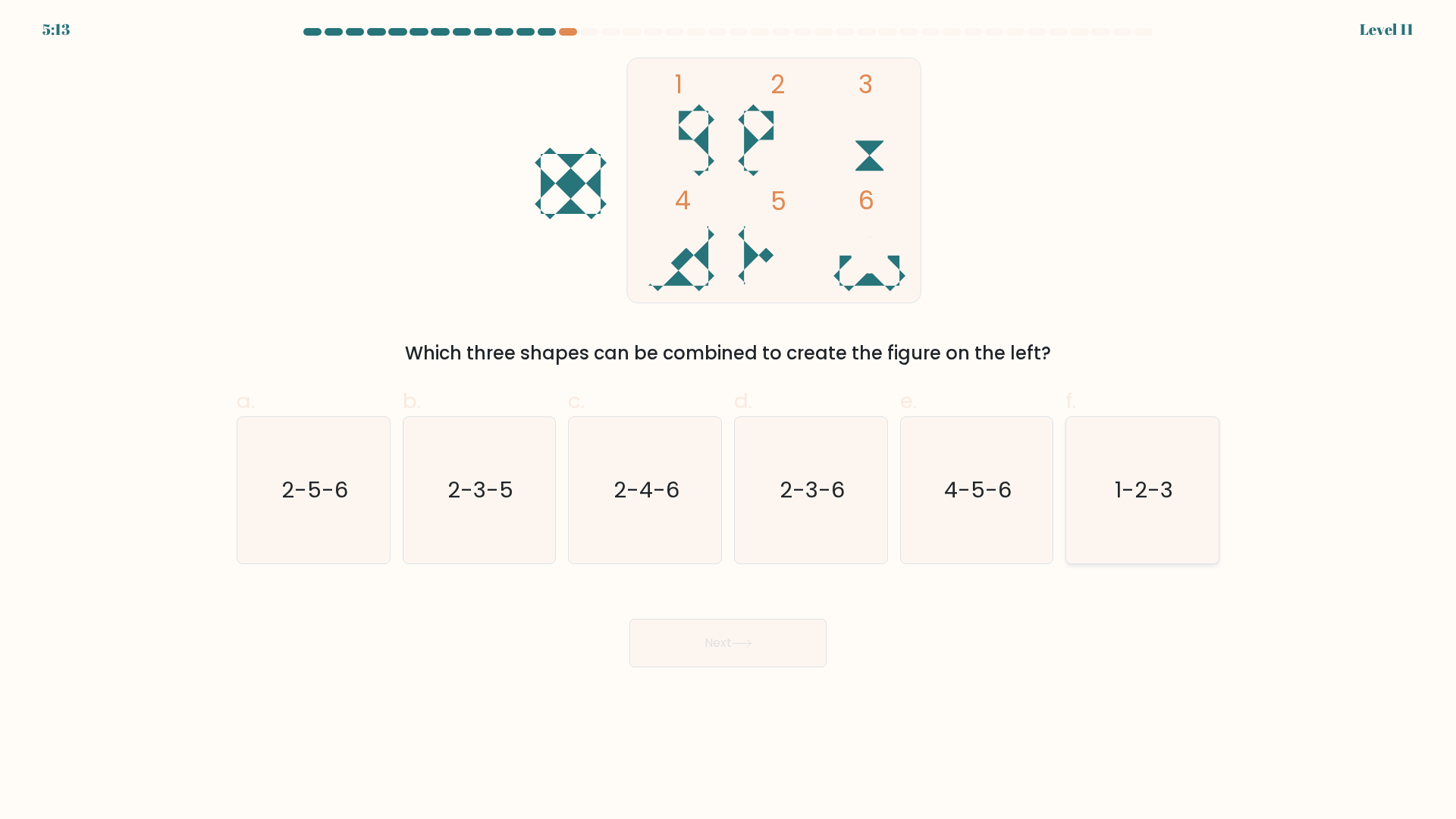
click at [1140, 494] on text "1-2-3" at bounding box center [1144, 491] width 59 height 31
click at [729, 419] on input "f. 1-2-3" at bounding box center [728, 415] width 1 height 10
radio input "true"
click at [741, 652] on button "Next" at bounding box center [728, 642] width 197 height 48
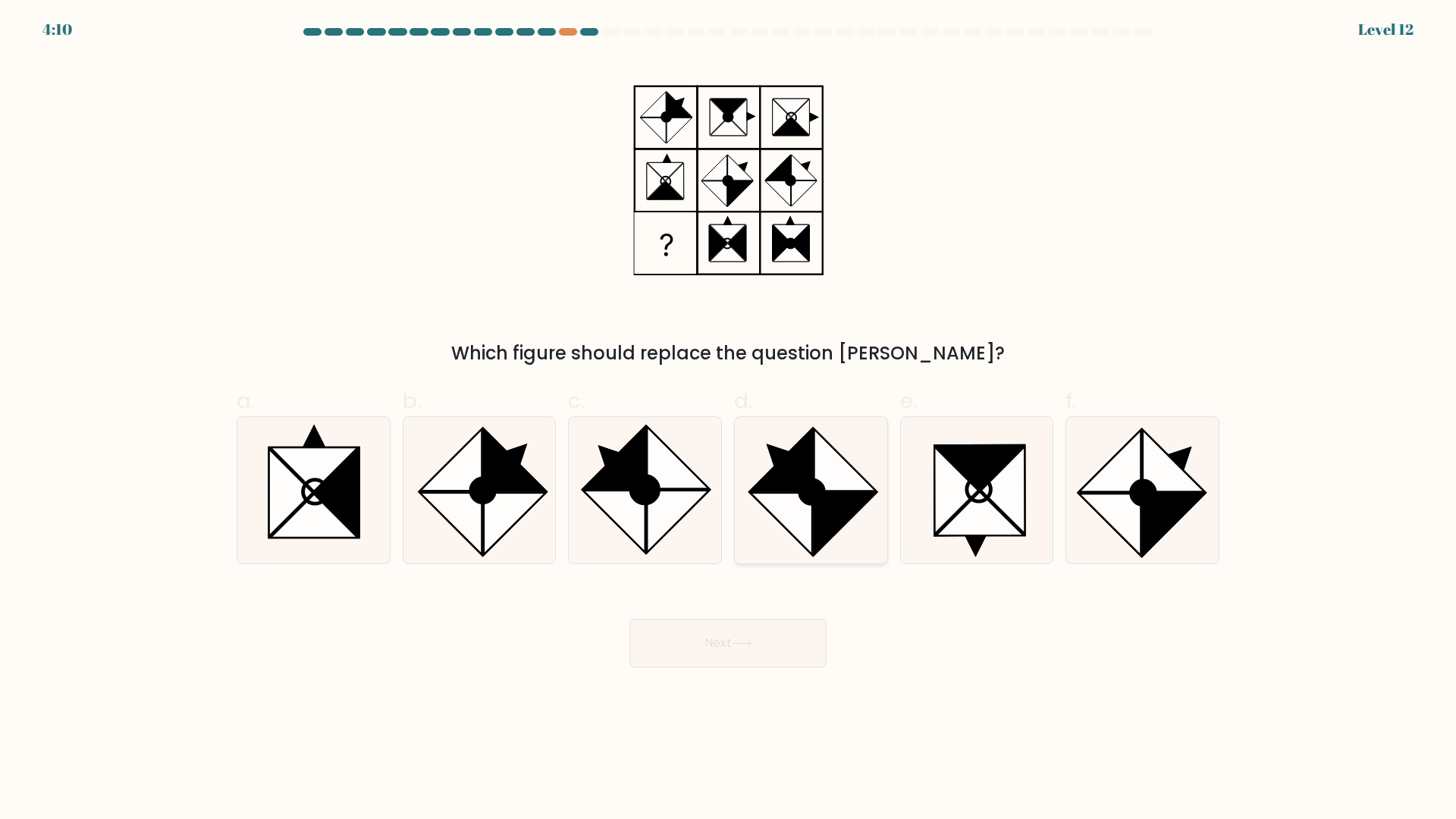
click at [823, 491] on circle at bounding box center [812, 492] width 34 height 34
click at [729, 419] on input "d." at bounding box center [728, 415] width 1 height 10
radio input "true"
click at [766, 653] on button "Next" at bounding box center [728, 642] width 197 height 48
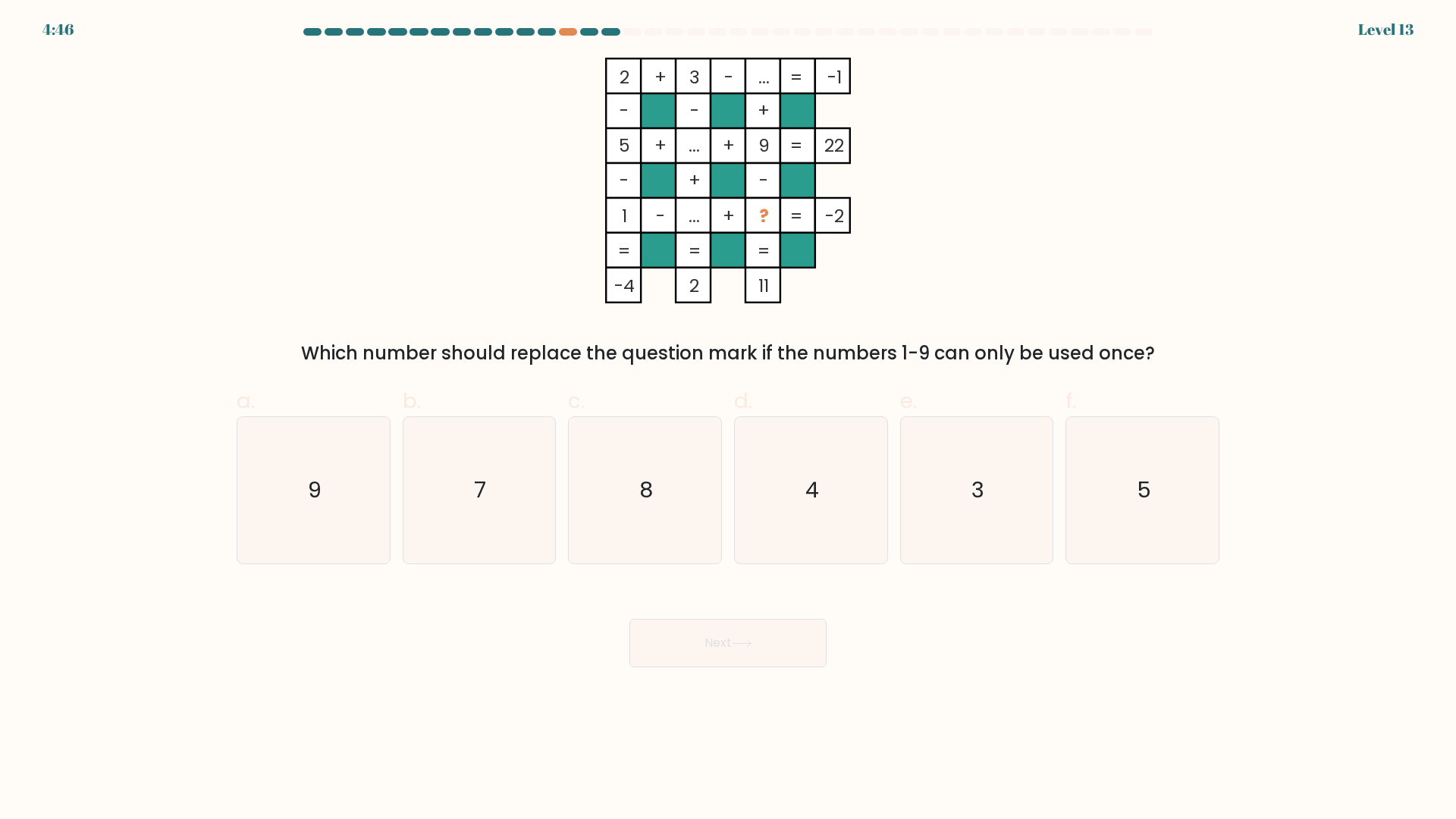
drag, startPoint x: 628, startPoint y: 75, endPoint x: 667, endPoint y: 78, distance: 39.1
click at [667, 78] on icon "2 + 3 - ... -1 - - + 5 + ... + 9 22 - + - 1 - ... + ? = -2 = = = = -4 2 11 =" at bounding box center [728, 181] width 455 height 246
click at [880, 132] on icon "2 + 3 - ... -1 - - + 5 + ... + 9 22 - + - 1 - ... + ? = -2 = = = = -4 2 11 =" at bounding box center [728, 181] width 455 height 246
click at [817, 457] on icon "4" at bounding box center [811, 491] width 146 height 146
click at [729, 419] on input "d. 4" at bounding box center [728, 415] width 1 height 10
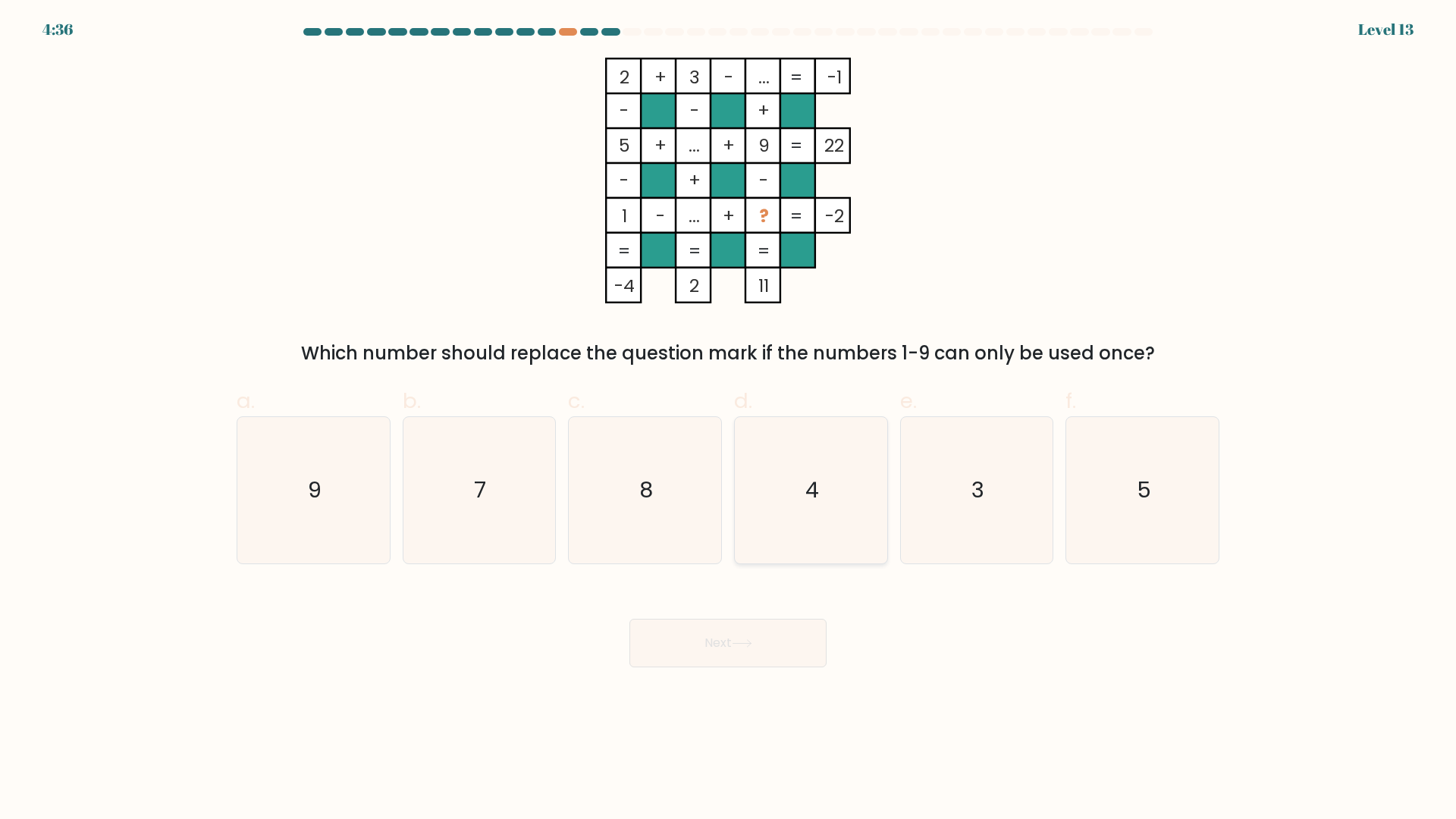
radio input "true"
click at [769, 648] on button "Next" at bounding box center [728, 642] width 197 height 48
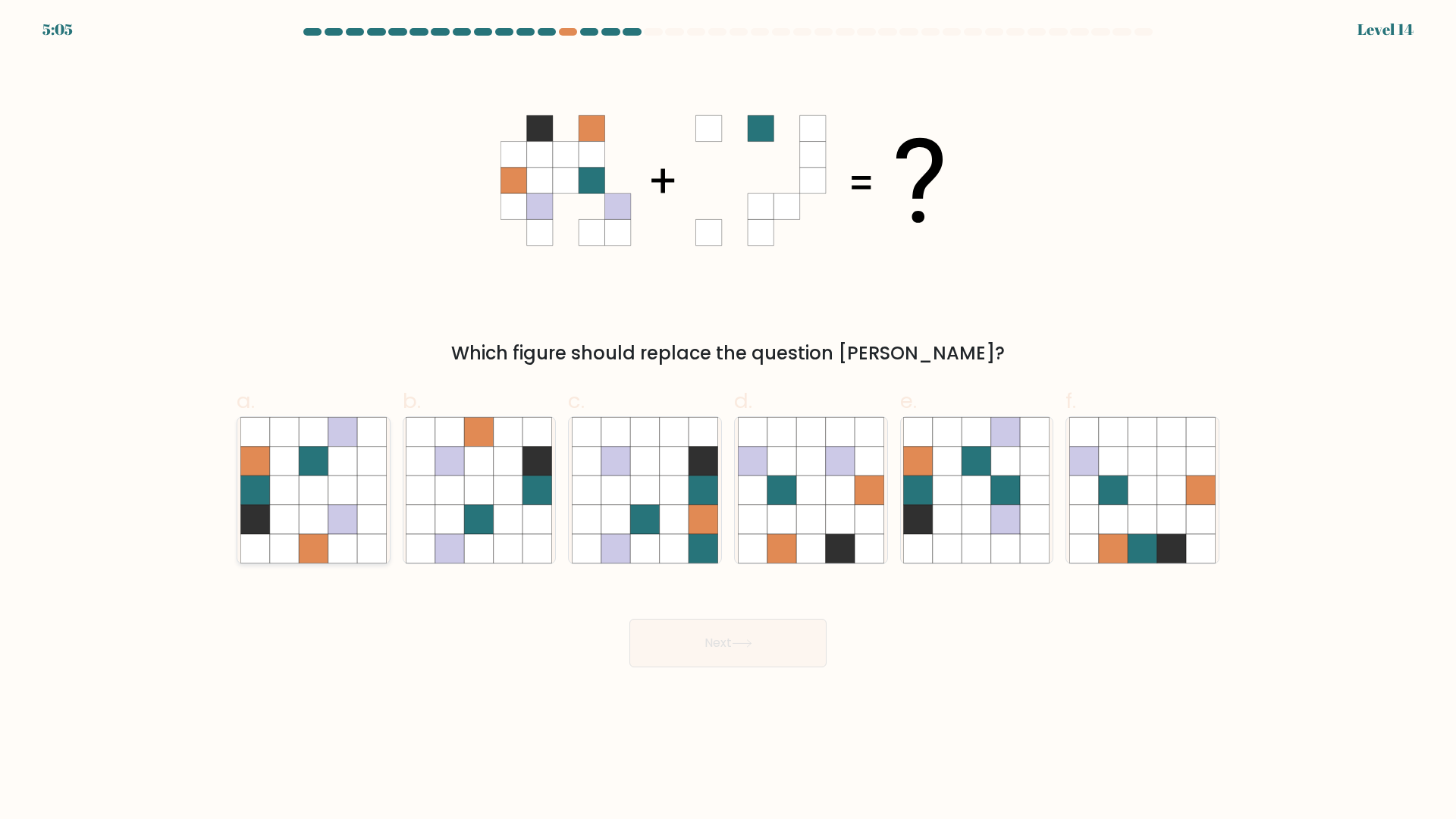
click at [310, 446] on icon at bounding box center [313, 461] width 29 height 29
click at [728, 419] on input "a." at bounding box center [728, 415] width 1 height 10
radio input "true"
click at [795, 631] on button "Next" at bounding box center [728, 642] width 197 height 48
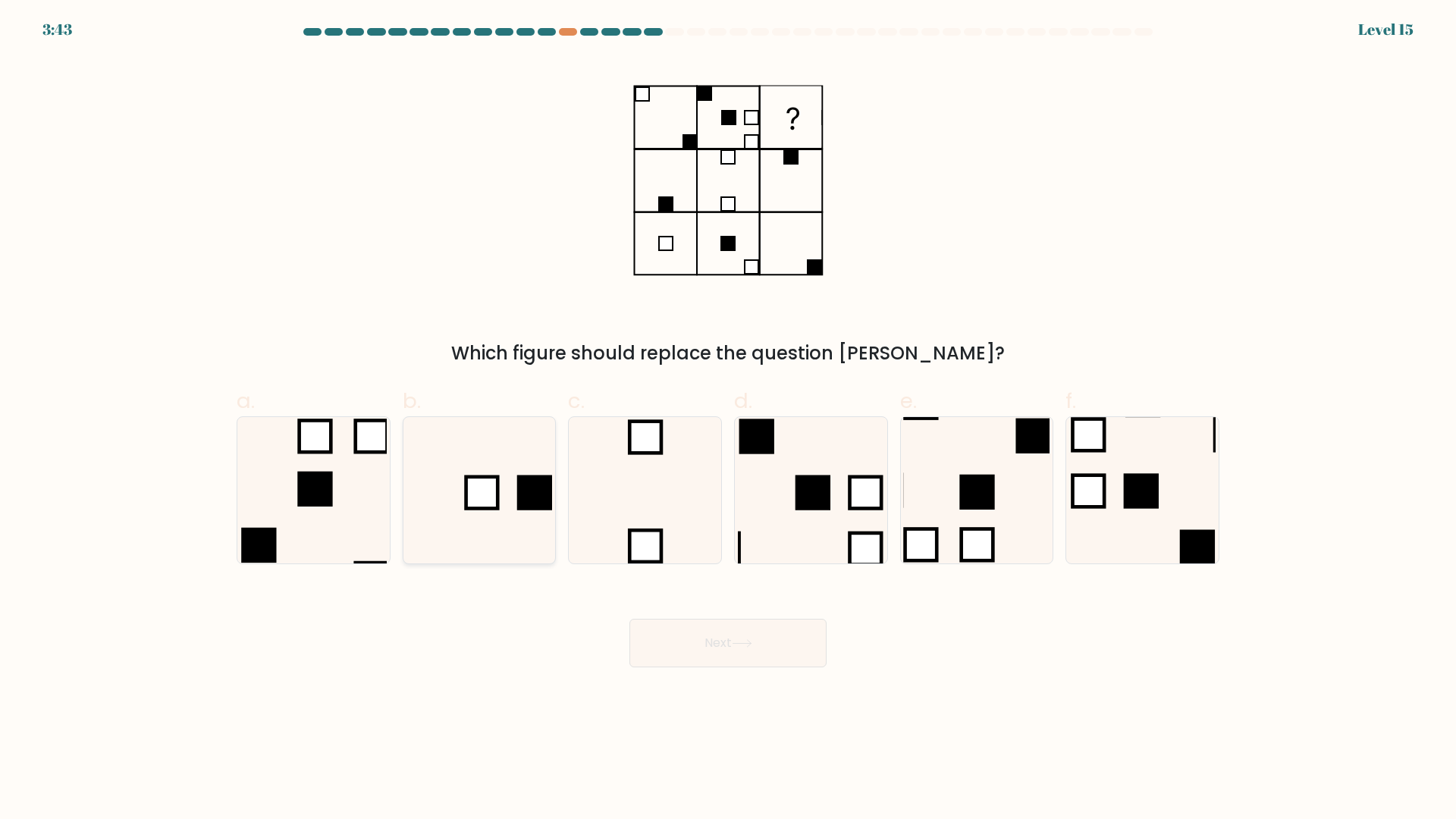
click at [529, 447] on icon at bounding box center [479, 491] width 146 height 146
click at [728, 419] on input "b." at bounding box center [728, 415] width 1 height 10
radio input "true"
click at [743, 648] on button "Next" at bounding box center [728, 642] width 197 height 48
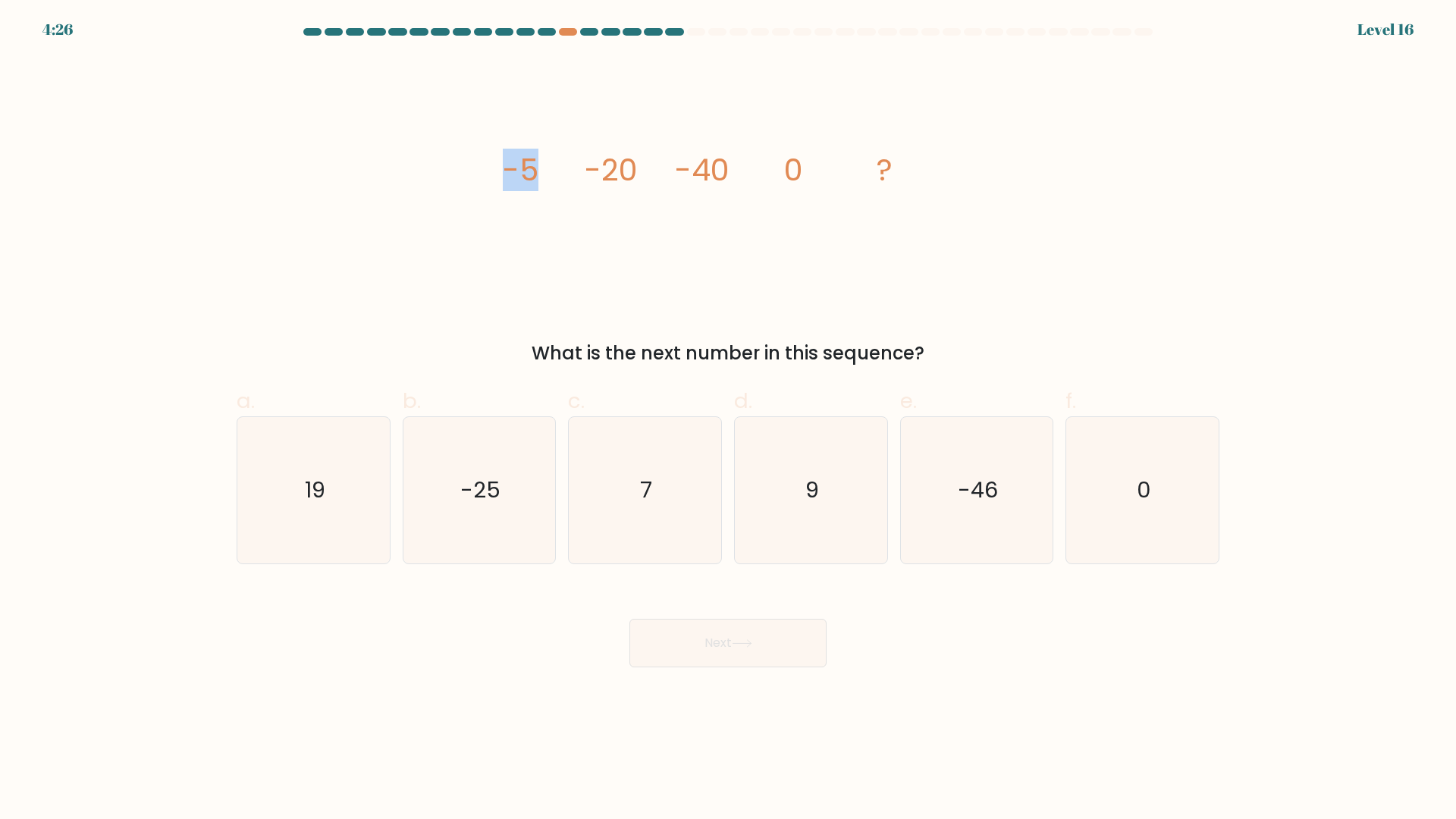
drag, startPoint x: 507, startPoint y: 156, endPoint x: 607, endPoint y: 164, distance: 100.3
click at [607, 164] on g "-5 -20 -40 0 ?" at bounding box center [697, 170] width 389 height 42
click at [637, 227] on icon "image/svg+xml -5 -20 -40 0 ?" at bounding box center [728, 181] width 455 height 246
drag, startPoint x: 618, startPoint y: 165, endPoint x: 665, endPoint y: 171, distance: 47.4
click at [665, 171] on icon "image/svg+xml -5 -20 -40 0 ?" at bounding box center [728, 181] width 455 height 246
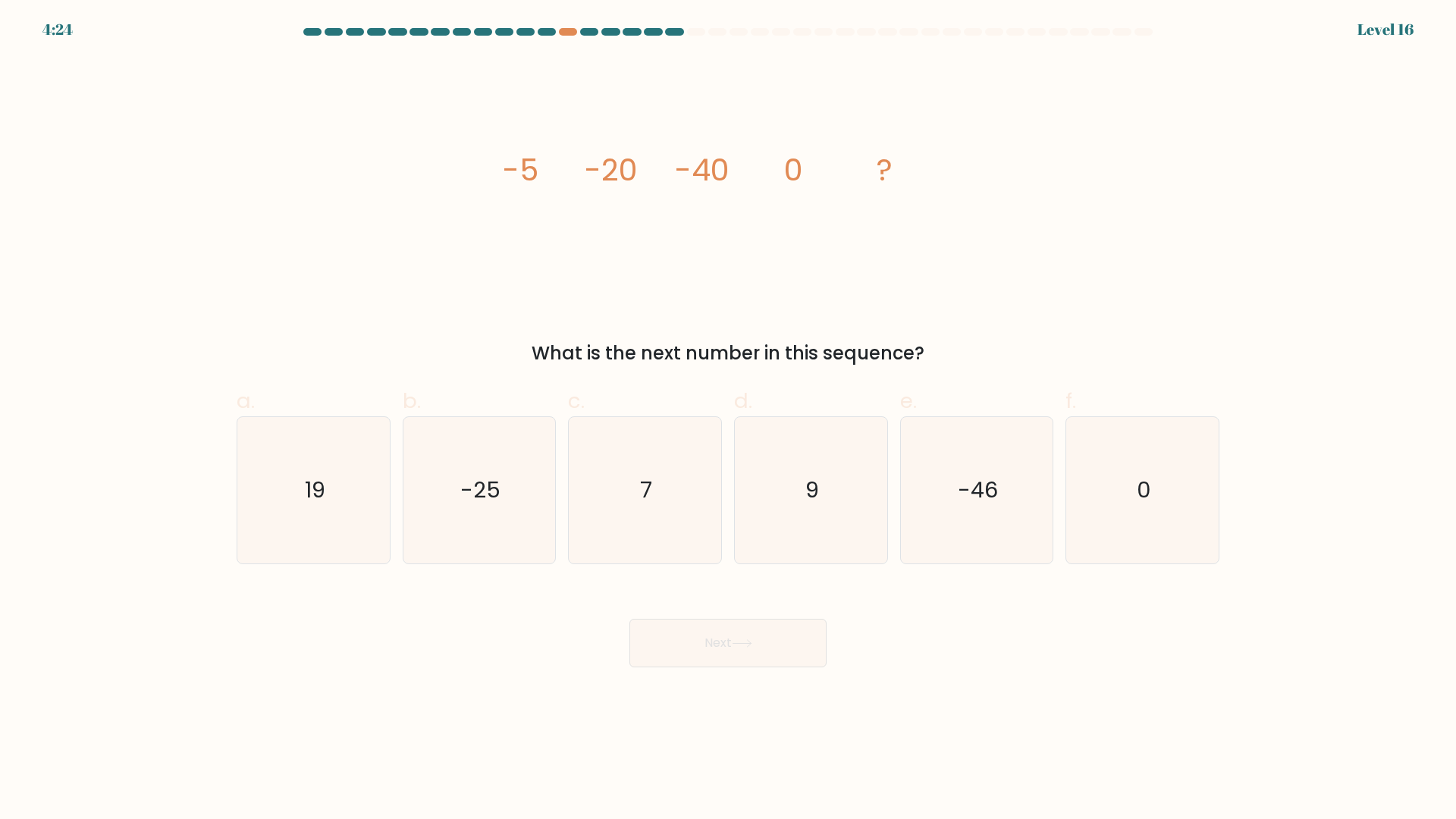
click at [689, 232] on icon "image/svg+xml -5 -20 -40 0 ?" at bounding box center [728, 181] width 455 height 246
drag, startPoint x: 686, startPoint y: 171, endPoint x: 722, endPoint y: 168, distance: 36.1
click at [721, 168] on tspan "-40" at bounding box center [702, 170] width 54 height 42
click at [742, 220] on icon "image/svg+xml -5 -20 -40 0 ?" at bounding box center [728, 181] width 455 height 246
click at [1095, 465] on icon "0" at bounding box center [1142, 491] width 146 height 146
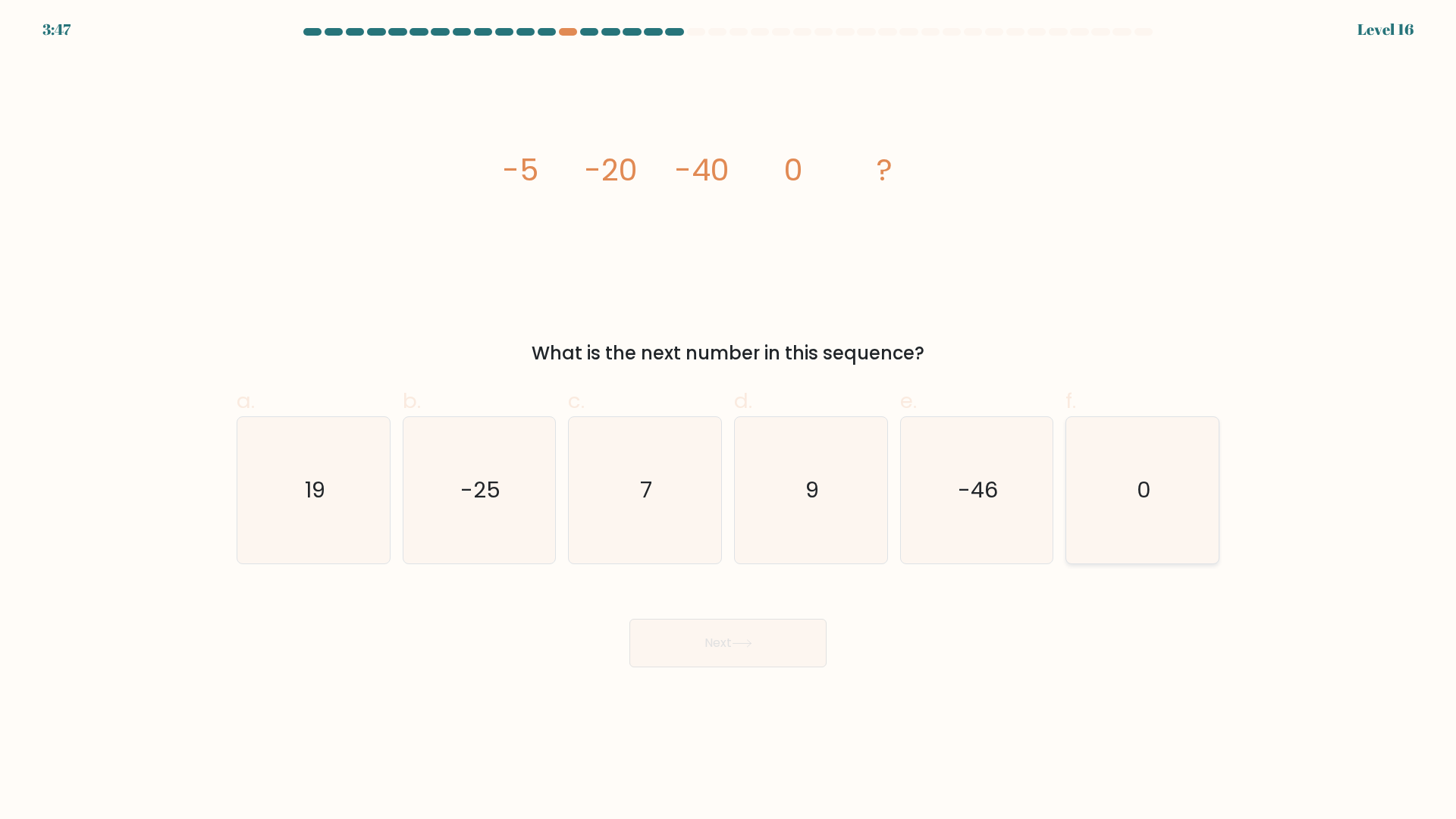
click at [729, 419] on input "f. 0" at bounding box center [728, 415] width 1 height 10
radio input "true"
click at [712, 639] on button "Next" at bounding box center [728, 642] width 197 height 48
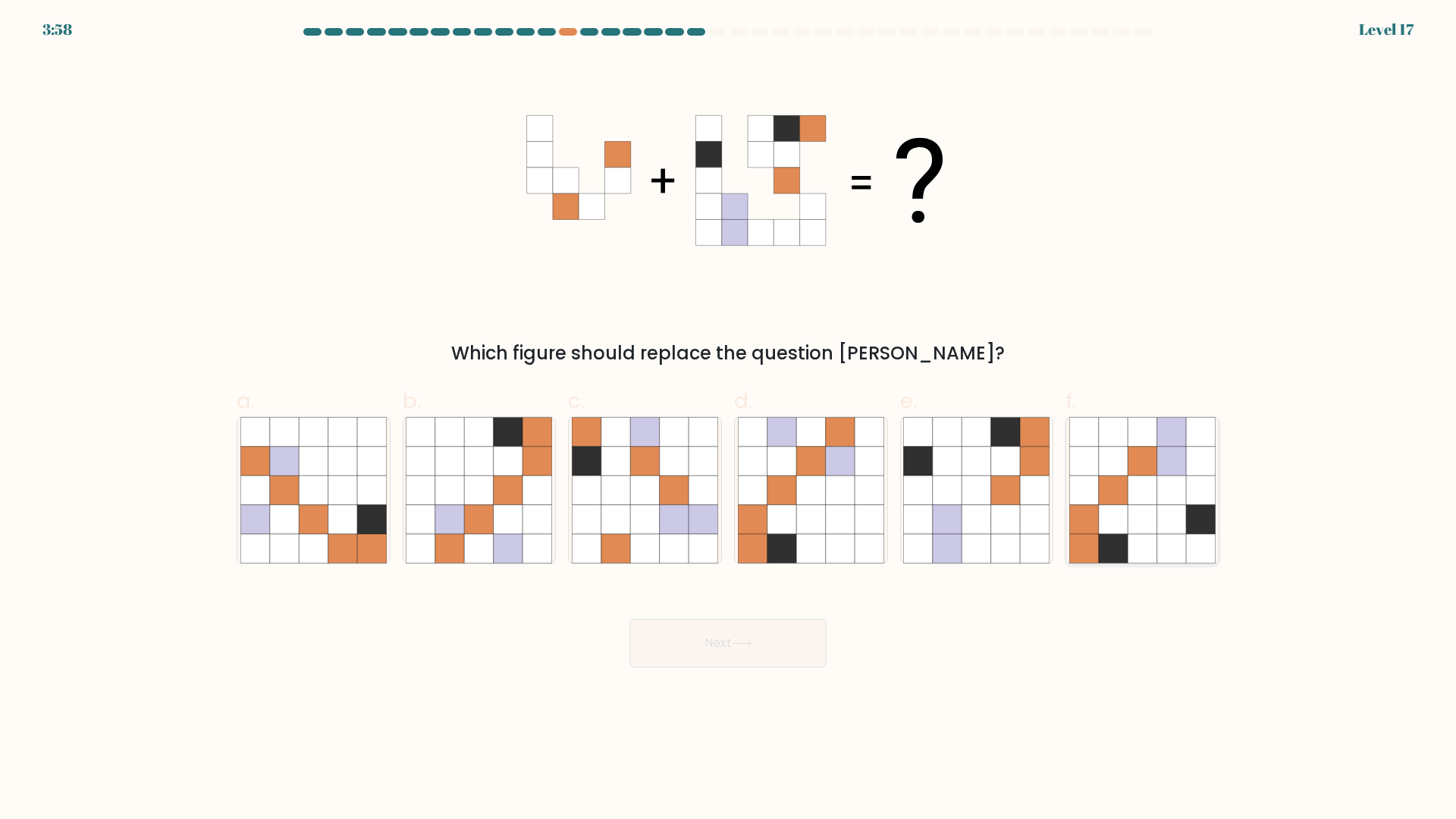
click at [1145, 479] on icon at bounding box center [1142, 491] width 29 height 29
click at [729, 419] on input "f." at bounding box center [728, 415] width 1 height 10
radio input "true"
click at [774, 637] on button "Next" at bounding box center [728, 642] width 197 height 48
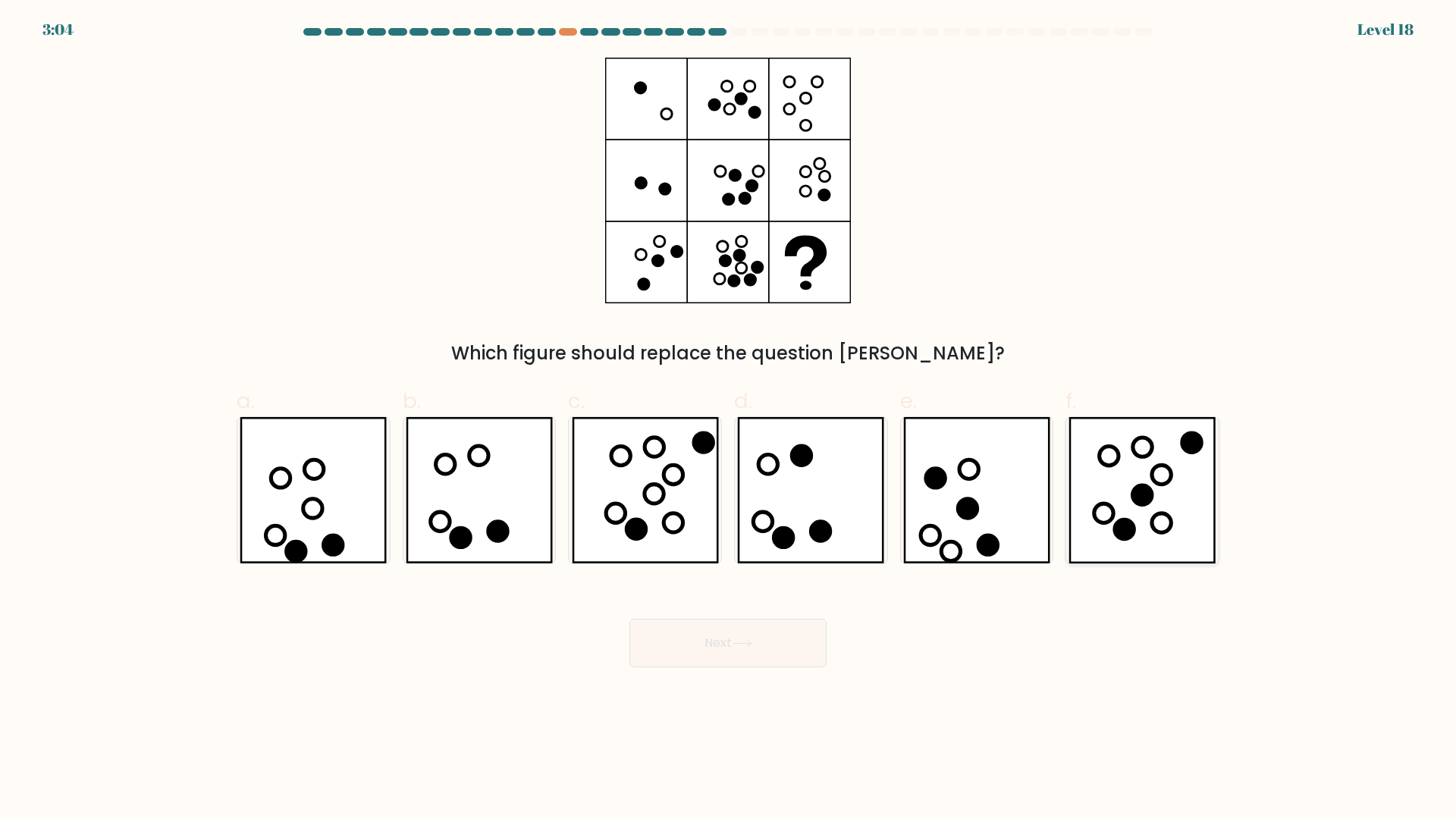
click at [1101, 512] on icon at bounding box center [1141, 491] width 147 height 146
click at [729, 419] on input "f." at bounding box center [728, 415] width 1 height 10
radio input "true"
click at [742, 652] on button "Next" at bounding box center [728, 642] width 197 height 48
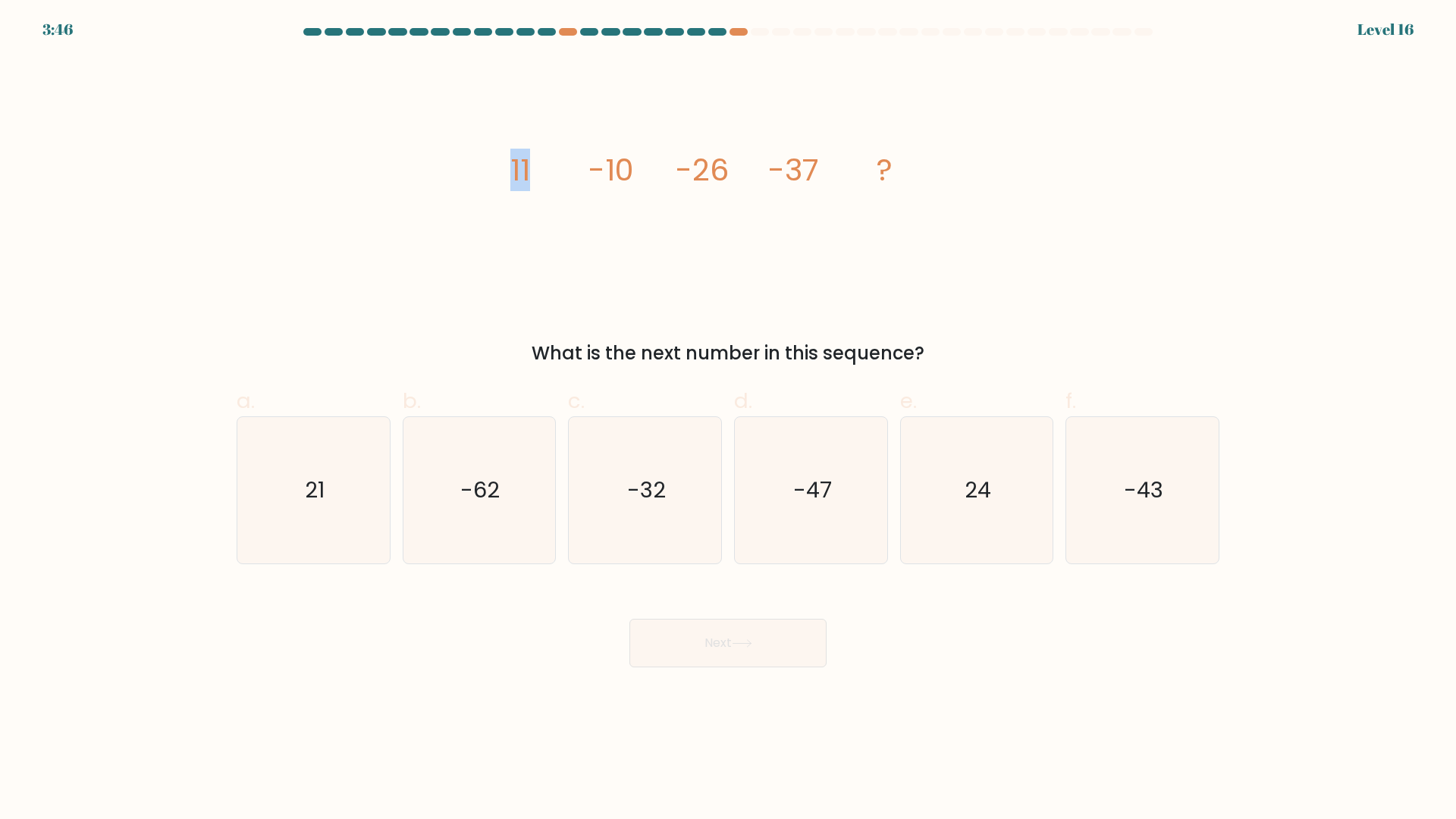
drag, startPoint x: 496, startPoint y: 159, endPoint x: 577, endPoint y: 161, distance: 81.0
click at [577, 161] on div "image/svg+xml 11 -10 -26 -37 ? What is the next number in this sequence?" at bounding box center [728, 212] width 1001 height 310
click at [618, 253] on icon "image/svg+xml 11 -10 -26 -37 ?" at bounding box center [728, 181] width 455 height 246
drag, startPoint x: 687, startPoint y: 174, endPoint x: 764, endPoint y: 191, distance: 78.9
click at [764, 191] on icon "image/svg+xml 11 -10 -26 -37 ?" at bounding box center [728, 181] width 455 height 246
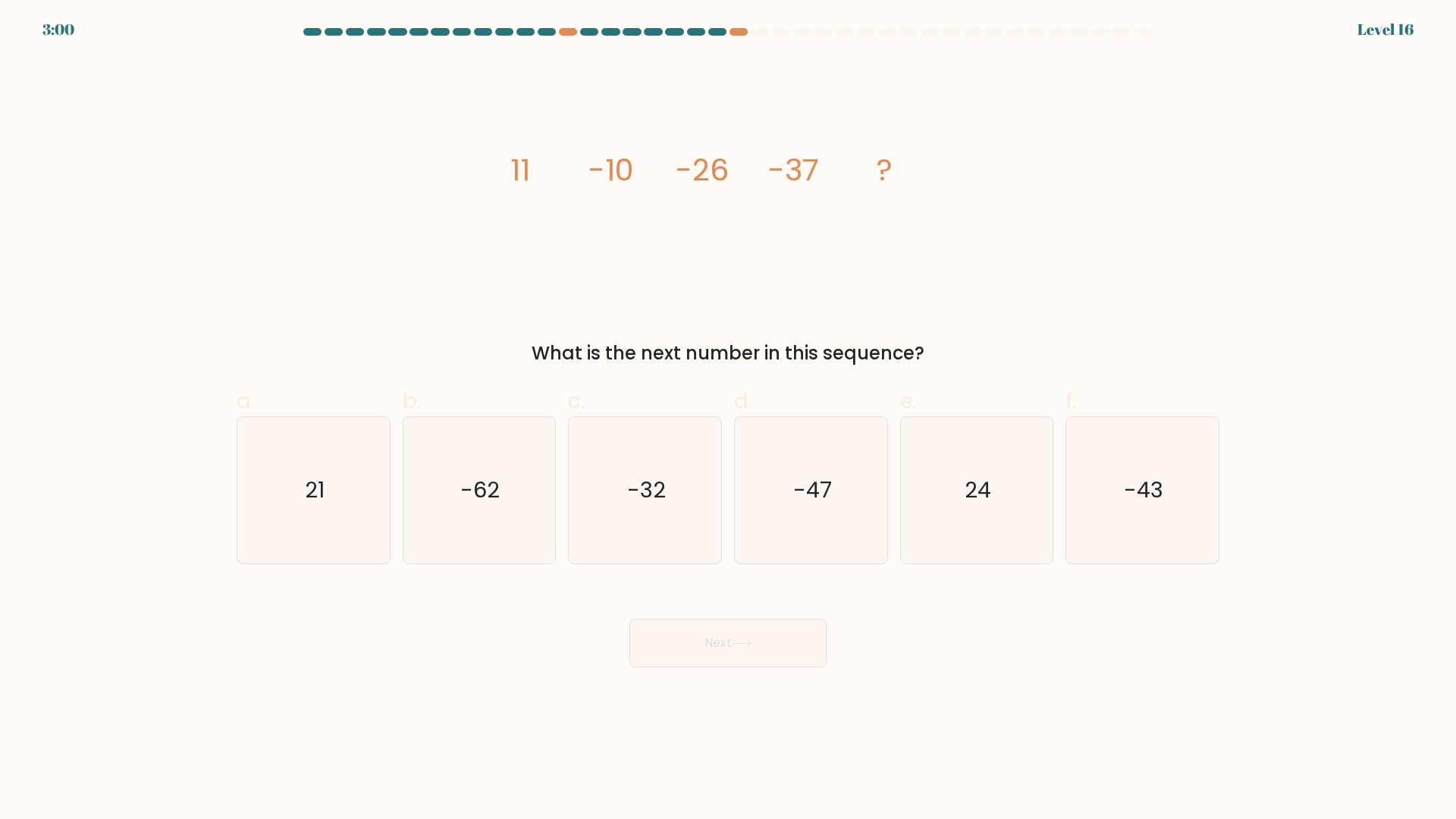
drag, startPoint x: 802, startPoint y: 182, endPoint x: 831, endPoint y: 181, distance: 29.0
click at [828, 182] on icon "image/svg+xml 11 -10 -26 -37 ?" at bounding box center [728, 181] width 455 height 246
click at [817, 199] on icon "image/svg+xml 11 -10 -26 -37 ?" at bounding box center [728, 181] width 455 height 246
click at [1071, 503] on icon "-43" at bounding box center [1142, 491] width 146 height 146
click at [729, 419] on input "f. -43" at bounding box center [728, 415] width 1 height 10
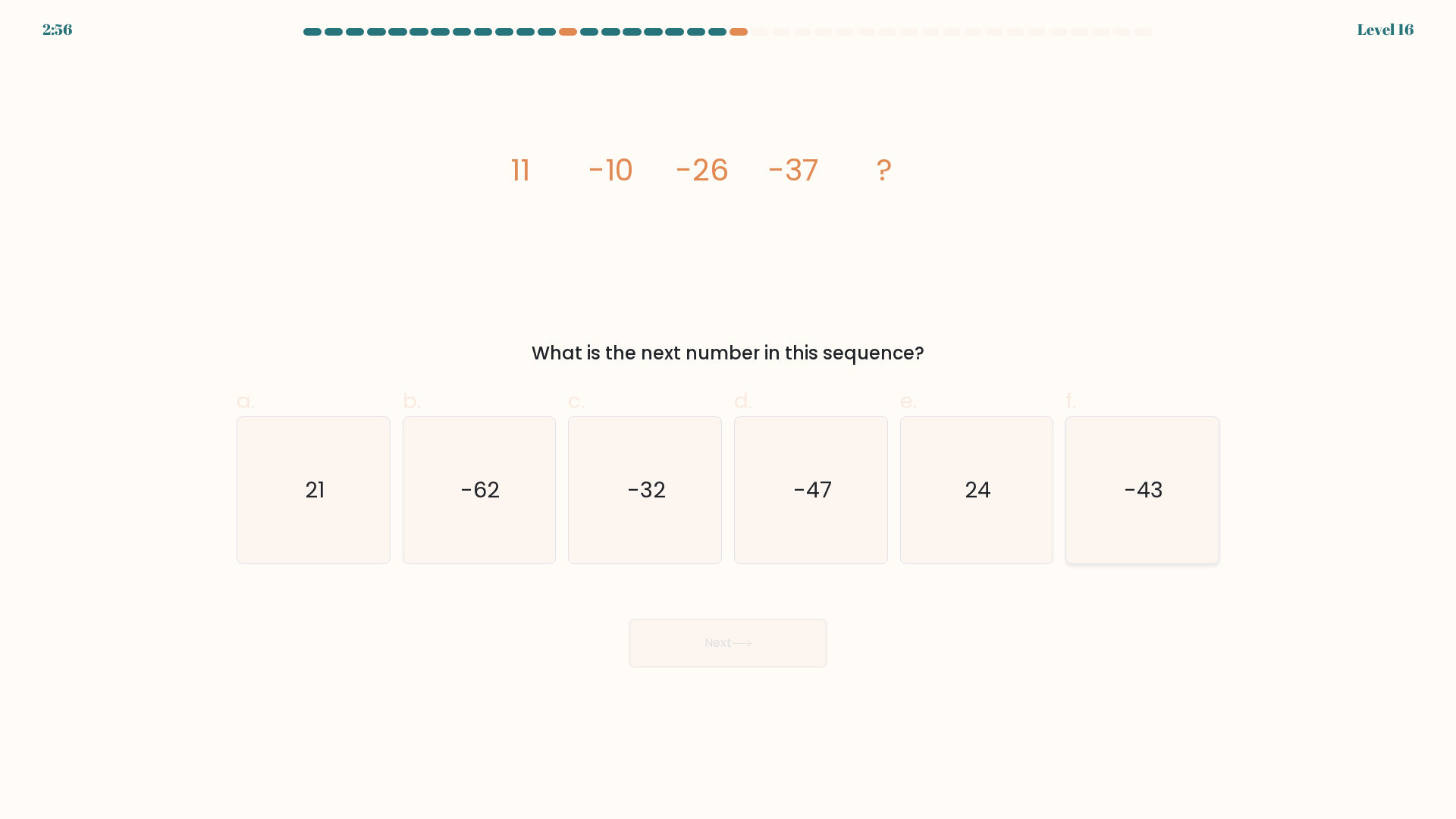
radio input "true"
click at [742, 646] on icon at bounding box center [742, 643] width 20 height 8
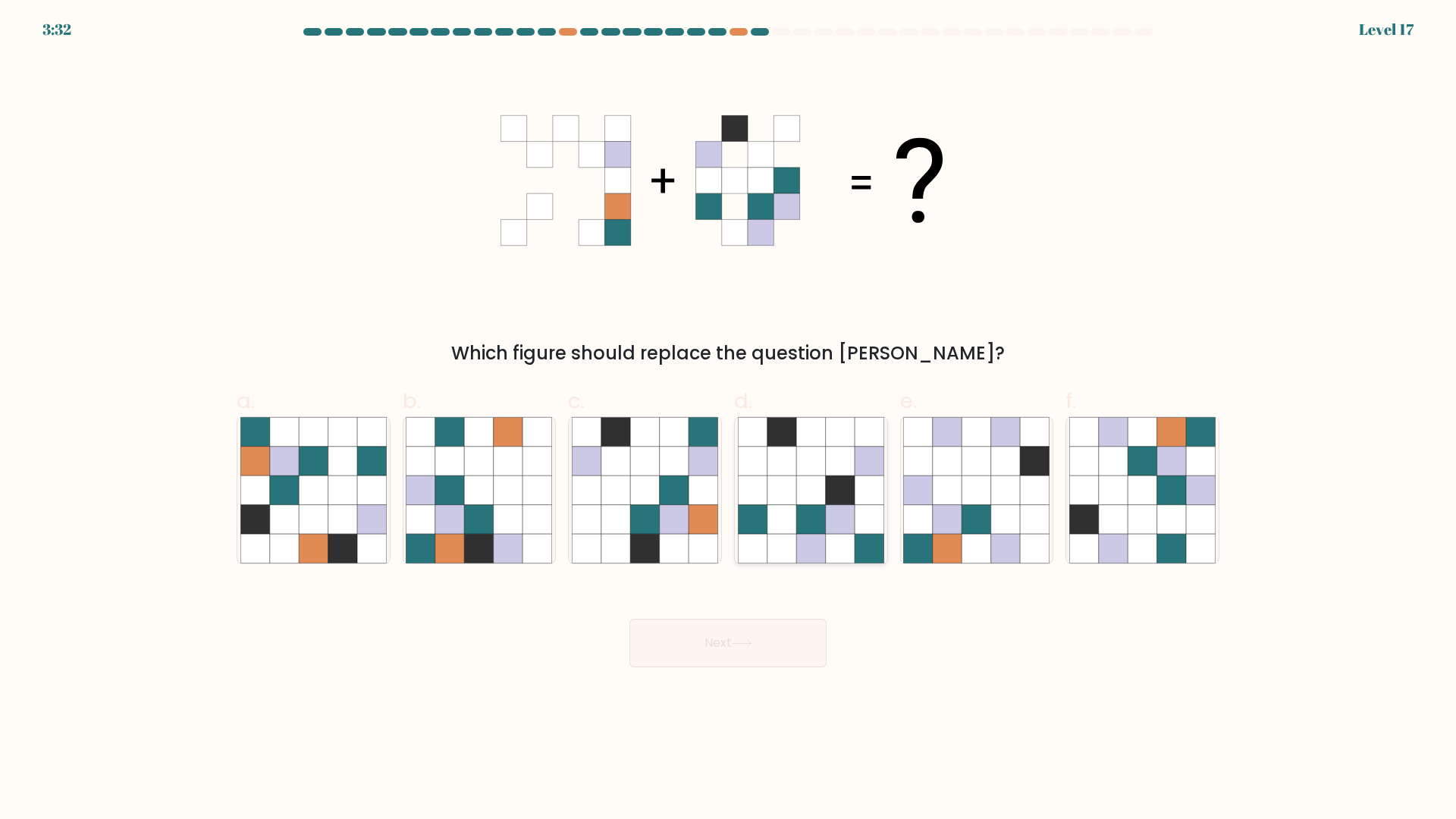
click at [781, 453] on icon at bounding box center [781, 461] width 29 height 29
click at [729, 419] on input "d." at bounding box center [728, 415] width 1 height 10
radio input "true"
click at [985, 476] on icon at bounding box center [977, 491] width 29 height 29
click at [729, 419] on input "e." at bounding box center [728, 415] width 1 height 10
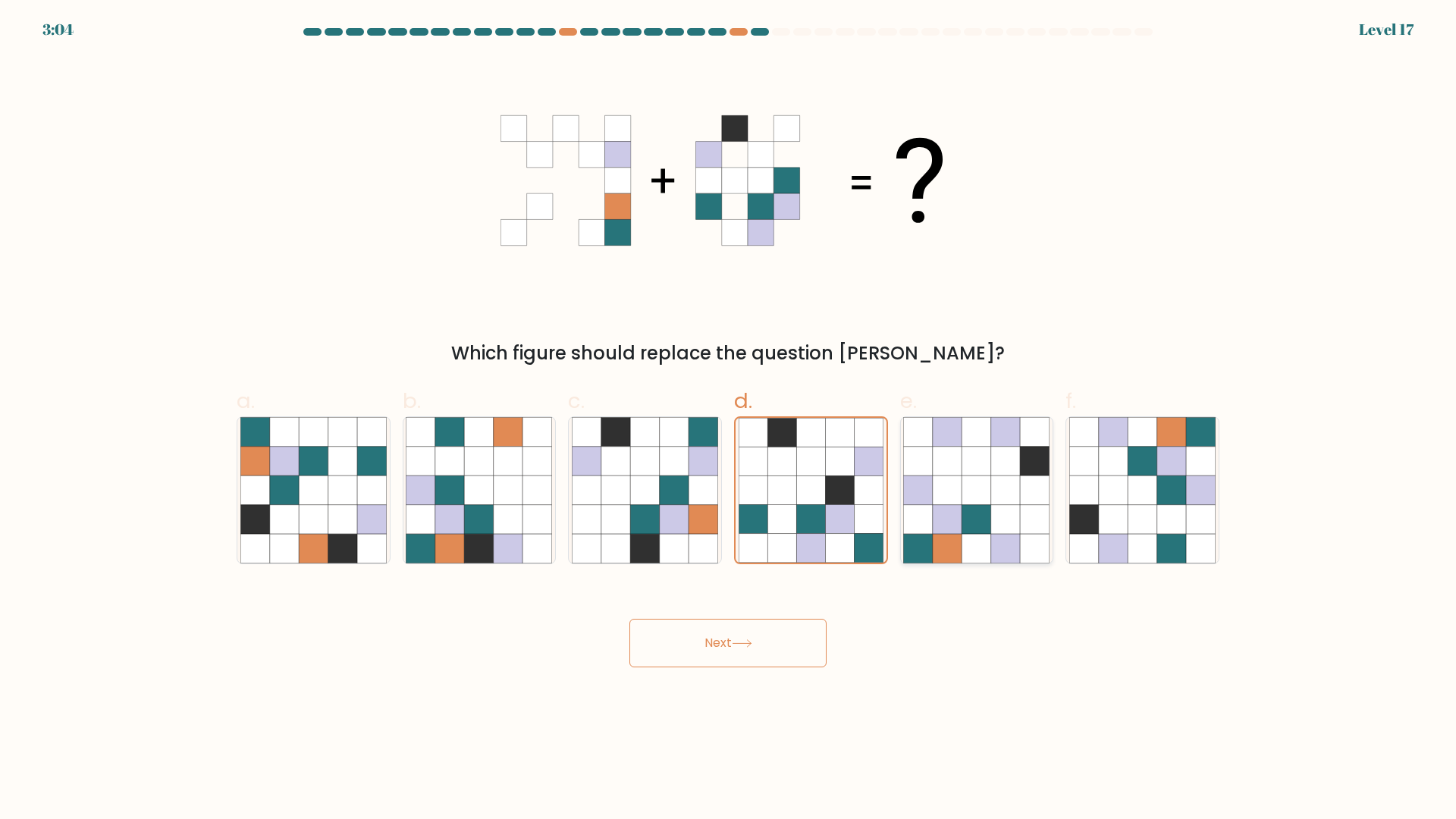
radio input "true"
click at [1162, 482] on icon at bounding box center [1172, 491] width 29 height 29
click at [729, 419] on input "f." at bounding box center [728, 415] width 1 height 10
radio input "true"
click at [782, 655] on button "Next" at bounding box center [728, 642] width 197 height 48
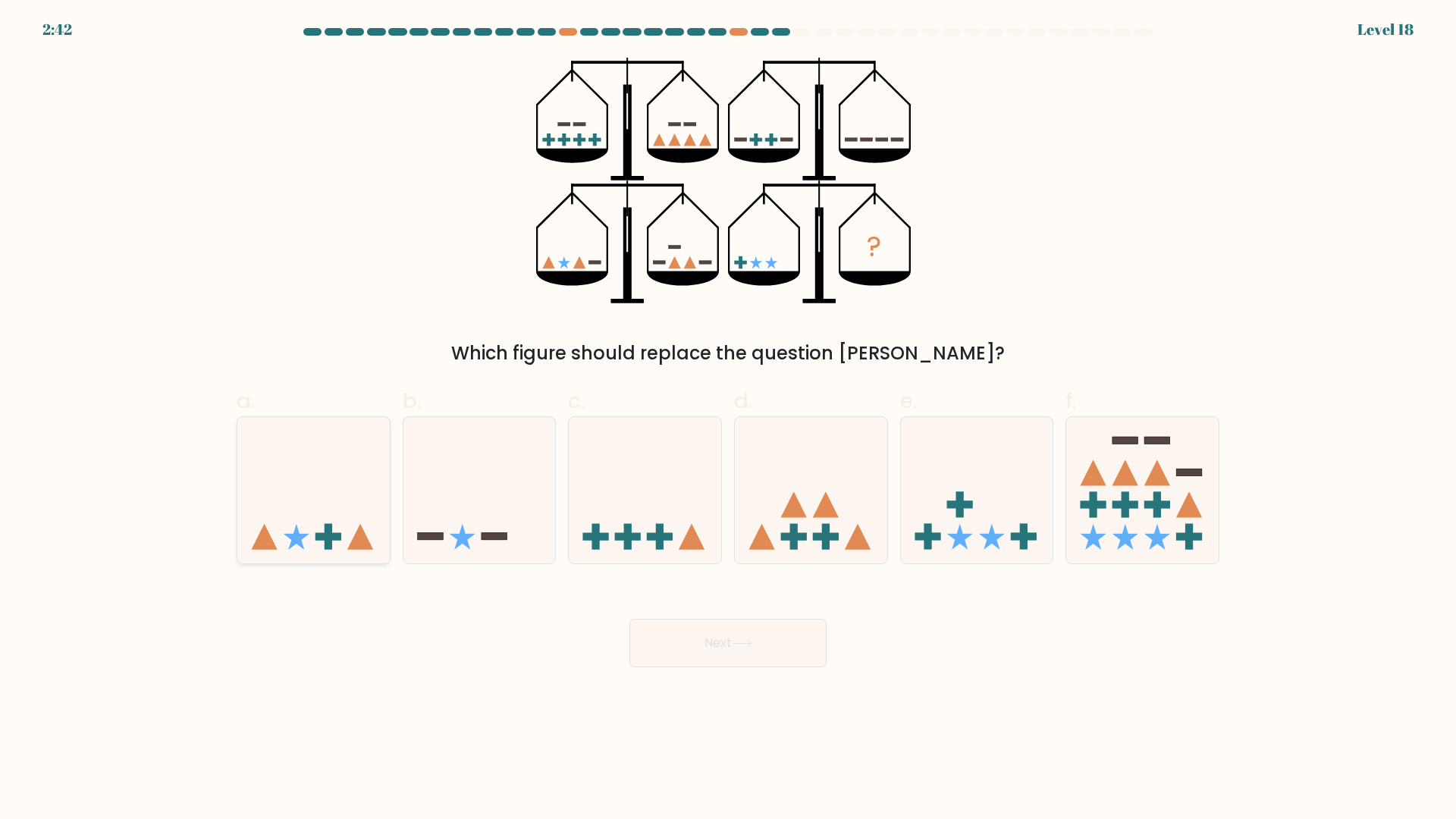
click at [316, 526] on icon at bounding box center [314, 491] width 153 height 126
click at [728, 419] on input "a." at bounding box center [728, 415] width 1 height 10
radio input "true"
click at [720, 651] on button "Next" at bounding box center [728, 642] width 197 height 48
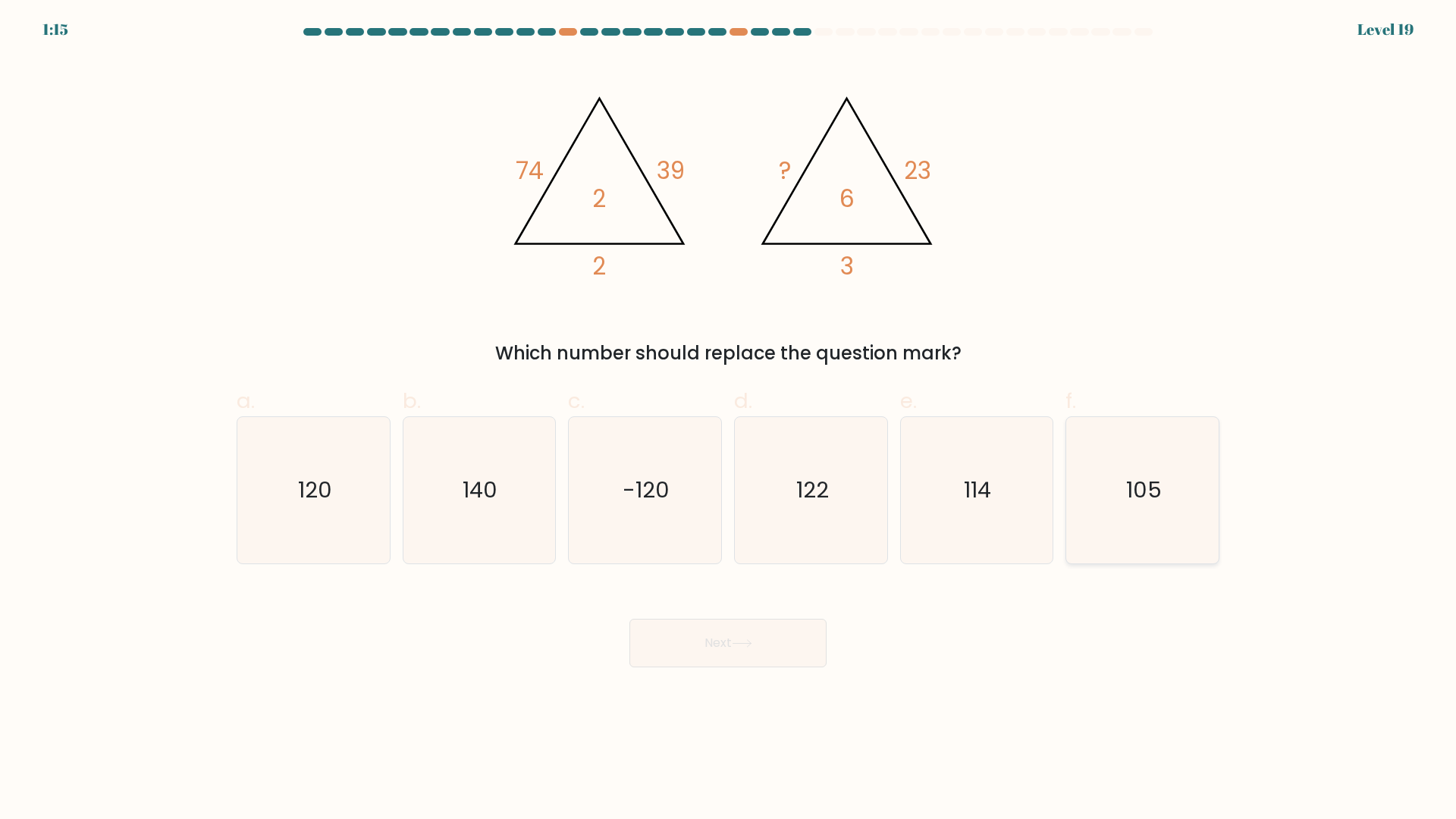
click at [1119, 500] on icon "105" at bounding box center [1142, 491] width 146 height 146
click at [729, 419] on input "f. 105" at bounding box center [728, 415] width 1 height 10
radio input "true"
click at [711, 627] on button "Next" at bounding box center [728, 642] width 197 height 48
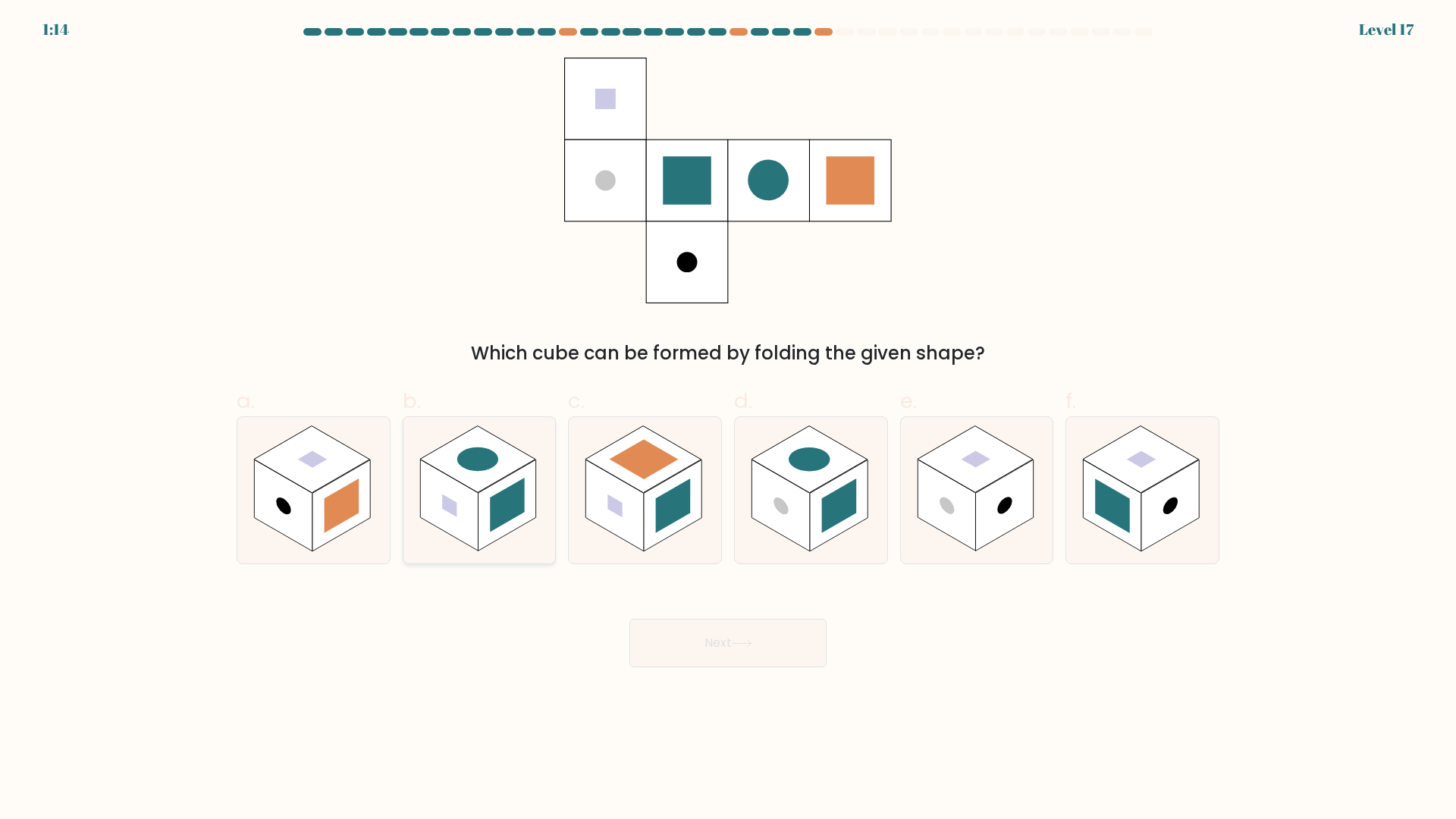
click at [434, 539] on icon at bounding box center [479, 491] width 153 height 146
click at [728, 419] on input "b." at bounding box center [728, 415] width 1 height 10
radio input "true"
click at [736, 651] on button "Next" at bounding box center [728, 642] width 197 height 48
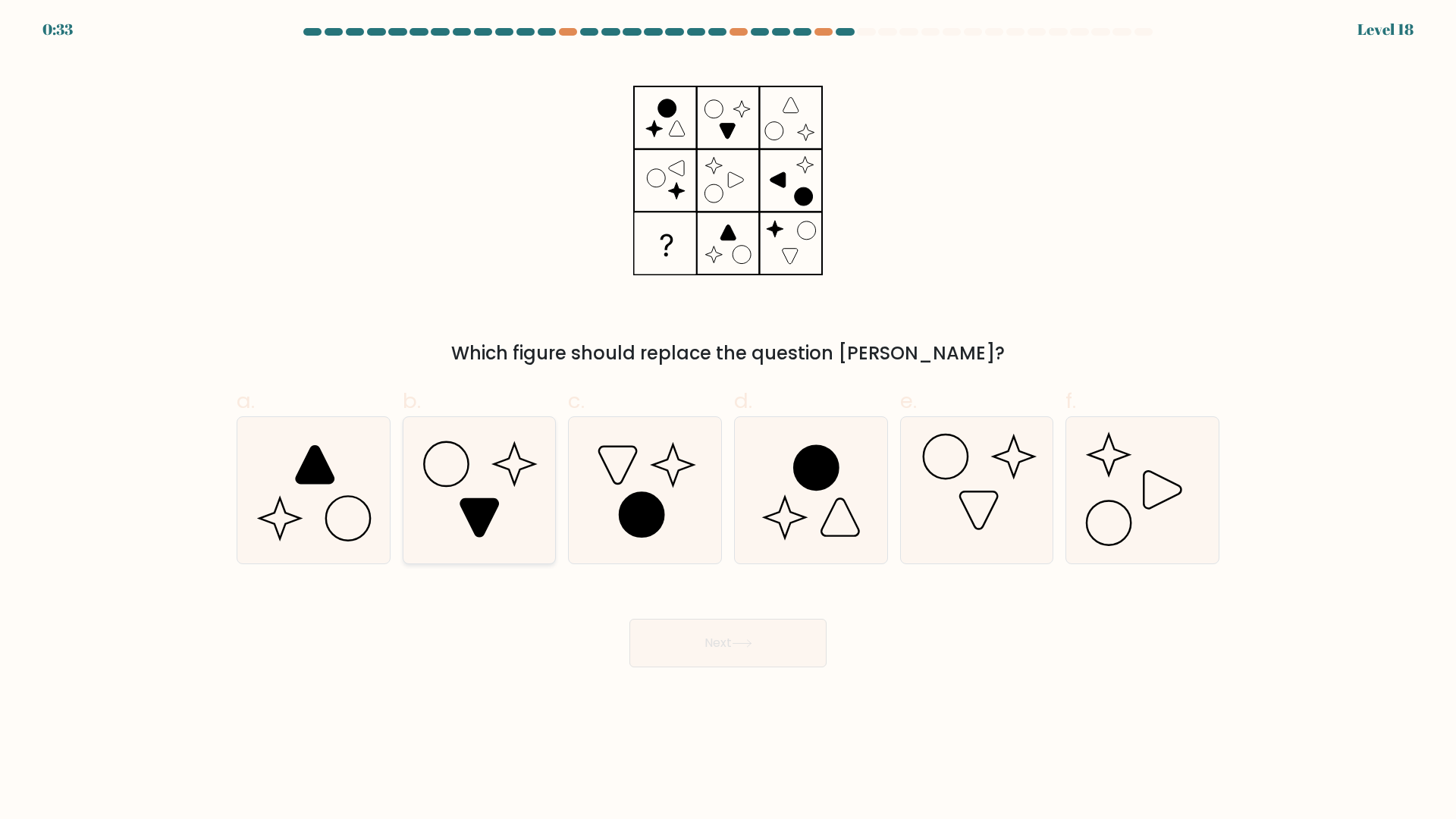
click at [485, 531] on icon at bounding box center [479, 518] width 37 height 37
click at [728, 419] on input "b." at bounding box center [728, 415] width 1 height 10
radio input "true"
click at [760, 644] on button "Next" at bounding box center [728, 642] width 197 height 48
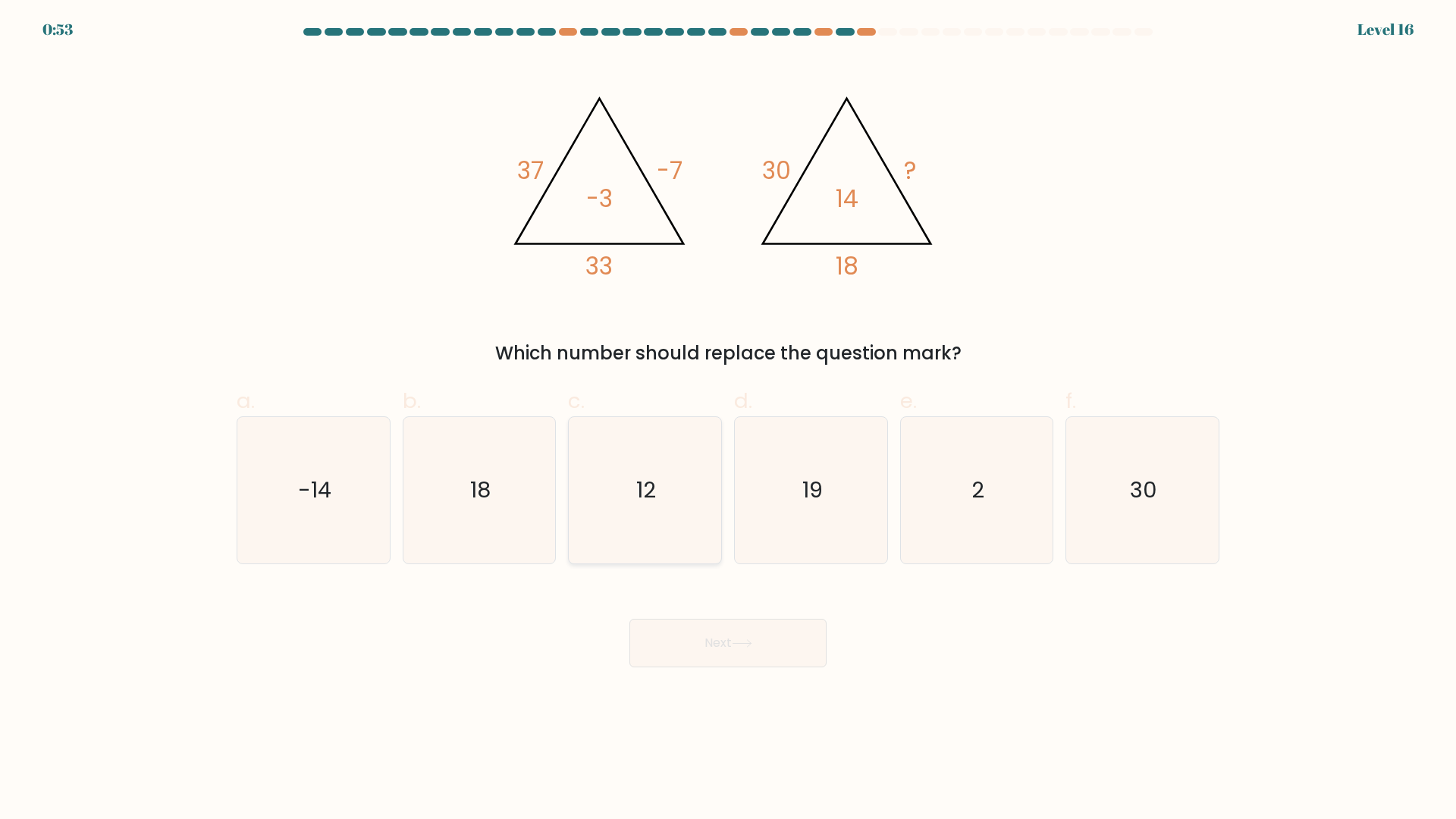
click at [703, 521] on icon "12" at bounding box center [645, 491] width 146 height 146
click at [728, 419] on input "c. 12" at bounding box center [728, 415] width 1 height 10
radio input "true"
click at [689, 664] on button "Next" at bounding box center [728, 642] width 197 height 48
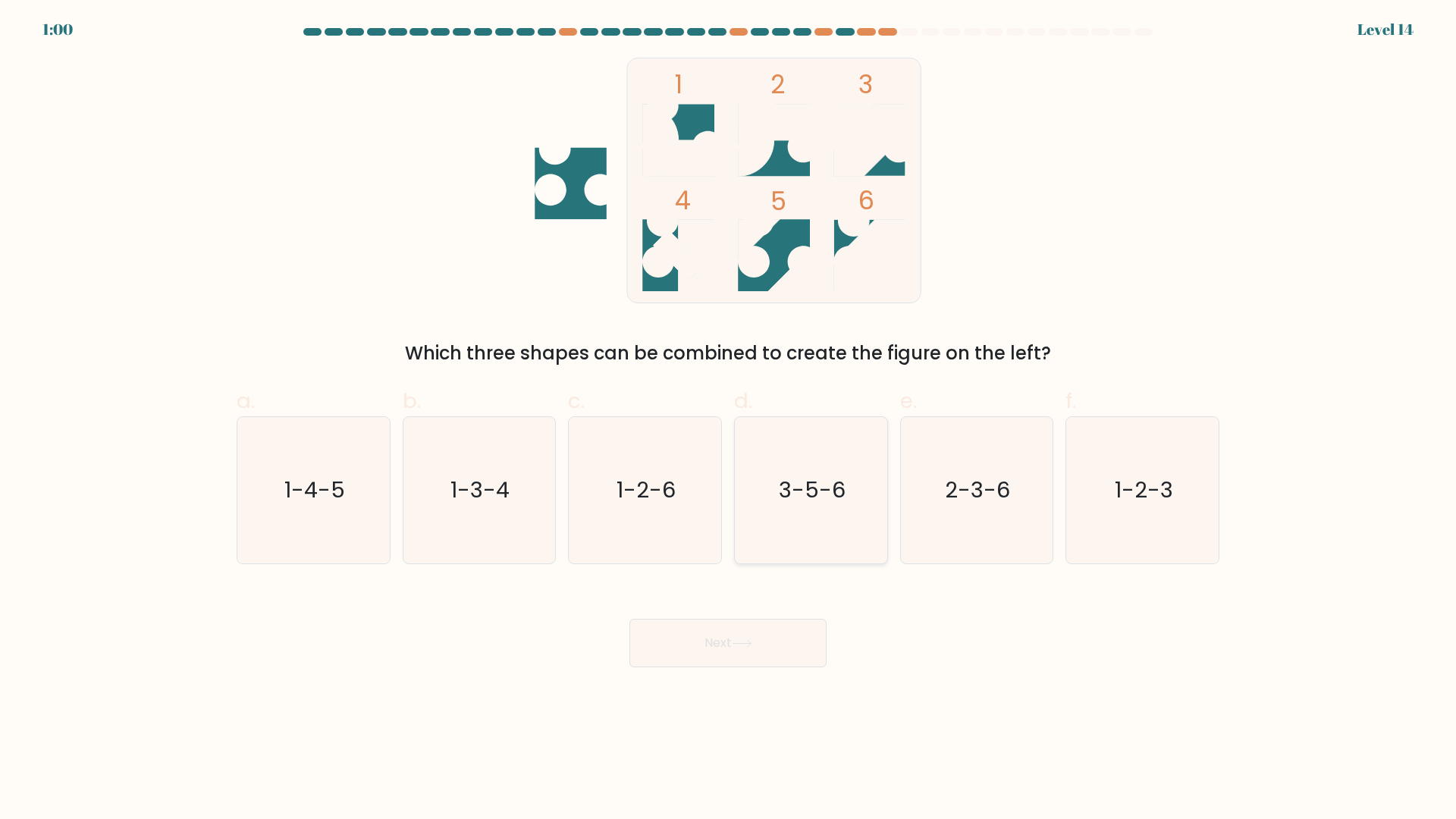
click at [814, 483] on text "3-5-6" at bounding box center [812, 491] width 67 height 31
click at [729, 419] on input "d. 3-5-6" at bounding box center [728, 415] width 1 height 10
radio input "true"
drag, startPoint x: 769, startPoint y: 631, endPoint x: 763, endPoint y: 638, distance: 9.2
click at [763, 638] on button "Next" at bounding box center [728, 642] width 197 height 48
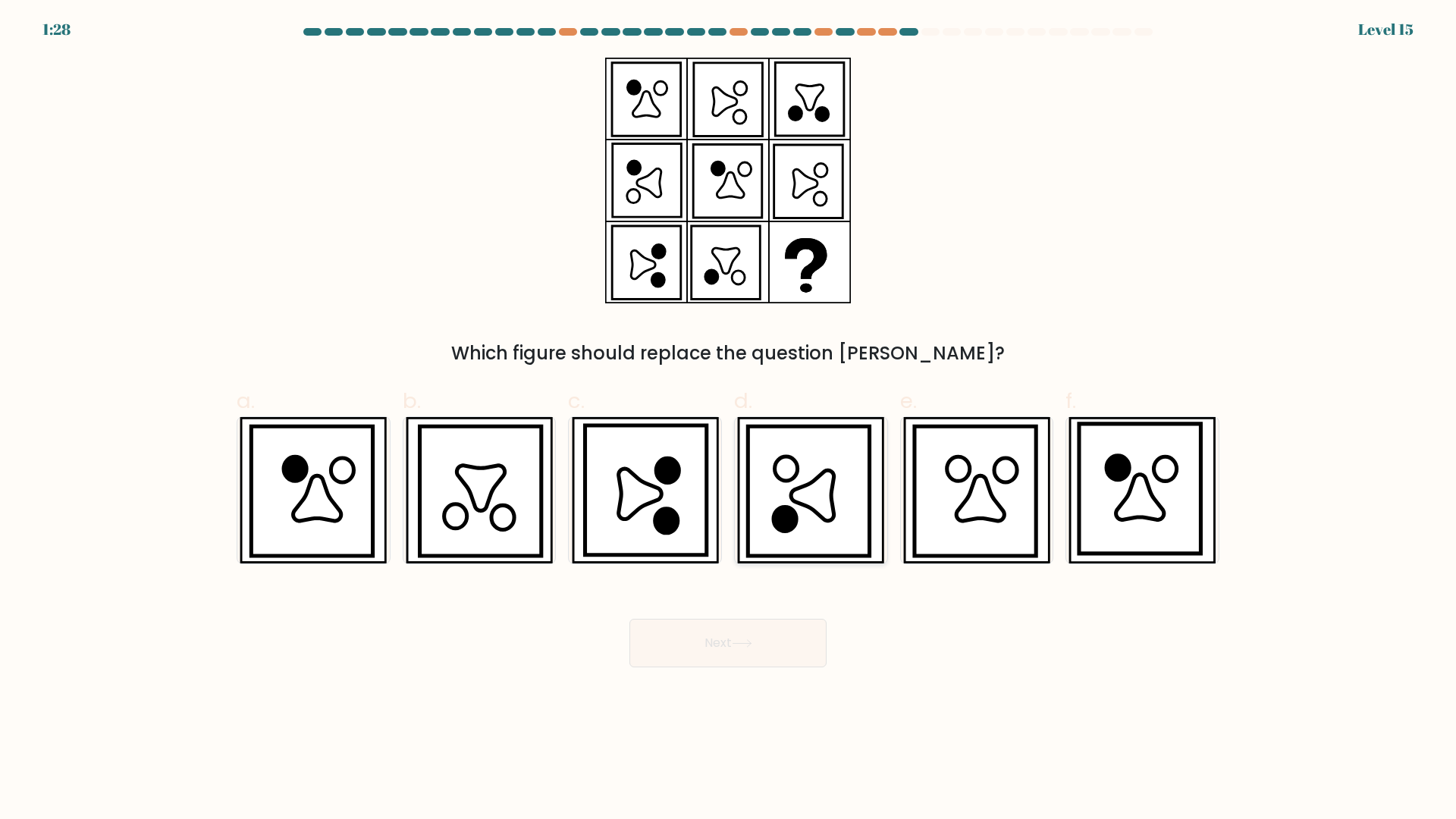
click at [781, 474] on icon at bounding box center [808, 491] width 121 height 130
click at [729, 419] on input "d." at bounding box center [728, 415] width 1 height 10
radio input "true"
click at [760, 624] on button "Next" at bounding box center [728, 642] width 197 height 48
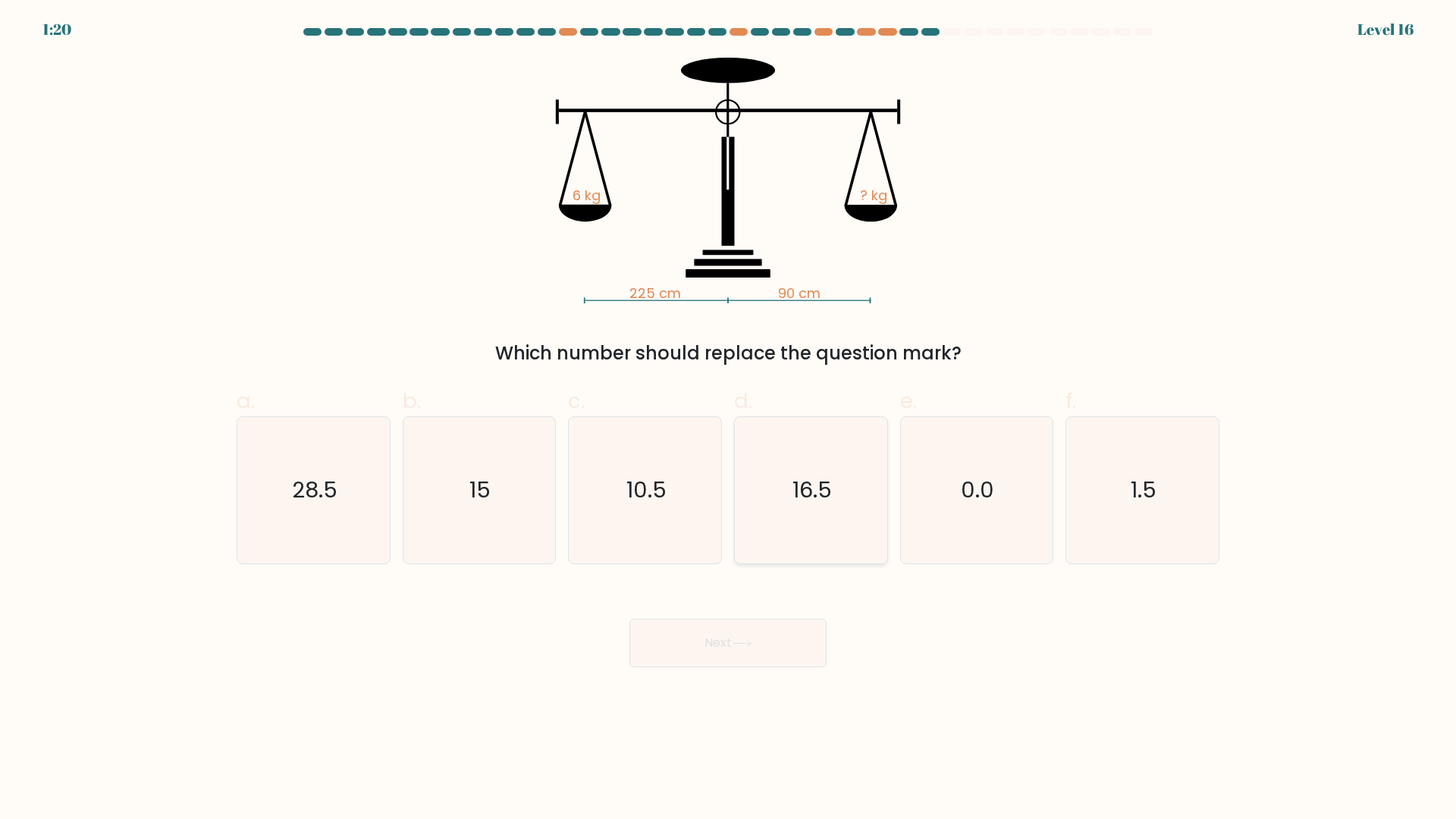
click at [826, 513] on icon "16.5" at bounding box center [811, 491] width 146 height 146
click at [729, 419] on input "d. 16.5" at bounding box center [728, 415] width 1 height 10
radio input "true"
click at [737, 638] on button "Next" at bounding box center [728, 642] width 197 height 48
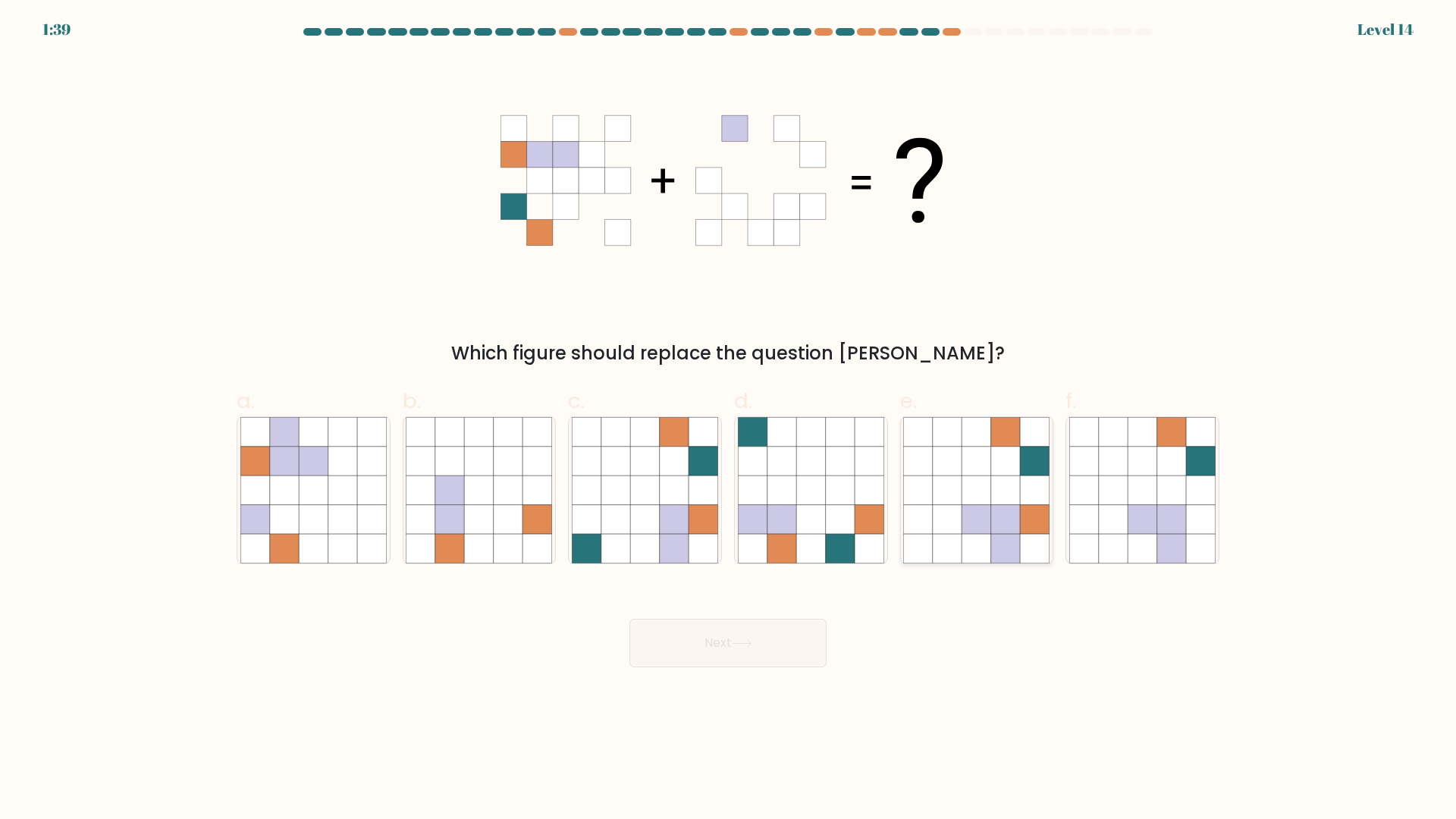
click at [982, 497] on icon at bounding box center [977, 491] width 29 height 29
click at [729, 419] on input "e." at bounding box center [728, 415] width 1 height 10
radio input "true"
click at [790, 636] on button "Next" at bounding box center [728, 642] width 197 height 48
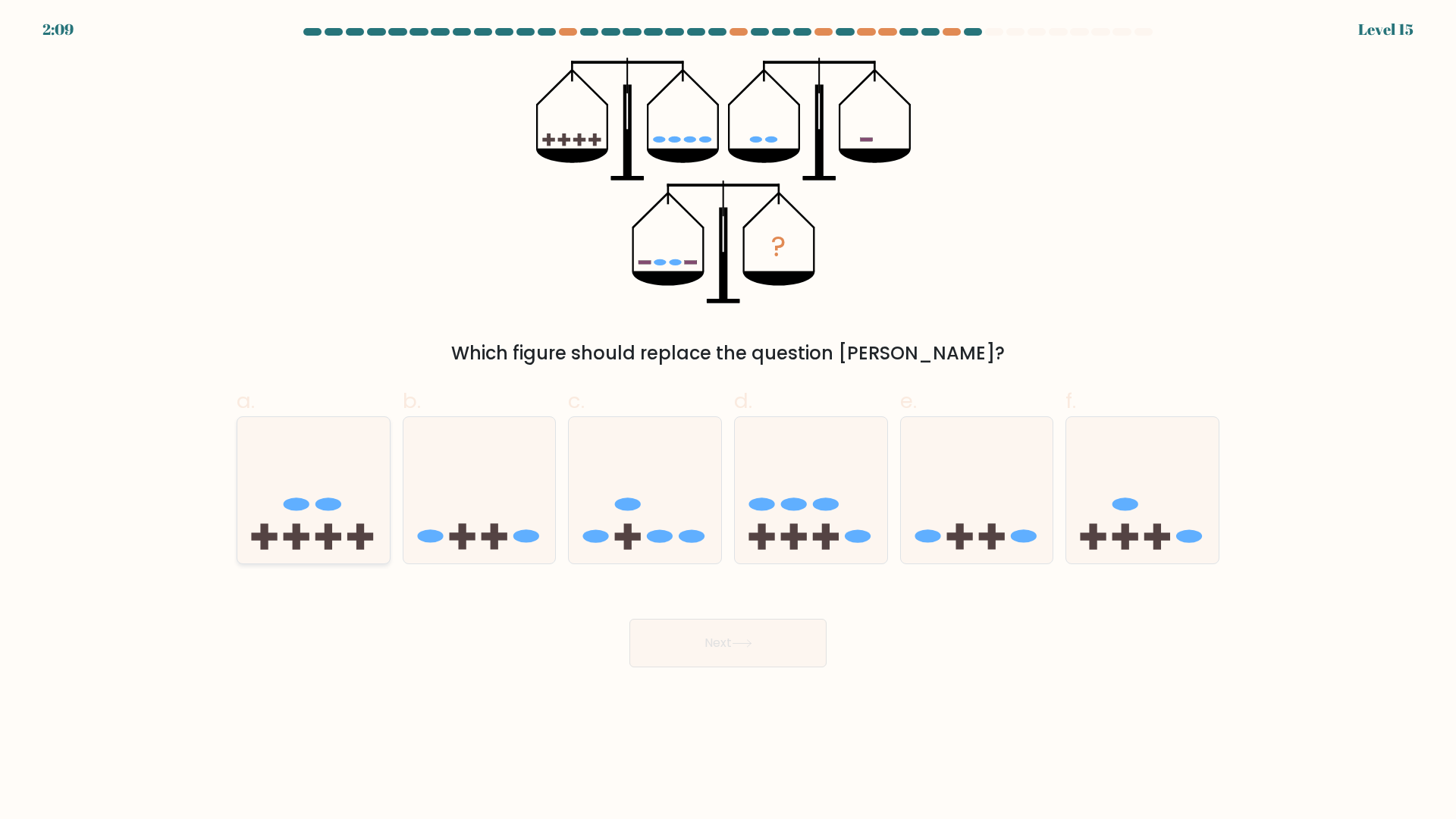
click at [323, 513] on icon at bounding box center [314, 491] width 153 height 126
click at [728, 419] on input "a." at bounding box center [728, 415] width 1 height 10
radio input "true"
click at [717, 642] on button "Next" at bounding box center [728, 642] width 197 height 48
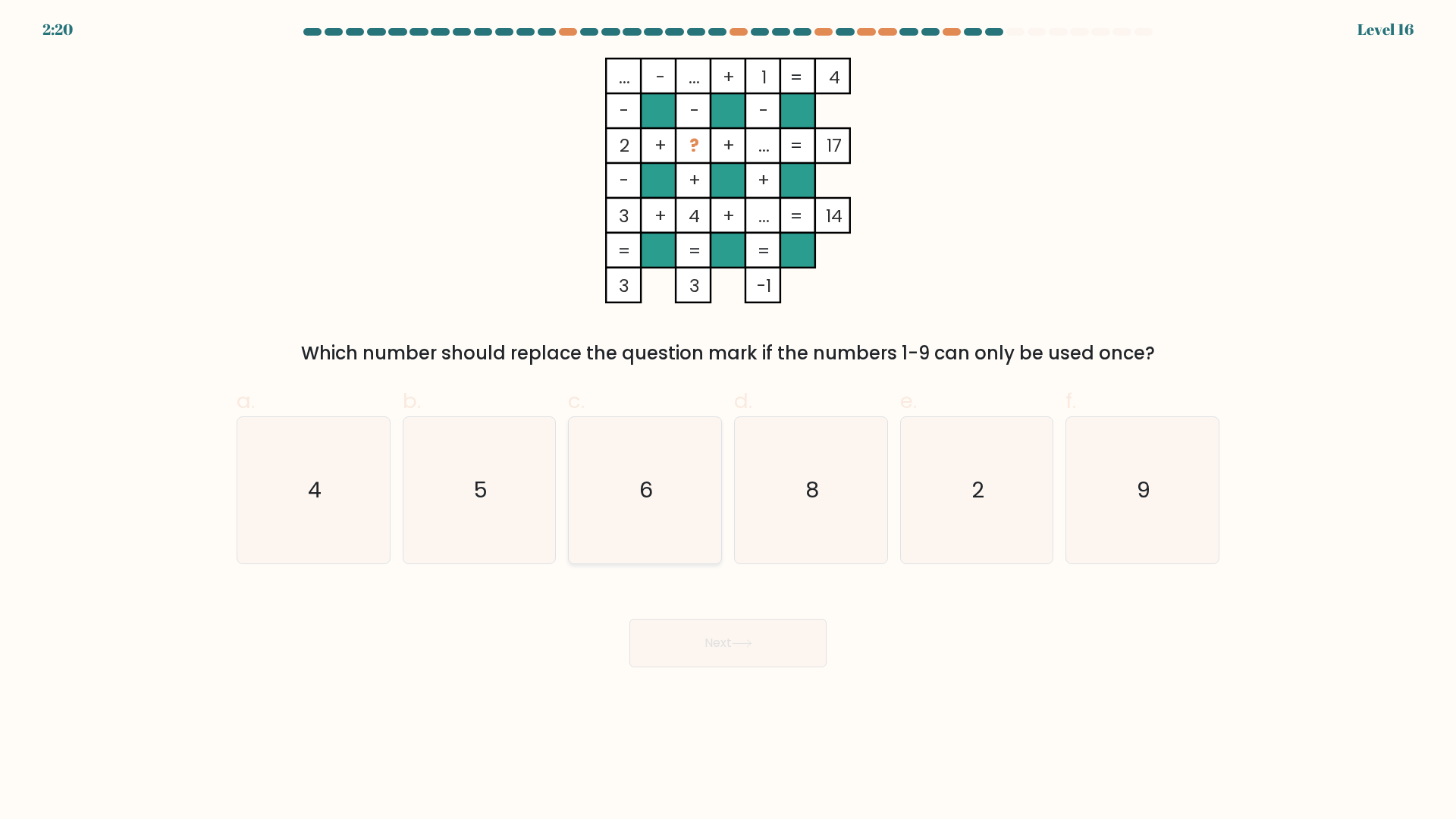
click at [692, 460] on icon "6" at bounding box center [645, 491] width 146 height 146
click at [728, 419] on input "c. 6" at bounding box center [728, 415] width 1 height 10
radio input "true"
click at [751, 630] on button "Next" at bounding box center [728, 642] width 197 height 48
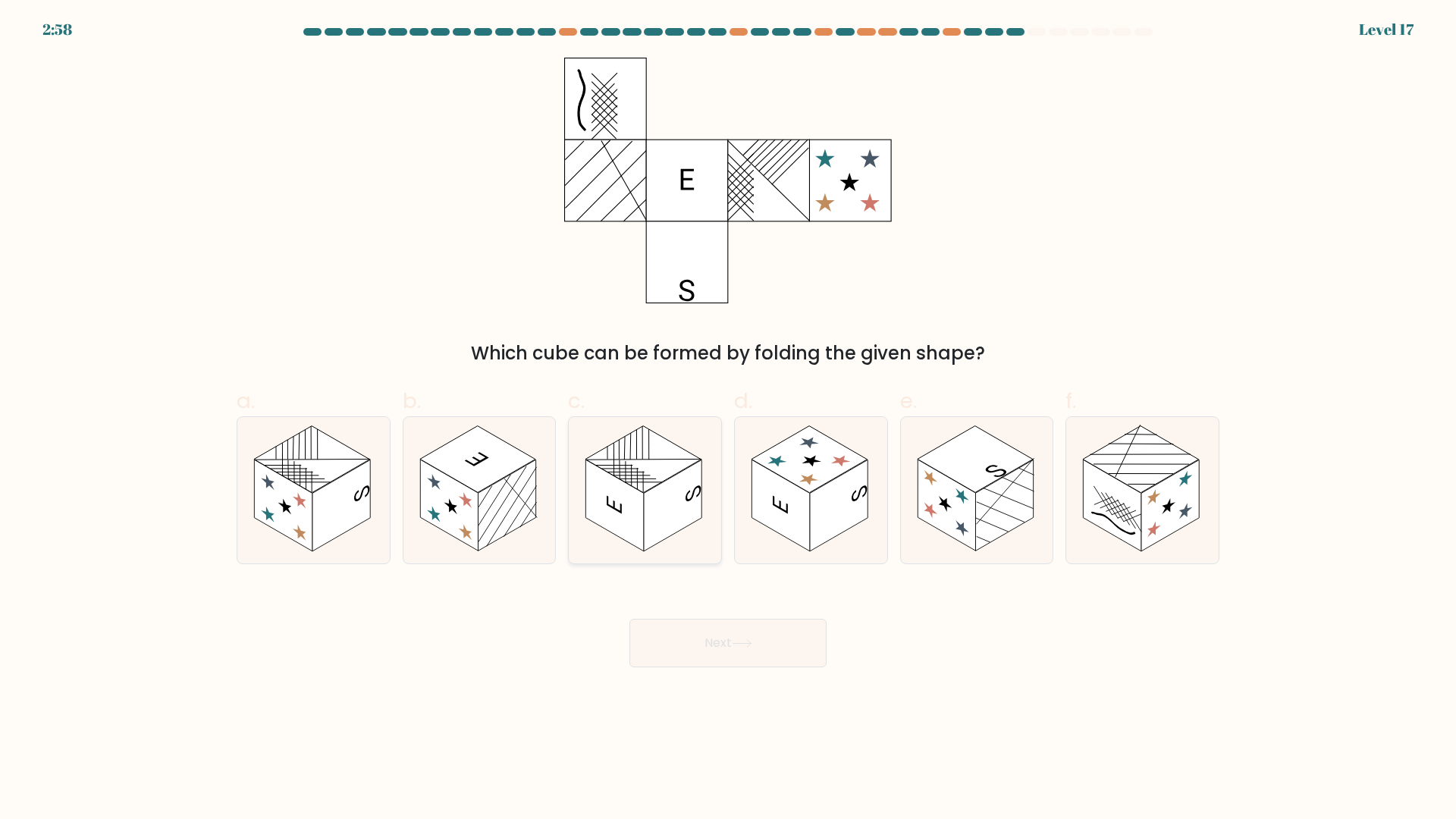
click at [697, 501] on rect at bounding box center [673, 506] width 58 height 92
click at [728, 419] on input "c." at bounding box center [728, 415] width 1 height 10
radio input "true"
click at [745, 642] on icon at bounding box center [742, 643] width 20 height 8
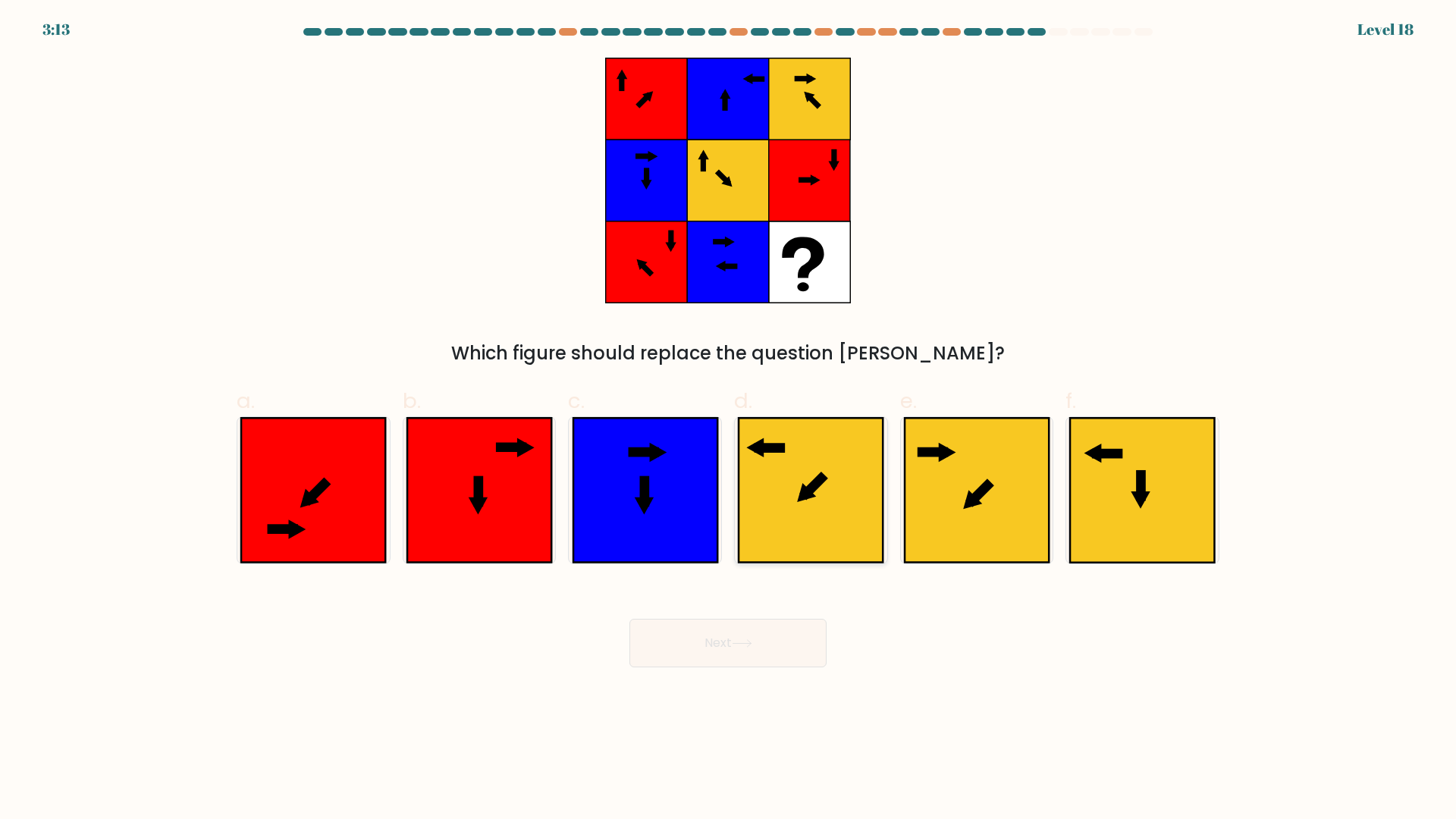
click at [824, 460] on icon at bounding box center [810, 491] width 144 height 144
click at [729, 419] on input "d." at bounding box center [728, 415] width 1 height 10
radio input "true"
click at [766, 648] on button "Next" at bounding box center [728, 642] width 197 height 48
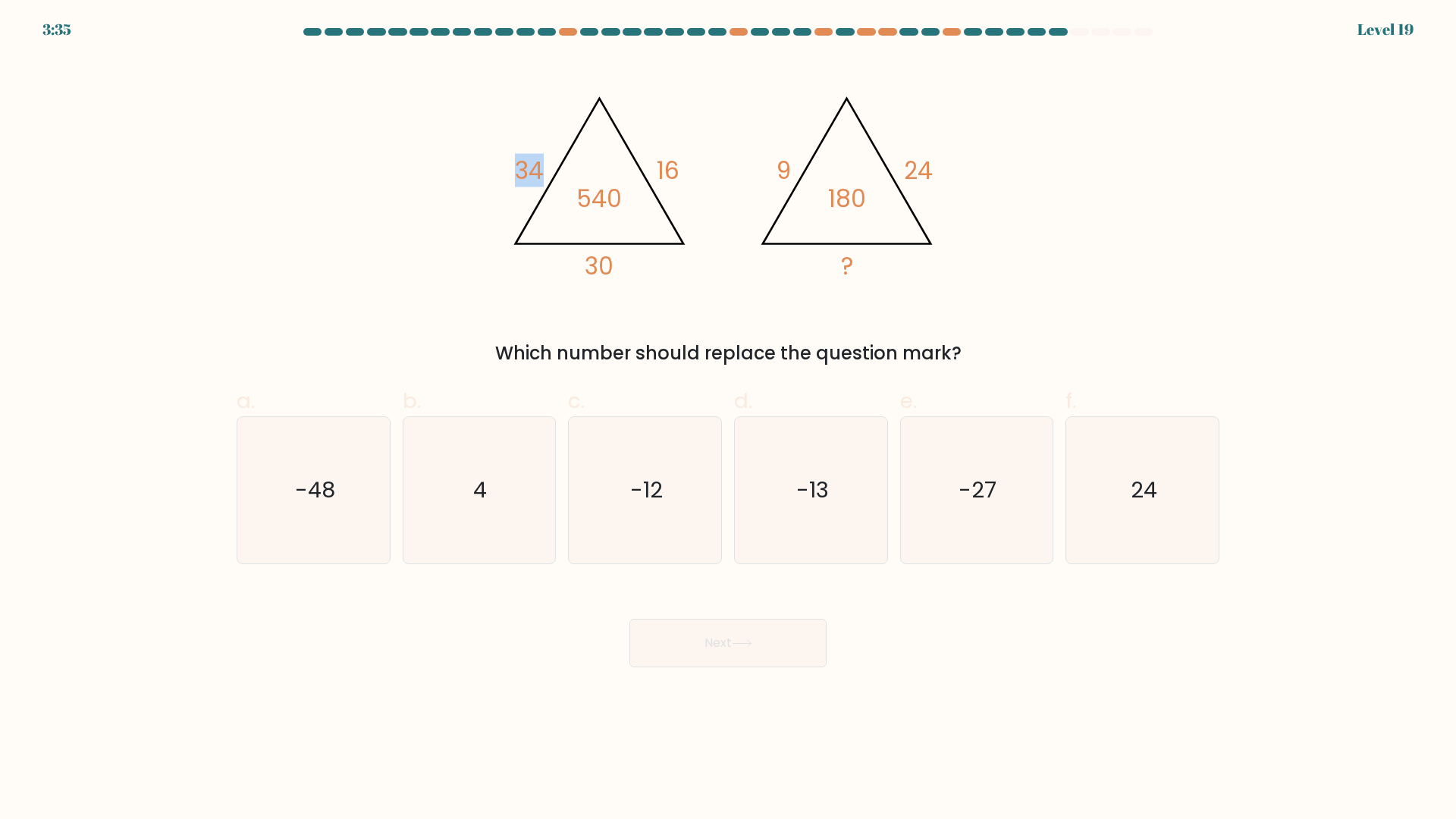
drag, startPoint x: 506, startPoint y: 161, endPoint x: 560, endPoint y: 162, distance: 54.0
click at [560, 162] on icon "@import url('https://fonts.googleapis.com/css?family=Abril+Fatface:400,100,100i…" at bounding box center [728, 181] width 455 height 246
click at [537, 242] on icon "@import url('https://fonts.googleapis.com/css?family=Abril+Fatface:400,100,100i…" at bounding box center [728, 181] width 455 height 246
drag, startPoint x: 658, startPoint y: 166, endPoint x: 672, endPoint y: 168, distance: 14.1
click at [672, 167] on tspan "16" at bounding box center [668, 170] width 23 height 33
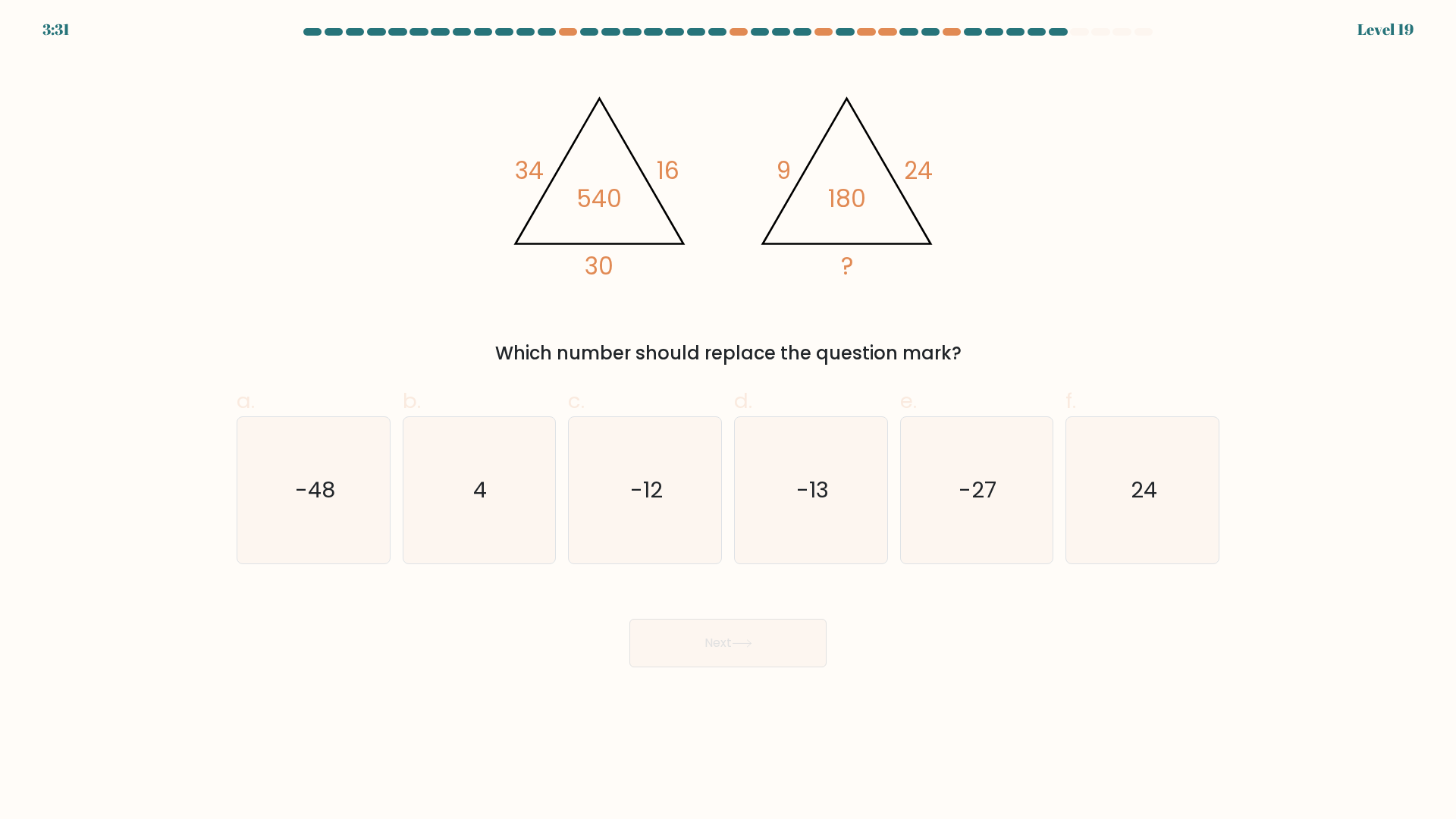
click at [599, 269] on tspan "30" at bounding box center [599, 266] width 29 height 33
drag, startPoint x: 586, startPoint y: 271, endPoint x: 649, endPoint y: 266, distance: 63.2
click at [648, 267] on icon "@import url('https://fonts.googleapis.com/css?family=Abril+Fatface:400,100,100i…" at bounding box center [728, 181] width 455 height 246
click at [736, 292] on icon "@import url('https://fonts.googleapis.com/css?family=Abril+Fatface:400,100,100i…" at bounding box center [728, 181] width 455 height 246
drag, startPoint x: 591, startPoint y: 278, endPoint x: 620, endPoint y: 273, distance: 29.4
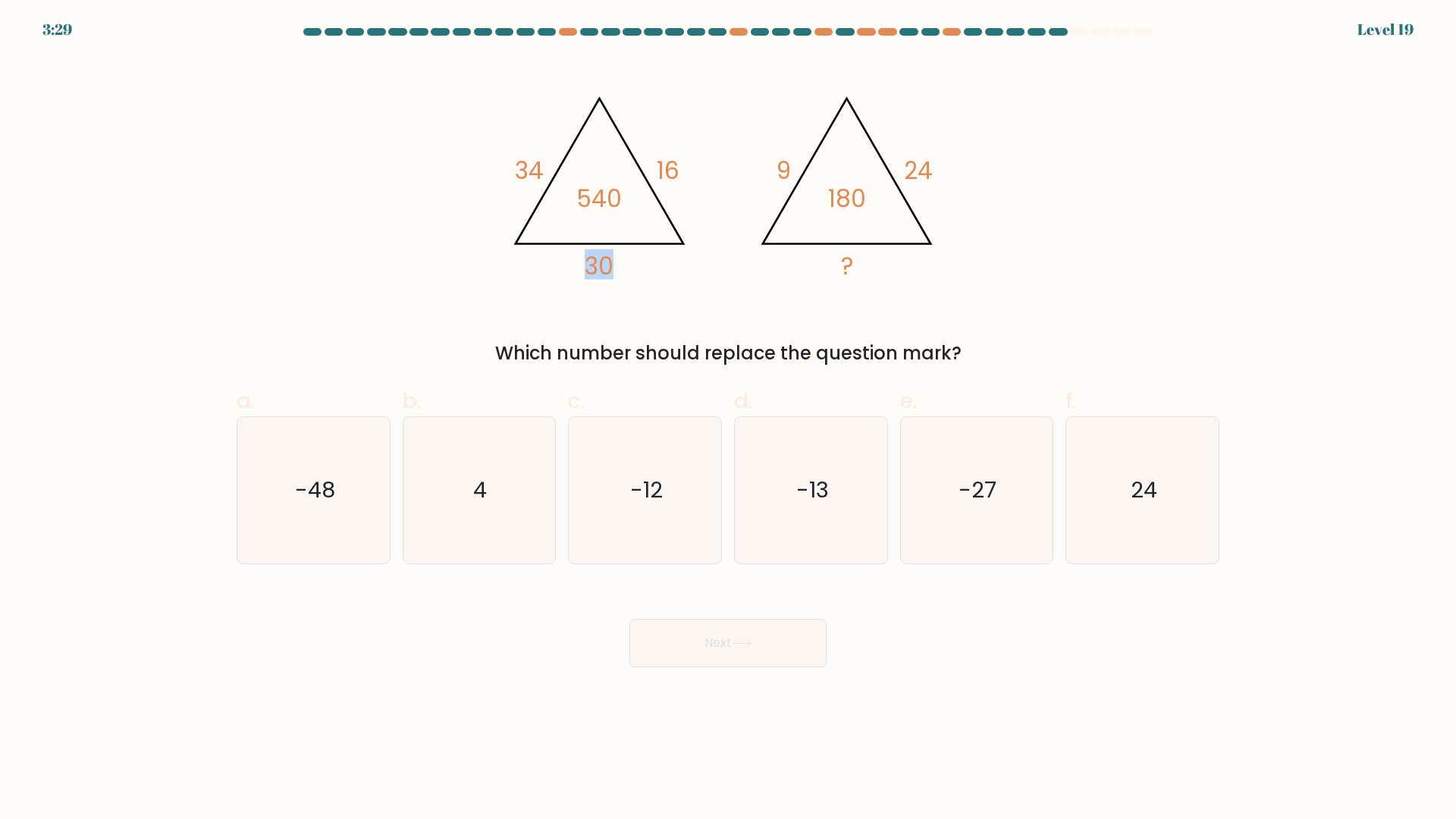
click at [620, 273] on icon "@import url('https://fonts.googleapis.com/css?family=Abril+Fatface:400,100,100i…" at bounding box center [728, 181] width 455 height 246
click at [659, 311] on div "@import url('https://fonts.googleapis.com/css?family=Abril+Fatface:400,100,100i…" at bounding box center [728, 212] width 1001 height 310
click at [657, 510] on icon "-12" at bounding box center [645, 491] width 146 height 146
click at [728, 419] on input "c. -12" at bounding box center [728, 415] width 1 height 10
radio input "true"
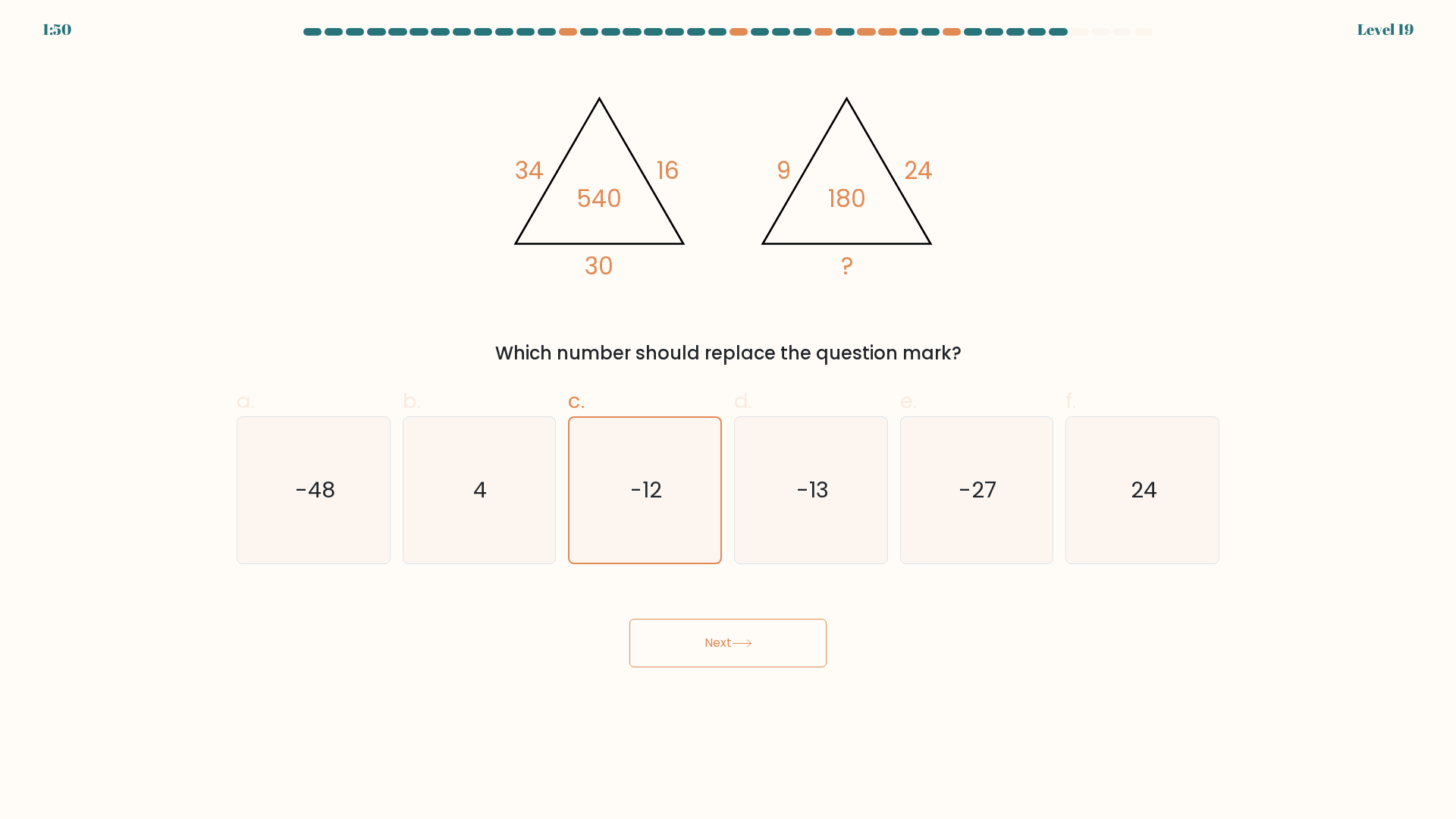
click at [735, 645] on button "Next" at bounding box center [728, 642] width 197 height 48
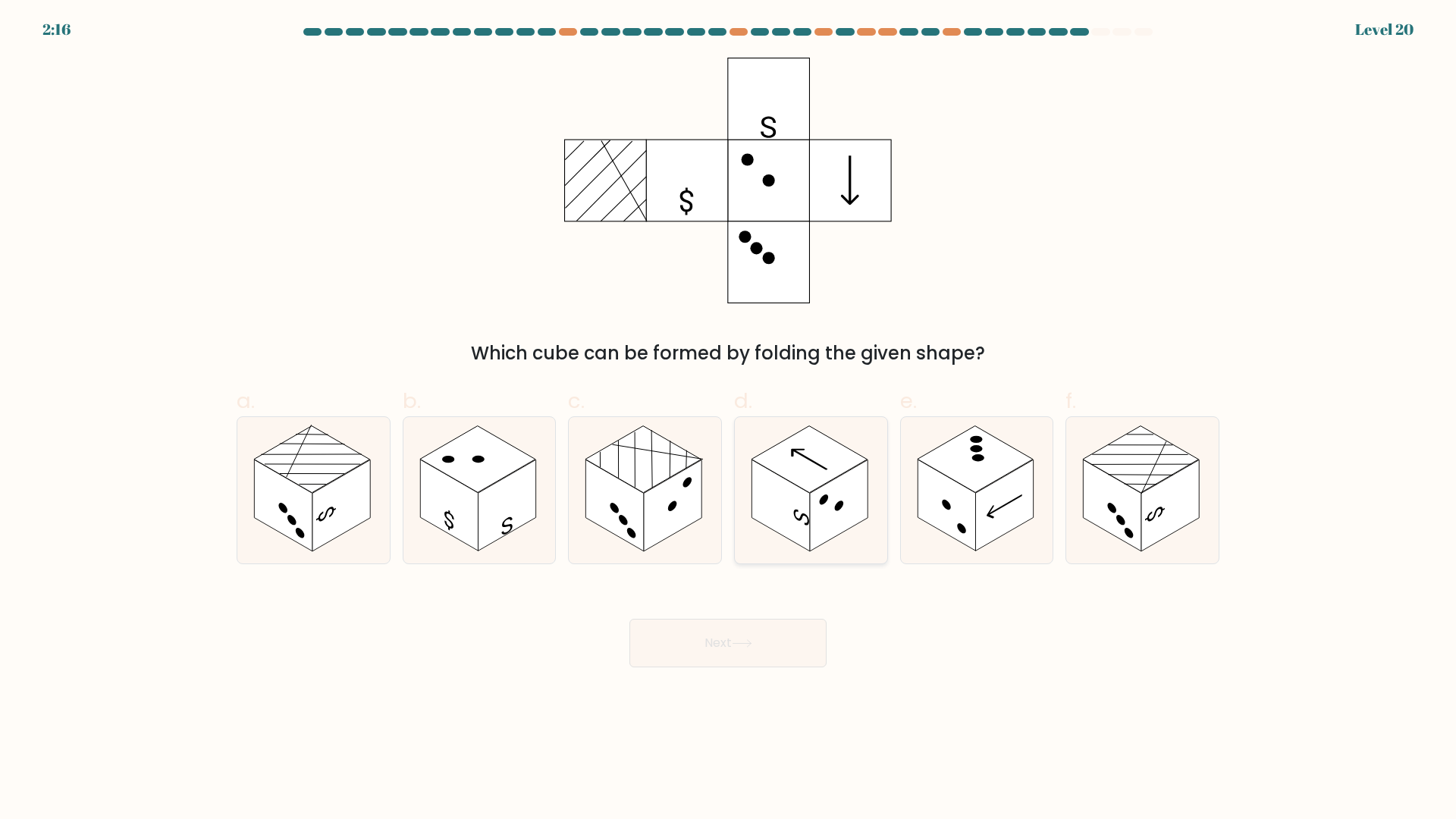
click at [807, 521] on rect at bounding box center [781, 506] width 58 height 92
click at [729, 419] on input "d." at bounding box center [728, 415] width 1 height 10
radio input "true"
click at [983, 494] on rect at bounding box center [1004, 506] width 58 height 92
click at [729, 419] on input "e." at bounding box center [728, 415] width 1 height 10
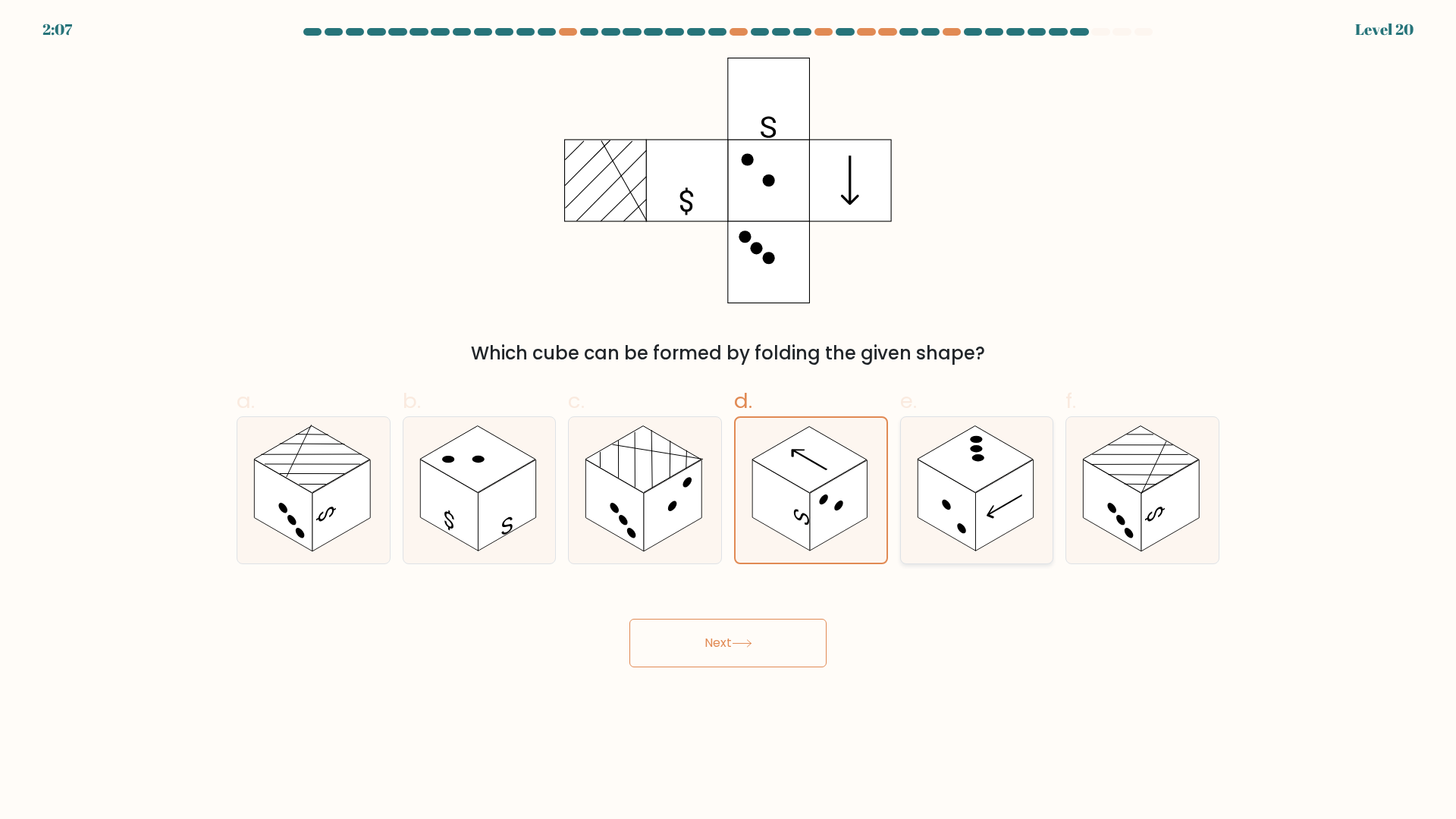
radio input "true"
click at [1140, 504] on rect at bounding box center [1112, 506] width 58 height 92
click at [729, 419] on input "f." at bounding box center [728, 415] width 1 height 10
radio input "true"
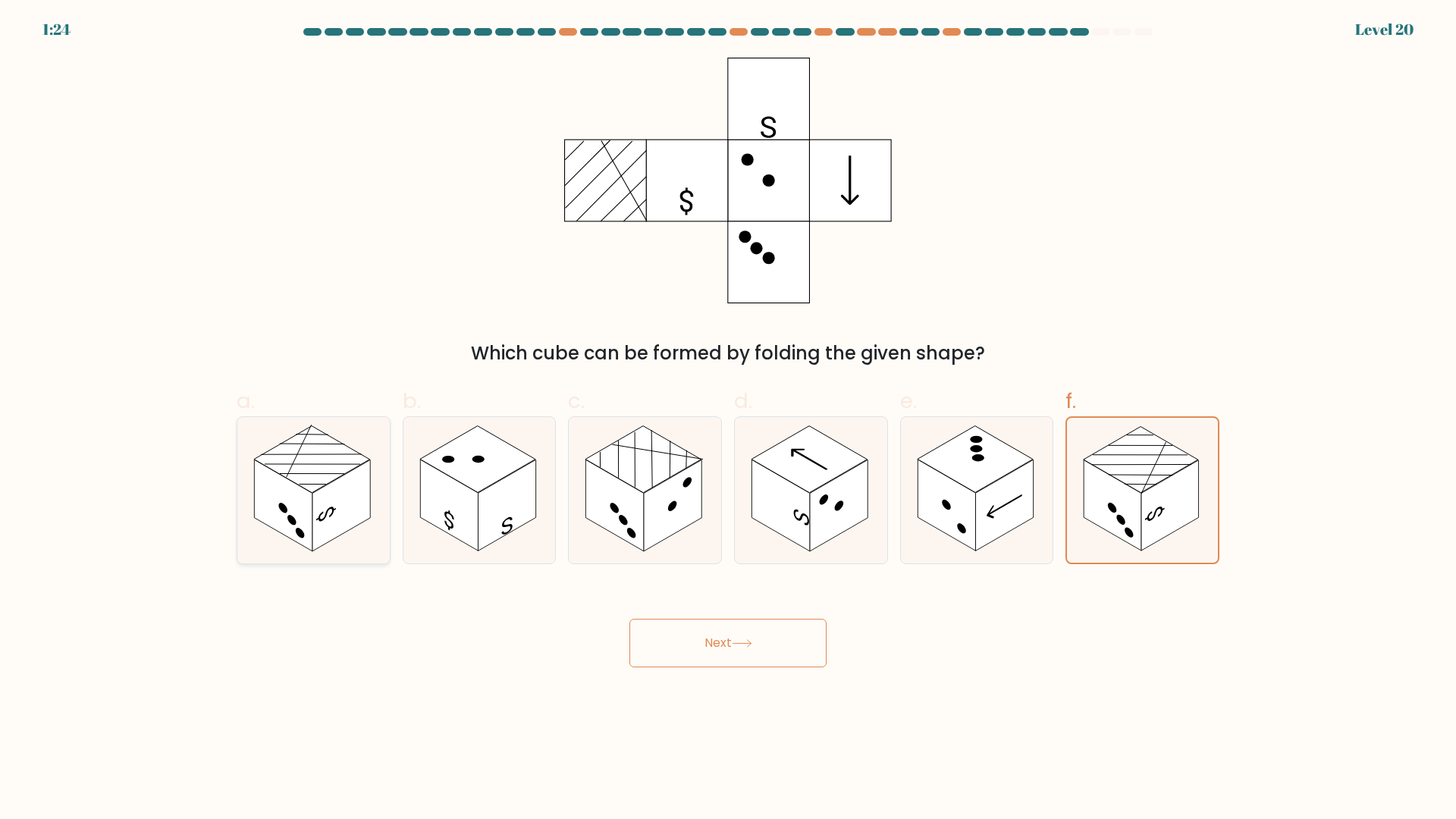
click at [348, 516] on rect at bounding box center [341, 506] width 58 height 92
click at [728, 419] on input "a." at bounding box center [728, 415] width 1 height 10
radio input "true"
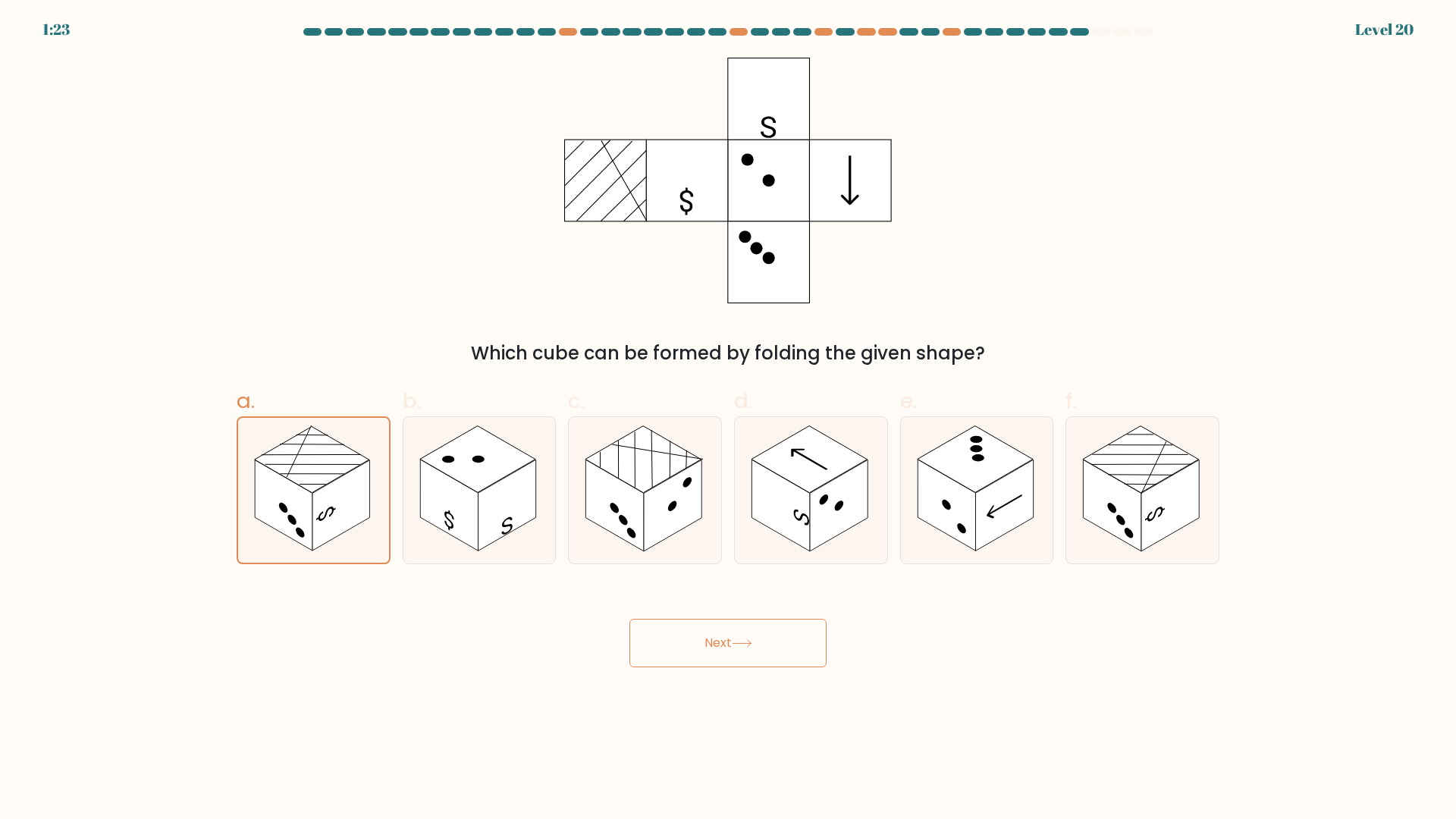
click at [725, 636] on button "Next" at bounding box center [728, 642] width 197 height 48
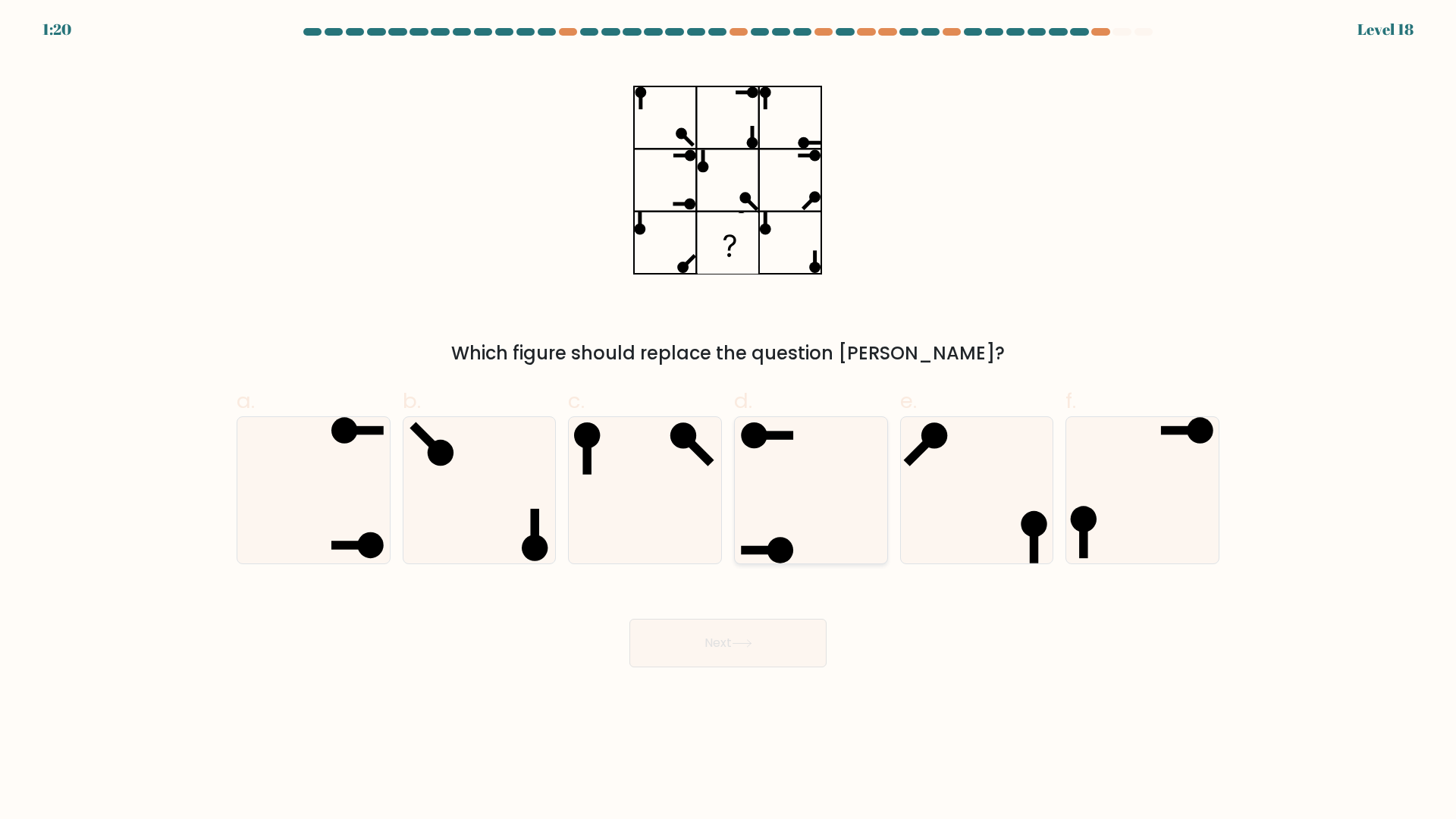
click at [813, 514] on icon at bounding box center [811, 491] width 146 height 146
click at [729, 419] on input "d." at bounding box center [728, 415] width 1 height 10
radio input "true"
click at [710, 652] on button "Next" at bounding box center [728, 642] width 197 height 48
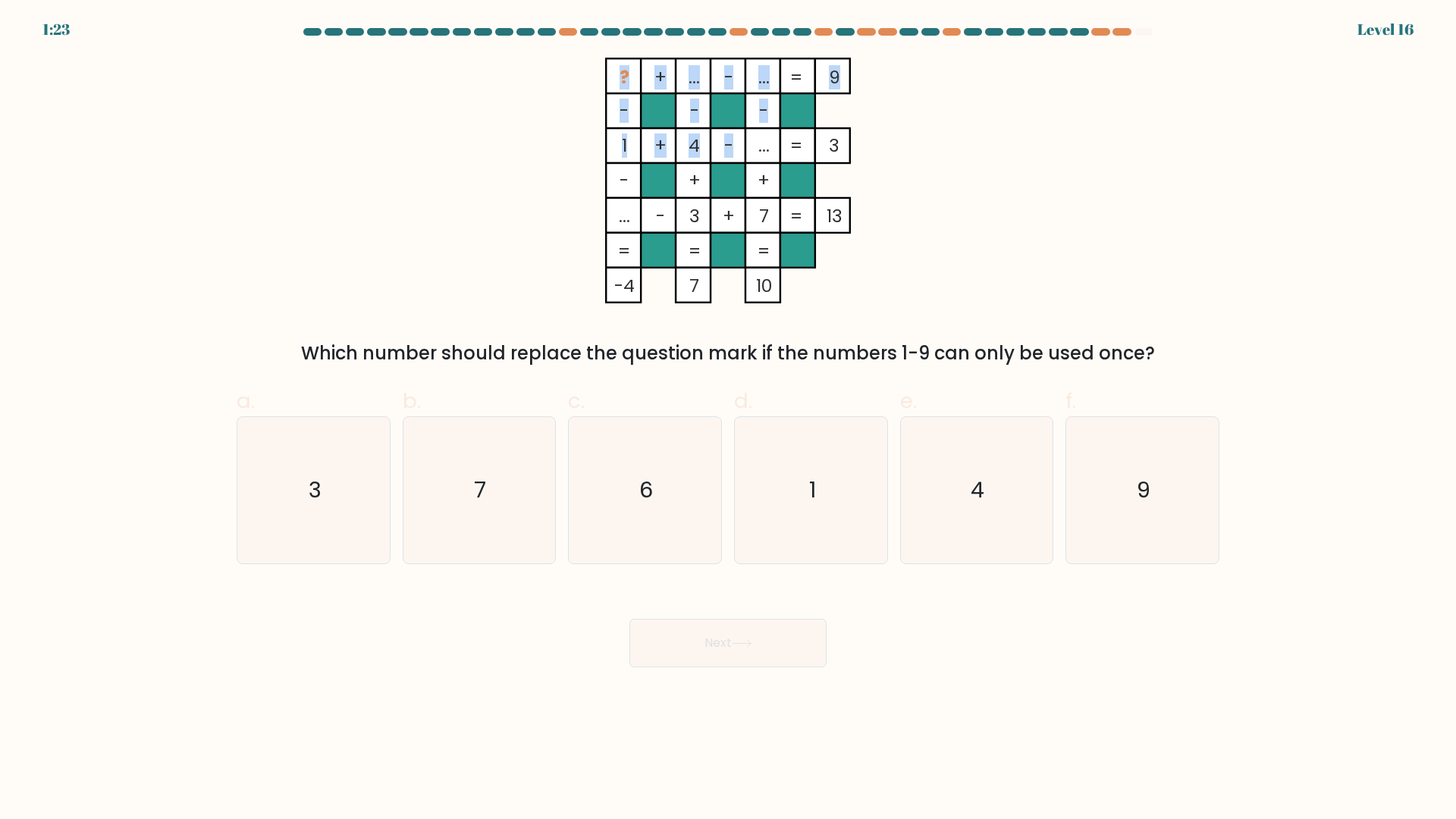
drag, startPoint x: 758, startPoint y: 149, endPoint x: 783, endPoint y: 149, distance: 25.0
click at [783, 149] on icon "? + ... - ... 9 - - - 1 + 4 - ... 3 - + + ... - 3 + 7 = 13 = = = = -4 7 10 =" at bounding box center [728, 181] width 455 height 246
click at [778, 165] on rect at bounding box center [763, 180] width 35 height 35
drag, startPoint x: 752, startPoint y: 149, endPoint x: 770, endPoint y: 149, distance: 18.0
click at [770, 149] on icon "? + ... - ... 9 - - - 1 + 4 - ... 3 - + + ... - 3 + 7 = 13 = = = = -4 7 10 =" at bounding box center [728, 181] width 455 height 246
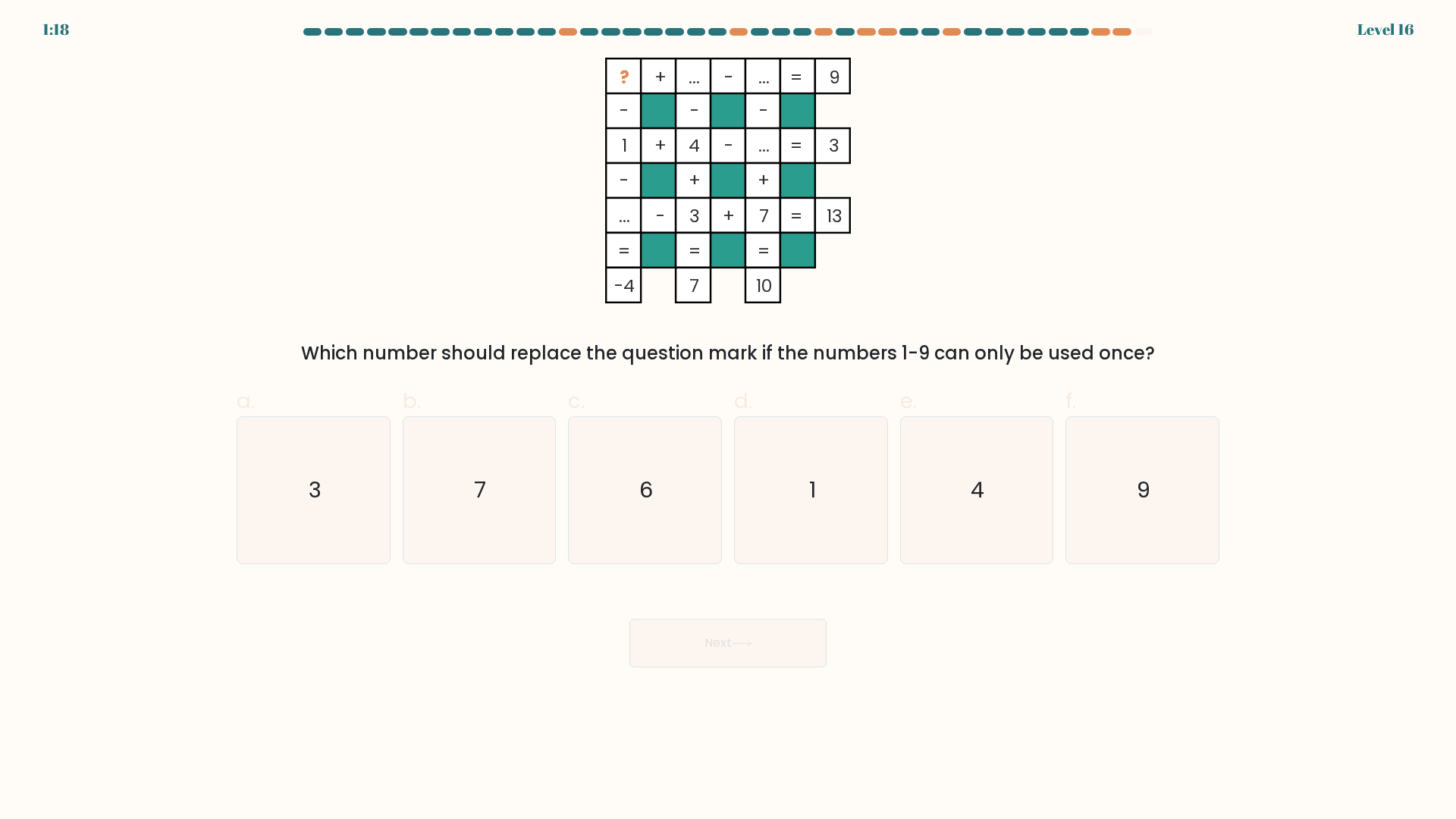
click at [759, 220] on tspan "7" at bounding box center [764, 216] width 10 height 25
click at [955, 453] on icon "4" at bounding box center [976, 491] width 146 height 146
click at [729, 419] on input "e. 4" at bounding box center [728, 415] width 1 height 10
radio input "true"
click at [740, 650] on button "Next" at bounding box center [728, 642] width 197 height 48
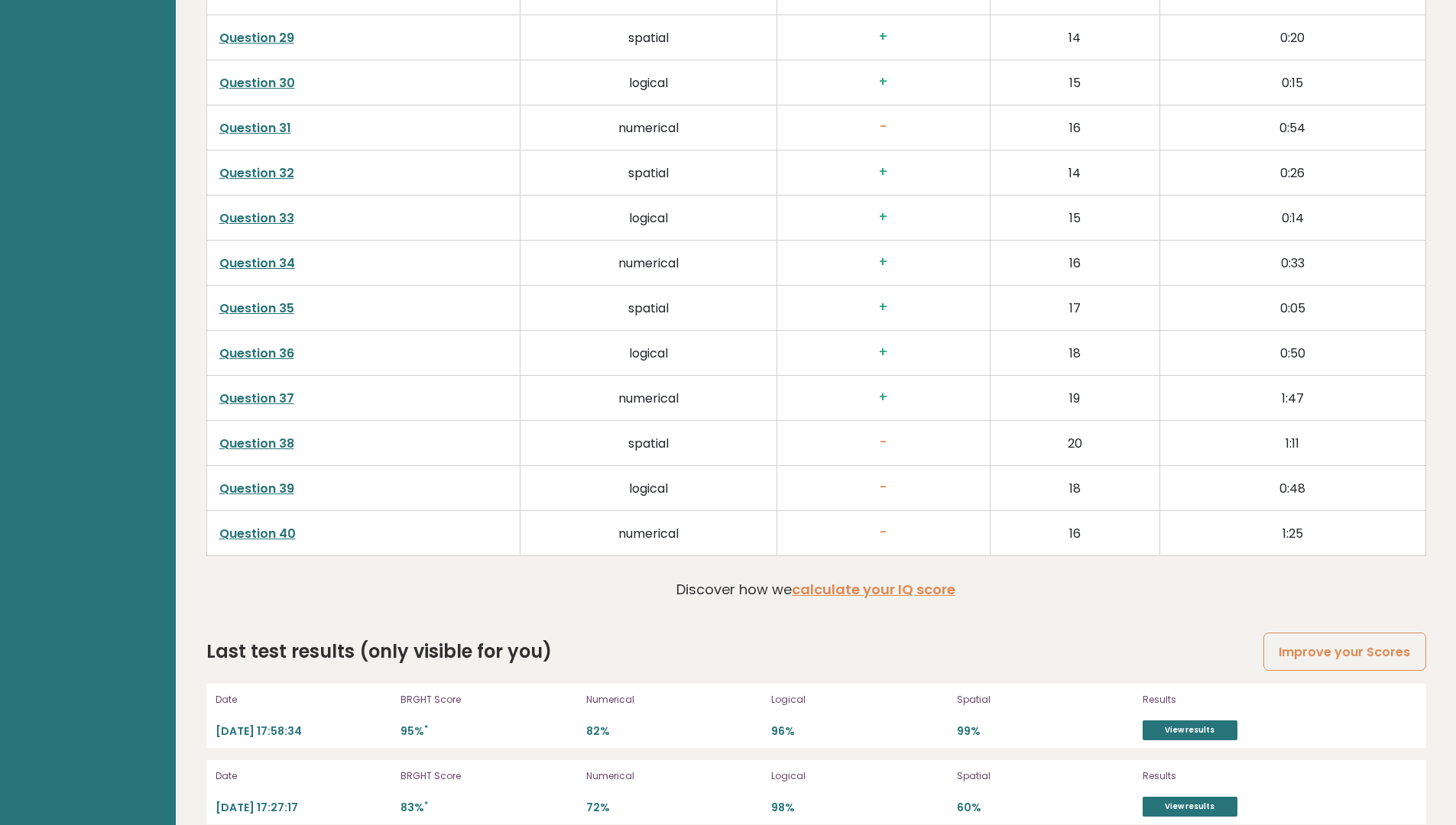
scroll to position [3834, 0]
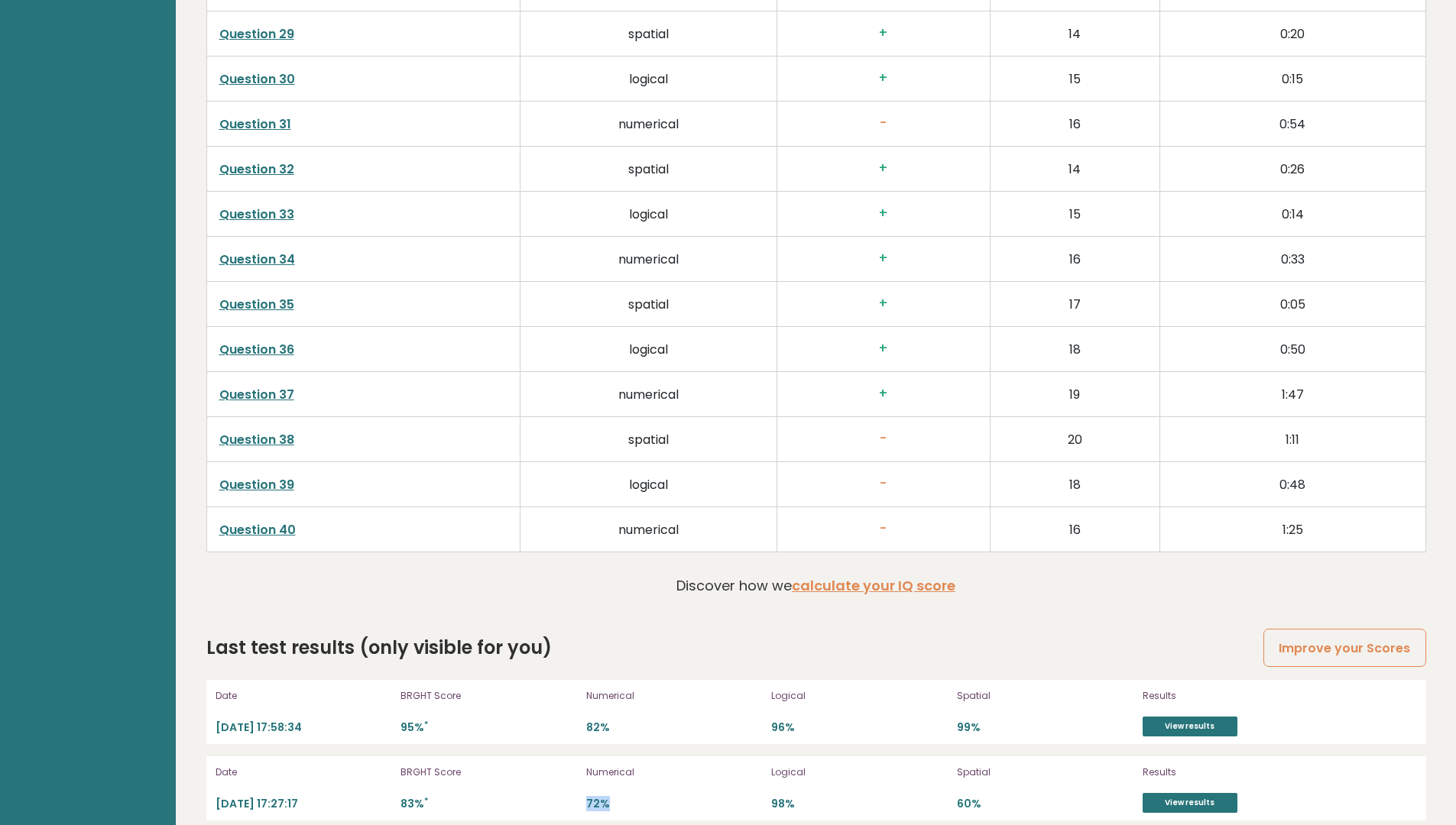
drag, startPoint x: 598, startPoint y: 779, endPoint x: 640, endPoint y: 777, distance: 42.0
click at [640, 777] on div "Date 2025-09-11 17:27:17 BRGHT Score 83% * Numerical 72% Logical 98% Spatial 60…" at bounding box center [816, 788] width 1219 height 64
click at [719, 797] on p "72%" at bounding box center [674, 804] width 176 height 15
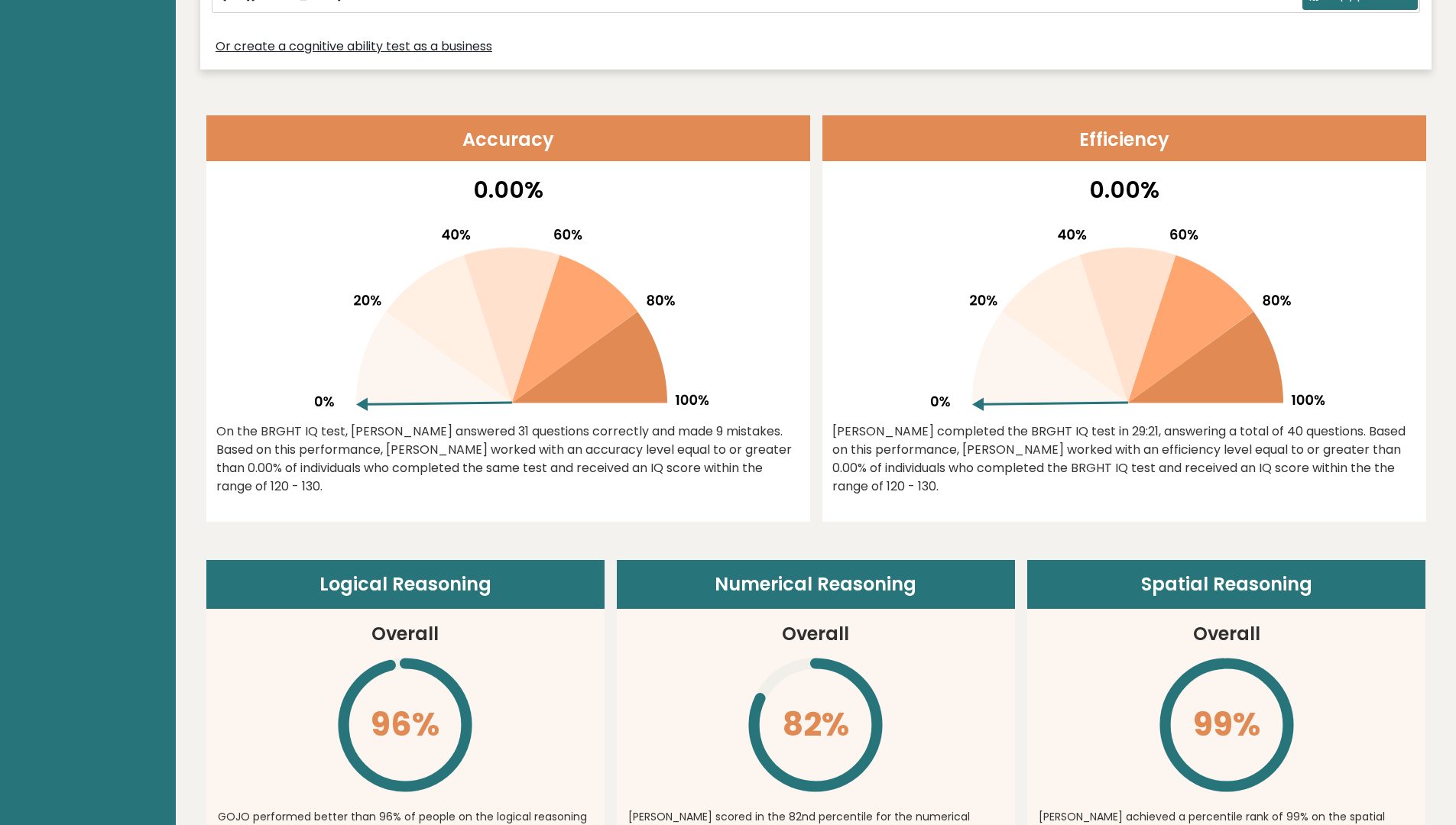
scroll to position [687, 0]
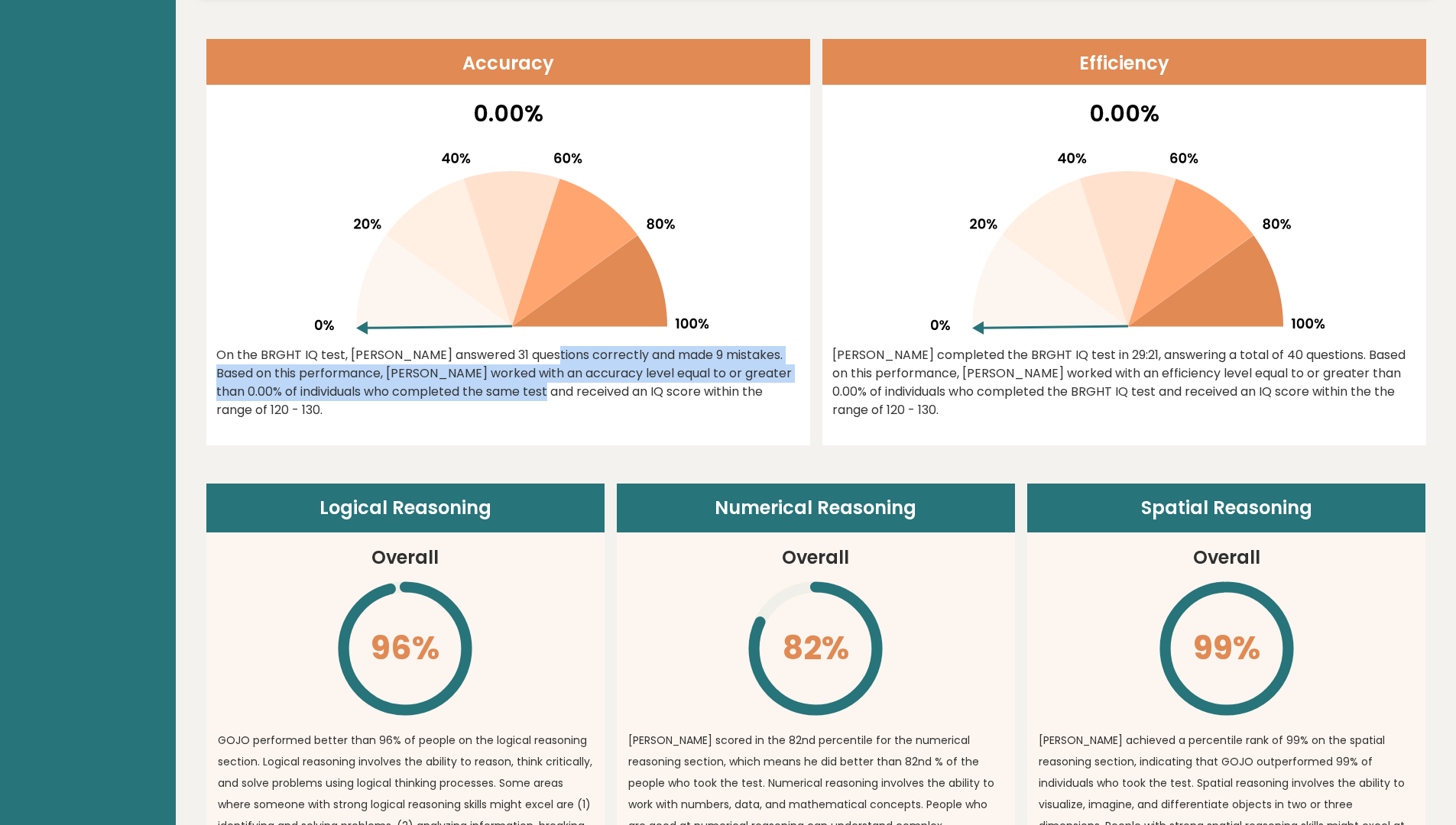
drag, startPoint x: 427, startPoint y: 356, endPoint x: 428, endPoint y: 403, distance: 47.0
click at [428, 403] on div "0.00% On the BRGHT IQ test, Gojo Satoru answered 31 questions correctly and mad…" at bounding box center [508, 271] width 604 height 349
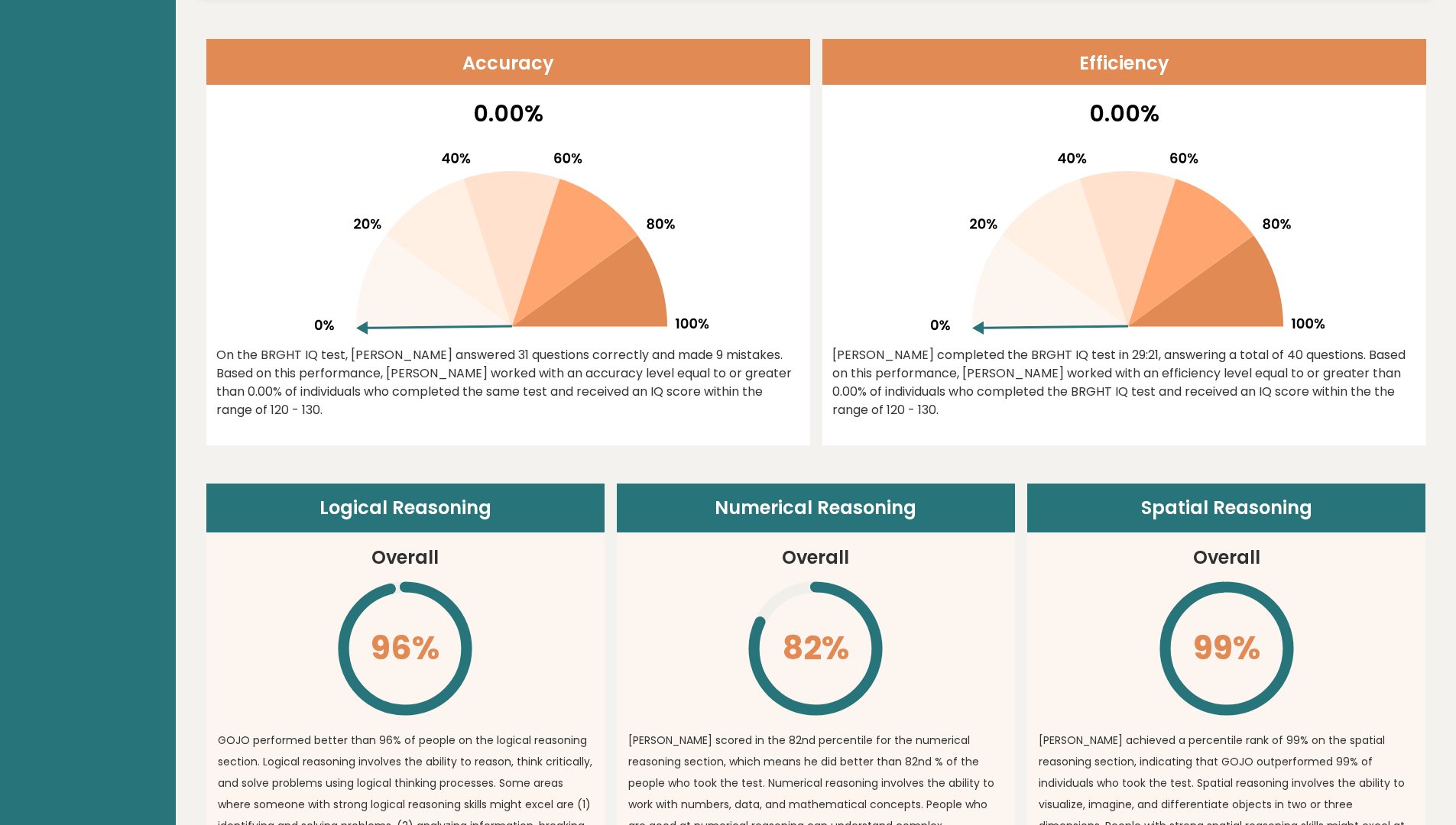
click at [669, 407] on div "0.00% On the BRGHT IQ test, Gojo Satoru answered 31 questions correctly and mad…" at bounding box center [508, 271] width 604 height 349
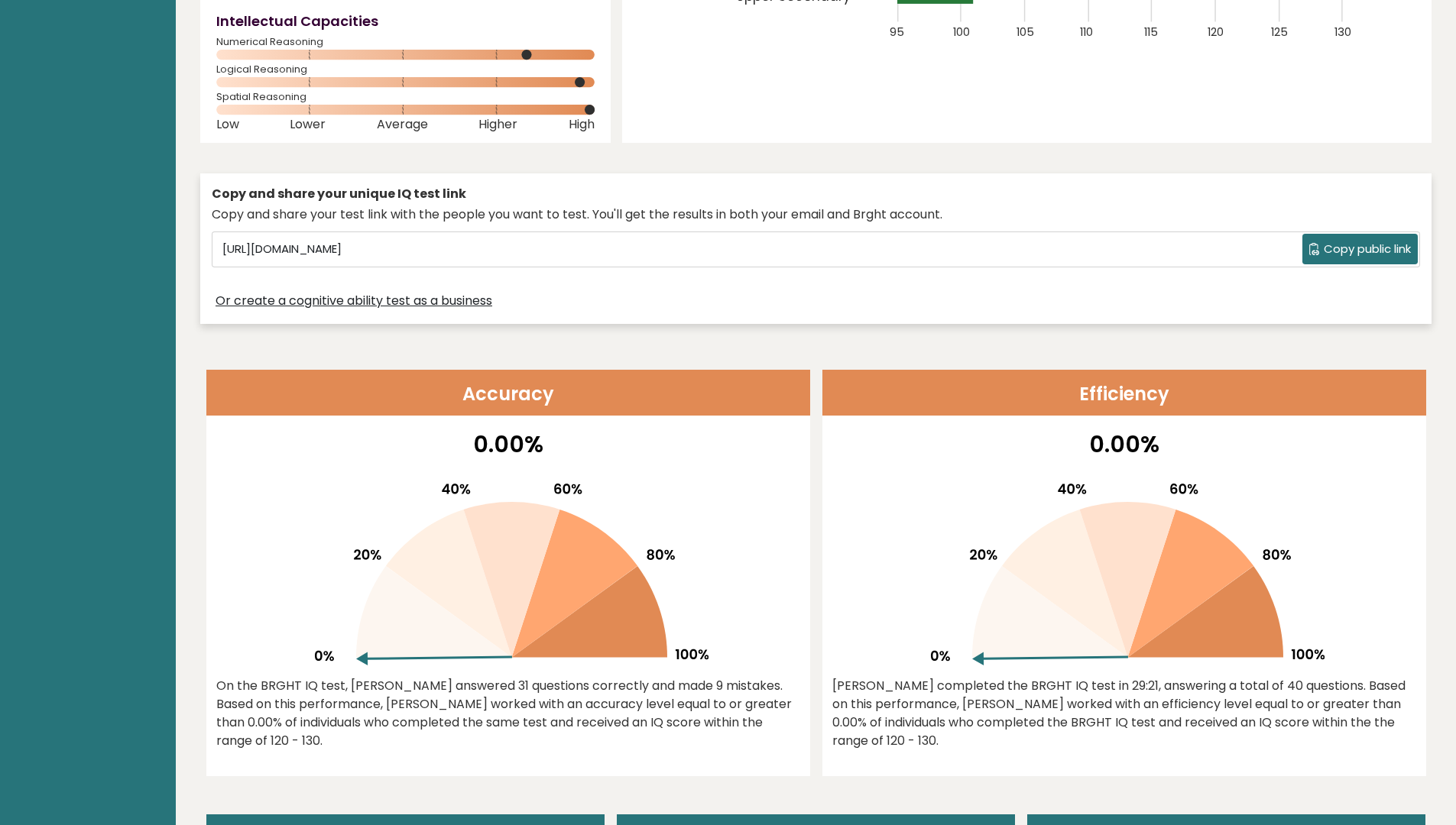
scroll to position [0, 0]
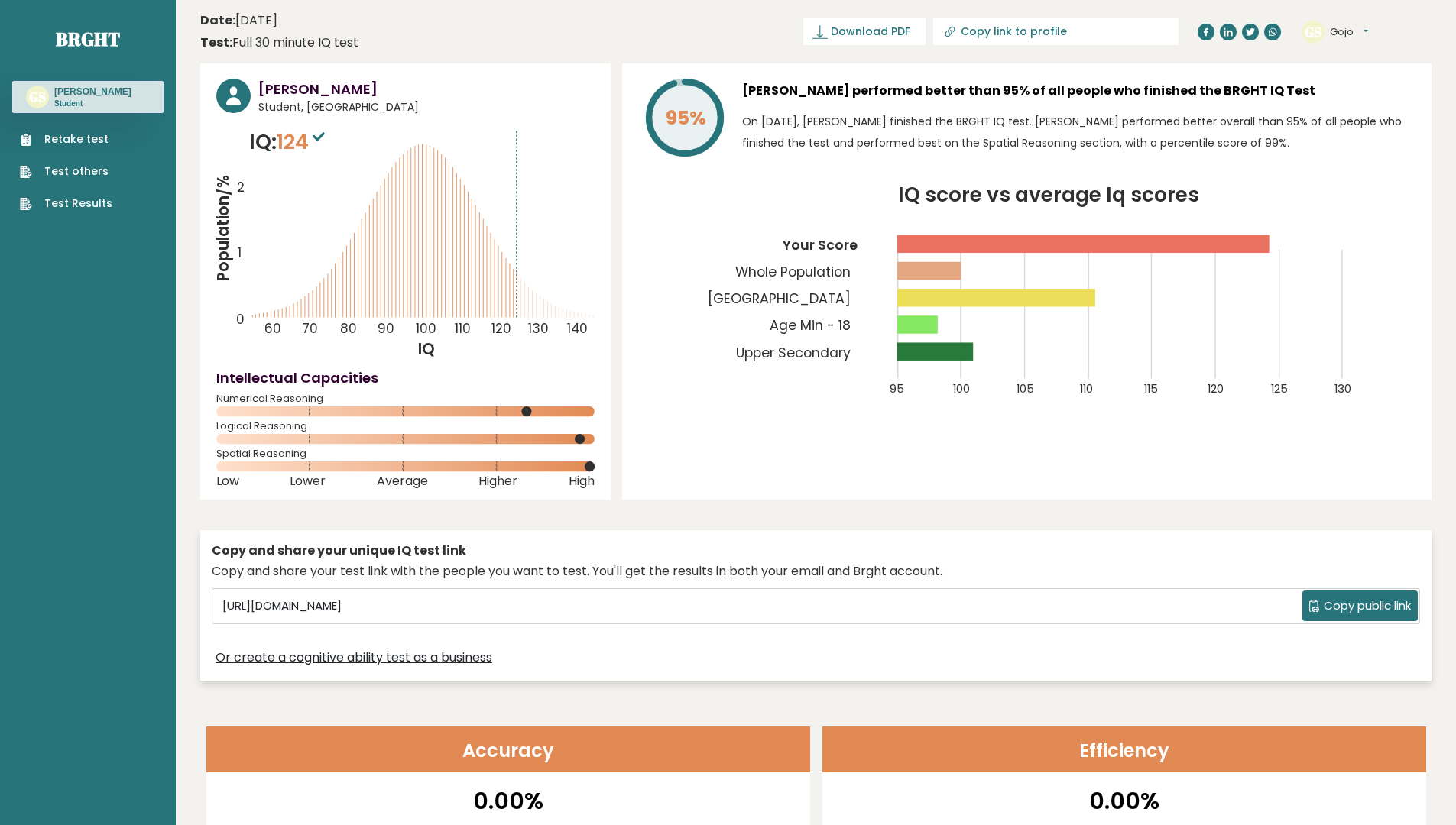
click at [68, 200] on link "Test Results" at bounding box center [66, 203] width 92 height 16
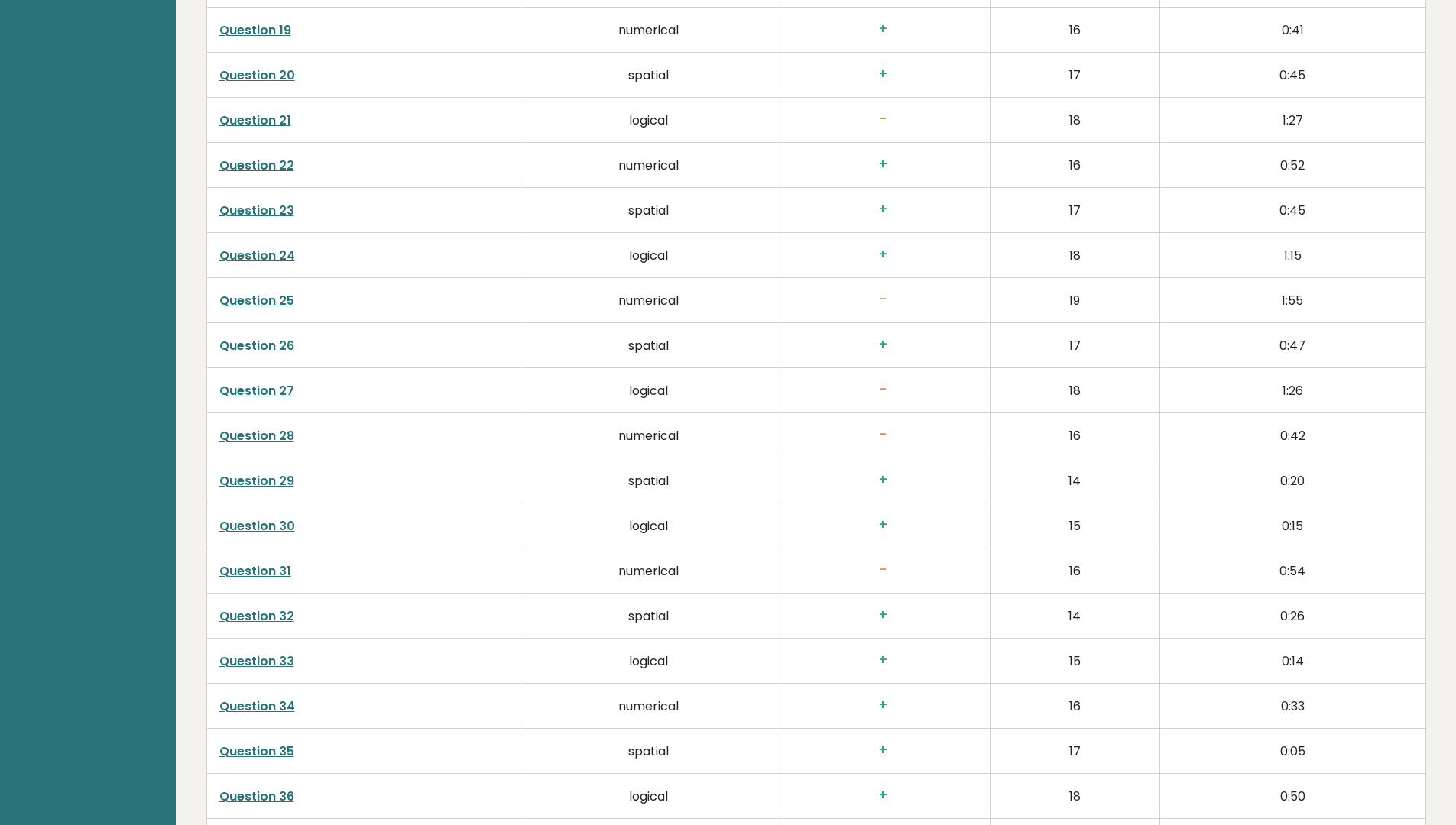
scroll to position [3834, 0]
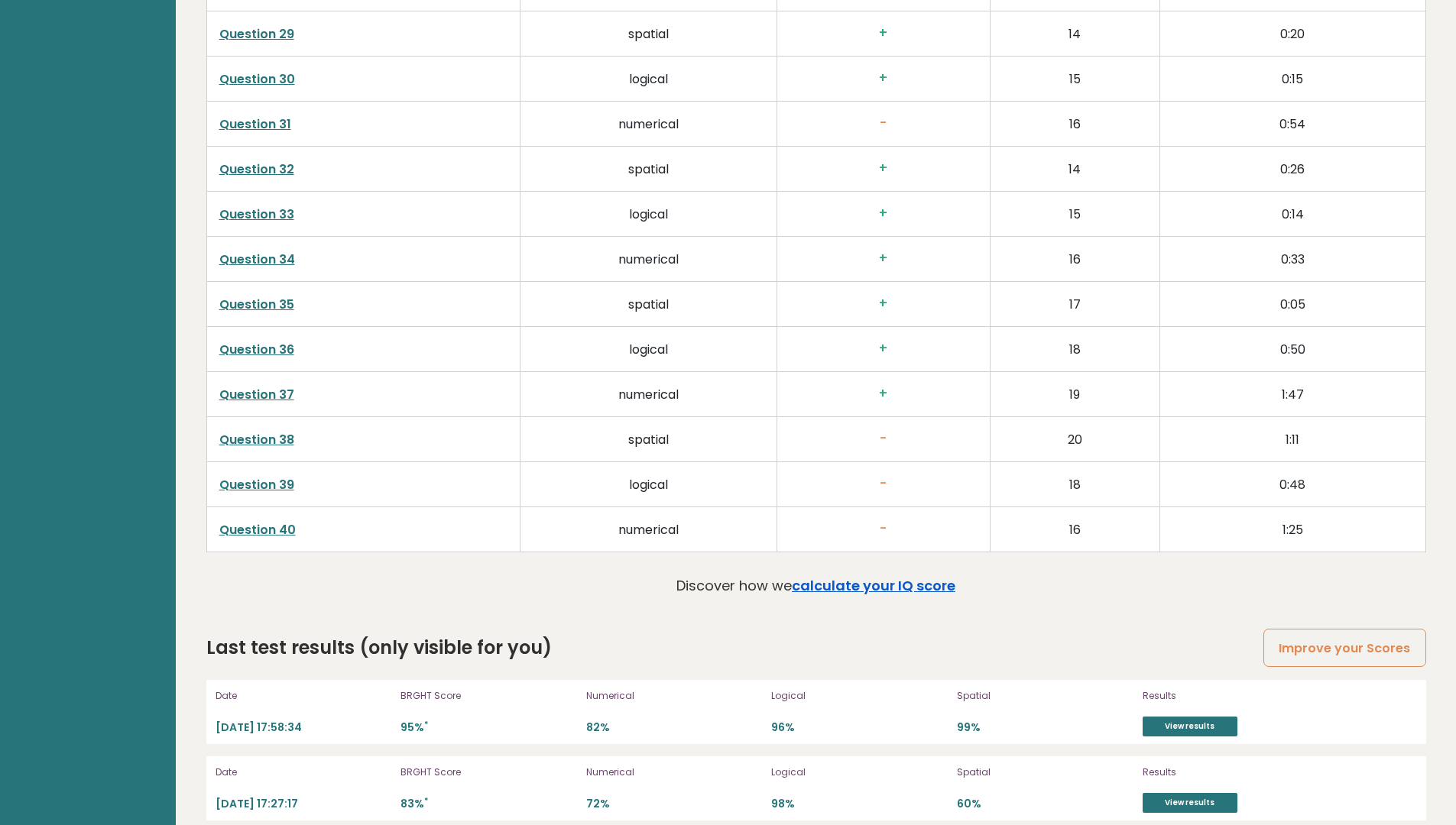
click at [852, 576] on link "calculate your IQ score" at bounding box center [873, 586] width 163 height 19
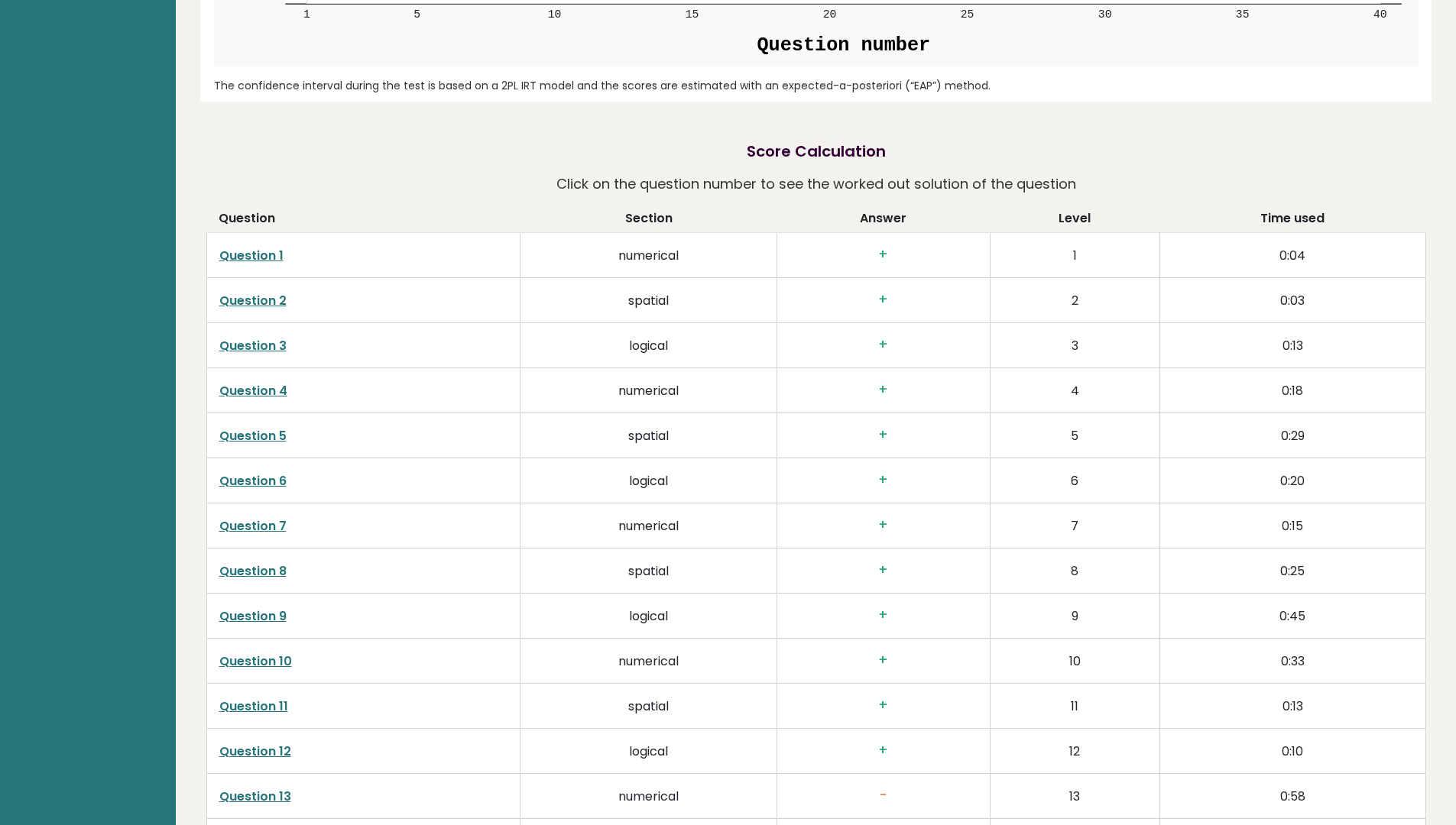
scroll to position [2306, 0]
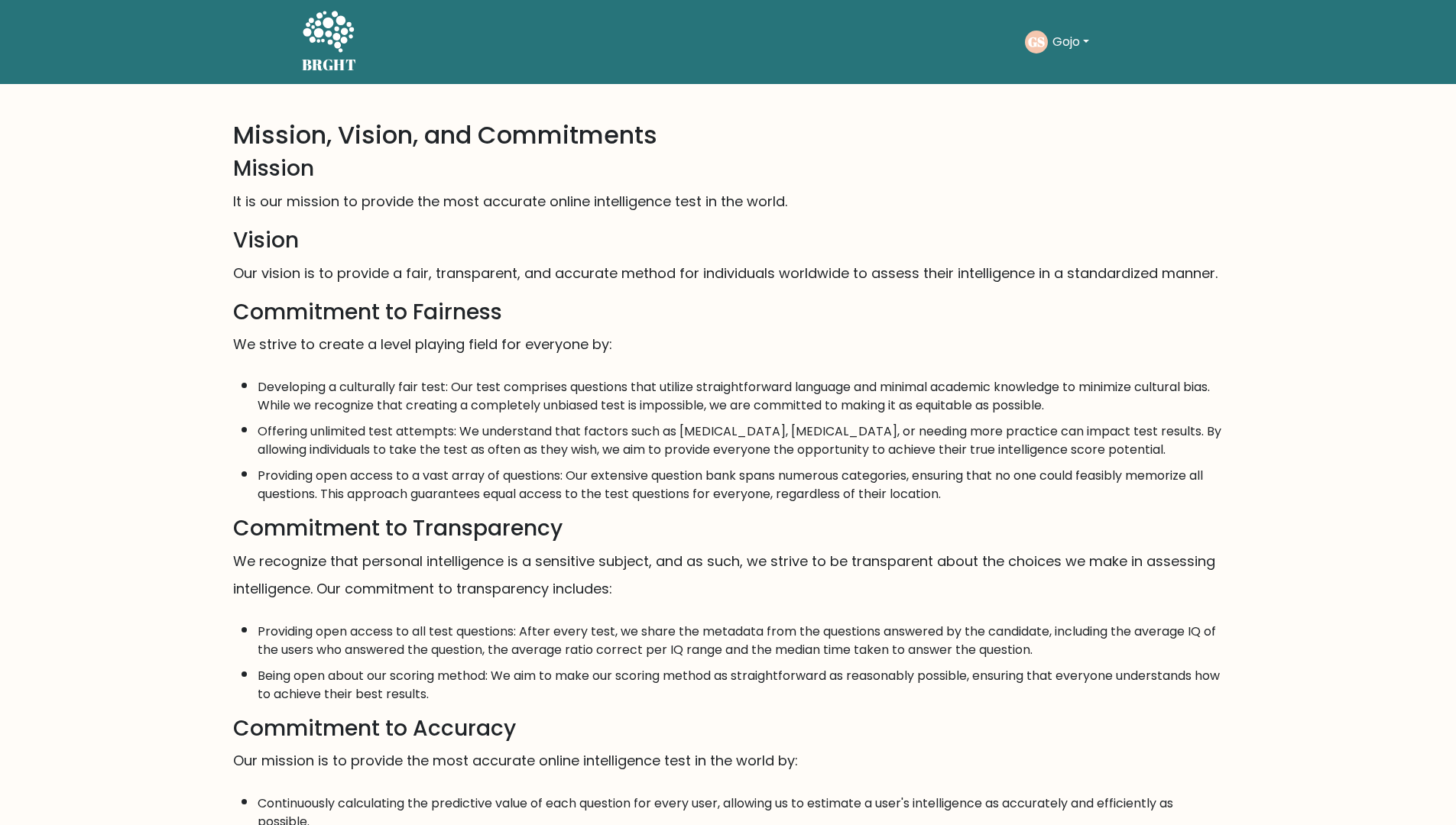
click at [1068, 27] on div "GS [GEOGRAPHIC_DATA] Dashboard Profile Settings Logout" at bounding box center [1090, 42] width 130 height 35
click at [1069, 38] on button "Gojo" at bounding box center [1070, 42] width 46 height 20
click at [1082, 74] on link "Dashboard" at bounding box center [1085, 74] width 121 height 25
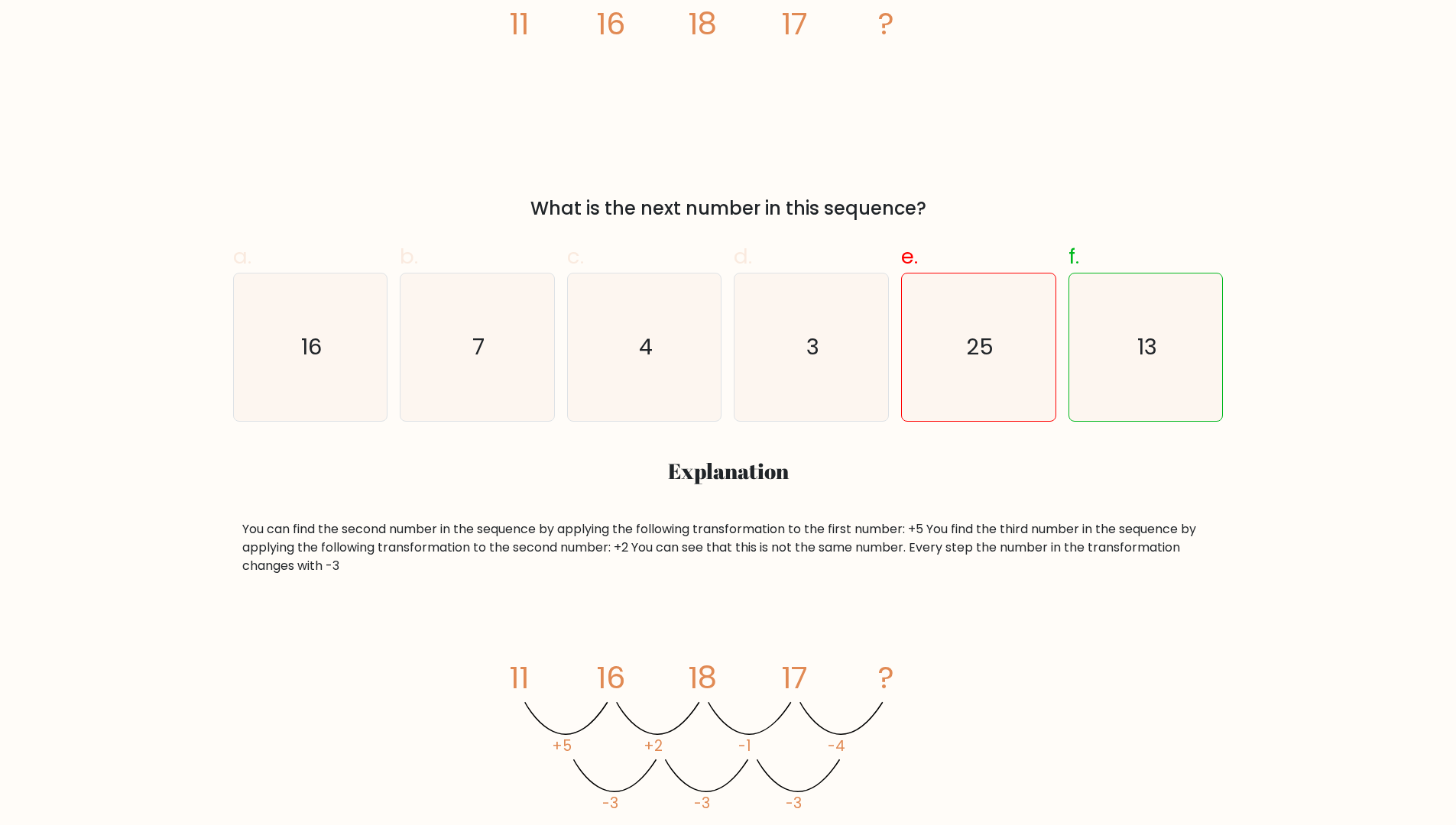
scroll to position [458, 0]
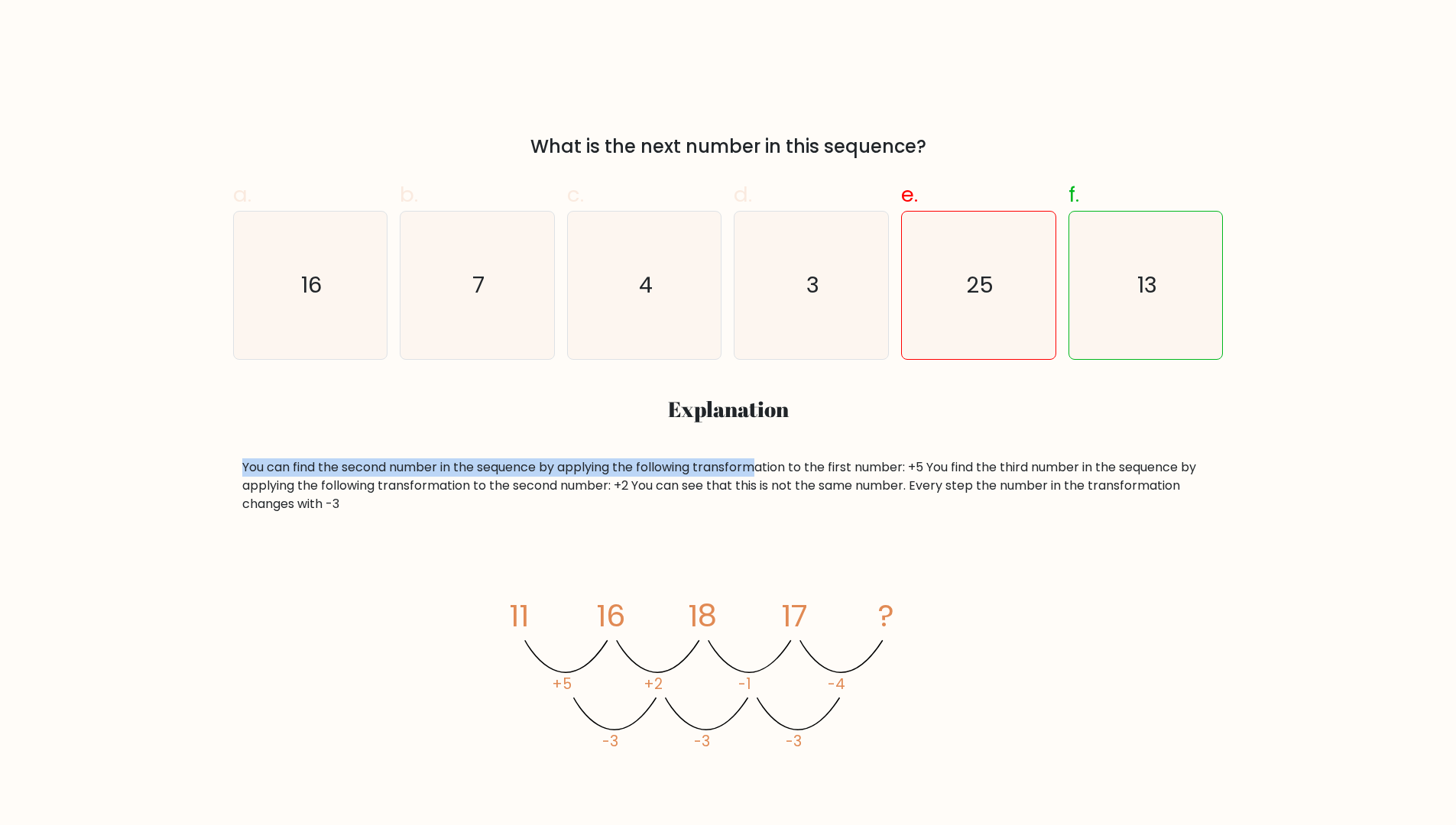
drag, startPoint x: 233, startPoint y: 464, endPoint x: 759, endPoint y: 453, distance: 526.1
click at [759, 453] on div "a. 16 b. 7 c. 4 d. 3" at bounding box center [728, 482] width 1009 height 631
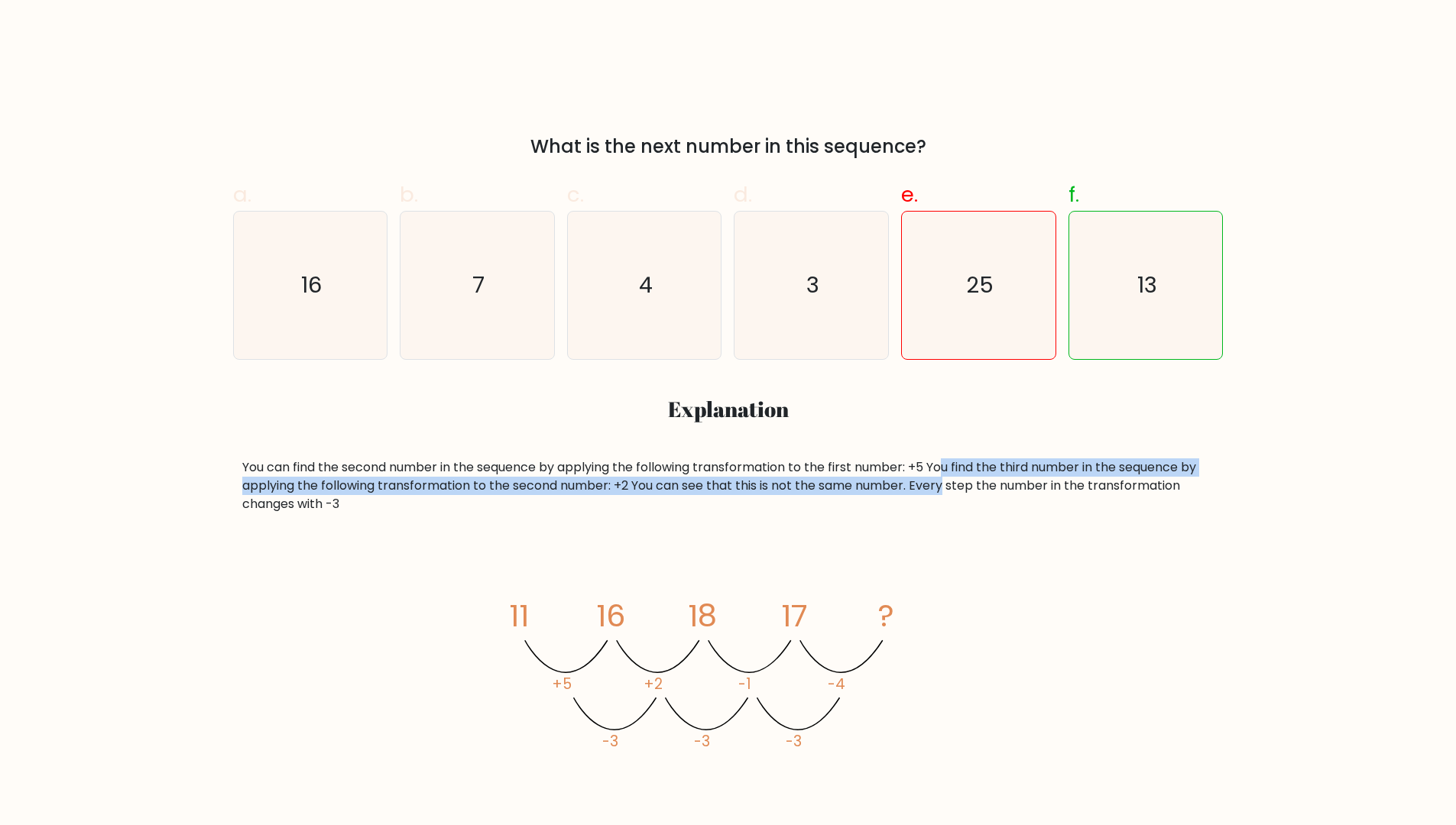
click at [951, 478] on div "You can find the second number in the sequence by applying the following transf…" at bounding box center [728, 486] width 972 height 55
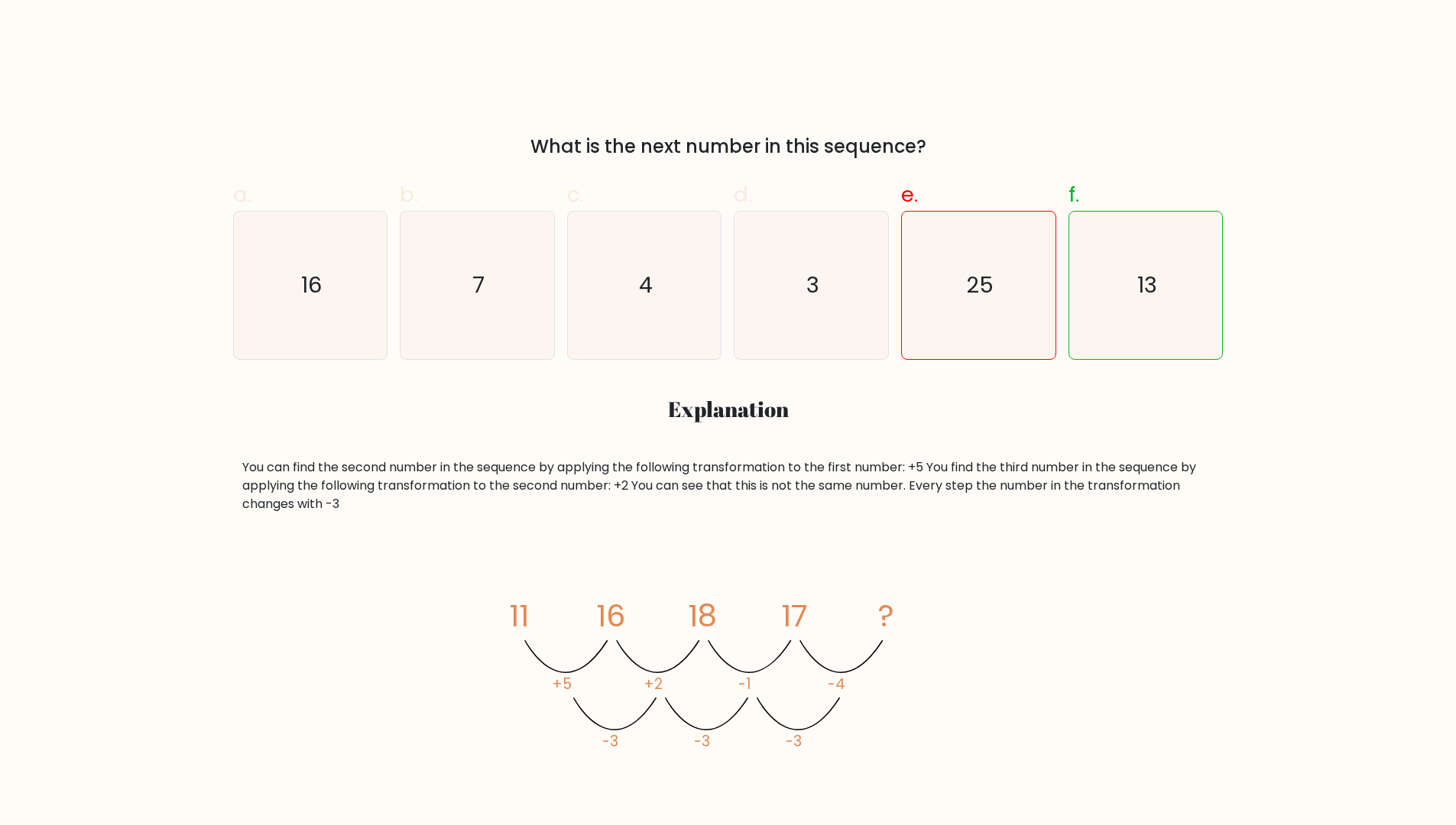
click at [1161, 127] on div "image/svg+xml 11 16 18 17 ? What is the next number in this sequence?" at bounding box center [728, 4] width 1009 height 312
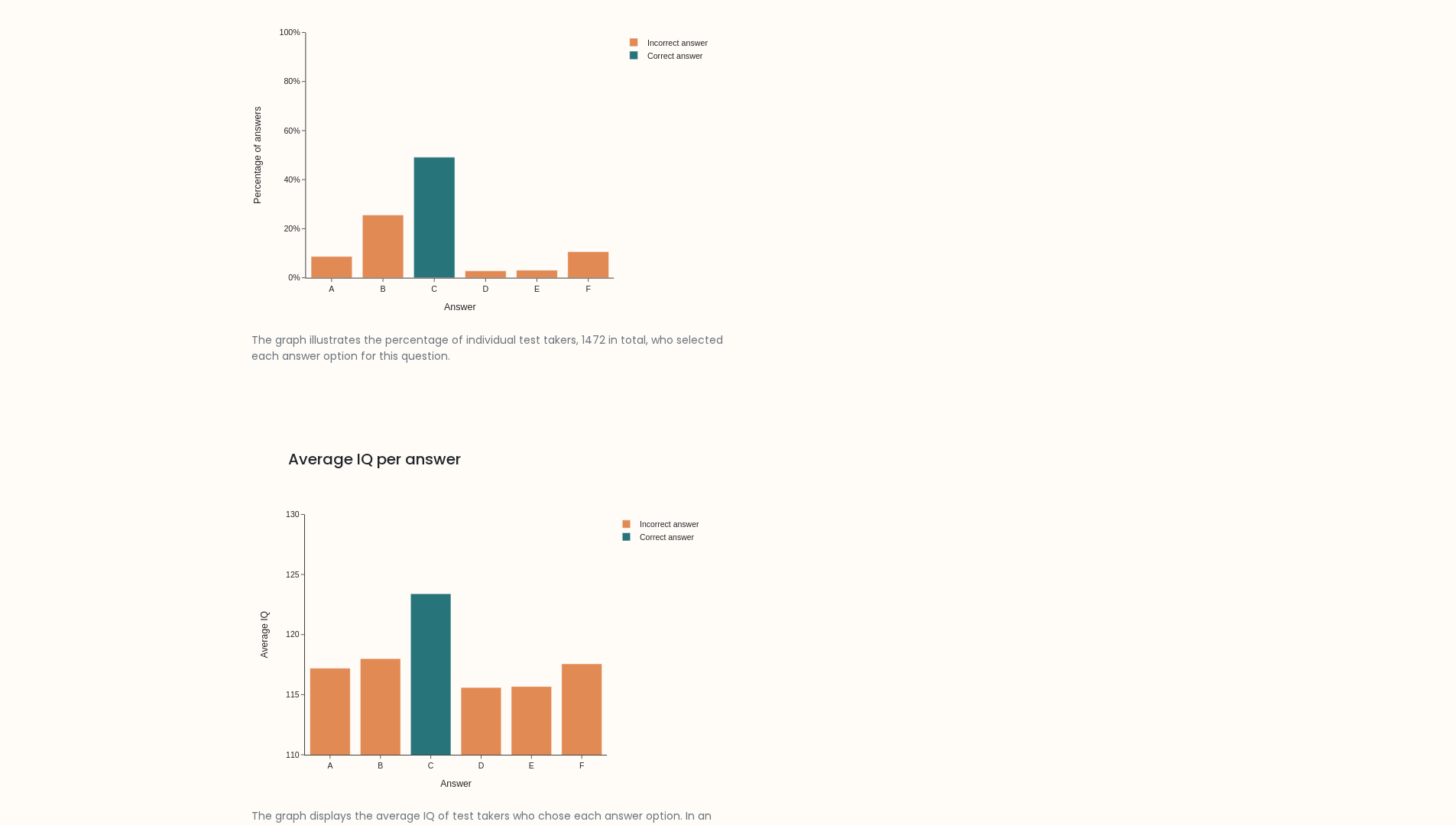
scroll to position [1677, 0]
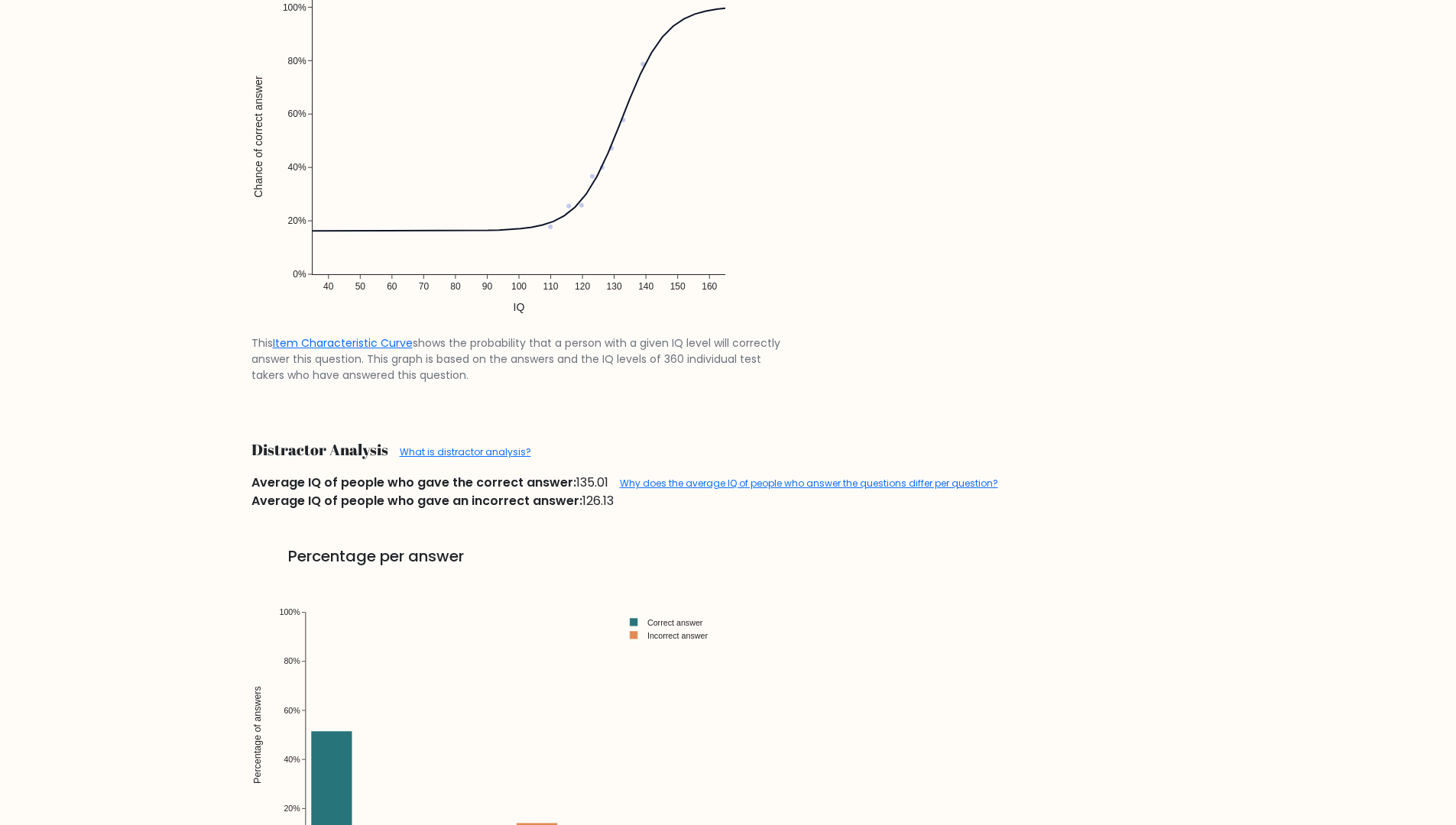
scroll to position [1605, 0]
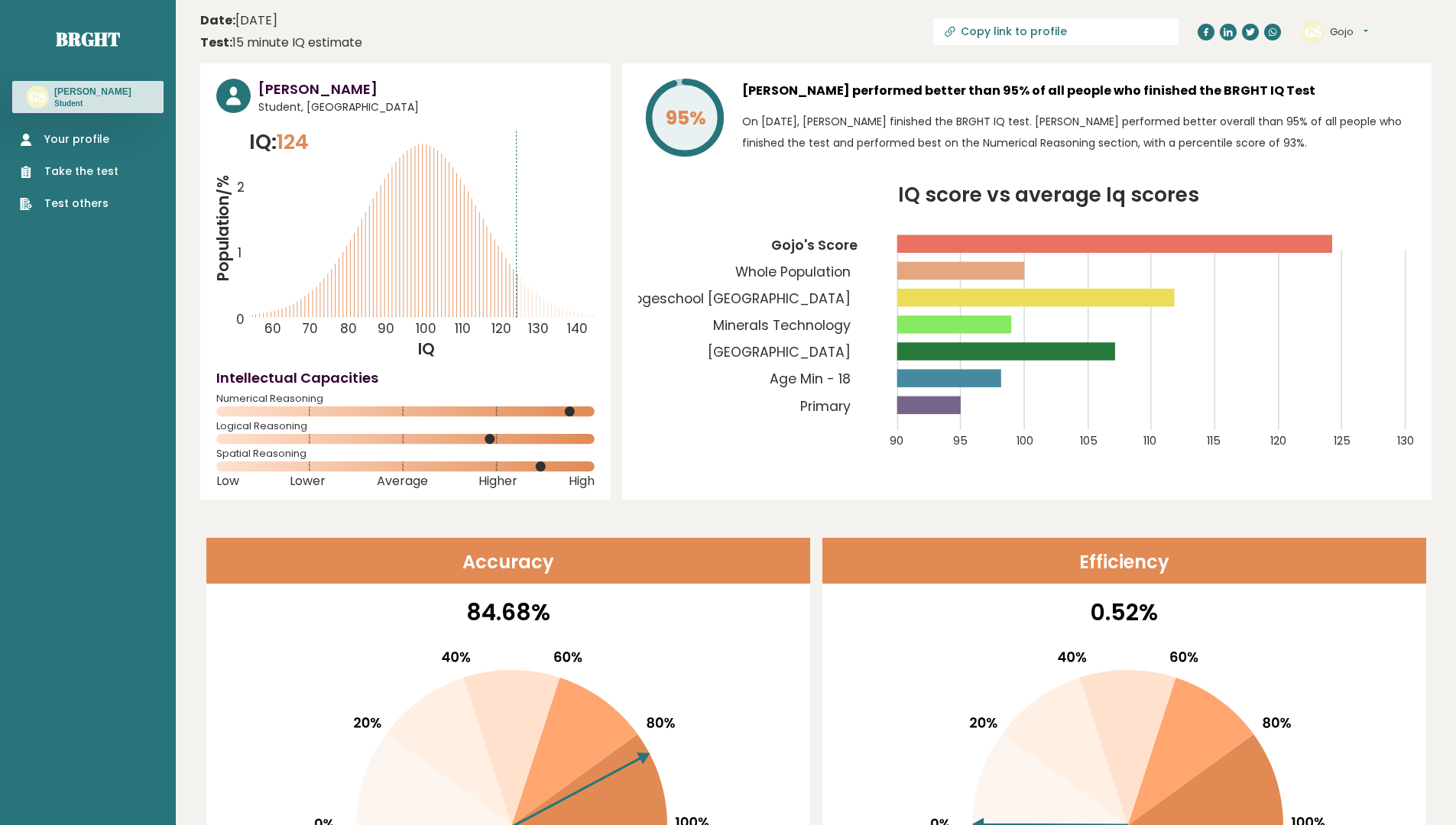
click at [83, 139] on link "Your profile" at bounding box center [68, 139] width 98 height 16
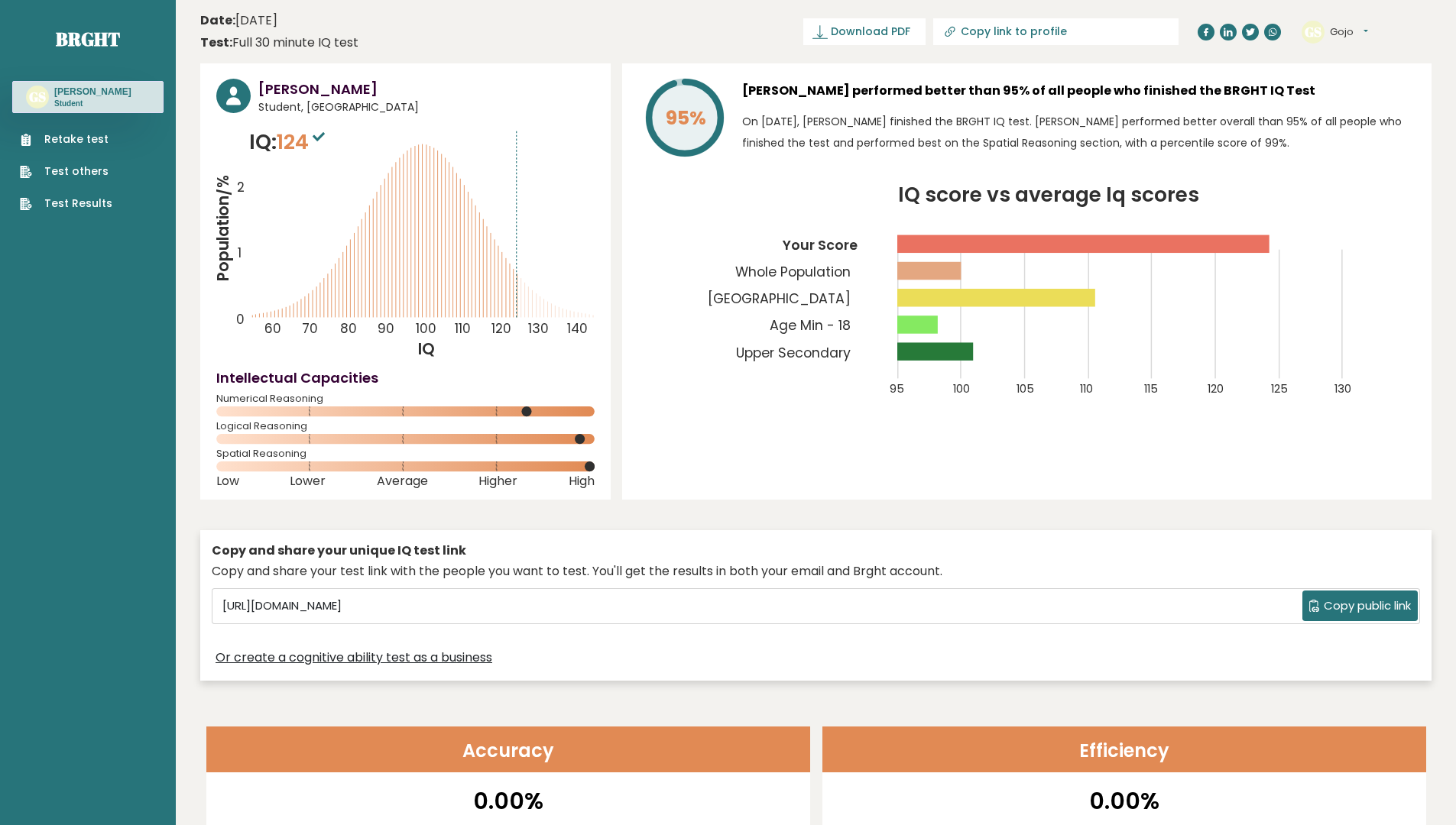
click at [81, 170] on link "Test others" at bounding box center [66, 171] width 92 height 16
click at [79, 203] on link "Test Results" at bounding box center [66, 203] width 92 height 16
